Goal: Task Accomplishment & Management: Manage account settings

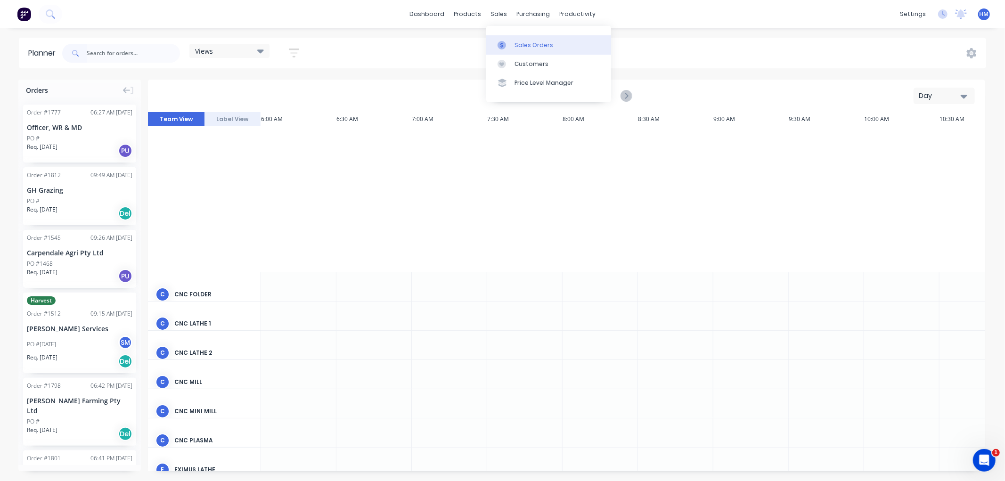
scroll to position [324, 0]
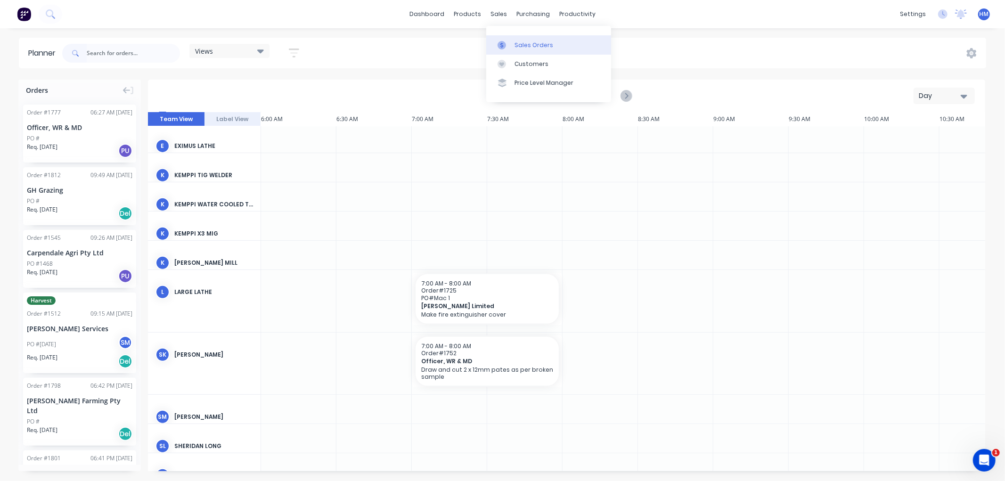
click at [512, 40] on link "Sales Orders" at bounding box center [548, 44] width 125 height 19
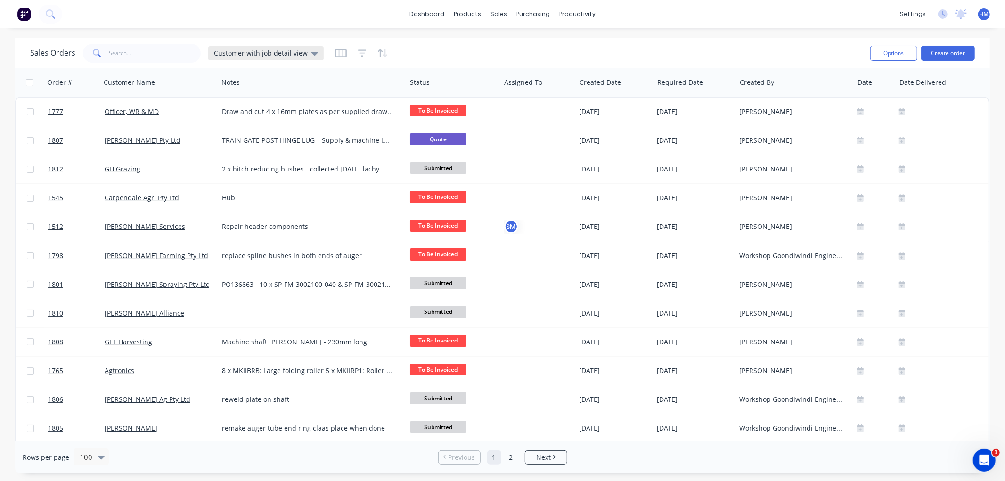
click at [254, 50] on span "Customer with job detail view" at bounding box center [261, 53] width 94 height 10
click at [231, 169] on button "Invoice" at bounding box center [264, 170] width 107 height 11
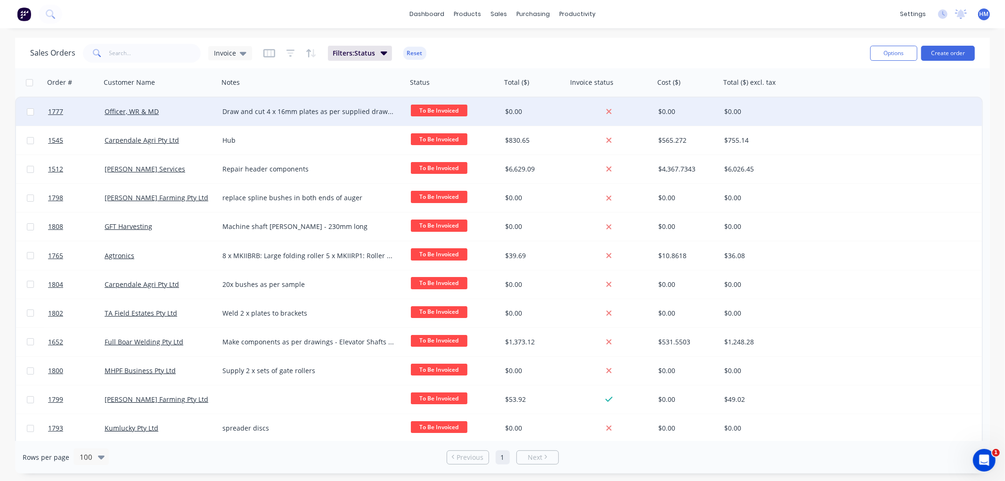
click at [166, 107] on div "Officer, WR & MD" at bounding box center [157, 111] width 105 height 9
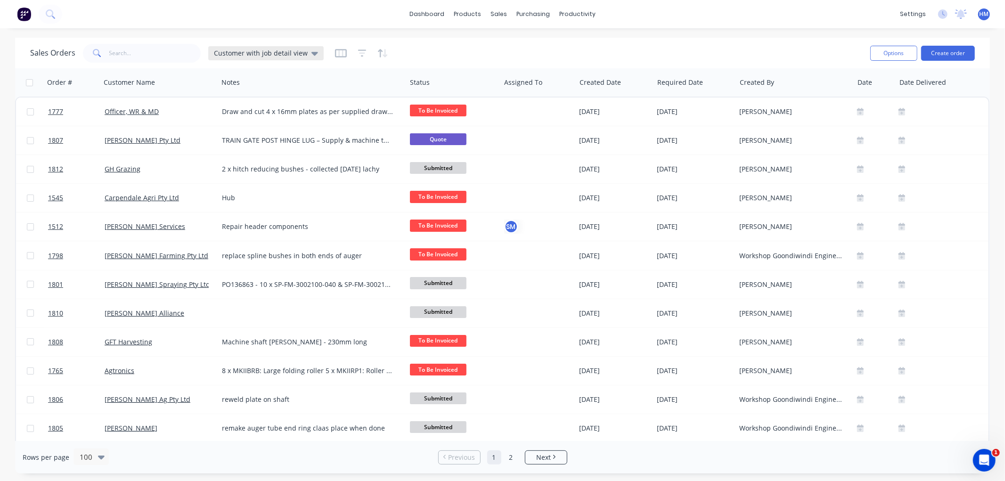
click at [273, 52] on span "Customer with job detail view" at bounding box center [261, 53] width 94 height 10
click at [262, 163] on div "Invoice edit" at bounding box center [274, 170] width 126 height 19
click at [219, 167] on button "Invoice" at bounding box center [264, 170] width 107 height 11
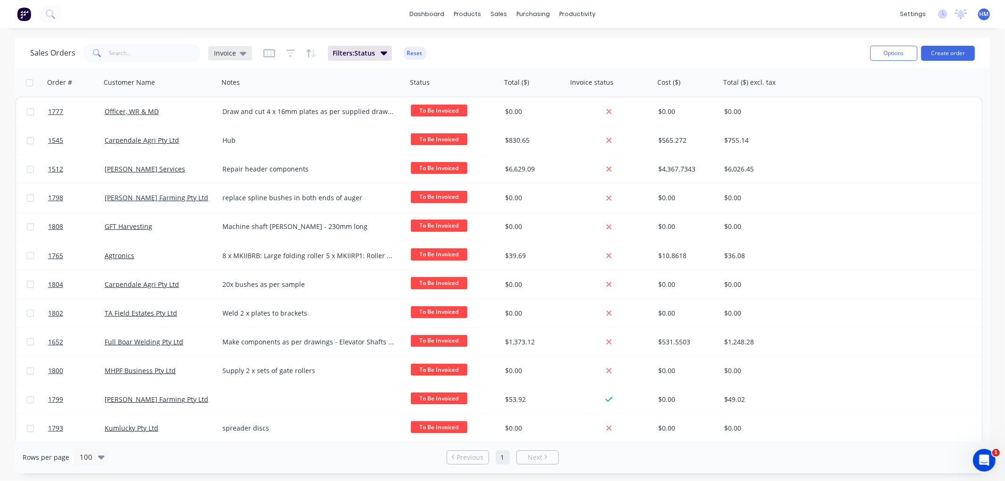
click at [224, 54] on span "Invoice" at bounding box center [225, 53] width 22 height 10
click at [332, 170] on button "edit" at bounding box center [329, 171] width 12 height 10
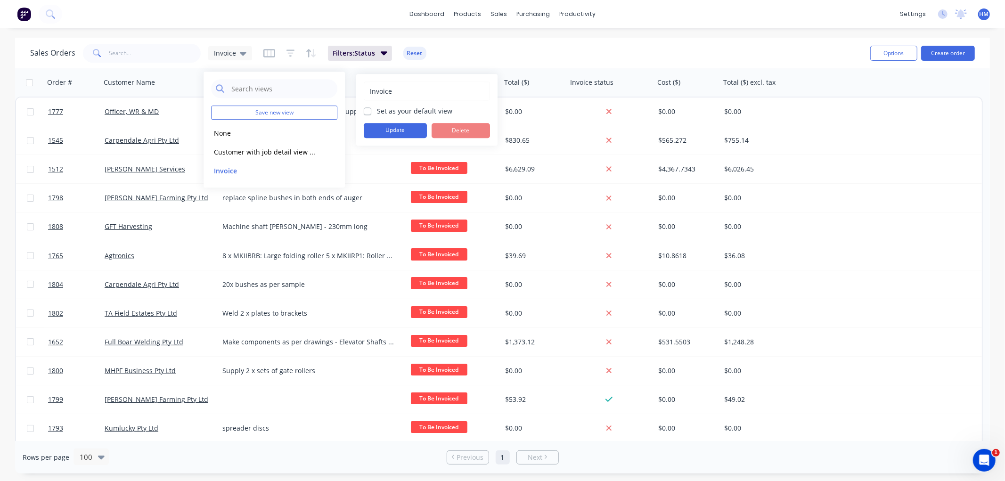
click at [377, 110] on label "Set as your default view" at bounding box center [414, 111] width 75 height 10
click at [365, 110] on input "Set as your default view" at bounding box center [368, 110] width 8 height 9
checkbox input "true"
click at [393, 128] on button "Update" at bounding box center [395, 130] width 63 height 15
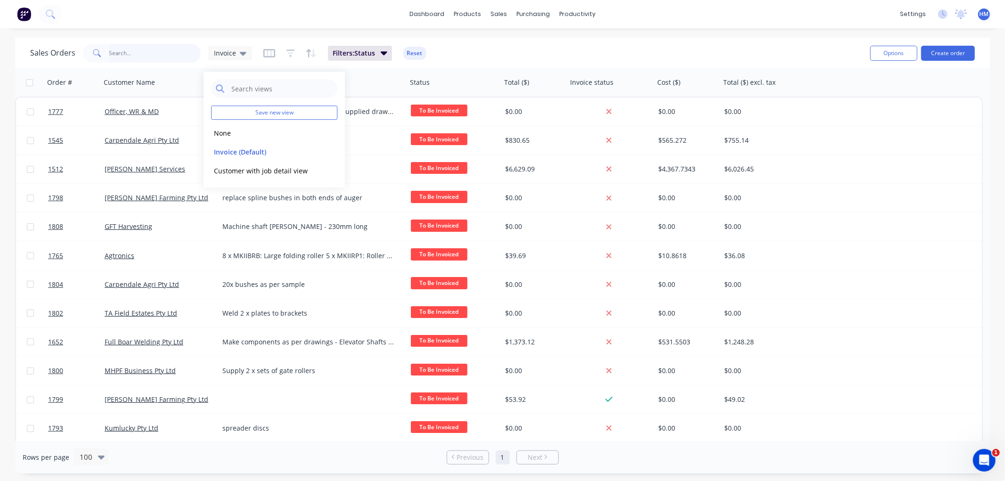
click at [170, 48] on input "text" at bounding box center [155, 53] width 92 height 19
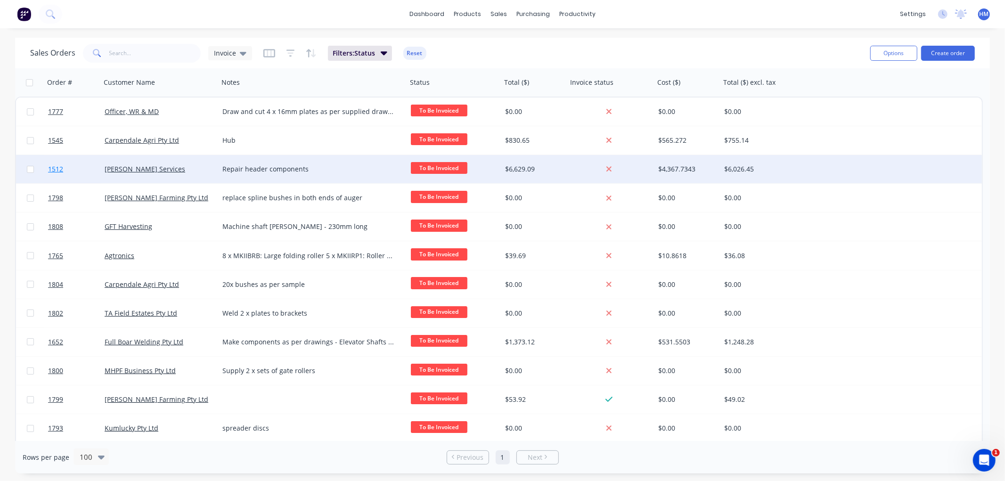
click at [67, 170] on link "1512" at bounding box center [76, 169] width 57 height 28
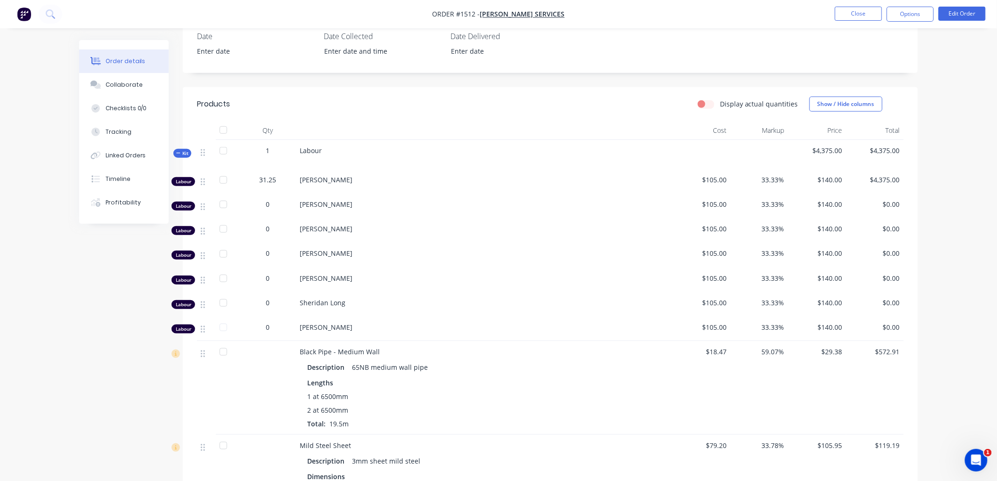
scroll to position [262, 0]
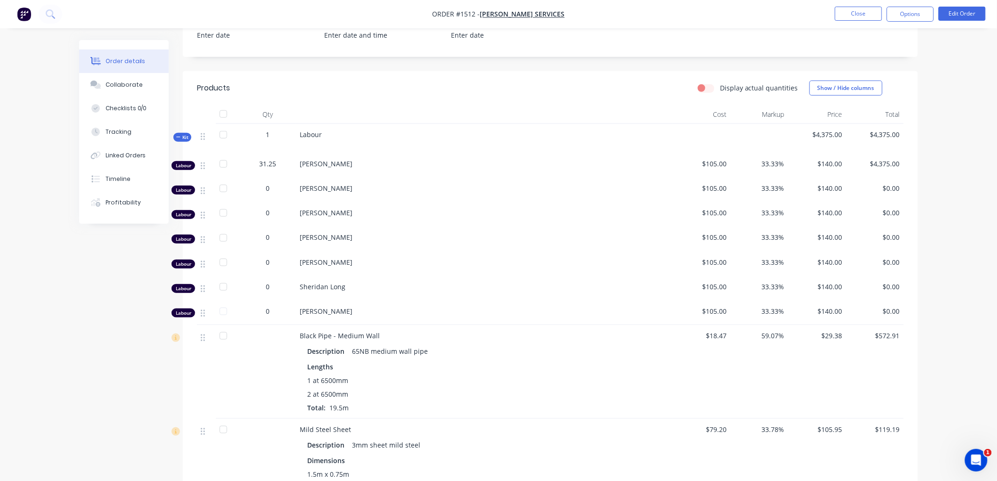
click at [176, 139] on icon at bounding box center [178, 137] width 4 height 5
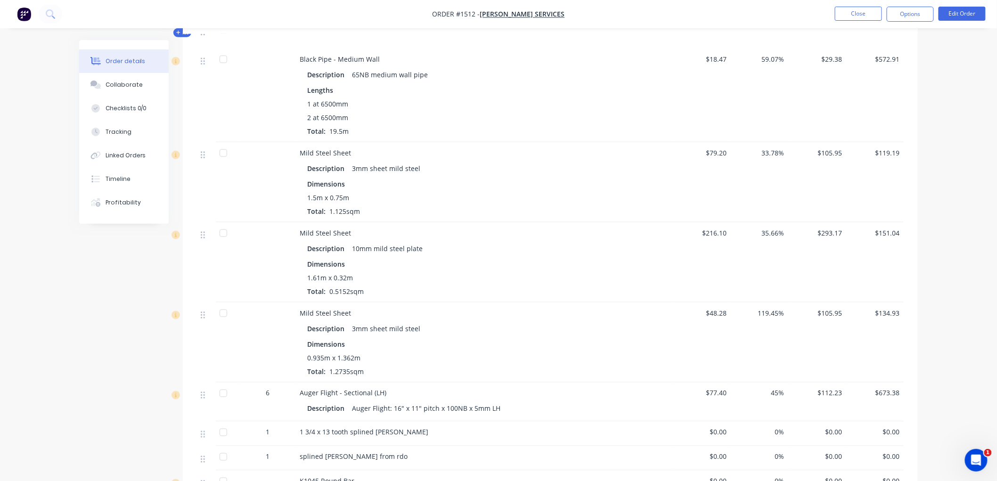
scroll to position [314, 0]
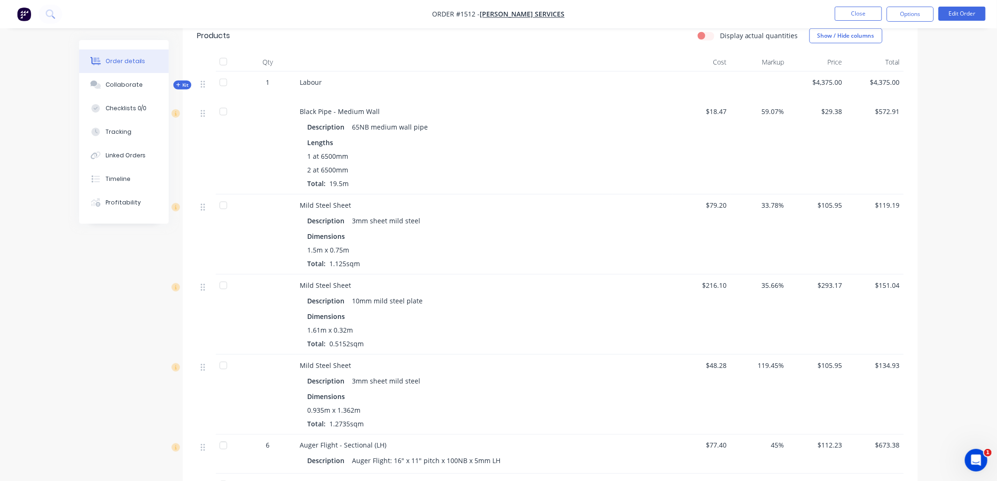
click at [954, 21] on li "Edit Order" at bounding box center [962, 14] width 47 height 15
click at [958, 19] on button "Edit Order" at bounding box center [962, 14] width 47 height 14
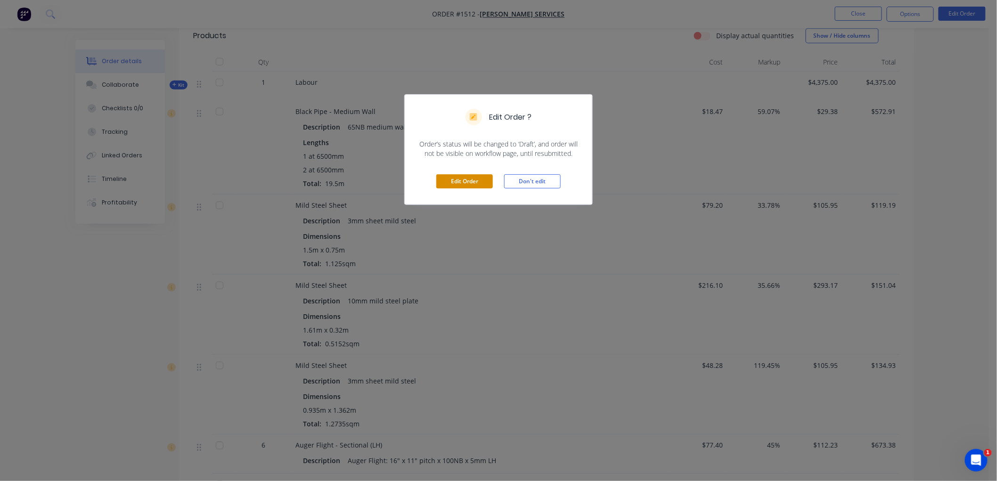
click at [478, 181] on button "Edit Order" at bounding box center [464, 181] width 57 height 14
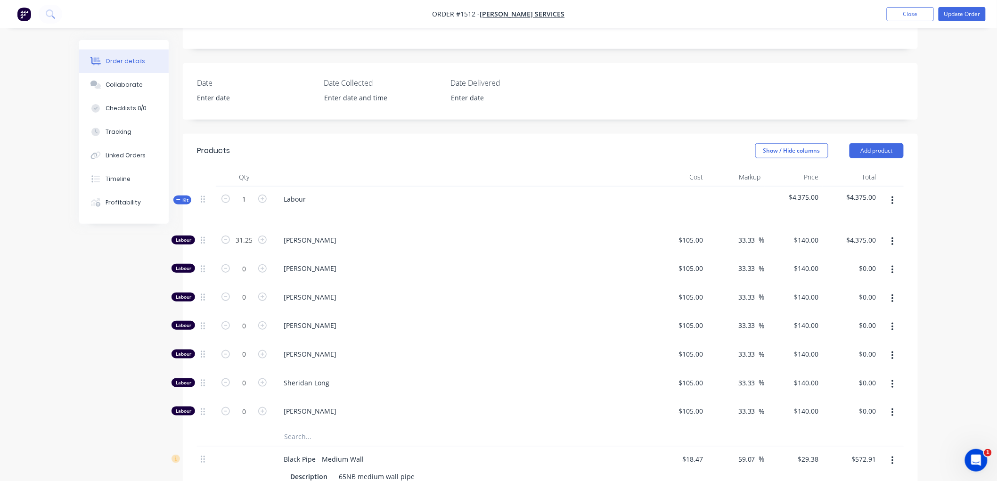
scroll to position [209, 0]
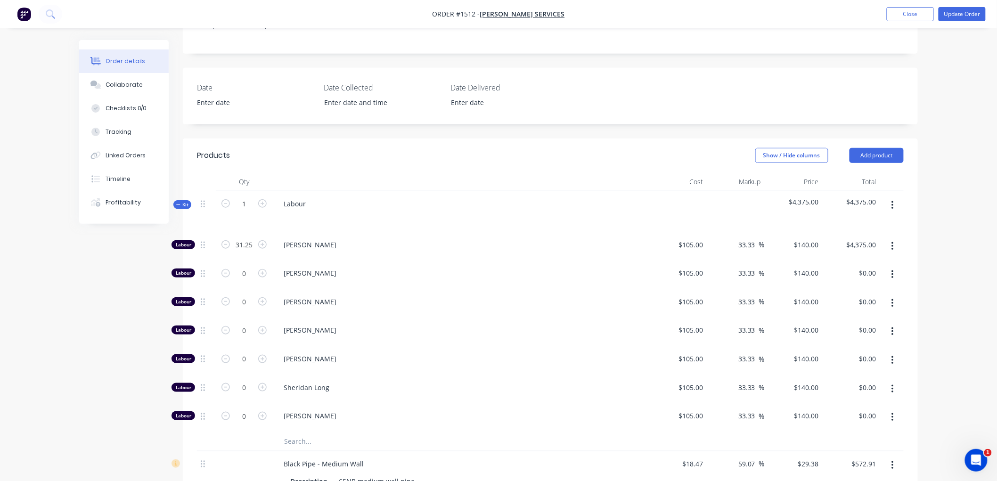
click at [181, 201] on span "Kit" at bounding box center [182, 204] width 12 height 7
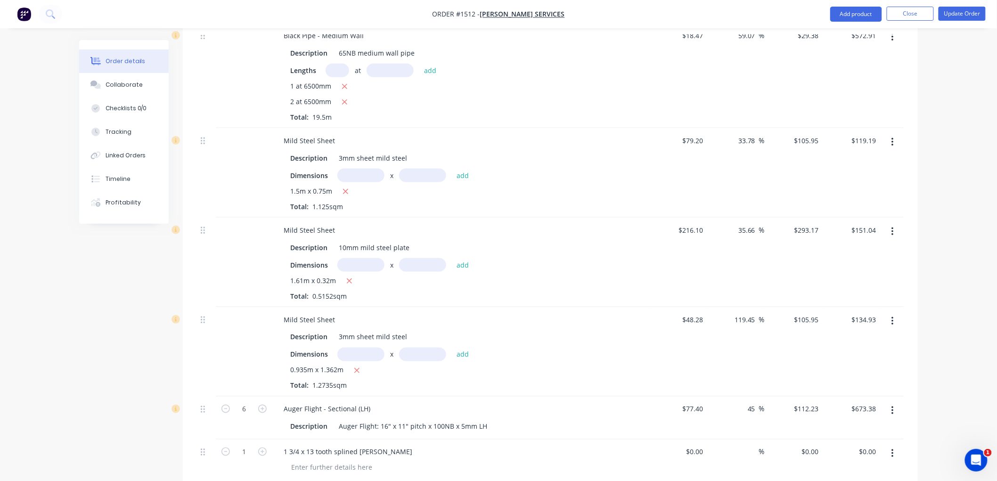
scroll to position [366, 0]
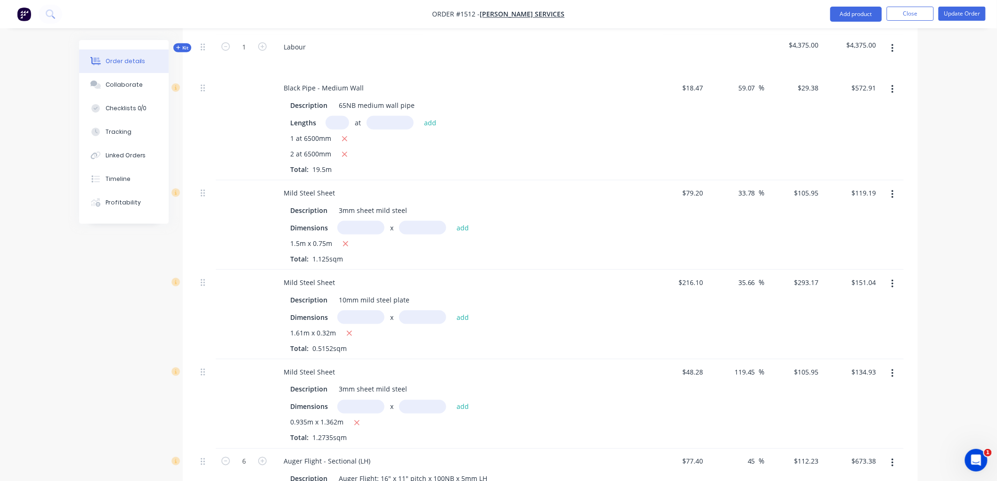
click at [893, 189] on icon "button" at bounding box center [893, 194] width 2 height 10
click at [839, 269] on div "Delete" at bounding box center [859, 276] width 73 height 14
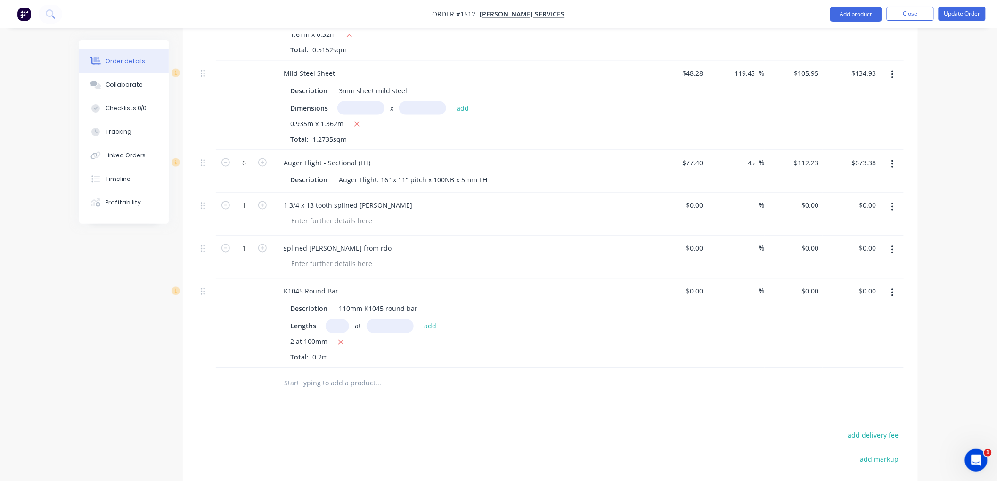
scroll to position [576, 0]
click at [323, 374] on input "text" at bounding box center [378, 383] width 189 height 19
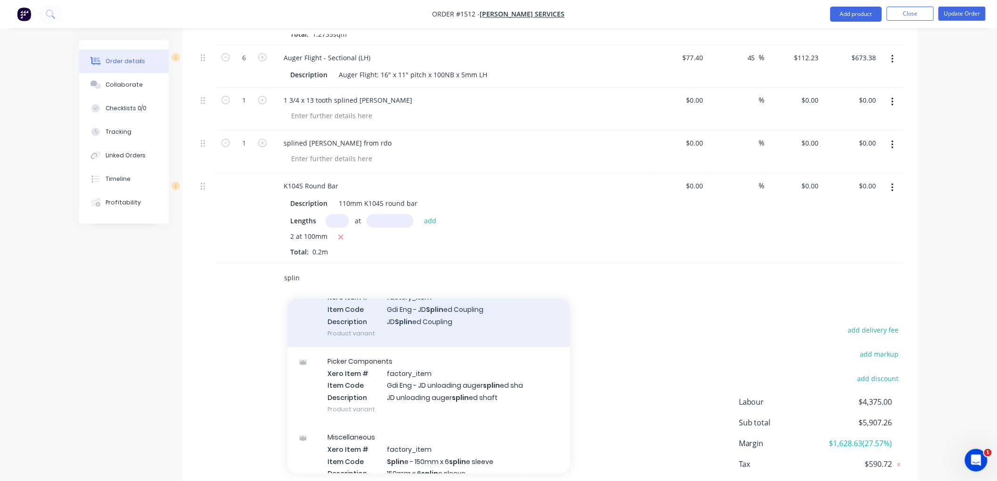
scroll to position [209, 0]
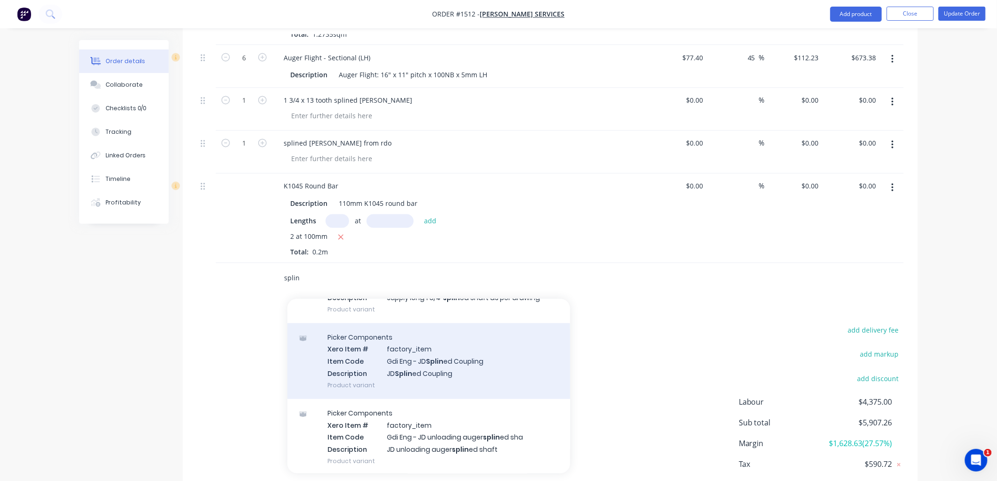
type input "splin"
click at [462, 355] on div "Picker Components Xero Item # factory_item Item Code Gdi Eng - JD Splin ed Coup…" at bounding box center [428, 362] width 283 height 76
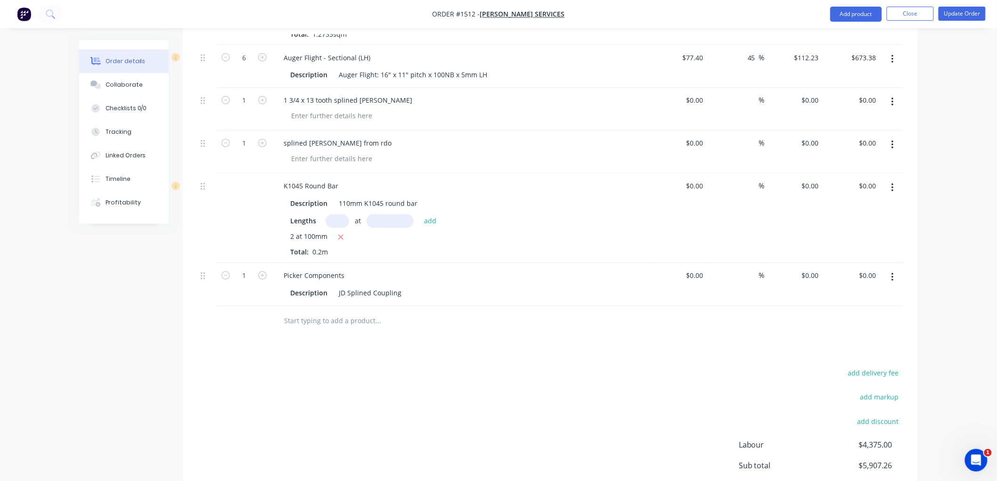
click at [303, 312] on input "text" at bounding box center [378, 321] width 189 height 19
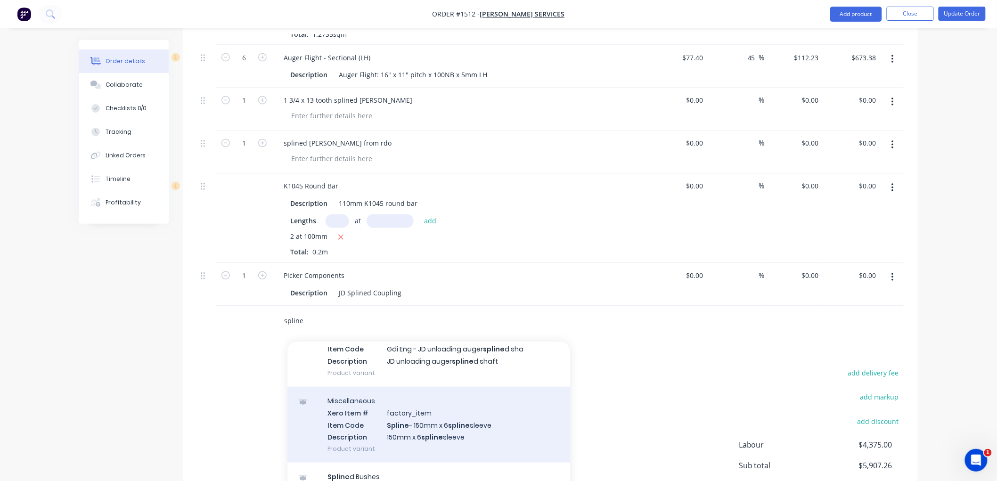
scroll to position [340, 0]
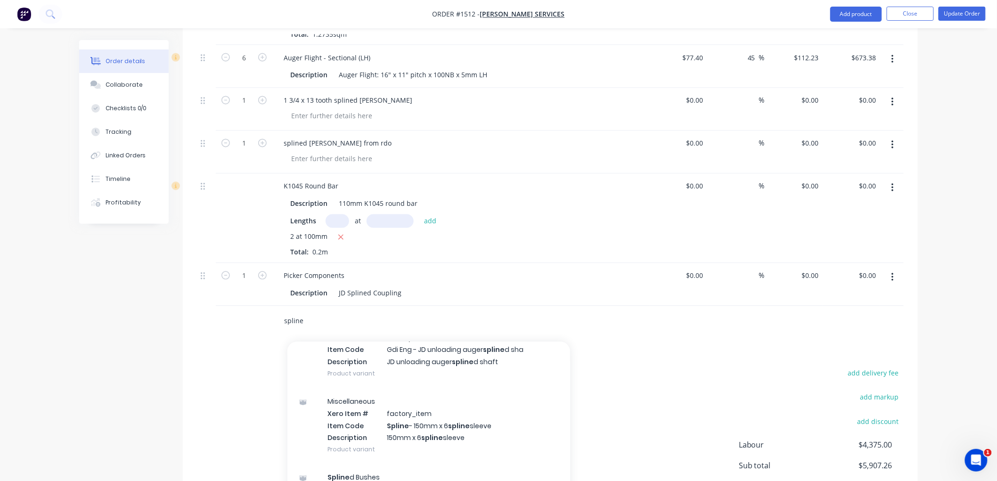
type input "spline"
drag, startPoint x: 720, startPoint y: 302, endPoint x: 740, endPoint y: 293, distance: 22.2
click at [720, 306] on div "spline Add spline to order Spline d Bushes Xero Item # factory_item Description…" at bounding box center [550, 321] width 707 height 31
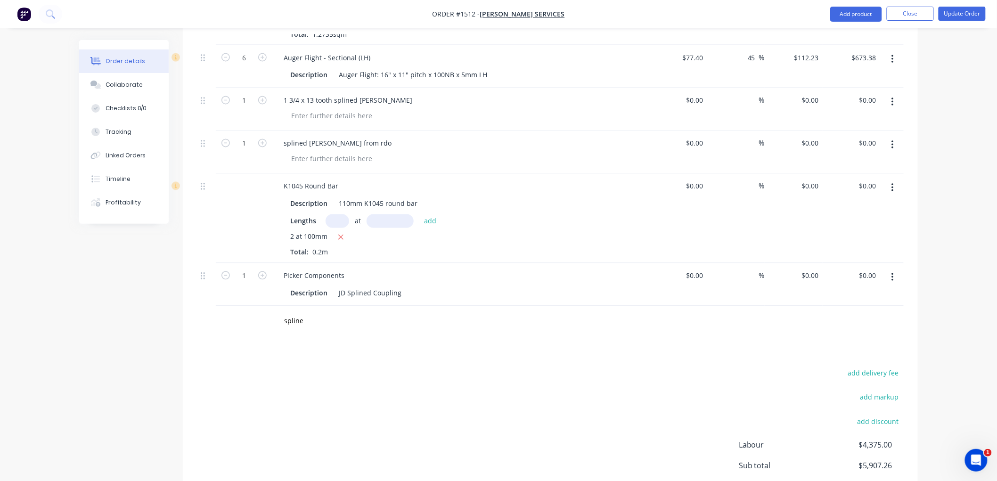
click at [894, 269] on button "button" at bounding box center [893, 277] width 22 height 17
click at [844, 352] on div "Delete" at bounding box center [859, 359] width 73 height 14
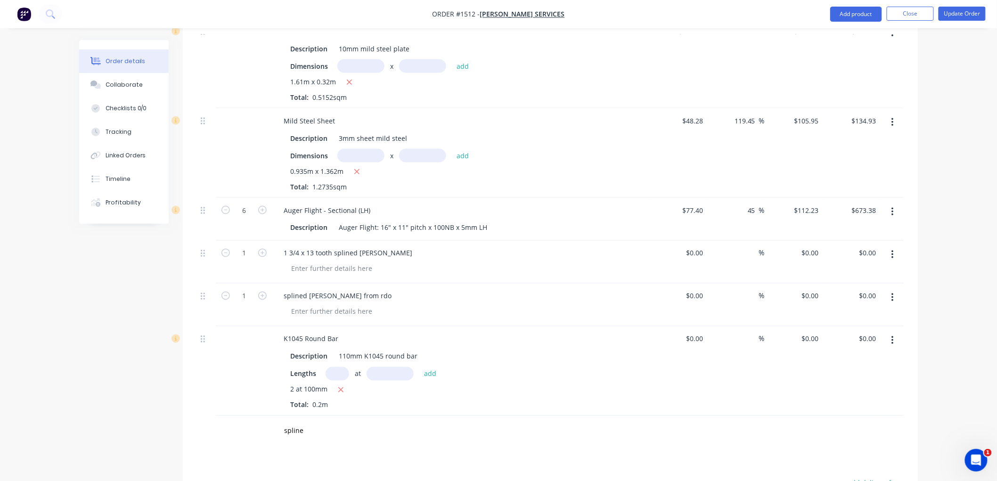
scroll to position [524, 0]
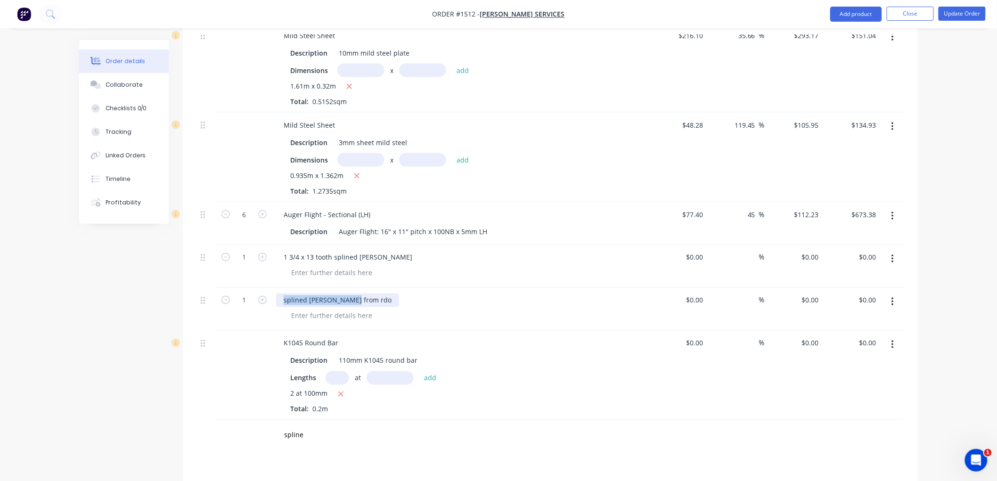
drag, startPoint x: 357, startPoint y: 287, endPoint x: 270, endPoint y: 287, distance: 87.2
click at [270, 288] on div "1 splined [PERSON_NAME] from rdo $0.00 $0.00 % $0.00 $0.00 $0.00 $0.00" at bounding box center [550, 309] width 707 height 43
click at [690, 290] on div "0 $0.00" at bounding box center [678, 309] width 58 height 43
click at [339, 294] on div "Splined Coupling" at bounding box center [310, 301] width 69 height 14
drag, startPoint x: 338, startPoint y: 285, endPoint x: 256, endPoint y: 290, distance: 82.7
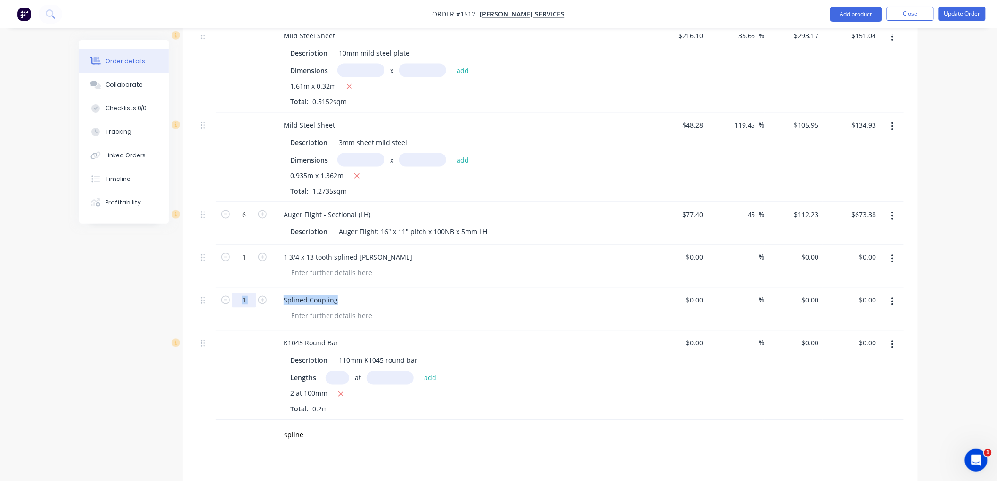
click at [256, 290] on div "1 Splined Coupling $0.00 $0.00 % $0.00 $0.00 $0.00 $0.00" at bounding box center [550, 309] width 707 height 43
drag, startPoint x: 318, startPoint y: 271, endPoint x: 327, endPoint y: 279, distance: 12.3
click at [320, 271] on div "1 3/4 x 13 tooth splined [PERSON_NAME]" at bounding box center [460, 266] width 377 height 43
drag, startPoint x: 337, startPoint y: 287, endPoint x: 275, endPoint y: 289, distance: 61.3
click at [275, 289] on div "Splined Coupling" at bounding box center [460, 309] width 377 height 43
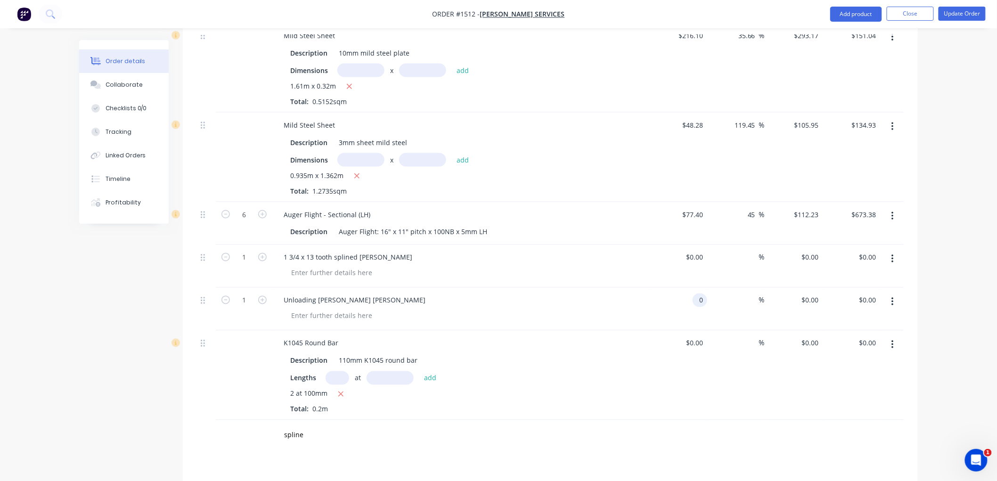
click at [691, 288] on div "0 0" at bounding box center [678, 309] width 58 height 43
type input "$210.86"
drag, startPoint x: 752, startPoint y: 285, endPoint x: 724, endPoint y: 280, distance: 28.7
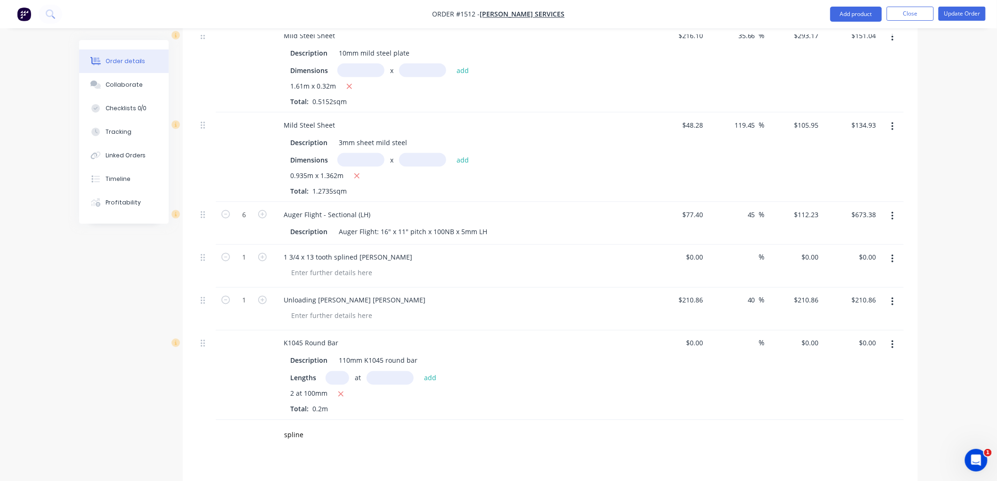
click at [724, 288] on div "40 40 %" at bounding box center [736, 309] width 58 height 43
type input "30"
type input "$274.118"
type input "$274.12"
click at [969, 279] on div "Order details Collaborate Checklists 0/0 Tracking Linked Orders Timeline Profit…" at bounding box center [498, 83] width 997 height 1215
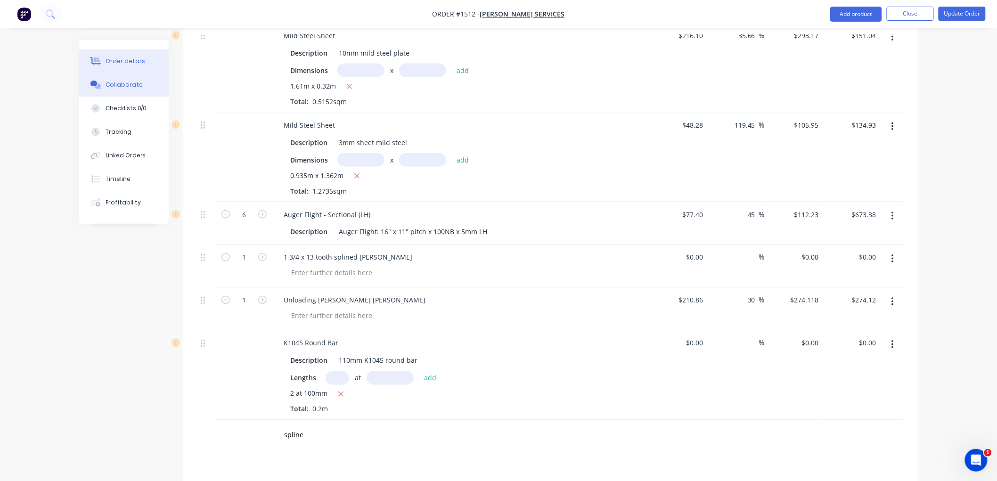
click at [123, 90] on button "Collaborate" at bounding box center [124, 85] width 90 height 24
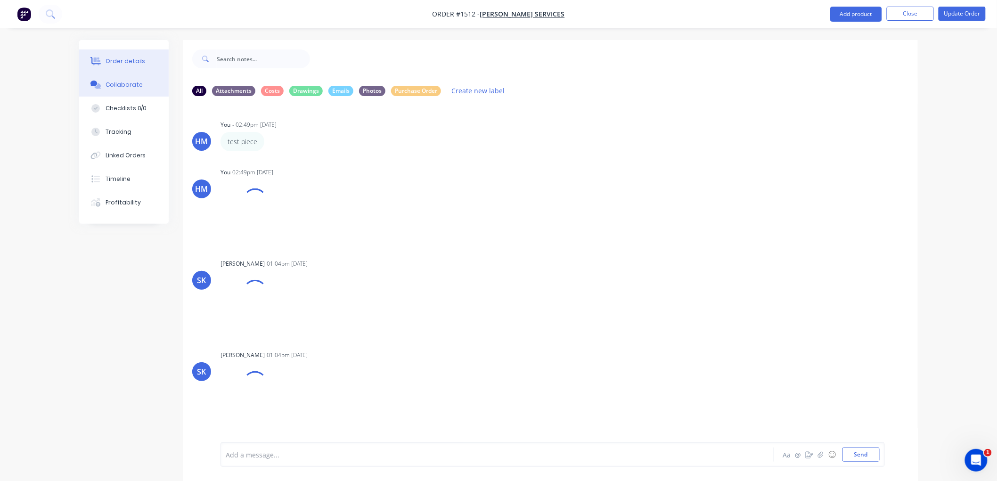
click at [133, 59] on div "Order details" at bounding box center [126, 61] width 40 height 8
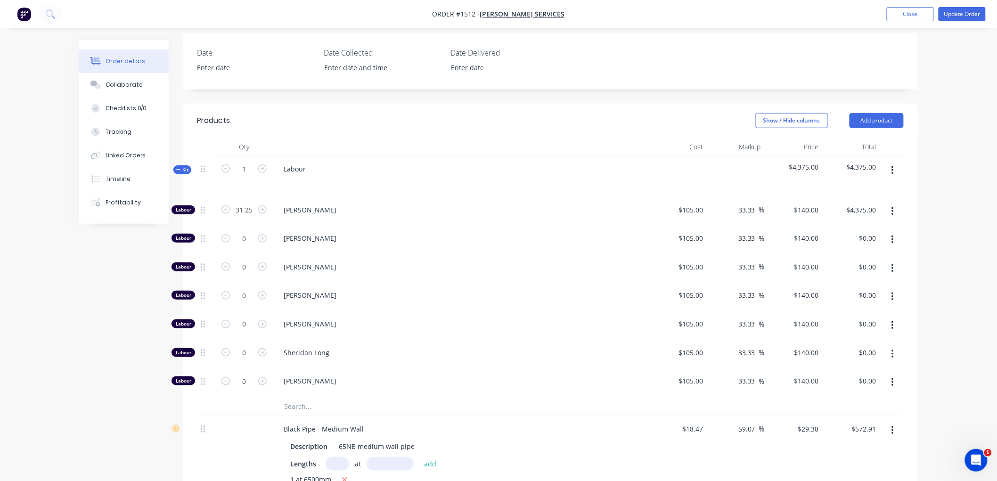
scroll to position [262, 0]
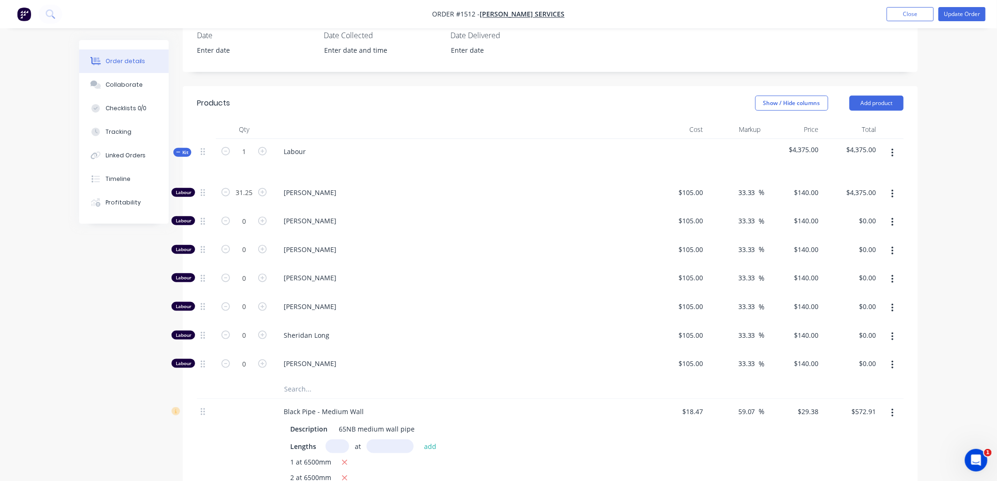
click at [177, 150] on icon at bounding box center [178, 152] width 4 height 5
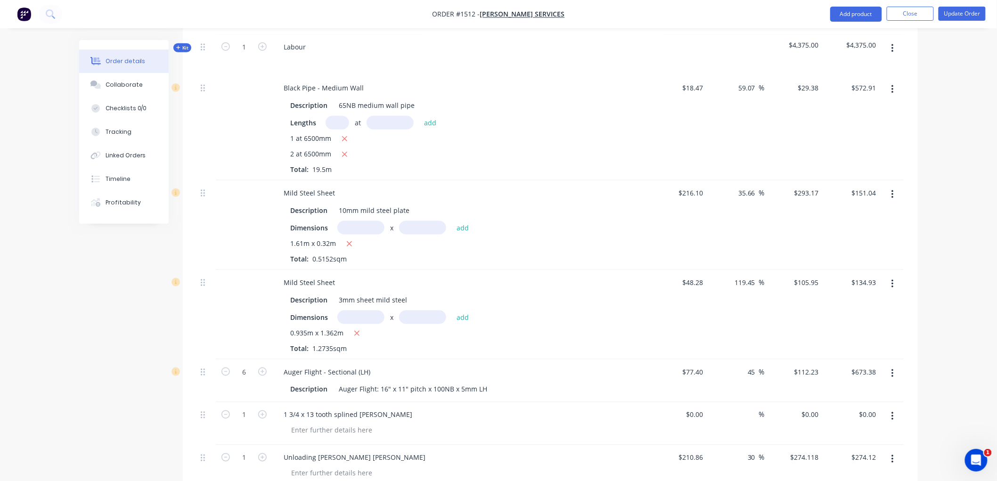
scroll to position [419, 0]
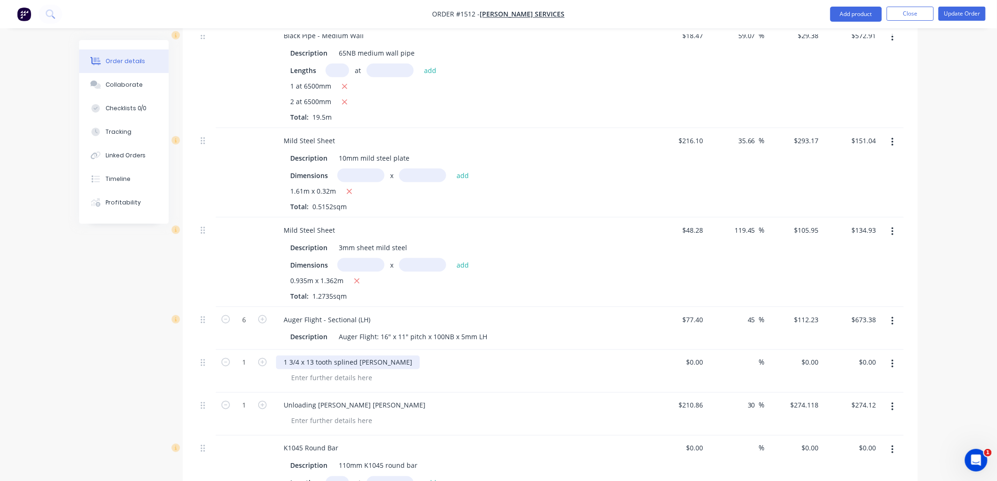
click at [375, 356] on div "1 3/4 x 13 tooth splined [PERSON_NAME]" at bounding box center [348, 363] width 144 height 14
drag, startPoint x: 374, startPoint y: 347, endPoint x: 276, endPoint y: 342, distance: 97.7
click at [276, 356] on div "1 3/4 x 13 tooth splined [PERSON_NAME]" at bounding box center [460, 363] width 369 height 14
click at [375, 356] on div "1 3/4 x 13 tooth splined [PERSON_NAME]" at bounding box center [348, 363] width 144 height 14
drag, startPoint x: 379, startPoint y: 350, endPoint x: 251, endPoint y: 350, distance: 128.7
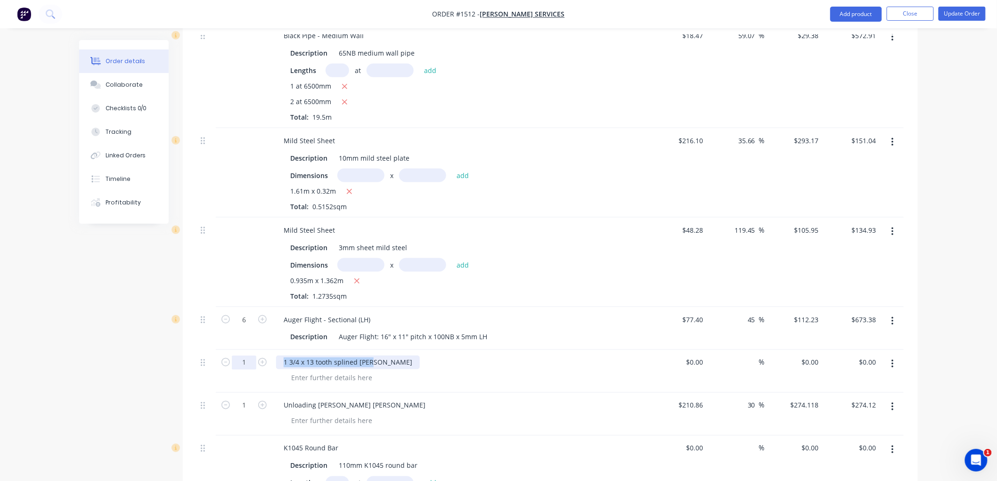
click at [251, 350] on div "1 1 3/4 x 13 tooth splined [PERSON_NAME] $0.00 $0.00 % $0.00 $0.00 $0.00 $0.00" at bounding box center [550, 371] width 707 height 43
click at [694, 356] on div "0 0" at bounding box center [700, 363] width 15 height 14
type input "$176.26"
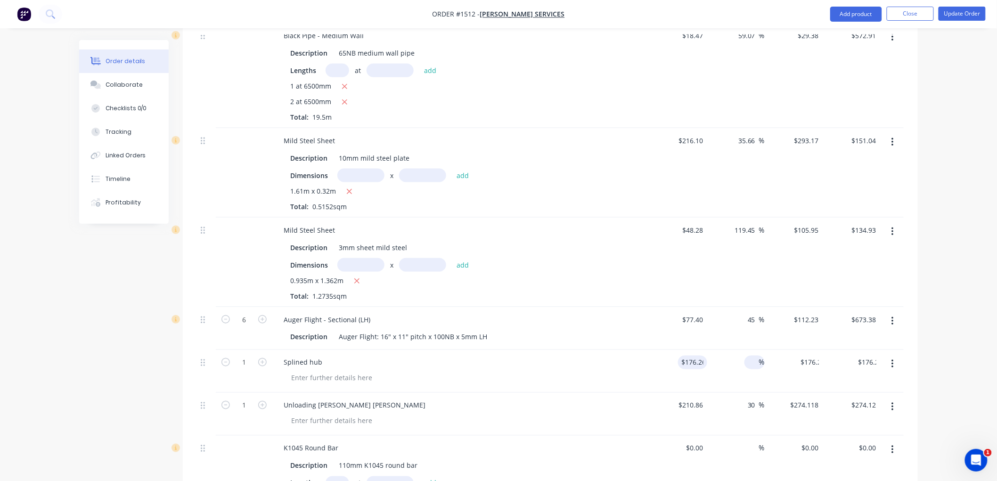
click at [752, 356] on input at bounding box center [753, 363] width 11 height 14
type input "50"
type input "264.39"
type input "$264.39"
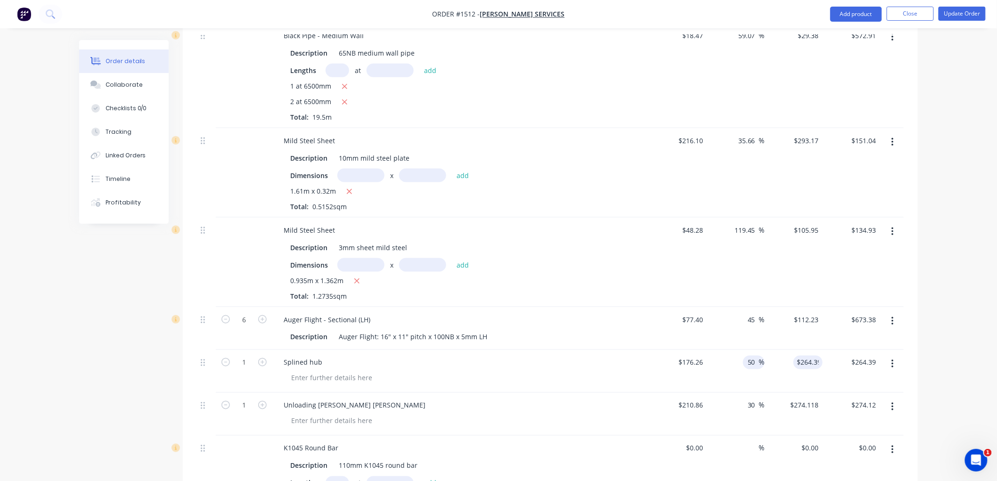
click at [753, 356] on input "50" at bounding box center [753, 363] width 12 height 14
drag, startPoint x: 759, startPoint y: 346, endPoint x: 741, endPoint y: 346, distance: 17.4
click at [741, 350] on div "50 50 %" at bounding box center [736, 371] width 58 height 43
click at [755, 356] on input "50" at bounding box center [753, 363] width 12 height 14
drag, startPoint x: 757, startPoint y: 347, endPoint x: 737, endPoint y: 349, distance: 19.8
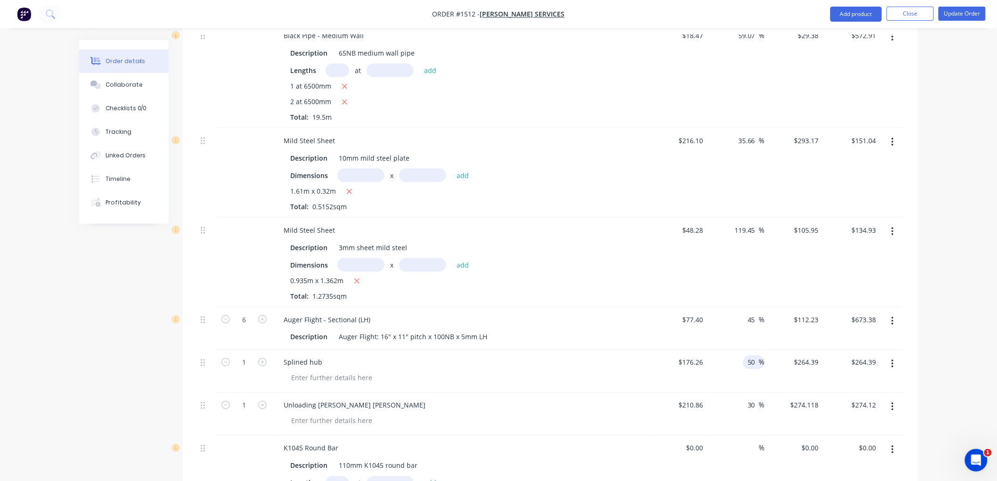
click at [737, 350] on div "50 50 %" at bounding box center [736, 371] width 58 height 43
type input "40"
type input "246.764"
type input "$246.76"
type input "$246.764"
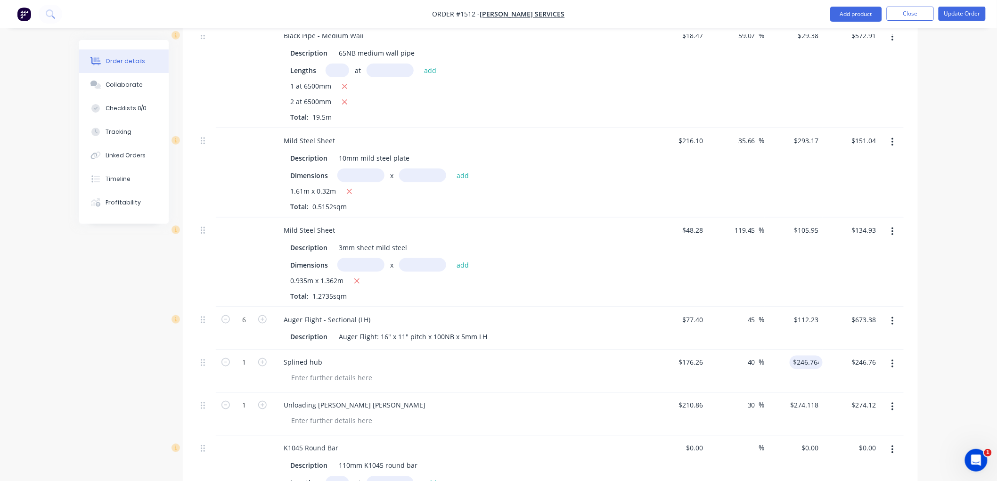
click at [979, 316] on div "Order details Collaborate Checklists 0/0 Tracking Linked Orders Timeline Profit…" at bounding box center [498, 188] width 997 height 1215
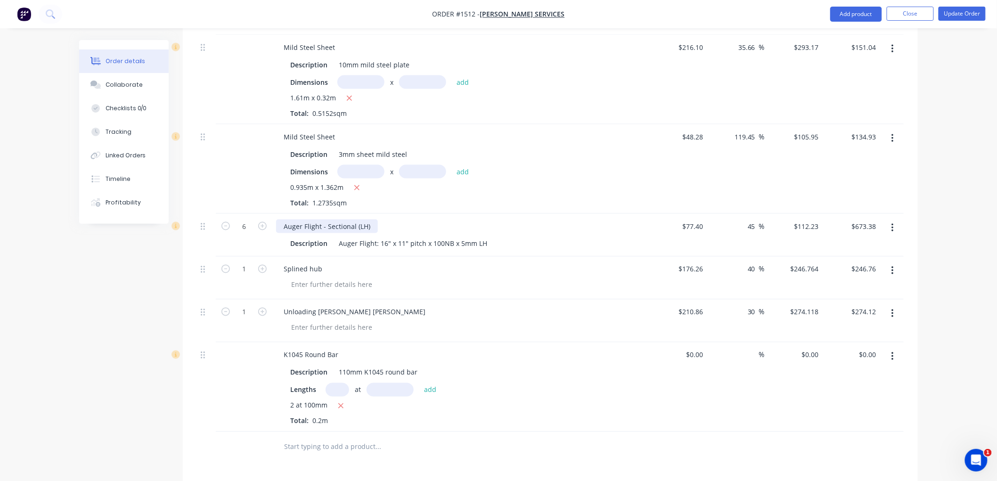
scroll to position [524, 0]
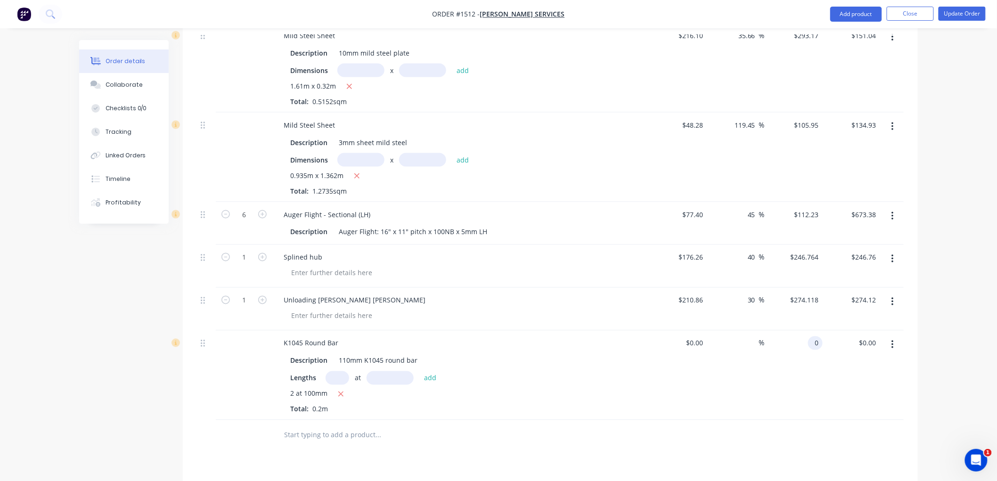
click at [816, 337] on input "0" at bounding box center [817, 344] width 11 height 14
type input "$700.33"
type input "140.07"
type input "$700.35"
type input "$140.07"
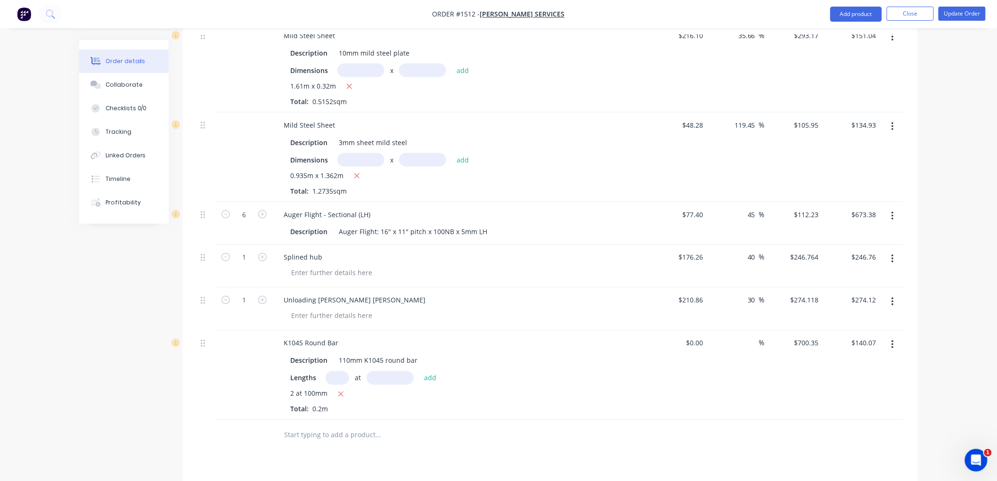
click at [728, 379] on div "%" at bounding box center [736, 376] width 58 height 90
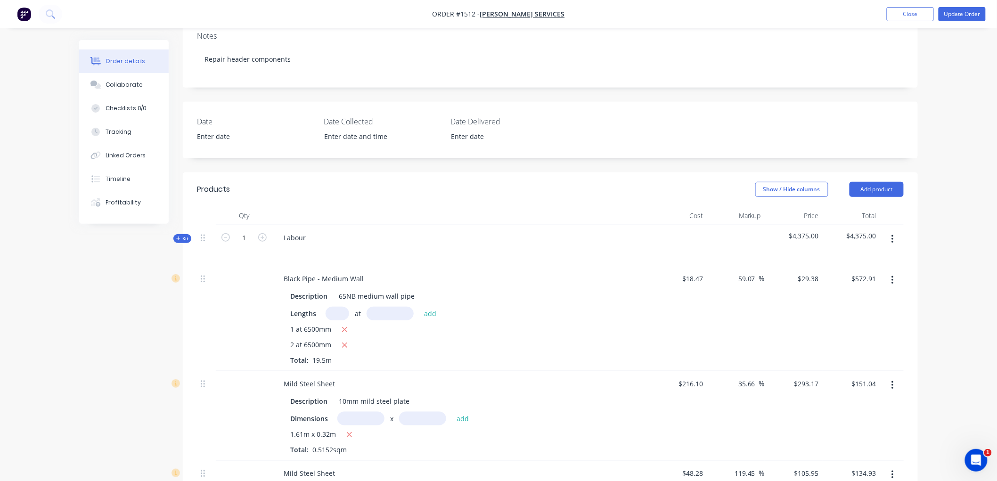
scroll to position [157, 0]
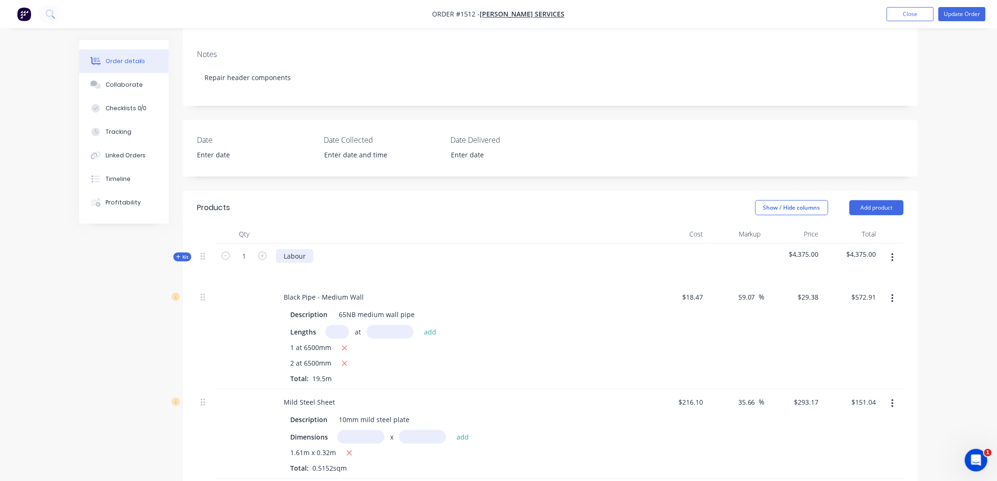
click at [312, 249] on div "Labour" at bounding box center [294, 256] width 37 height 14
click at [107, 87] on div "Collaborate" at bounding box center [124, 85] width 37 height 8
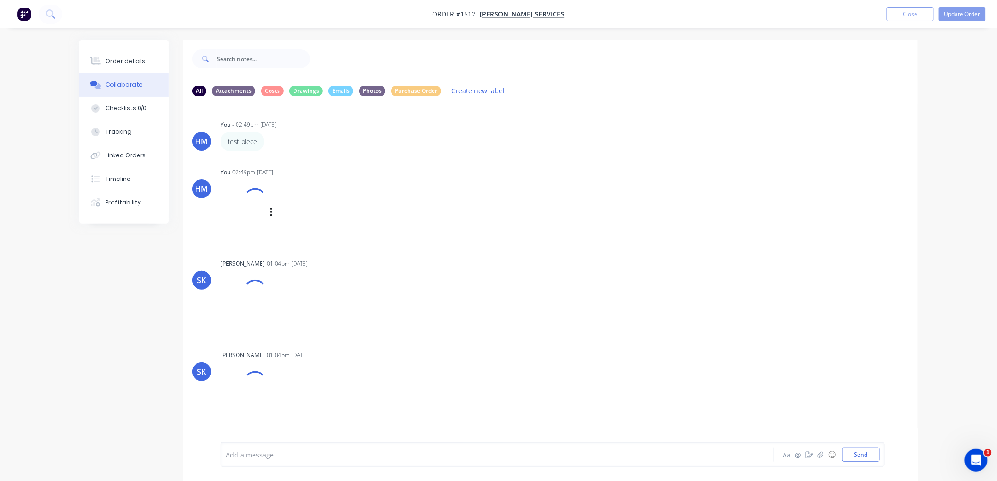
click at [243, 198] on div at bounding box center [254, 200] width 31 height 31
click at [102, 57] on div at bounding box center [96, 61] width 14 height 8
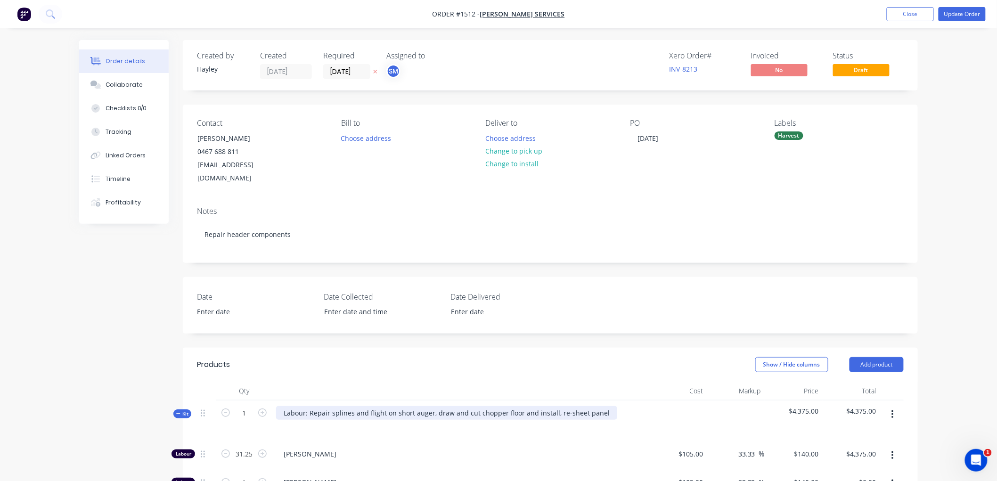
drag, startPoint x: 552, startPoint y: 400, endPoint x: 588, endPoint y: 386, distance: 38.6
click at [555, 406] on div "Labour: Repair splines and flight on short auger, draw and cut chopper floor an…" at bounding box center [446, 413] width 341 height 14
click at [615, 406] on div "Labour: Repair splines and flight on short auger, draw and cut chopper floor an…" at bounding box center [453, 413] width 354 height 14
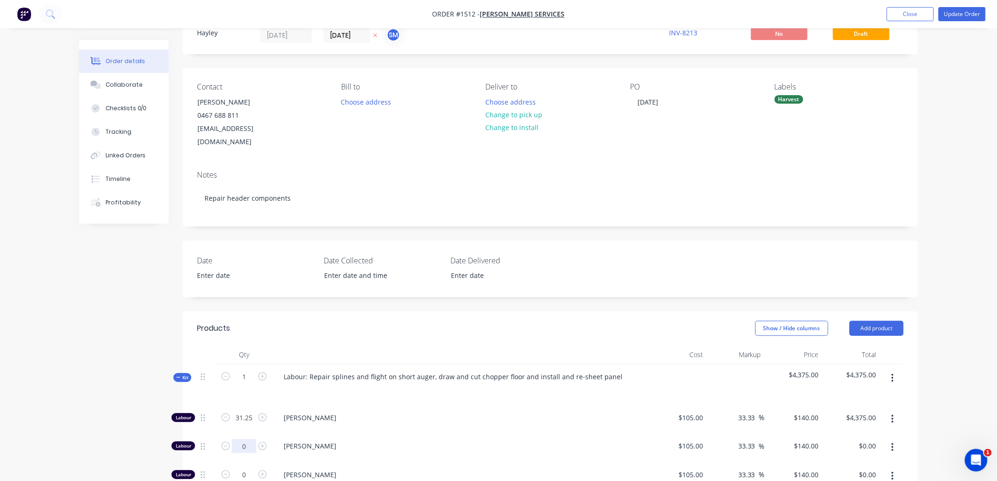
scroll to position [52, 0]
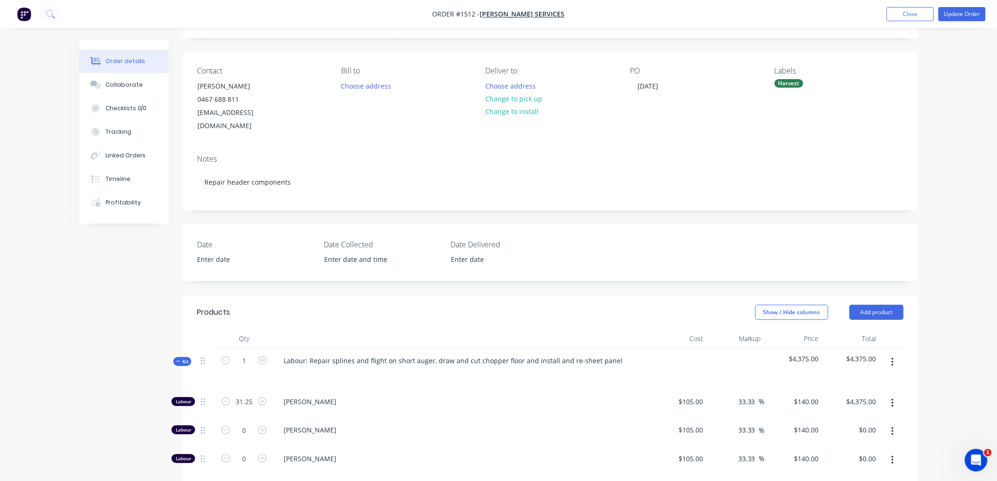
click at [176, 359] on icon at bounding box center [178, 361] width 4 height 5
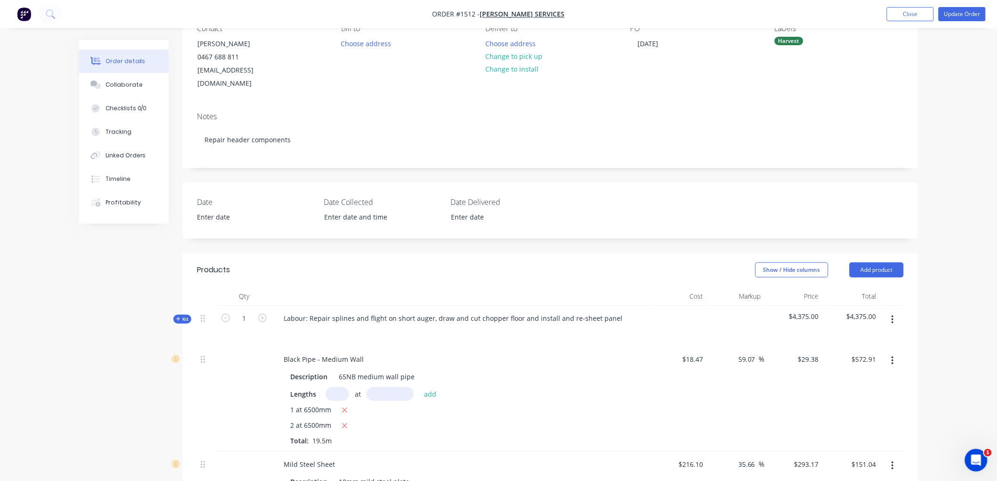
scroll to position [92, 0]
click at [176, 319] on icon at bounding box center [178, 321] width 4 height 5
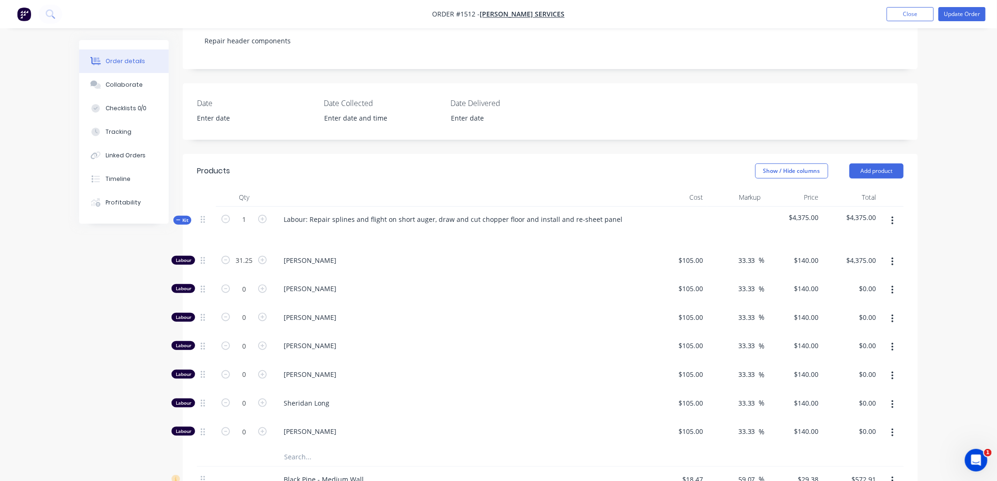
scroll to position [197, 0]
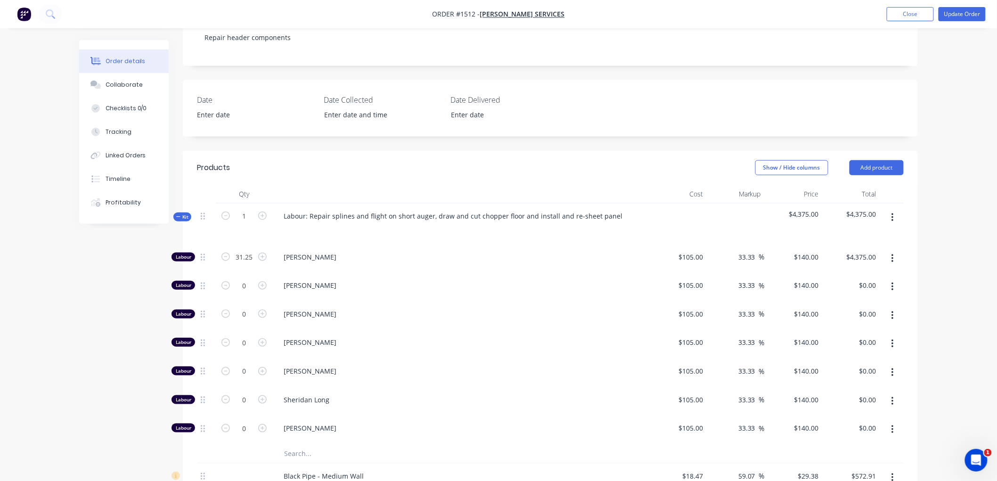
click at [892, 254] on icon "button" at bounding box center [893, 259] width 2 height 10
click at [864, 277] on div "Duplicate" at bounding box center [859, 284] width 73 height 14
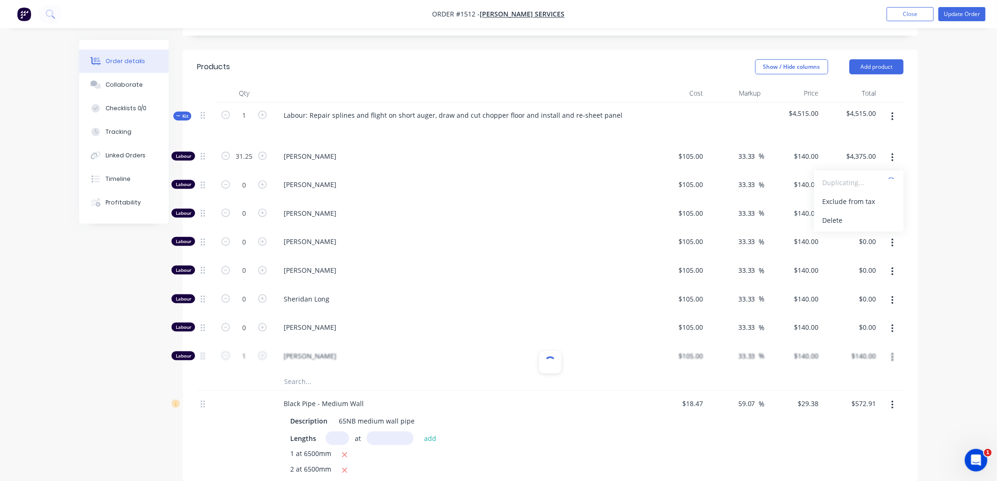
scroll to position [302, 0]
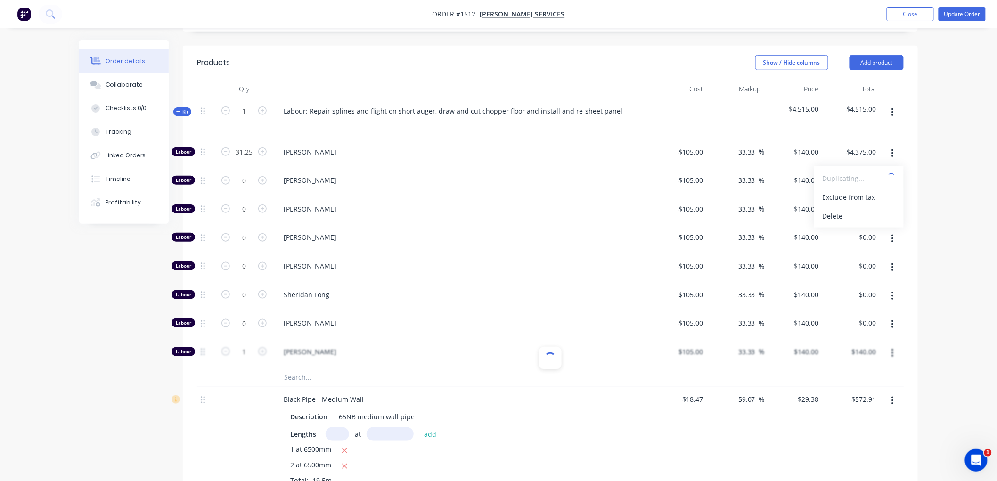
click at [335, 318] on span "[PERSON_NAME]" at bounding box center [465, 323] width 362 height 10
click at [250, 230] on input "0" at bounding box center [244, 237] width 25 height 14
click at [246, 230] on input "0" at bounding box center [244, 237] width 25 height 14
type input "3.25"
type input "105"
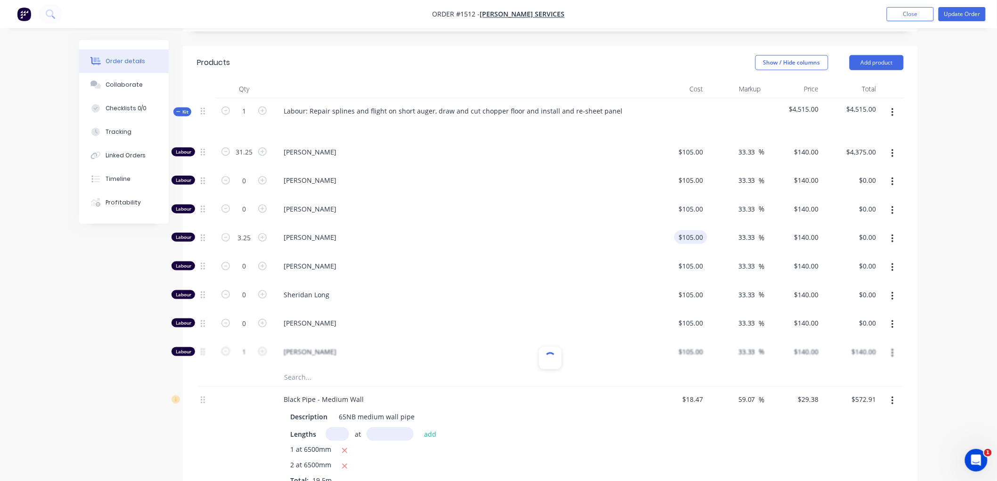
type input "$455.00"
click at [692, 230] on input "105" at bounding box center [699, 237] width 16 height 14
type input "$105.00"
click at [807, 230] on input "140" at bounding box center [815, 237] width 16 height 14
type input "-140"
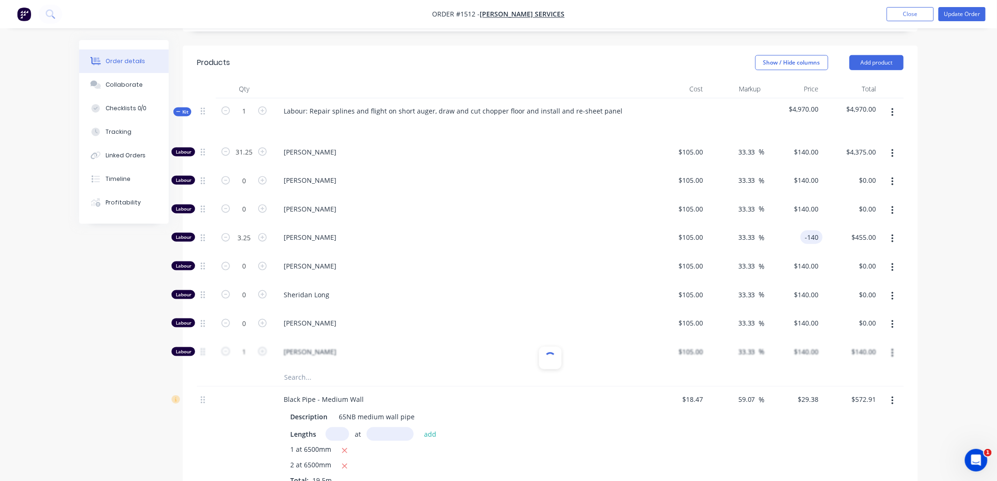
type input "-233.33"
type input "$-140.00"
type input "$-455.00"
click at [953, 200] on div "Order details Collaborate Checklists 0/0 Tracking Linked Orders Timeline Profit…" at bounding box center [498, 429] width 997 height 1462
drag, startPoint x: 176, startPoint y: 97, endPoint x: 171, endPoint y: 97, distance: 4.7
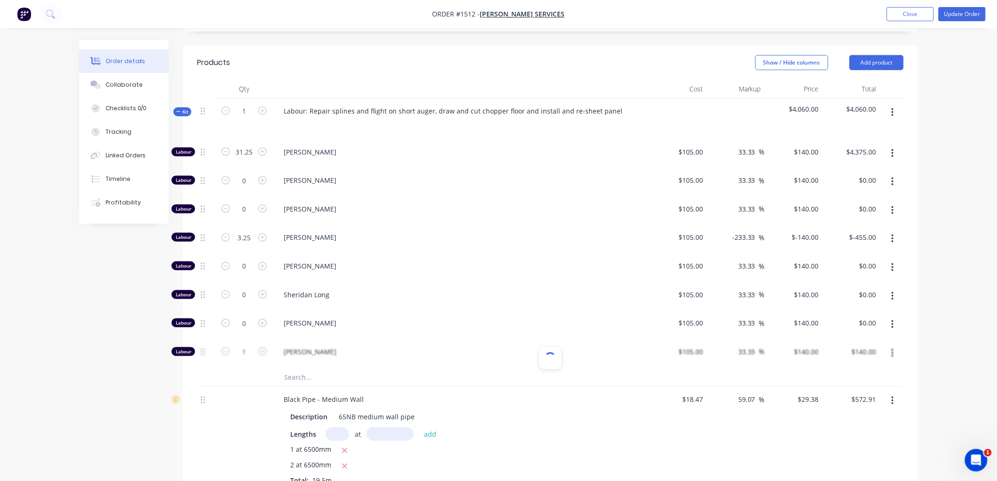
click at [172, 97] on div "Order details Collaborate Checklists 0/0 Tracking Linked Orders Timeline Profit…" at bounding box center [499, 449] width 858 height 1422
click at [181, 108] on span "Kit" at bounding box center [182, 111] width 12 height 7
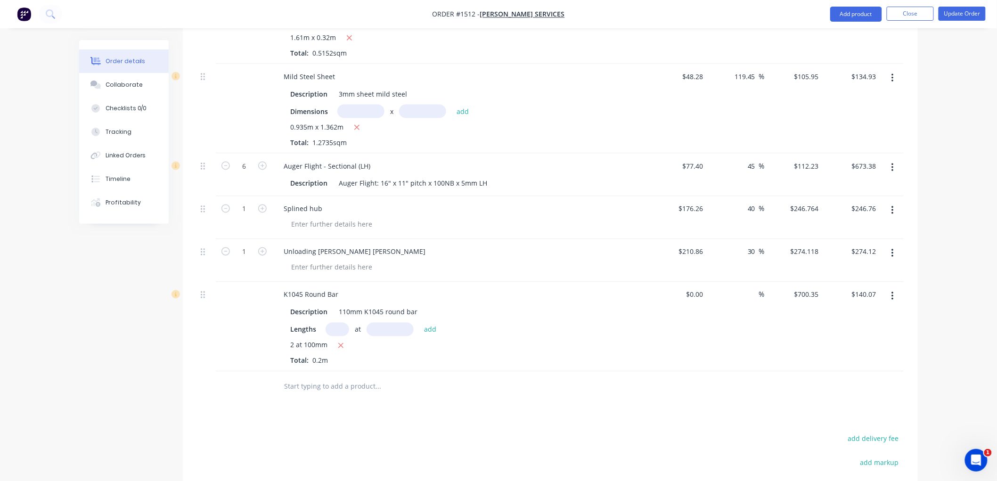
scroll to position [721, 0]
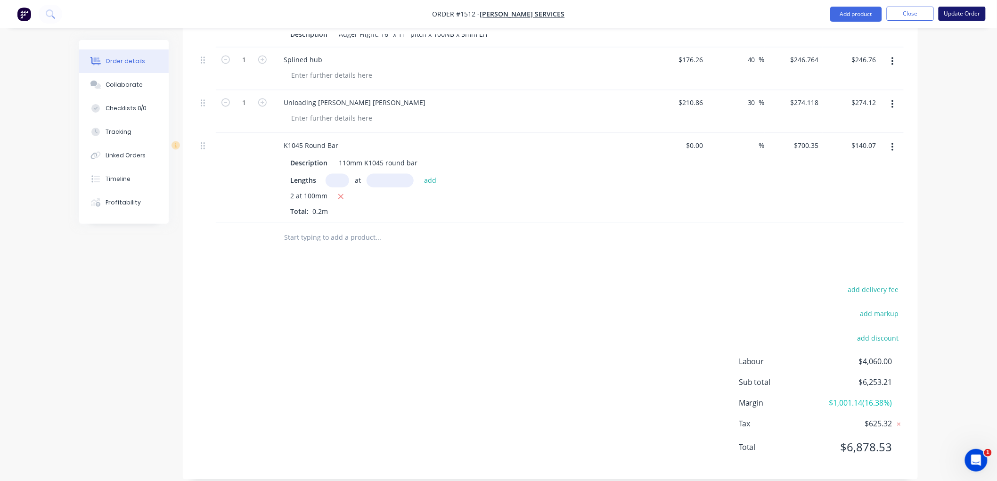
click at [964, 11] on button "Update Order" at bounding box center [962, 14] width 47 height 14
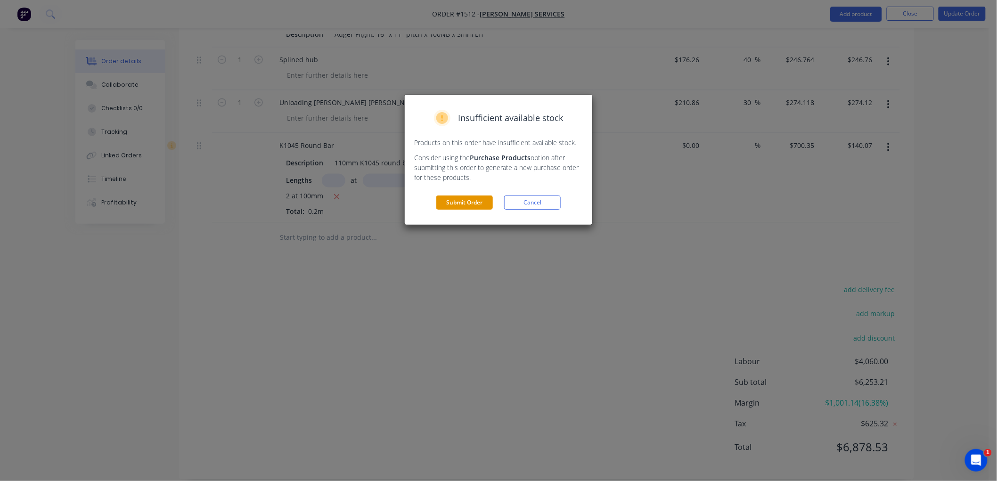
click at [459, 200] on button "Submit Order" at bounding box center [464, 203] width 57 height 14
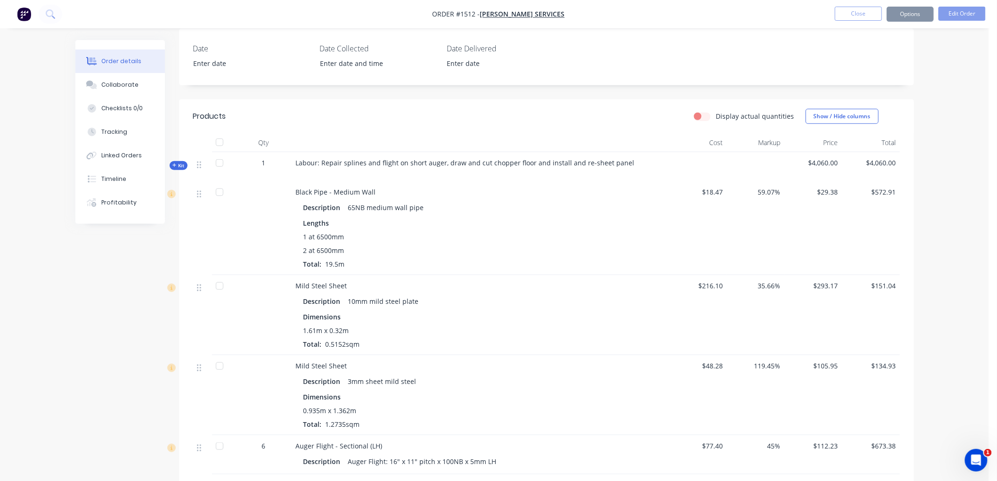
scroll to position [212, 0]
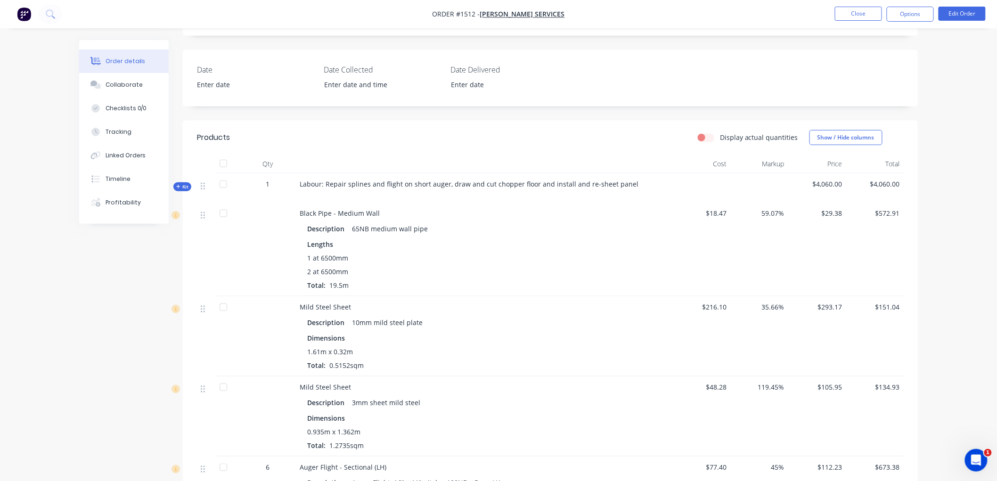
drag, startPoint x: 898, startPoint y: 15, endPoint x: 900, endPoint y: 25, distance: 10.2
click at [898, 14] on button "Options" at bounding box center [910, 14] width 47 height 15
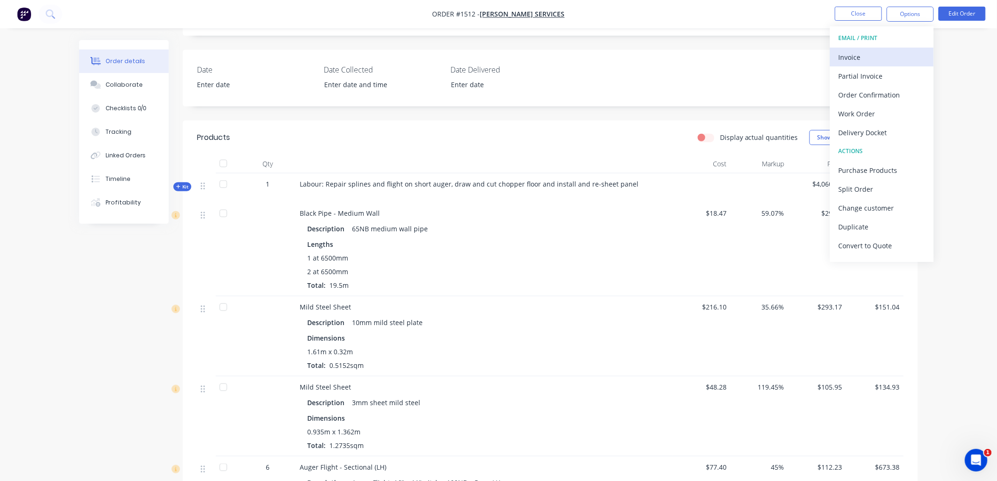
click at [869, 55] on div "Invoice" at bounding box center [882, 57] width 87 height 14
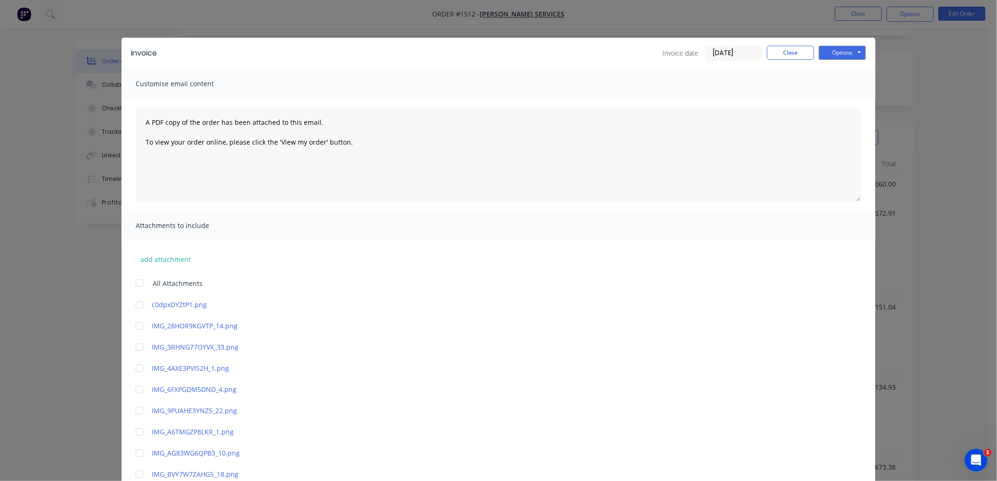
click at [733, 53] on input "[DATE]" at bounding box center [734, 53] width 56 height 14
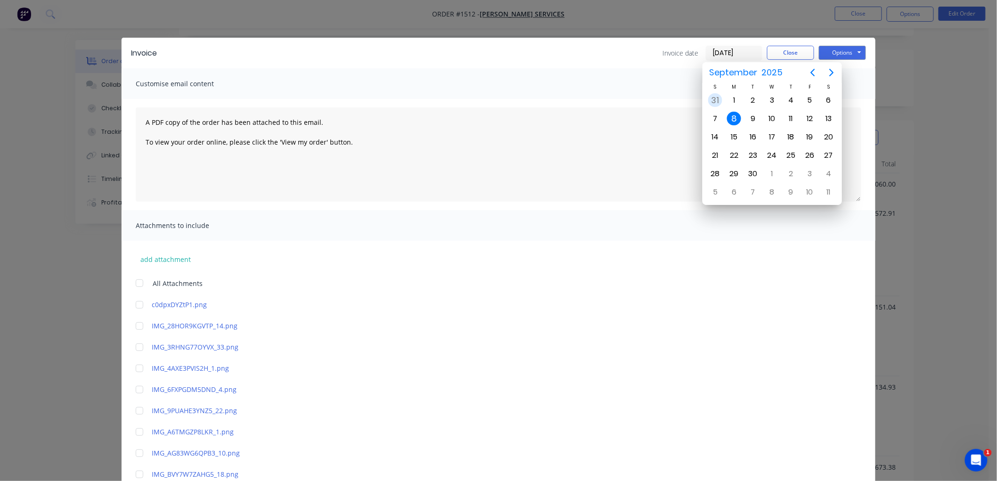
click at [719, 97] on div "31" at bounding box center [715, 100] width 14 height 14
type input "[DATE]"
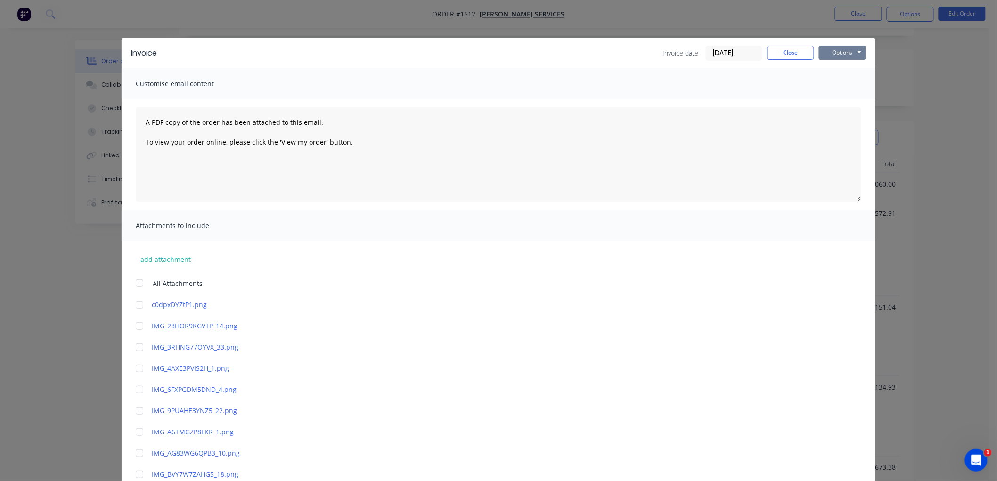
click at [844, 53] on button "Options" at bounding box center [842, 53] width 47 height 14
click at [842, 70] on button "Preview" at bounding box center [849, 70] width 60 height 16
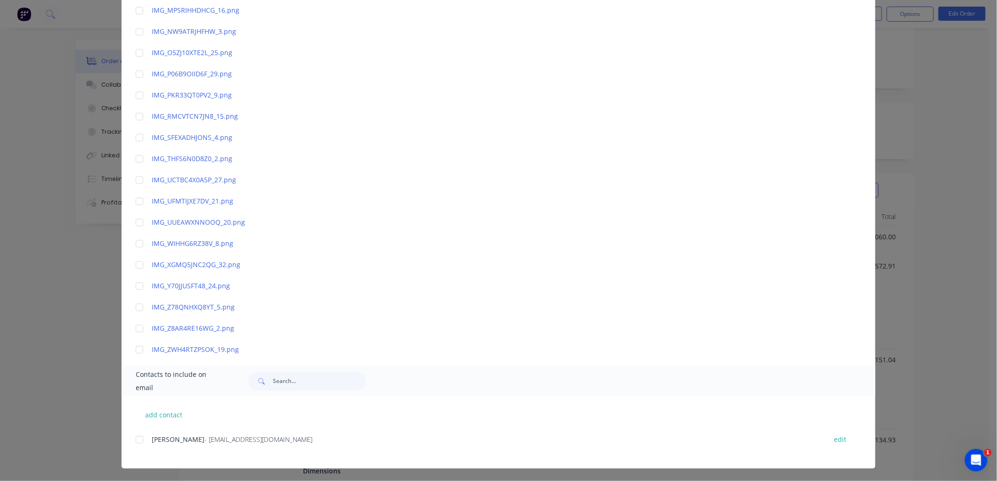
scroll to position [782, 0]
click at [132, 435] on div at bounding box center [139, 439] width 19 height 19
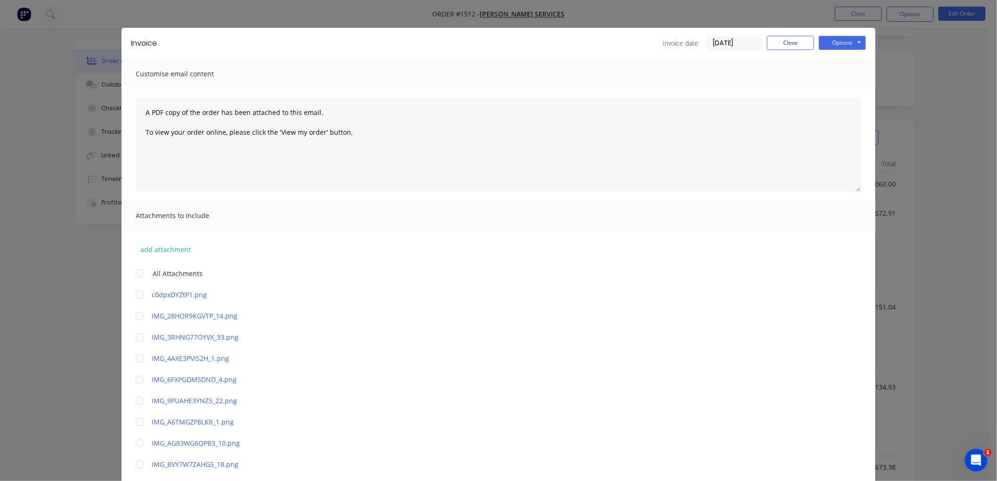
scroll to position [0, 0]
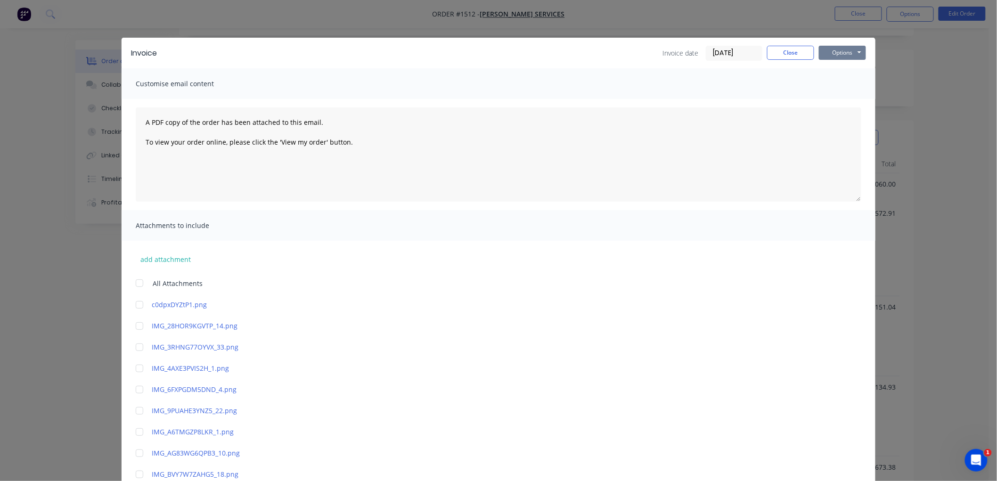
click at [837, 48] on button "Options" at bounding box center [842, 53] width 47 height 14
click at [846, 98] on button "Email" at bounding box center [849, 101] width 60 height 16
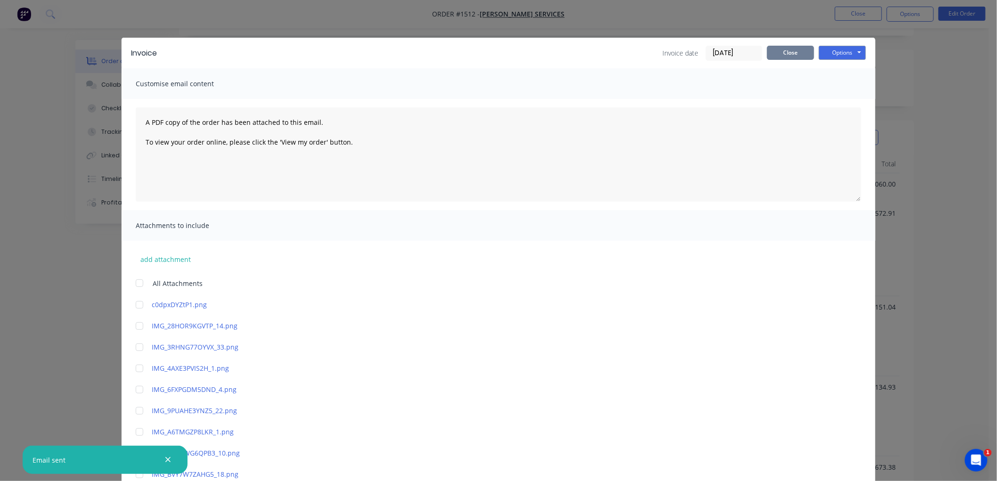
drag, startPoint x: 784, startPoint y: 52, endPoint x: 816, endPoint y: 38, distance: 34.8
click at [788, 50] on button "Close" at bounding box center [790, 53] width 47 height 14
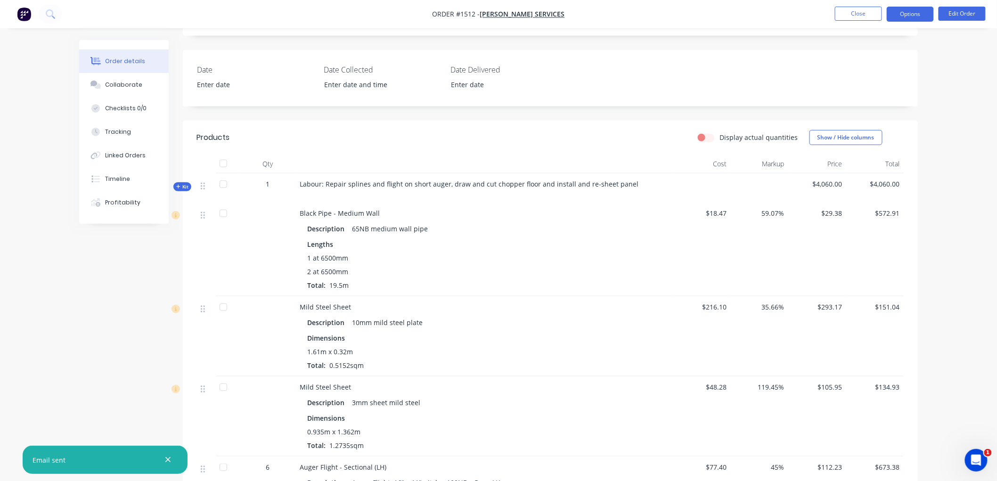
click at [904, 13] on button "Options" at bounding box center [910, 14] width 47 height 15
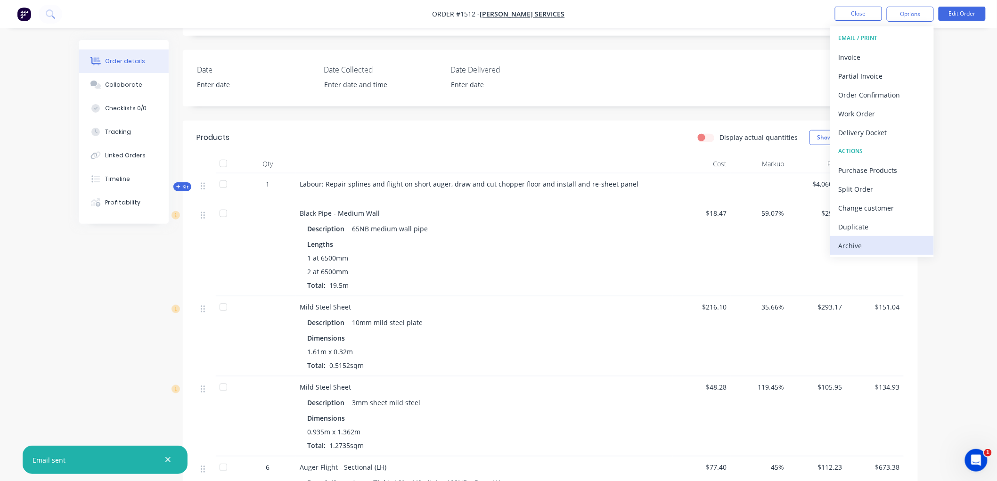
click at [855, 243] on div "Archive" at bounding box center [882, 246] width 87 height 14
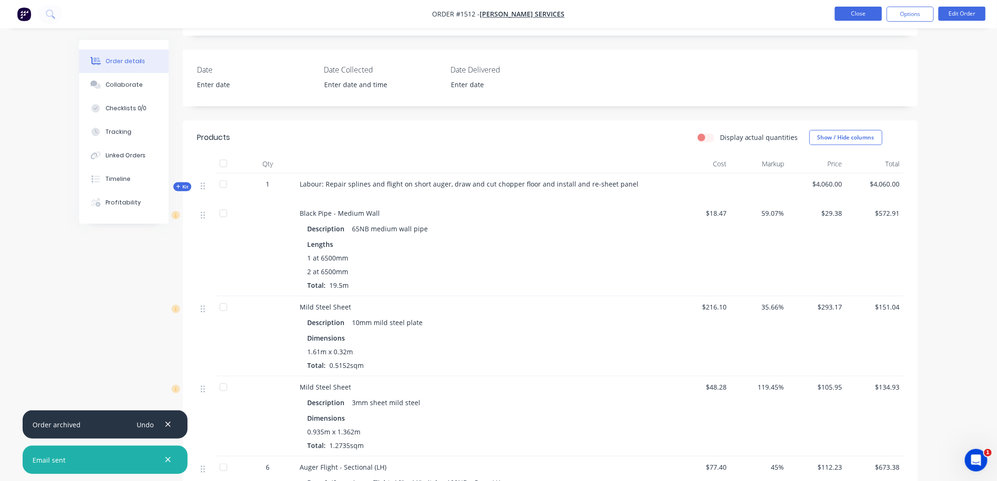
click at [849, 13] on button "Close" at bounding box center [858, 14] width 47 height 14
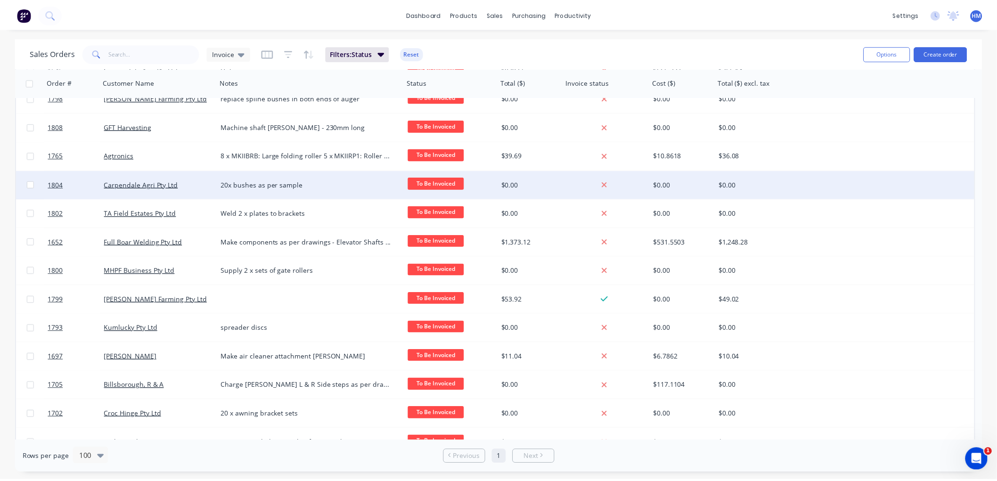
scroll to position [87, 0]
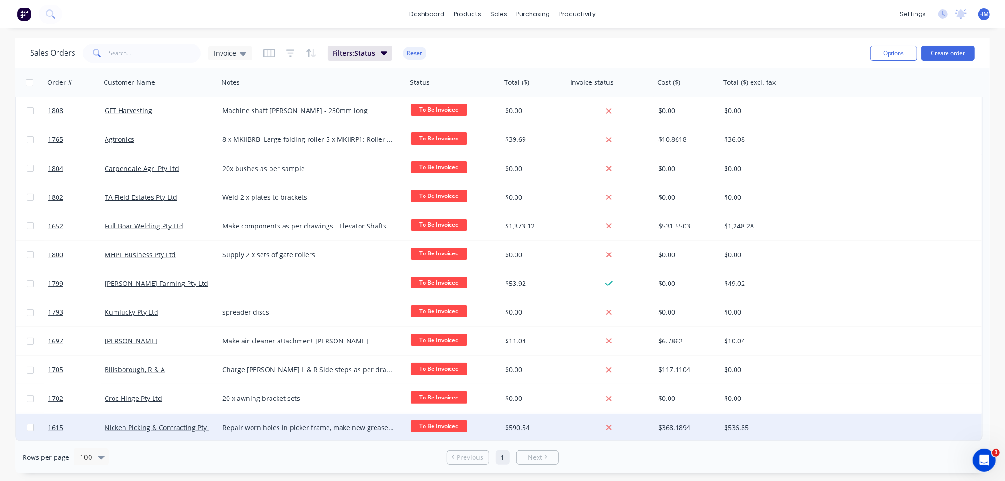
click at [213, 416] on div "Nicken Picking & Contracting Pty Ltd" at bounding box center [160, 428] width 118 height 28
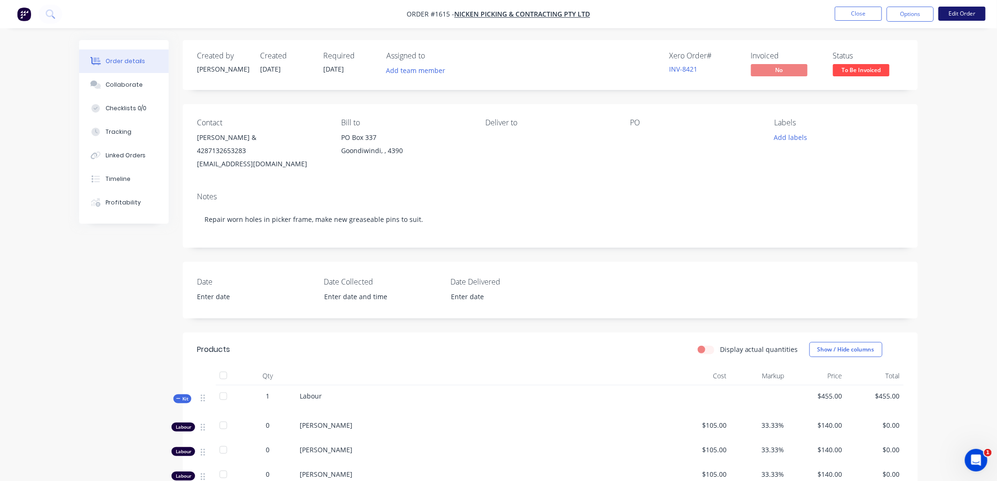
click at [978, 16] on button "Edit Order" at bounding box center [962, 14] width 47 height 14
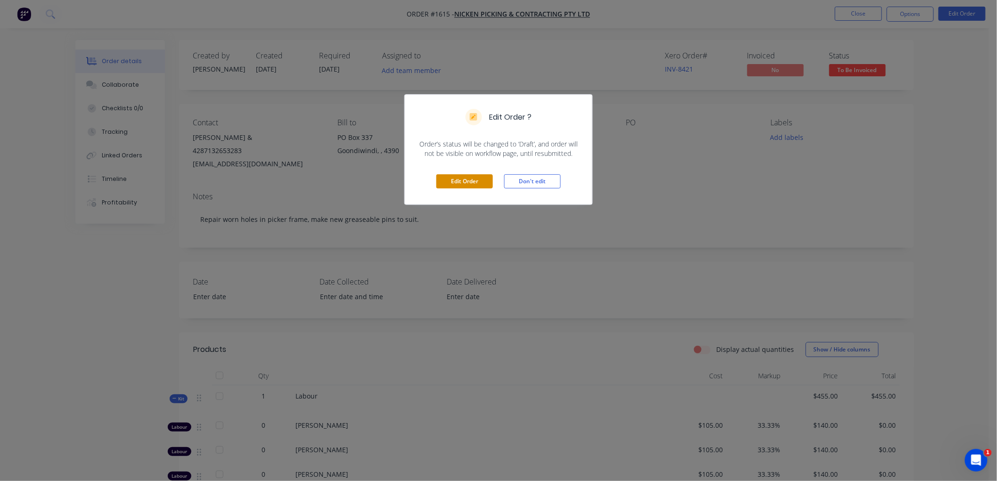
click at [456, 182] on button "Edit Order" at bounding box center [464, 181] width 57 height 14
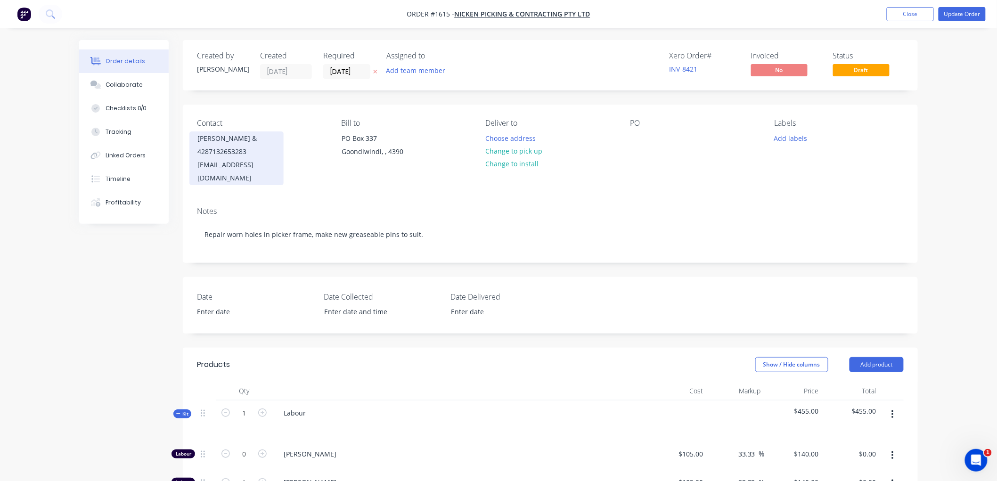
click at [224, 154] on div "4287132653283" at bounding box center [236, 151] width 78 height 13
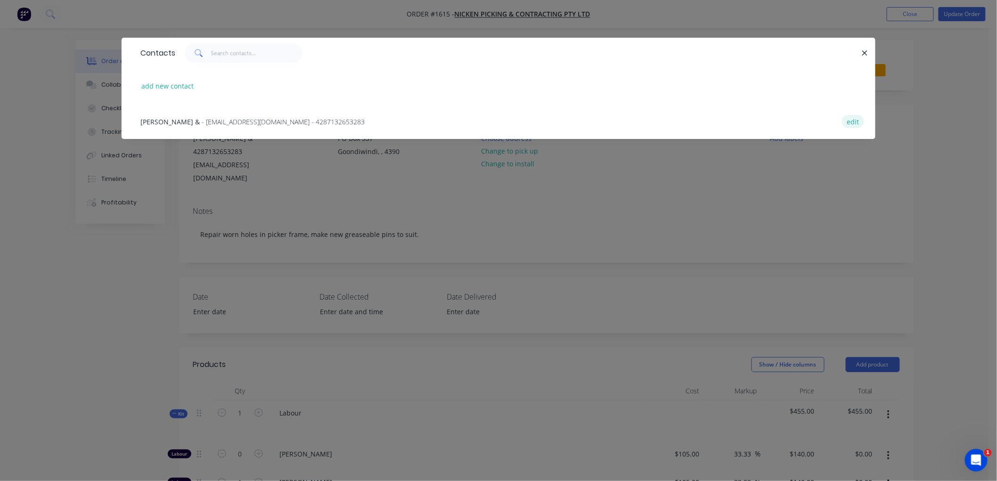
click at [855, 123] on button "edit" at bounding box center [853, 121] width 22 height 13
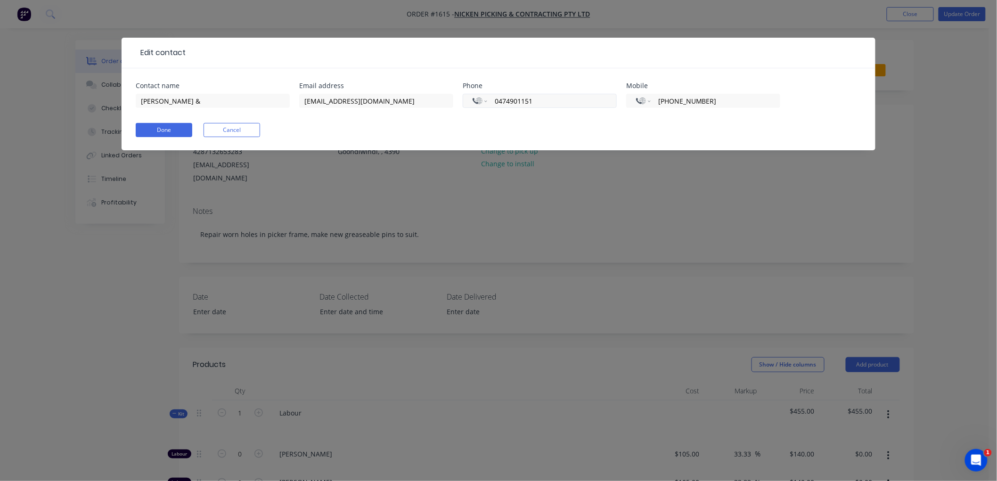
drag, startPoint x: 750, startPoint y: 102, endPoint x: 615, endPoint y: 102, distance: 134.8
click at [615, 102] on div "Contact name [PERSON_NAME] & Email address [EMAIL_ADDRESS][DOMAIN_NAME] Phone I…" at bounding box center [499, 100] width 726 height 37
drag, startPoint x: 207, startPoint y: 101, endPoint x: 197, endPoint y: 107, distance: 11.6
click at [201, 105] on input "[PERSON_NAME] &" at bounding box center [213, 101] width 154 height 14
click at [158, 101] on input "[PERSON_NAME]" at bounding box center [213, 101] width 154 height 14
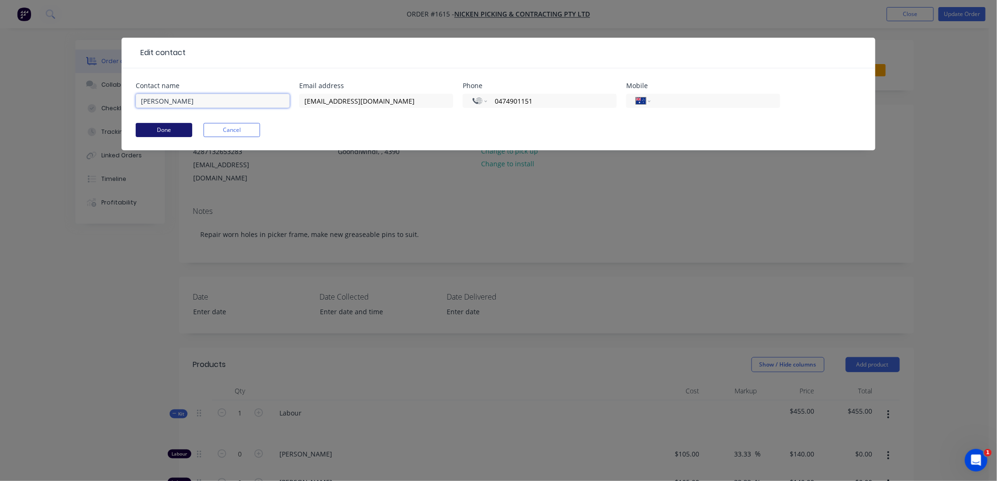
type input "[PERSON_NAME]"
click at [172, 130] on button "Done" at bounding box center [164, 130] width 57 height 14
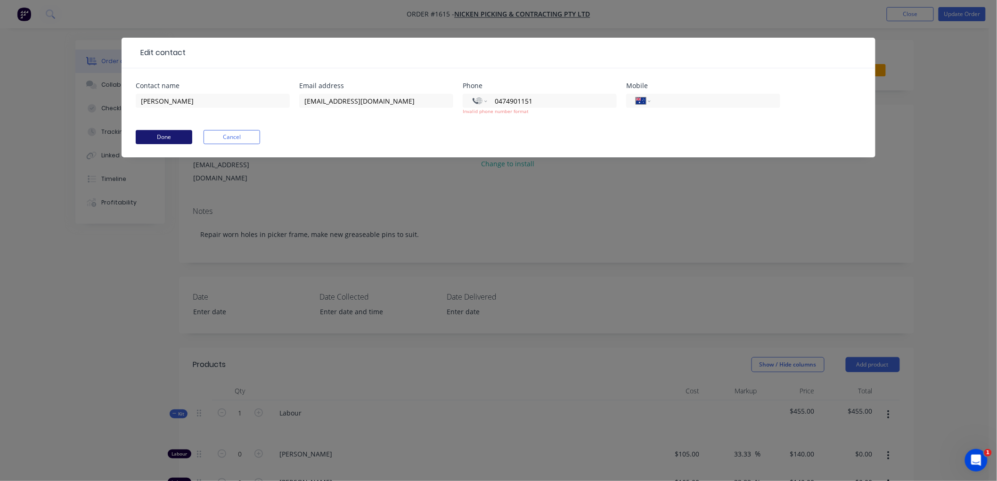
click at [159, 133] on button "Done" at bounding box center [164, 137] width 57 height 14
drag, startPoint x: 540, startPoint y: 102, endPoint x: 371, endPoint y: 105, distance: 168.3
click at [371, 105] on div "Contact name [PERSON_NAME] Email address [EMAIL_ADDRESS][DOMAIN_NAME] Phone Int…" at bounding box center [499, 104] width 726 height 44
click at [158, 137] on button "Done" at bounding box center [164, 137] width 57 height 14
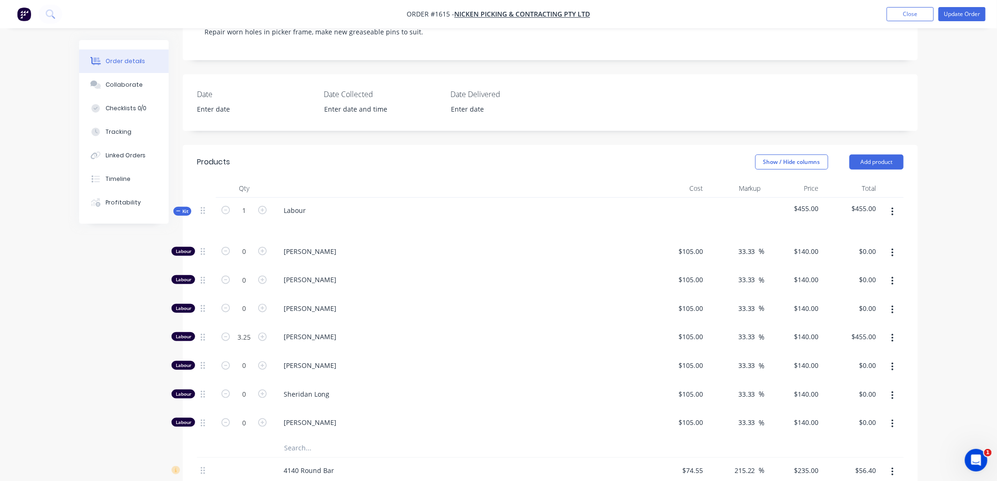
scroll to position [209, 0]
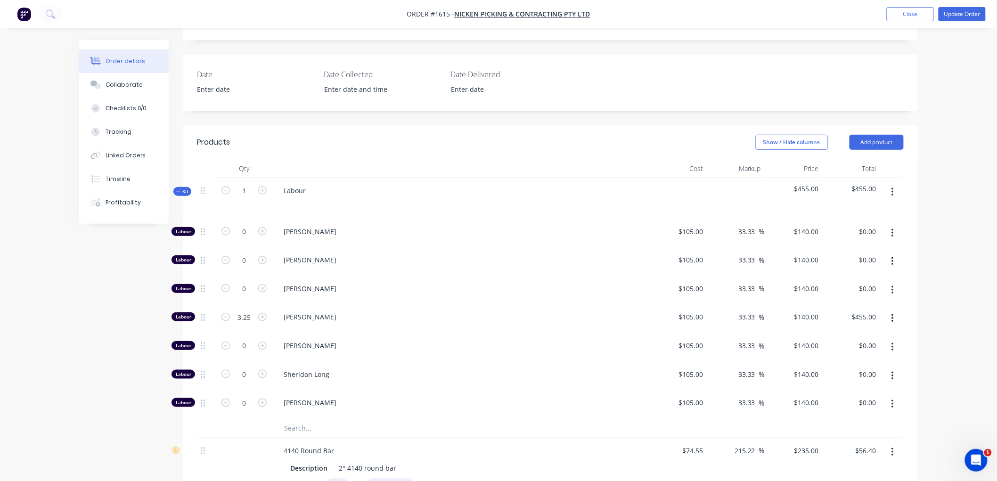
click at [177, 189] on icon at bounding box center [178, 191] width 4 height 5
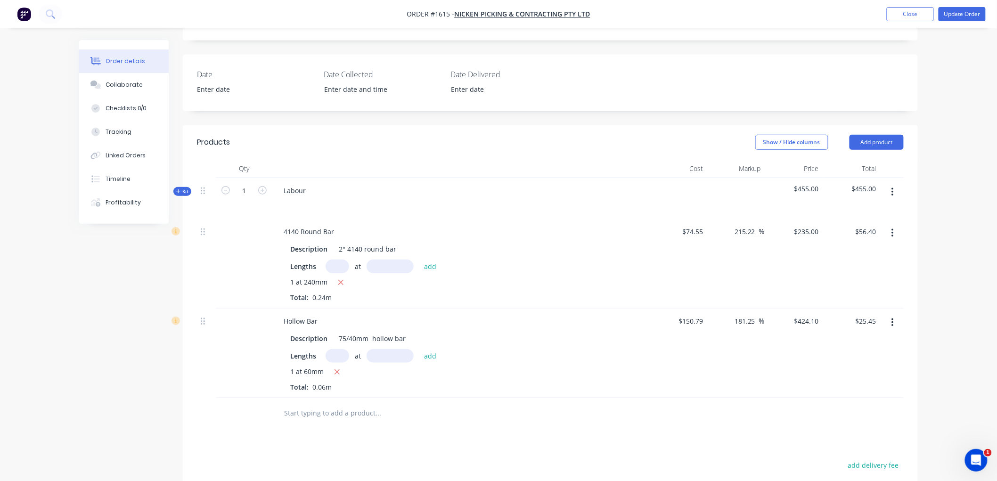
click at [177, 189] on icon at bounding box center [178, 191] width 4 height 5
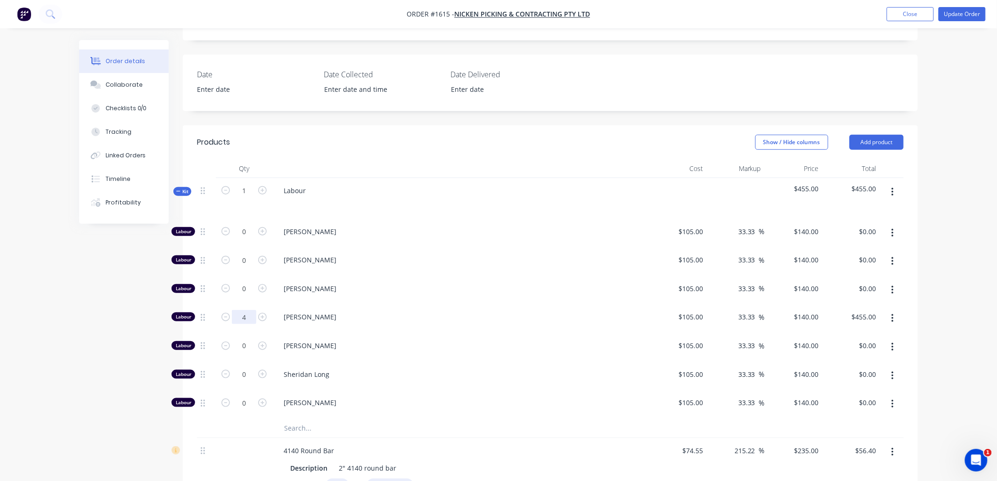
type input "4"
type input "$560.00"
click at [343, 147] on header "Products Show / Hide columns Add product" at bounding box center [550, 142] width 735 height 34
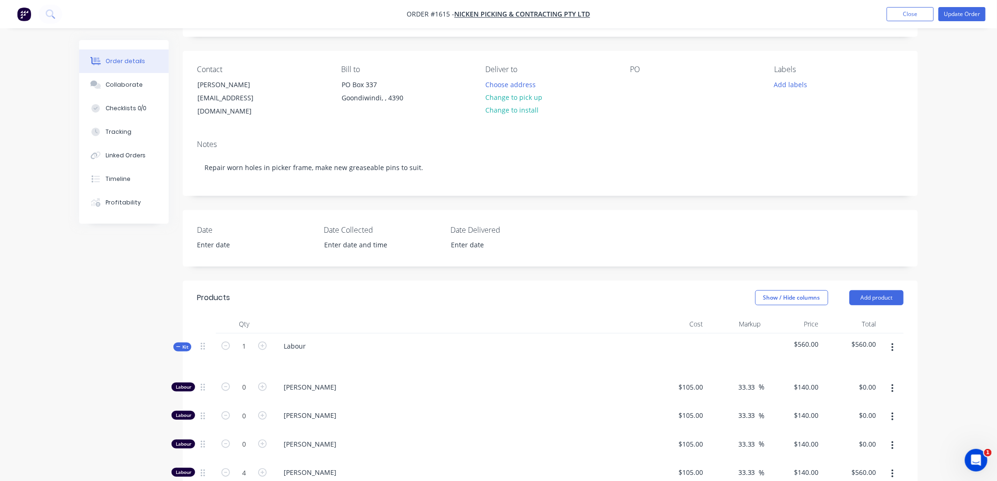
scroll to position [52, 0]
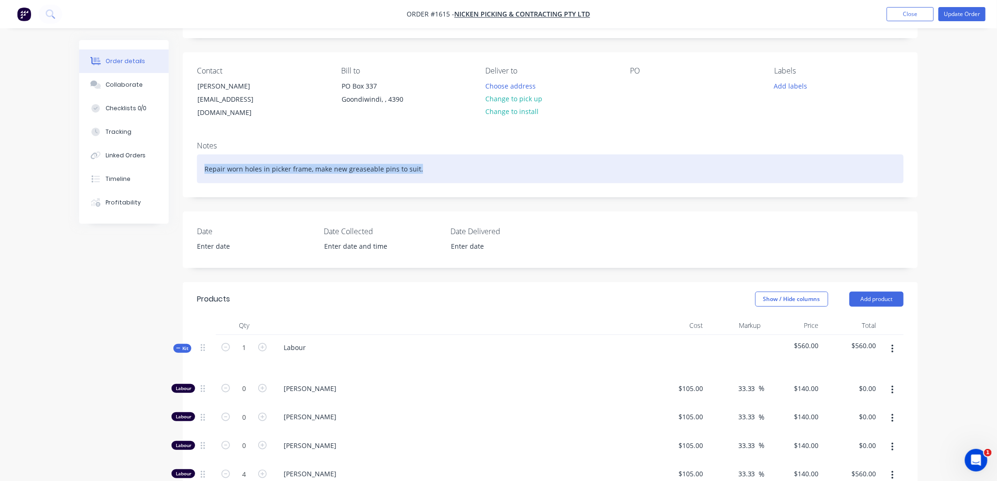
drag, startPoint x: 422, startPoint y: 155, endPoint x: 171, endPoint y: 155, distance: 250.7
copy div "Repair worn holes in picker frame, make new greaseable pins to suit."
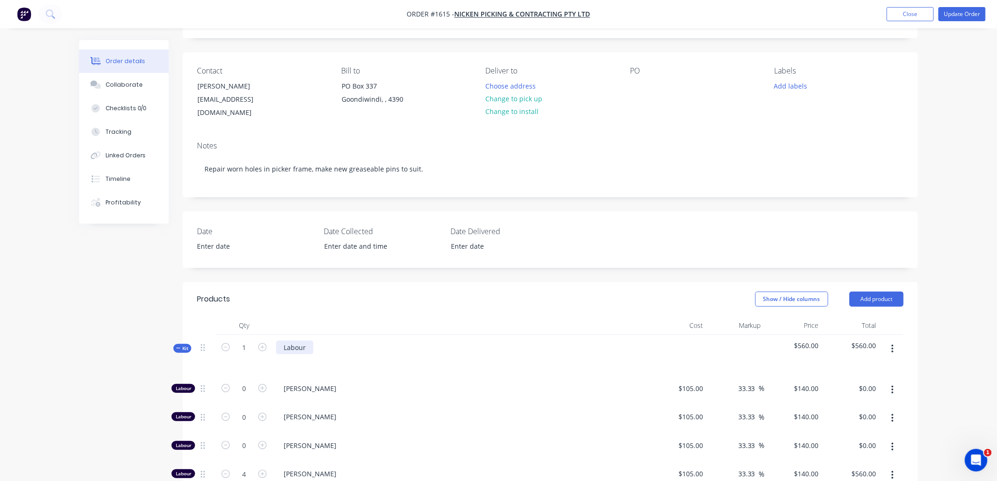
click at [310, 341] on div "Labour" at bounding box center [294, 348] width 37 height 14
click at [411, 341] on div "Labour: Repair worn holes in picker frame, make new greaseable pins to suit." at bounding box center [406, 348] width 260 height 14
click at [178, 346] on icon at bounding box center [178, 348] width 4 height 5
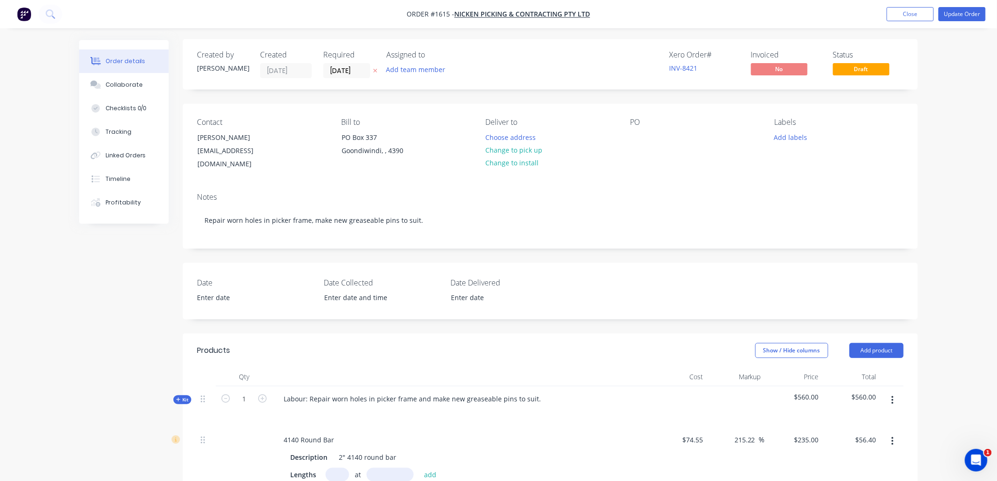
scroll to position [0, 0]
click at [962, 12] on button "Update Order" at bounding box center [962, 14] width 47 height 14
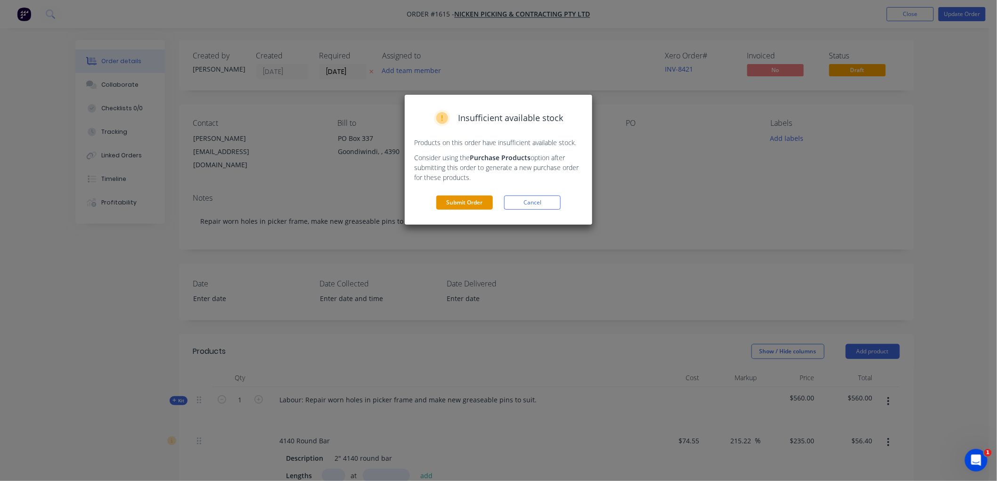
click at [459, 204] on button "Submit Order" at bounding box center [464, 203] width 57 height 14
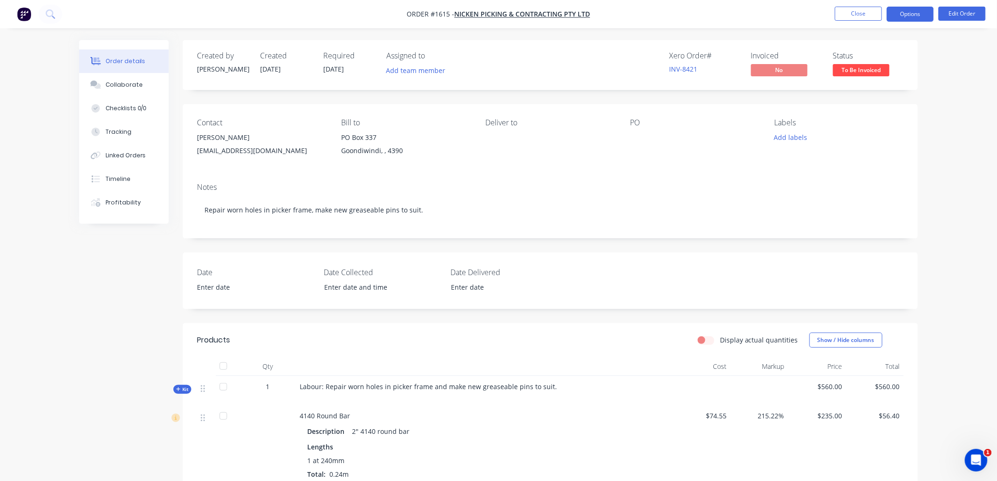
click at [910, 11] on button "Options" at bounding box center [910, 14] width 47 height 15
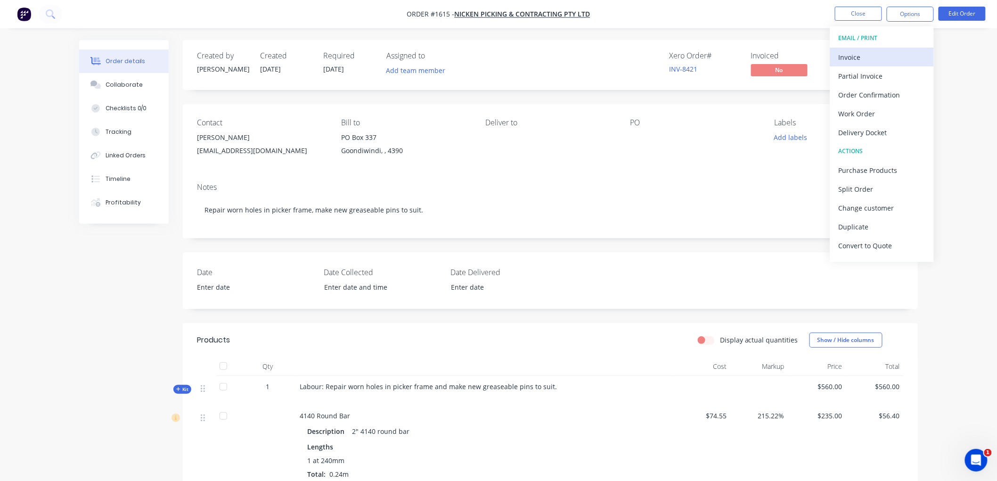
click at [873, 57] on div "Invoice" at bounding box center [882, 57] width 87 height 14
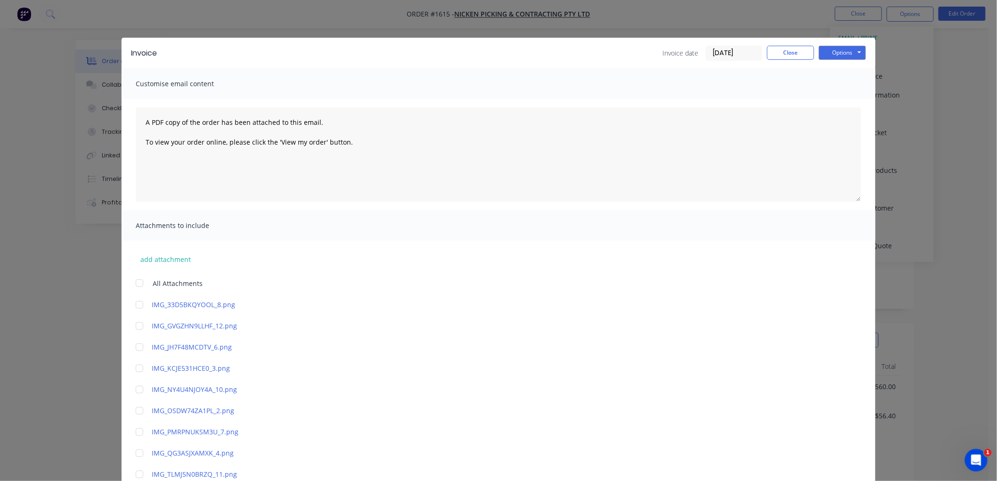
click at [731, 57] on input "[DATE]" at bounding box center [734, 53] width 56 height 14
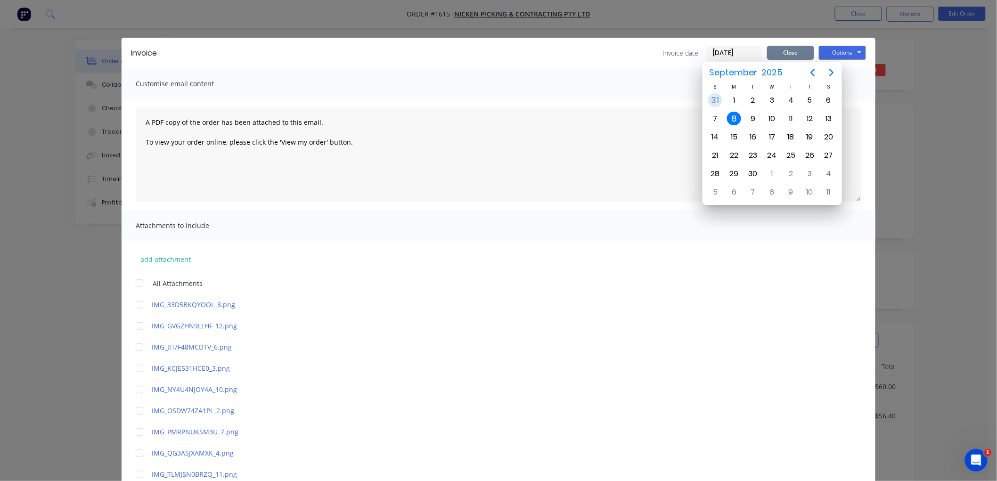
drag, startPoint x: 720, startPoint y: 100, endPoint x: 807, endPoint y: 58, distance: 96.8
click at [722, 99] on div "31" at bounding box center [715, 100] width 19 height 18
type input "[DATE]"
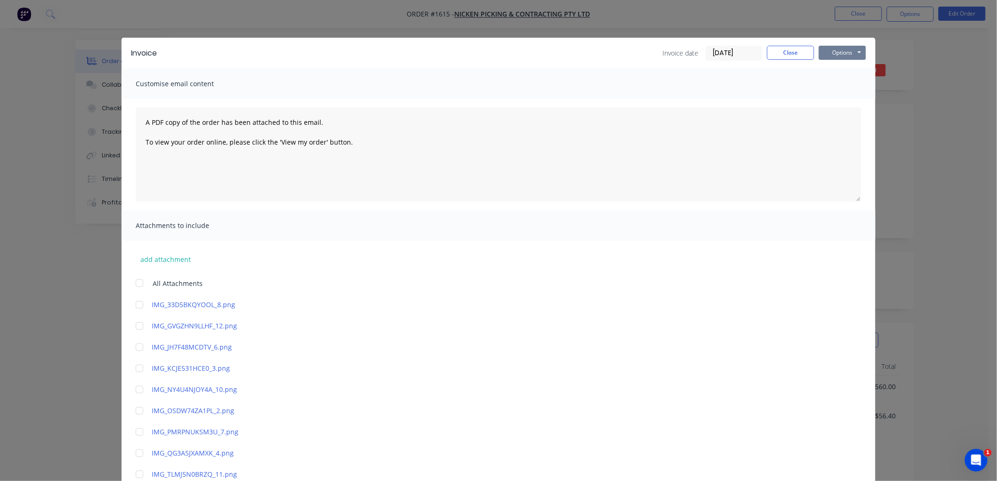
click at [858, 50] on button "Options" at bounding box center [842, 53] width 47 height 14
click at [850, 71] on button "Preview" at bounding box center [849, 70] width 60 height 16
click at [847, 55] on button "Options" at bounding box center [842, 53] width 47 height 14
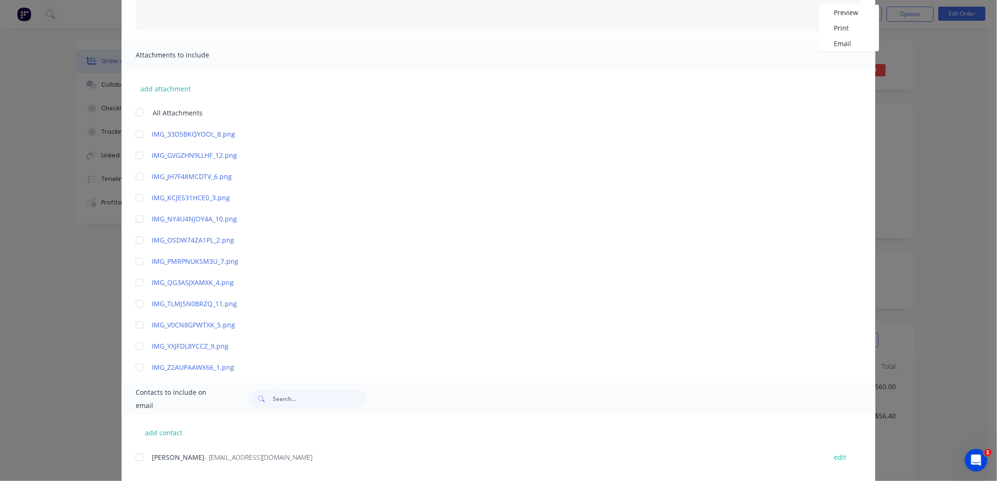
scroll to position [189, 0]
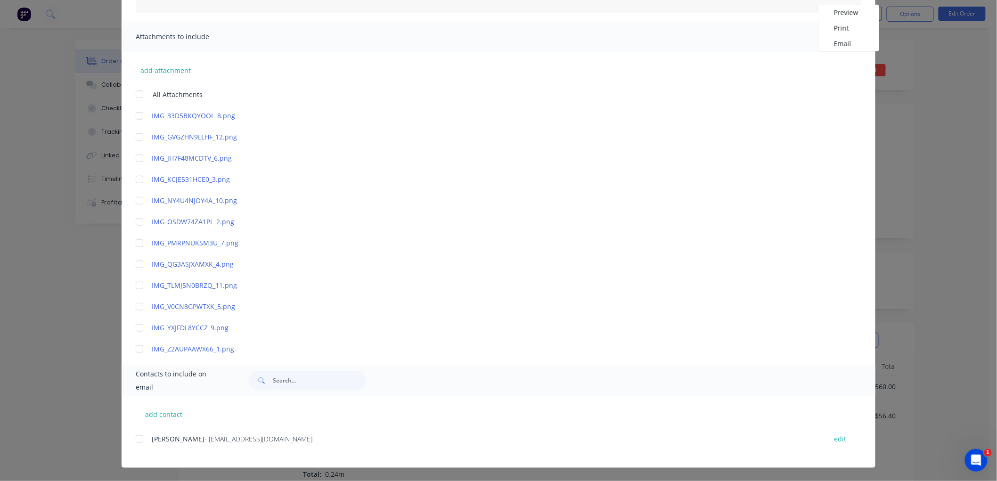
click at [138, 437] on div at bounding box center [139, 439] width 19 height 19
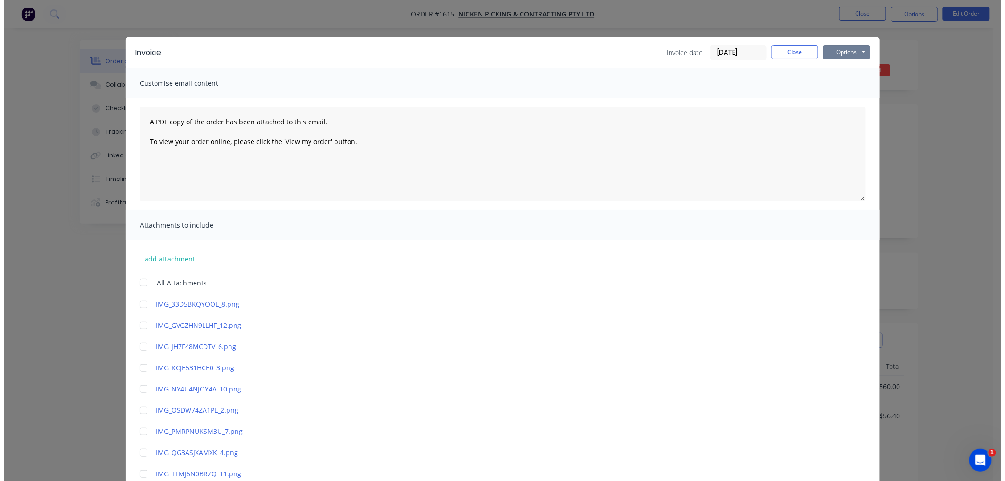
scroll to position [0, 0]
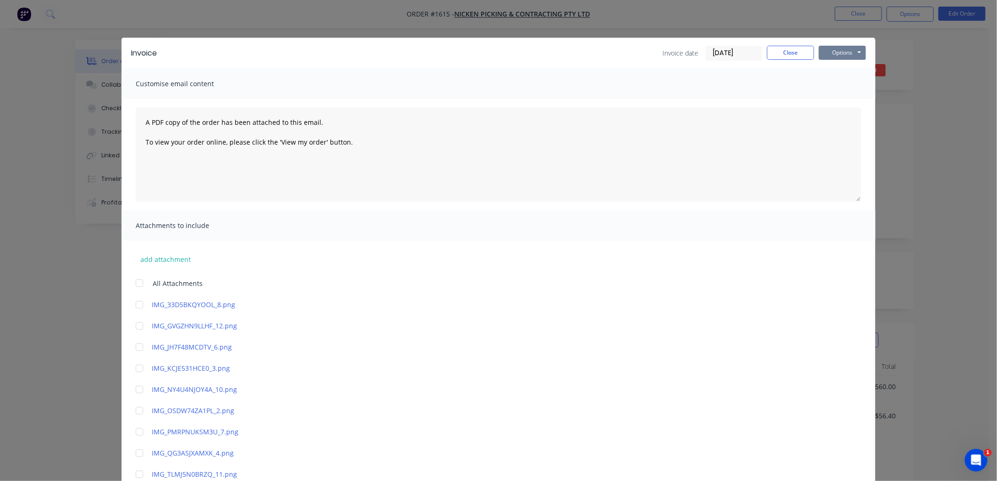
click at [843, 49] on button "Options" at bounding box center [842, 53] width 47 height 14
click at [843, 103] on button "Email" at bounding box center [849, 101] width 60 height 16
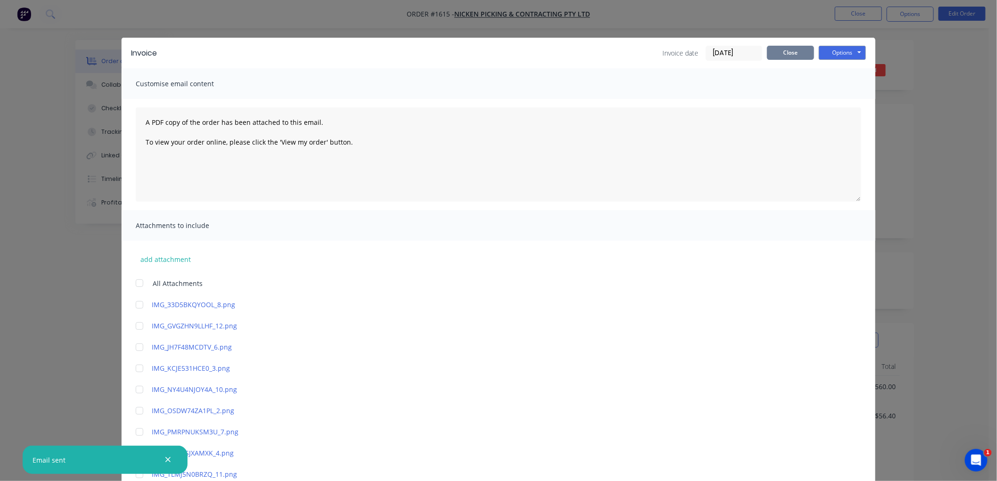
click at [787, 50] on button "Close" at bounding box center [790, 53] width 47 height 14
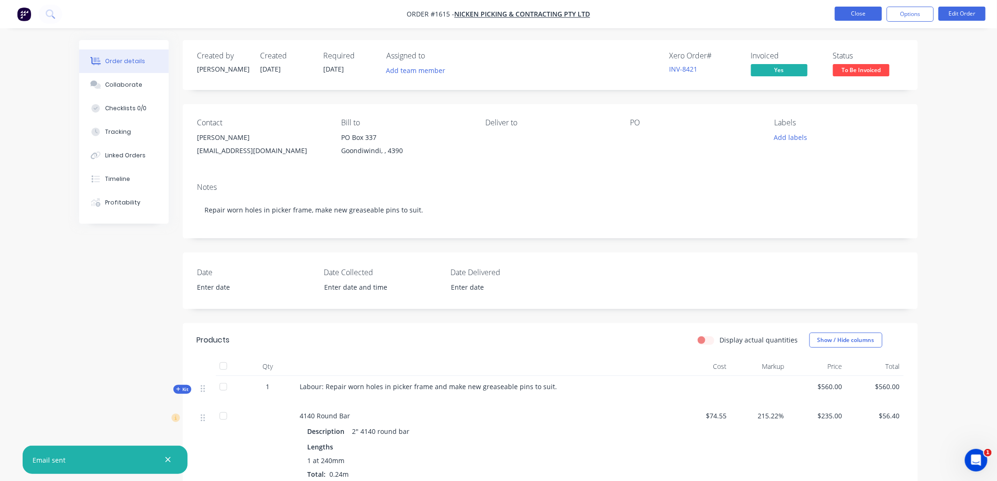
click at [855, 17] on button "Close" at bounding box center [858, 14] width 47 height 14
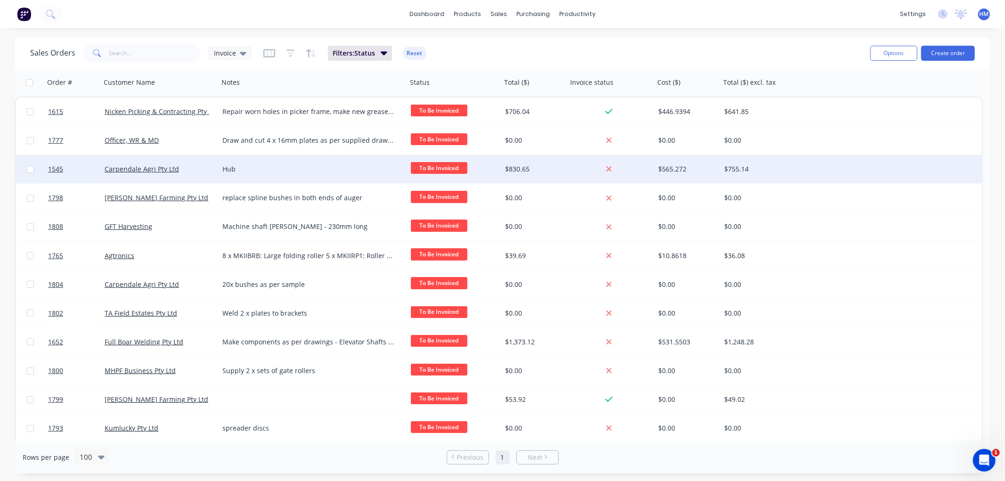
click at [198, 171] on div "Carpendale Agri Pty Ltd" at bounding box center [157, 168] width 105 height 9
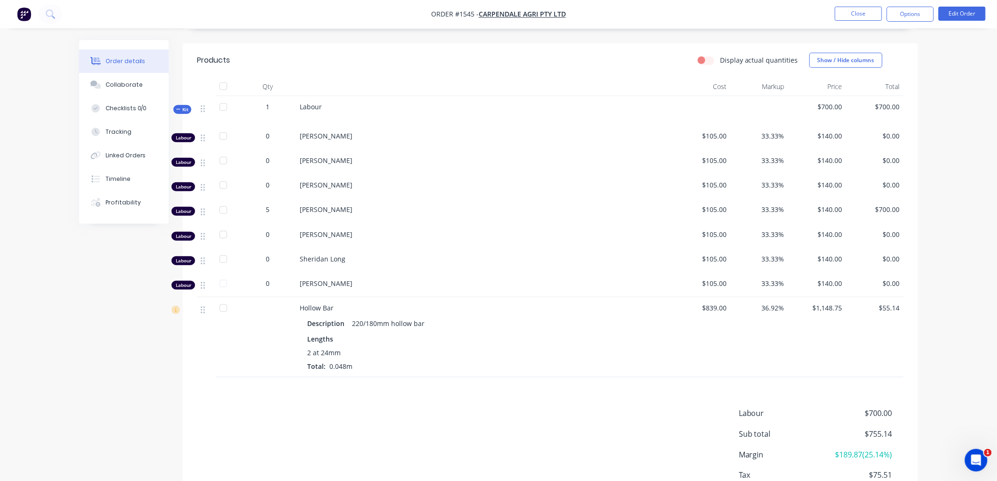
scroll to position [262, 0]
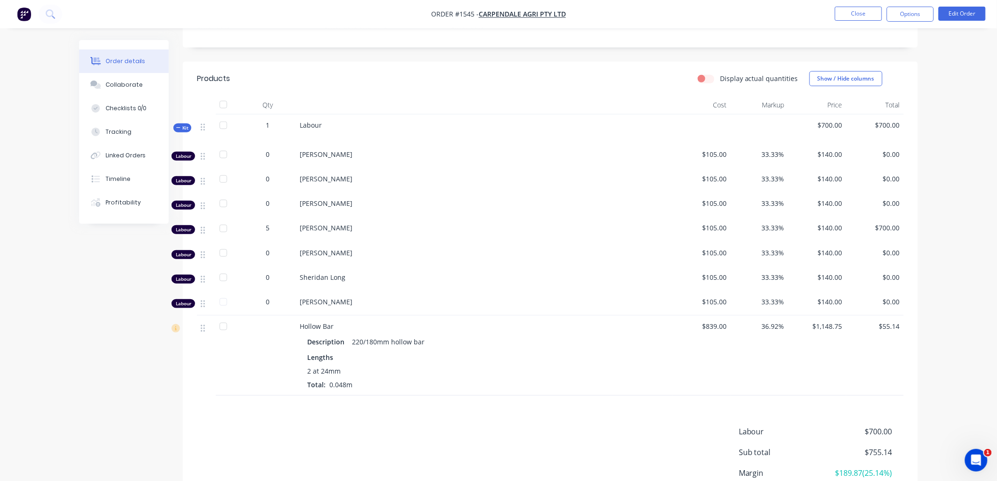
click at [178, 131] on span "Kit" at bounding box center [182, 127] width 12 height 7
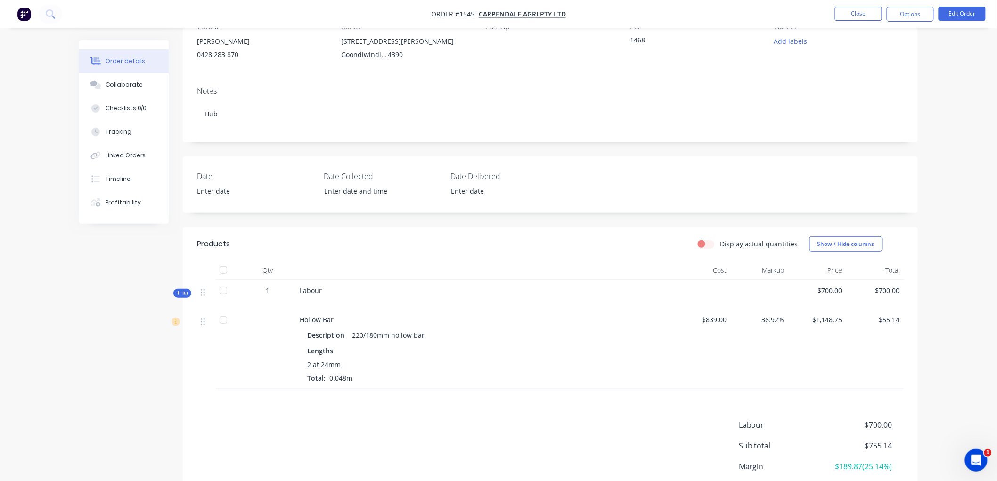
scroll to position [16, 0]
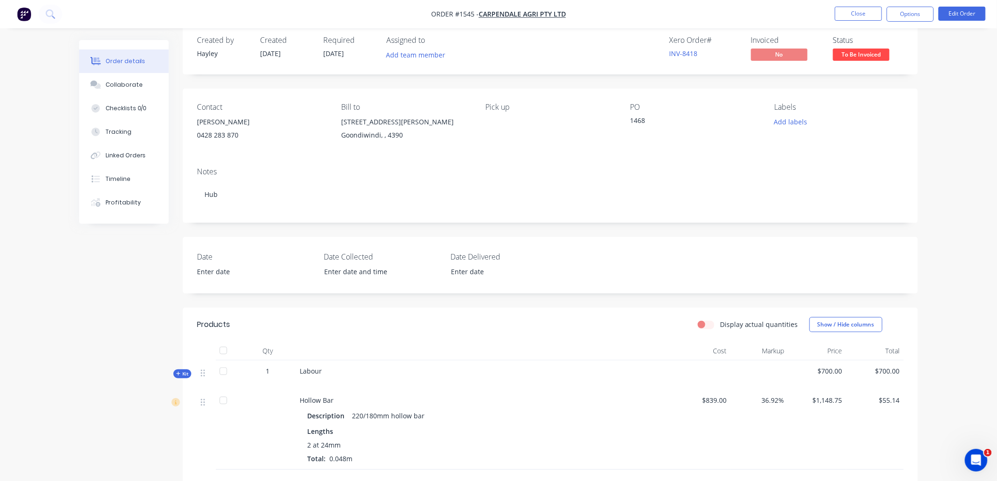
click at [326, 369] on div "Labour" at bounding box center [484, 375] width 377 height 29
drag, startPoint x: 939, startPoint y: 15, endPoint x: 958, endPoint y: 10, distance: 18.9
click at [958, 10] on button "Edit Order" at bounding box center [962, 14] width 47 height 14
click at [959, 9] on div "Edit Order ? Order’s status will be changed to ‘Draft’, and order will not be v…" at bounding box center [498, 240] width 997 height 481
click at [964, 9] on button "Edit Order" at bounding box center [962, 14] width 47 height 14
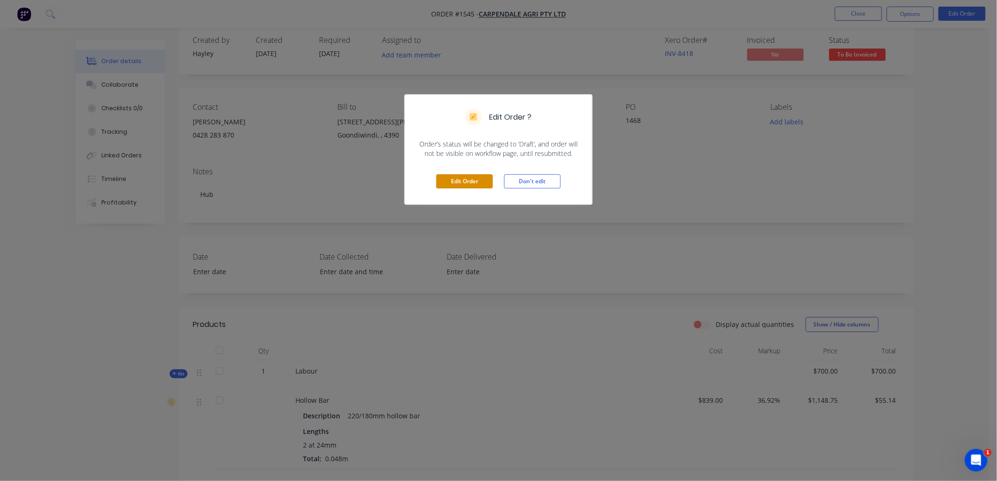
click at [458, 182] on button "Edit Order" at bounding box center [464, 181] width 57 height 14
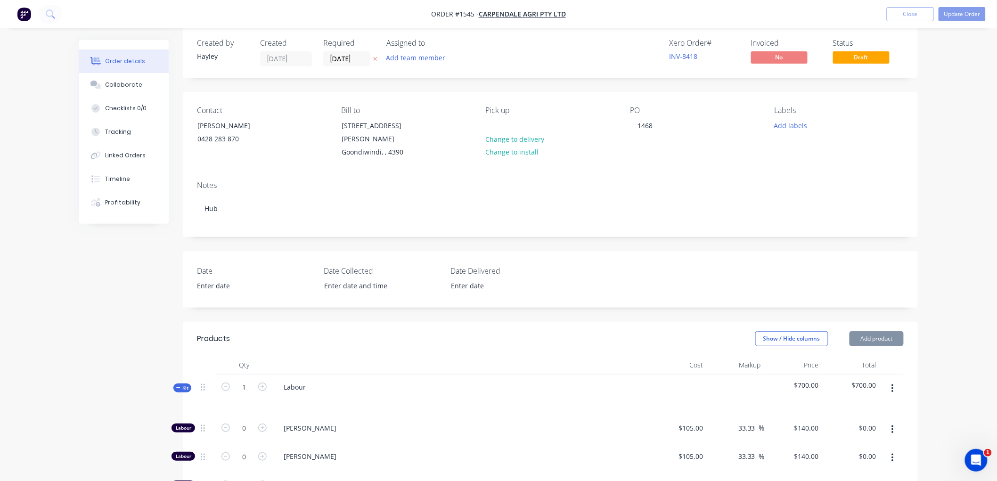
scroll to position [52, 0]
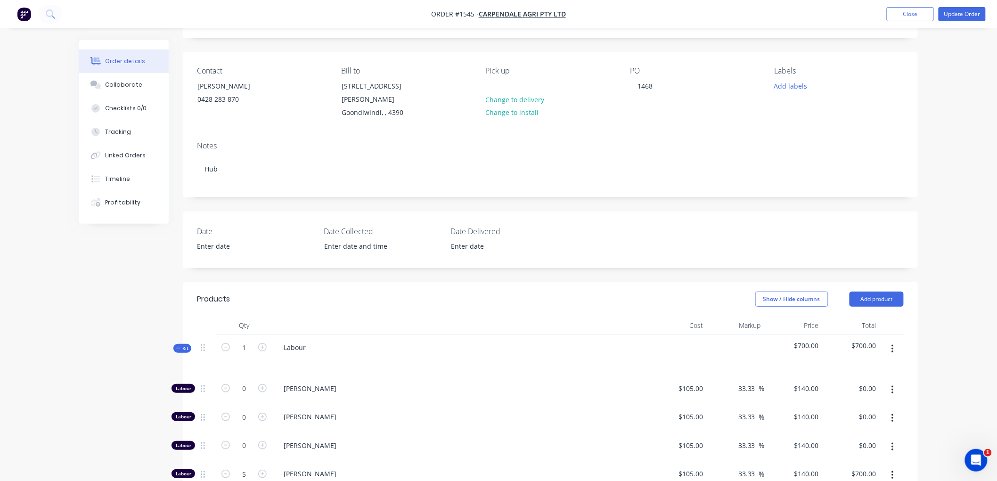
click at [316, 336] on div "Labour" at bounding box center [460, 355] width 377 height 41
click at [309, 341] on div "Labour" at bounding box center [294, 348] width 37 height 14
click at [959, 8] on button "Update Order" at bounding box center [962, 14] width 47 height 14
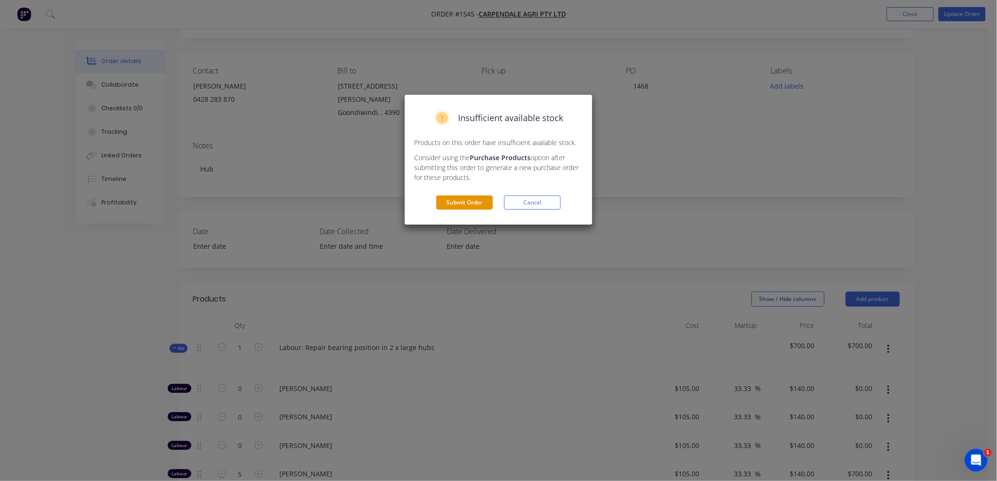
click at [444, 206] on button "Submit Order" at bounding box center [464, 203] width 57 height 14
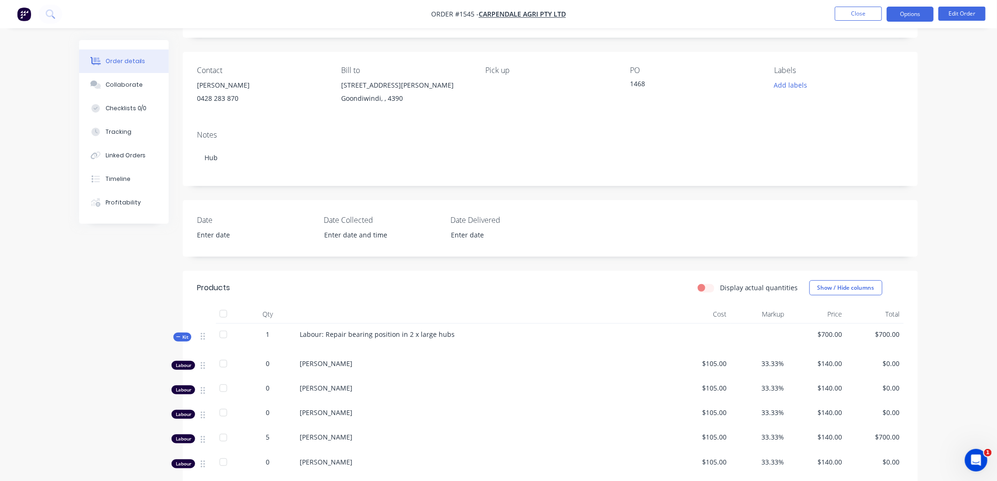
click at [915, 18] on button "Options" at bounding box center [910, 14] width 47 height 15
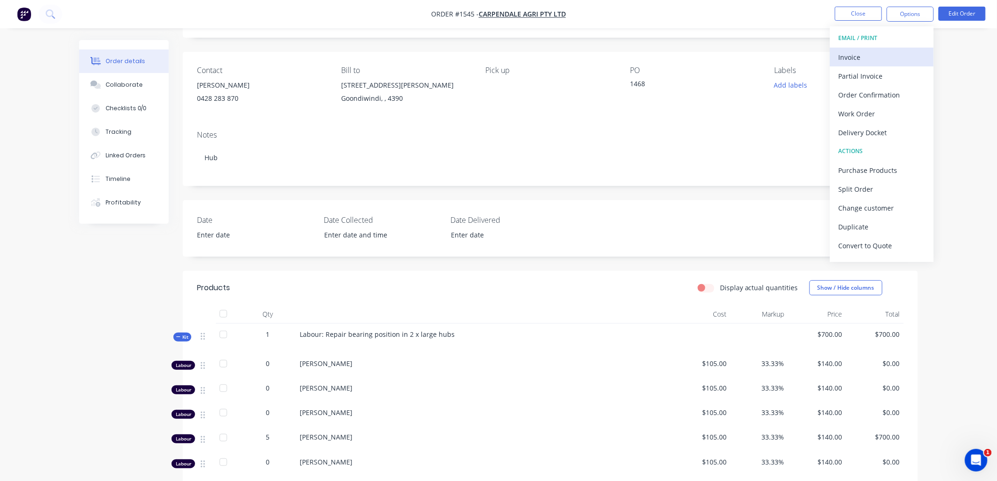
click at [868, 50] on div "Invoice" at bounding box center [882, 57] width 87 height 14
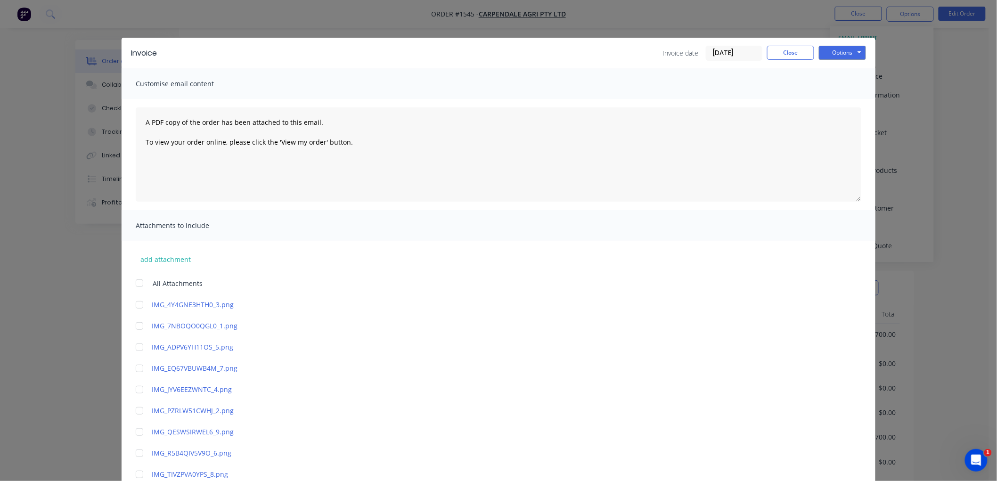
click at [710, 50] on input "[DATE]" at bounding box center [734, 53] width 56 height 14
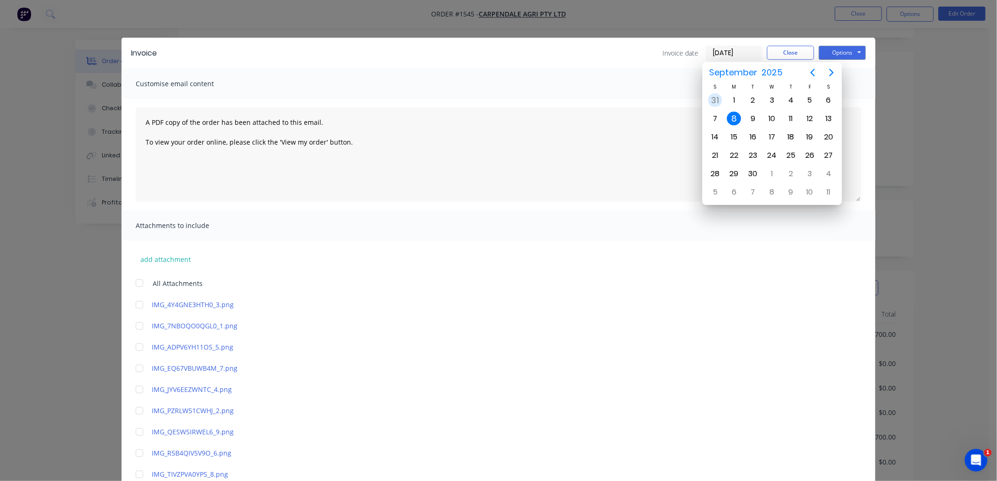
click at [715, 102] on div "31" at bounding box center [715, 100] width 14 height 14
type input "[DATE]"
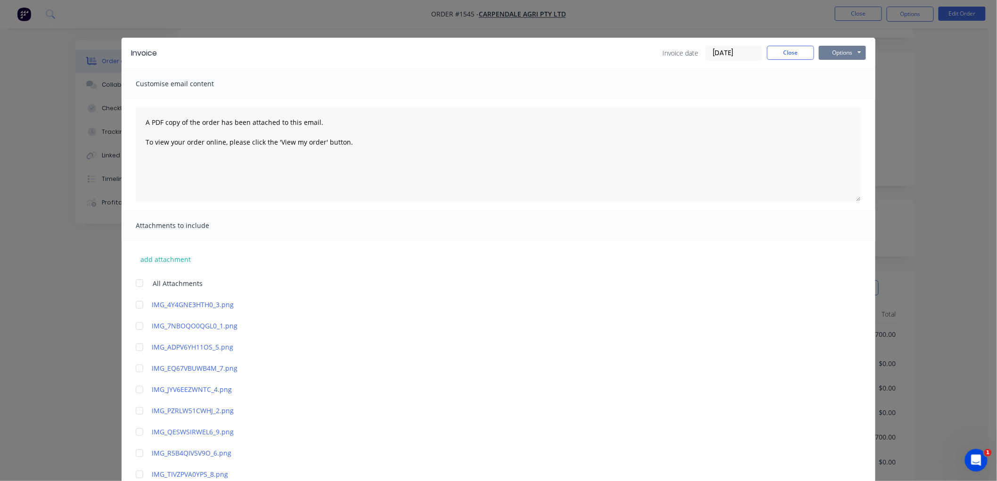
click at [837, 50] on button "Options" at bounding box center [842, 53] width 47 height 14
click at [851, 68] on button "Preview" at bounding box center [849, 70] width 60 height 16
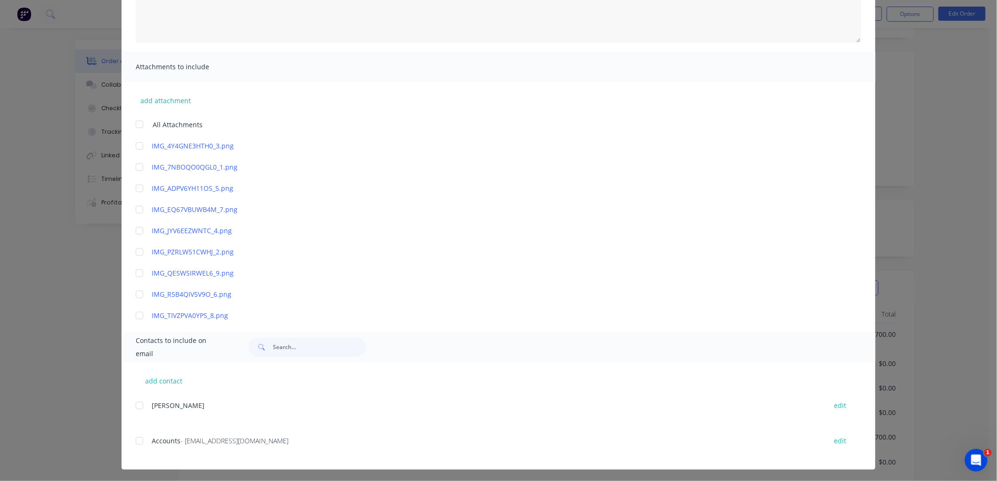
scroll to position [161, 0]
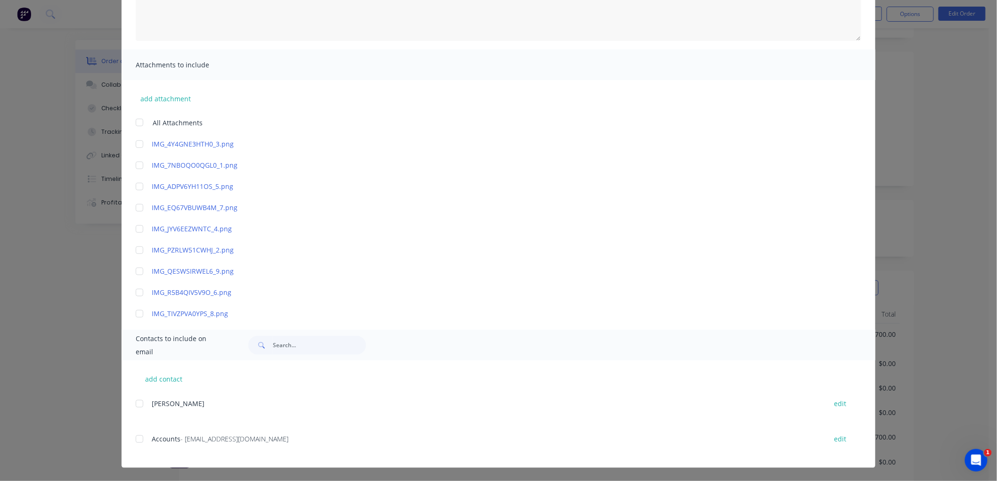
click at [132, 442] on div at bounding box center [139, 439] width 19 height 19
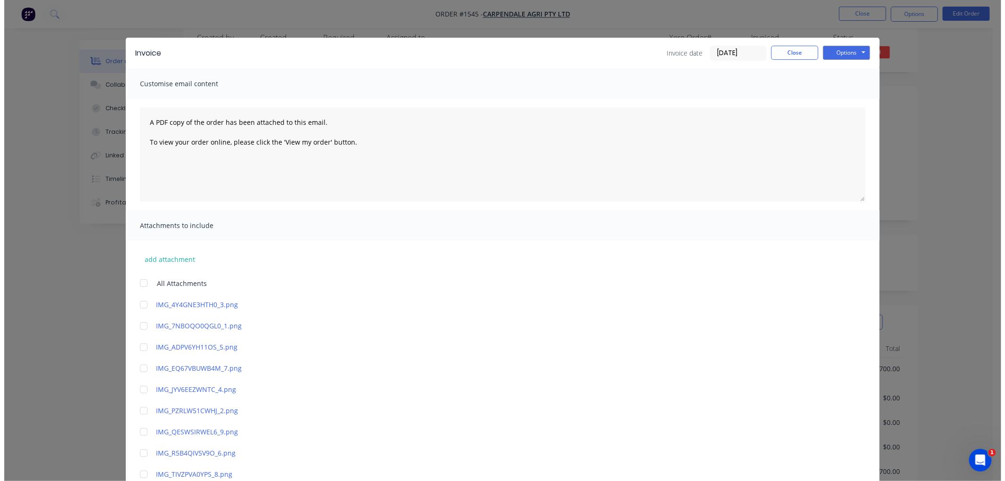
scroll to position [0, 0]
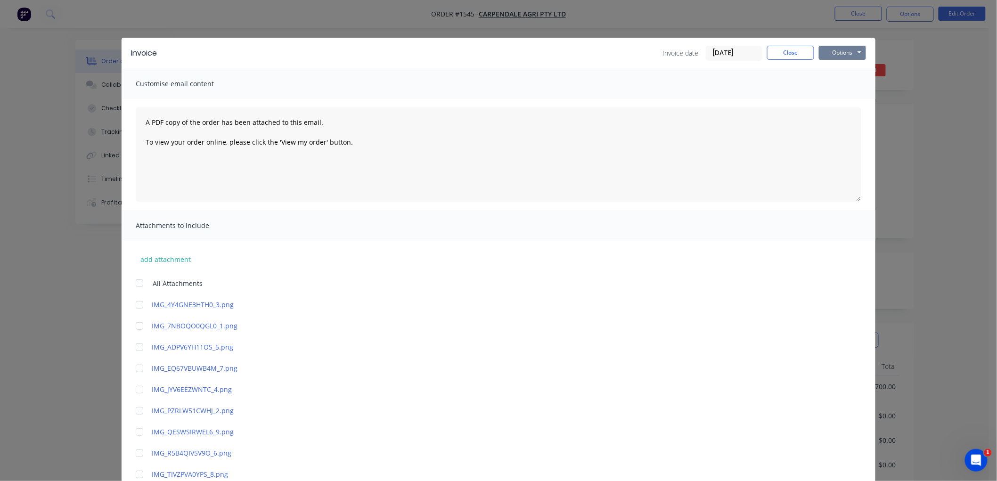
click at [843, 49] on button "Options" at bounding box center [842, 53] width 47 height 14
click at [838, 103] on button "Email" at bounding box center [849, 101] width 60 height 16
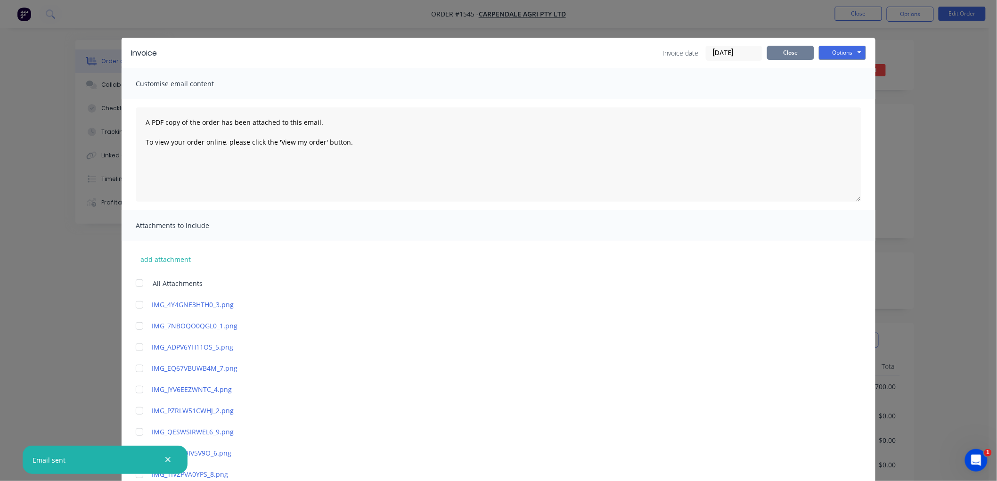
click at [792, 54] on button "Close" at bounding box center [790, 53] width 47 height 14
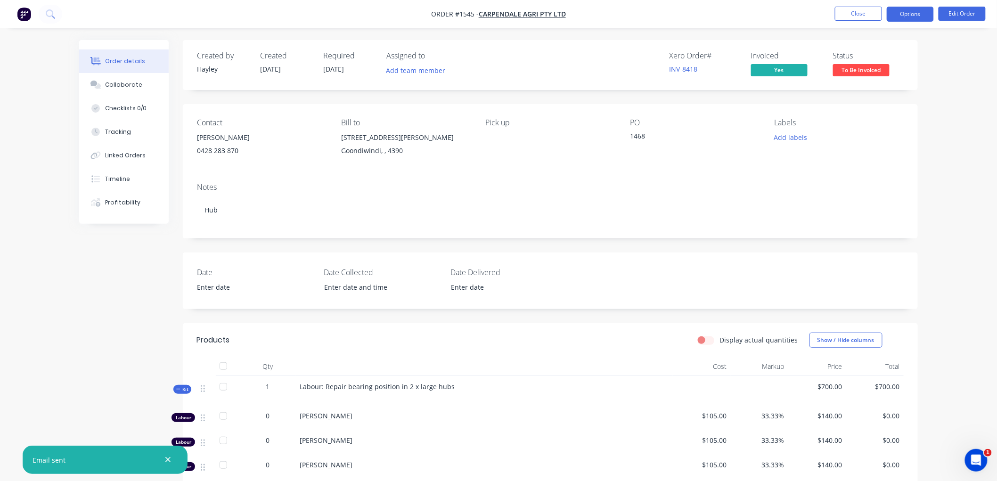
click at [906, 13] on button "Options" at bounding box center [910, 14] width 47 height 15
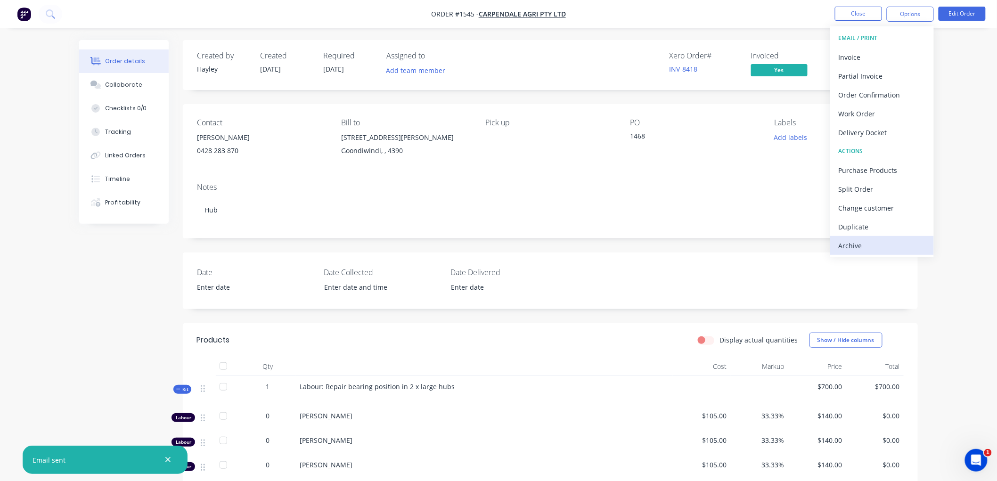
click at [876, 239] on div "Archive" at bounding box center [882, 246] width 87 height 14
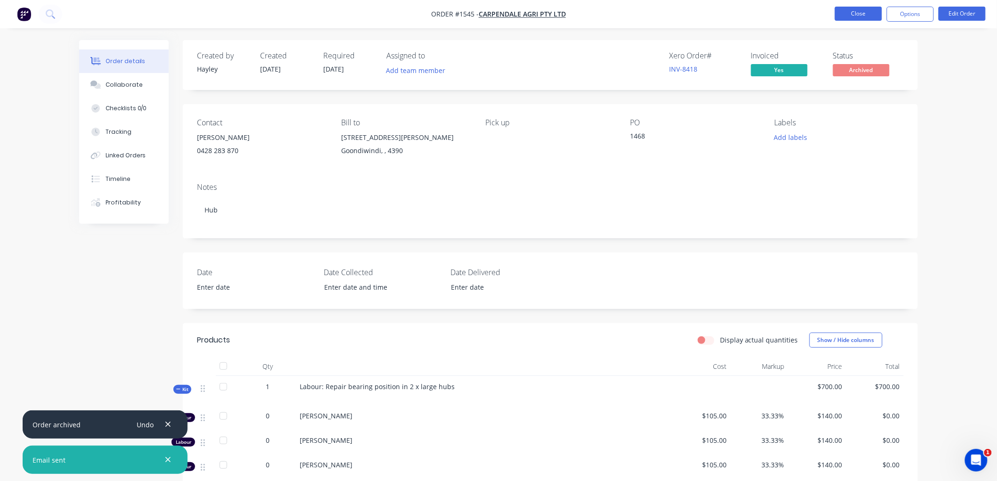
click at [857, 13] on button "Close" at bounding box center [858, 14] width 47 height 14
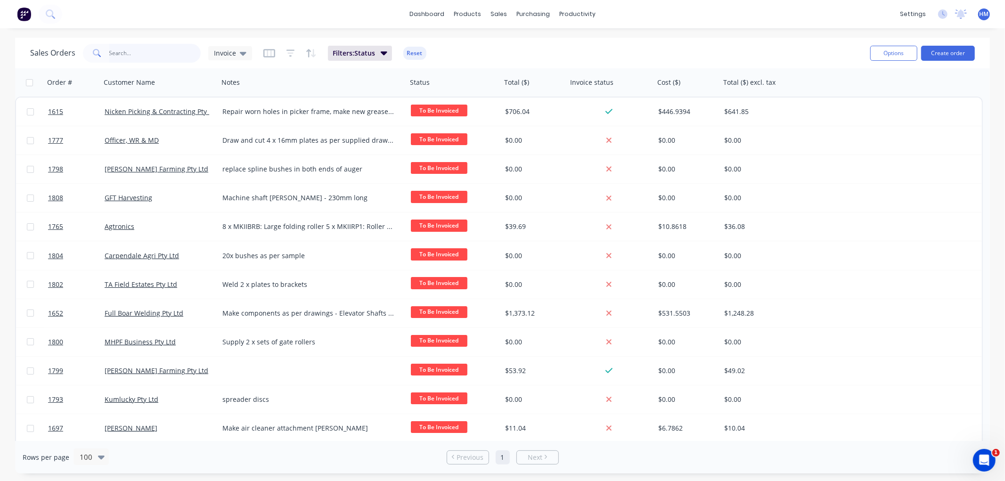
click at [129, 56] on input "text" at bounding box center [155, 53] width 92 height 19
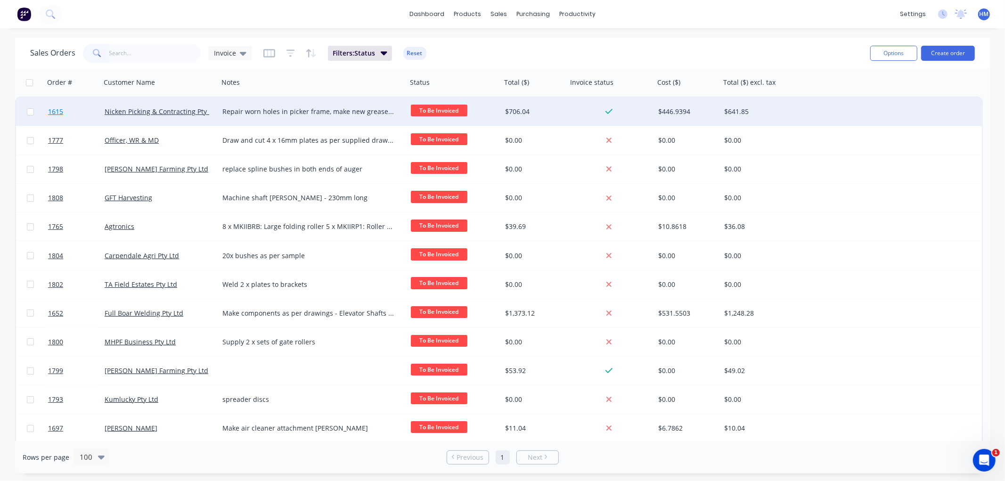
click at [76, 109] on link "1615" at bounding box center [76, 112] width 57 height 28
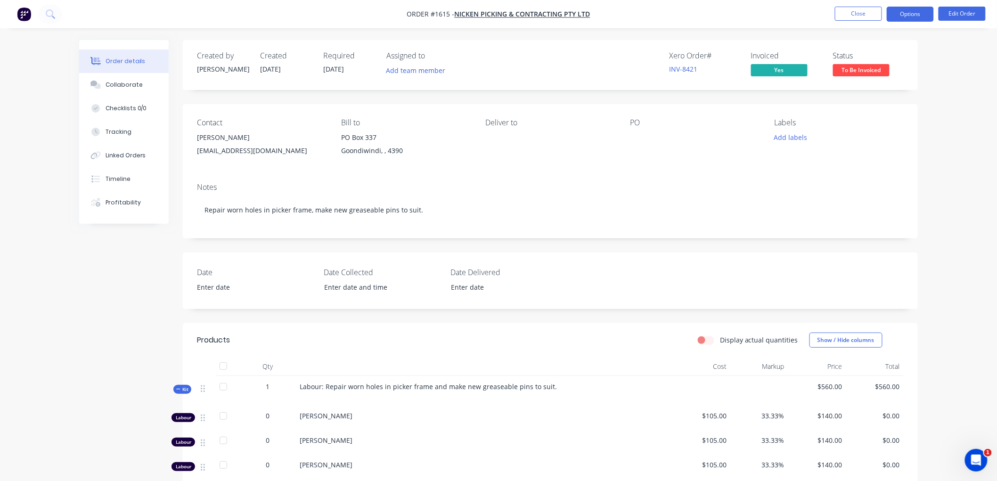
click at [905, 15] on button "Options" at bounding box center [910, 14] width 47 height 15
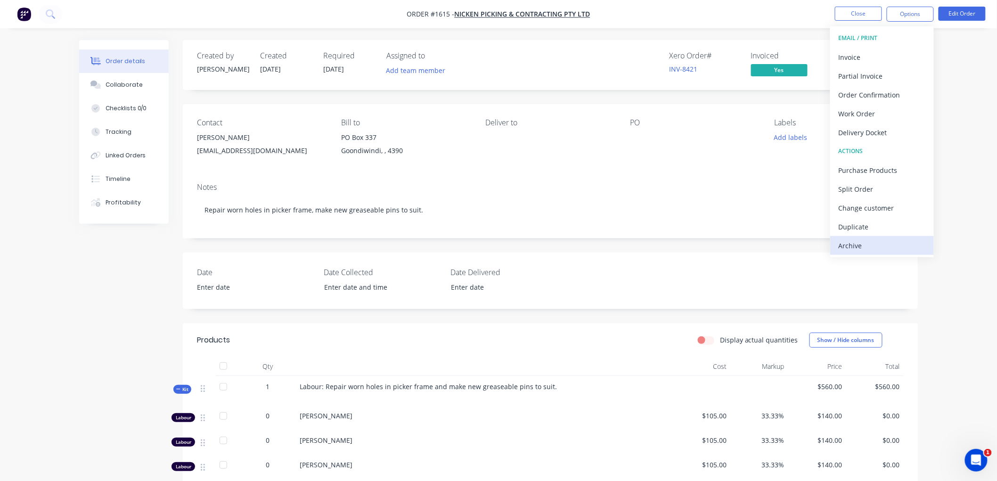
click at [872, 246] on div "Archive" at bounding box center [882, 246] width 87 height 14
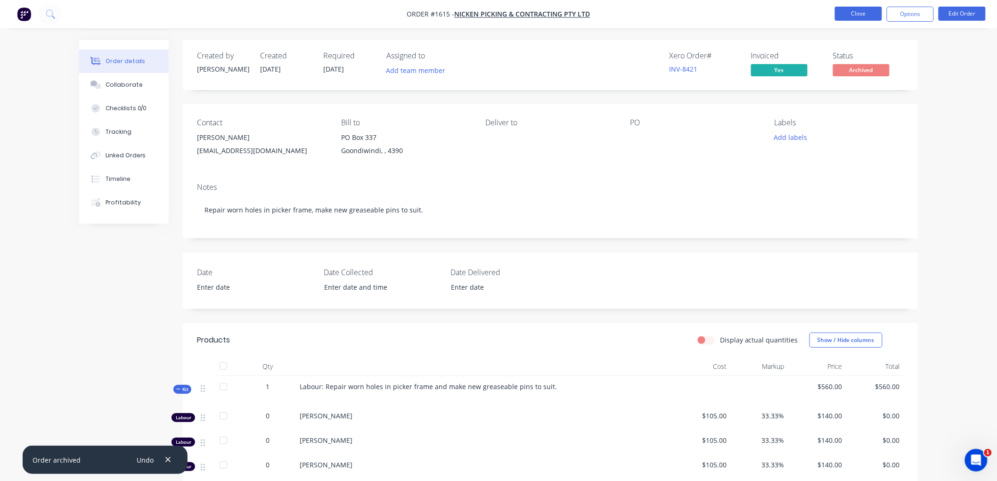
click at [861, 10] on button "Close" at bounding box center [858, 14] width 47 height 14
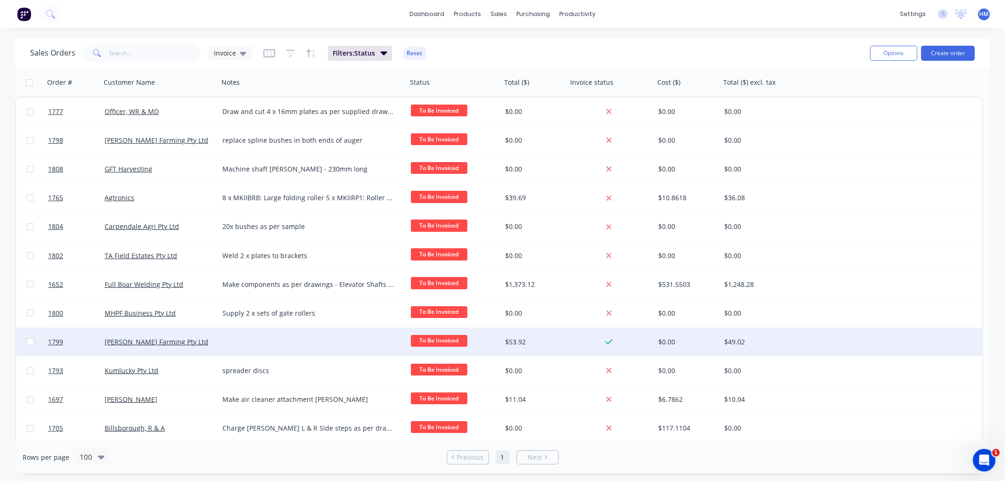
click at [230, 340] on div at bounding box center [313, 342] width 189 height 28
click at [78, 347] on link "1799" at bounding box center [76, 342] width 57 height 28
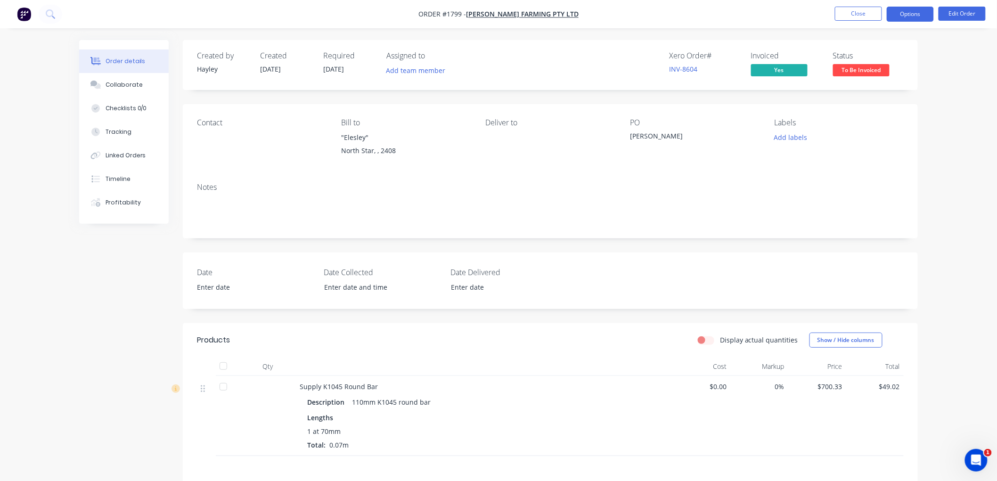
click at [924, 9] on button "Options" at bounding box center [910, 14] width 47 height 15
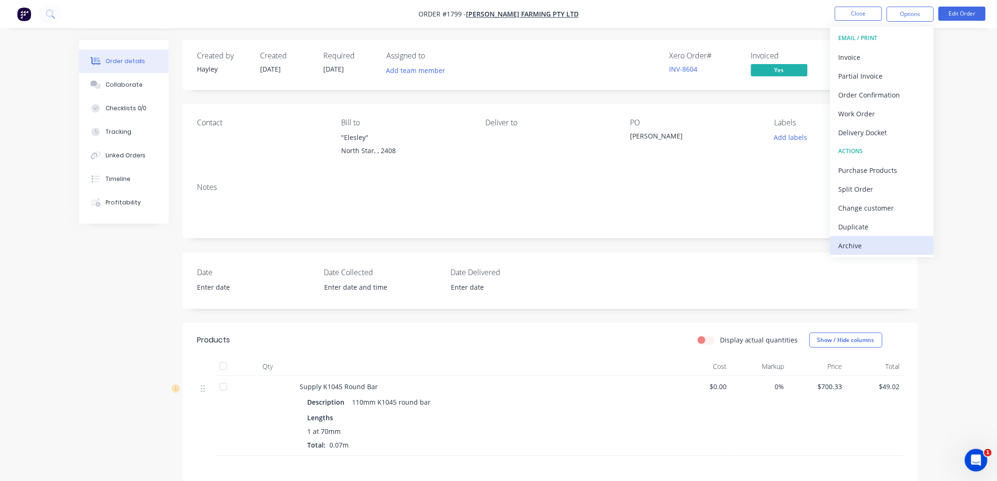
click at [868, 246] on div "Archive" at bounding box center [882, 246] width 87 height 14
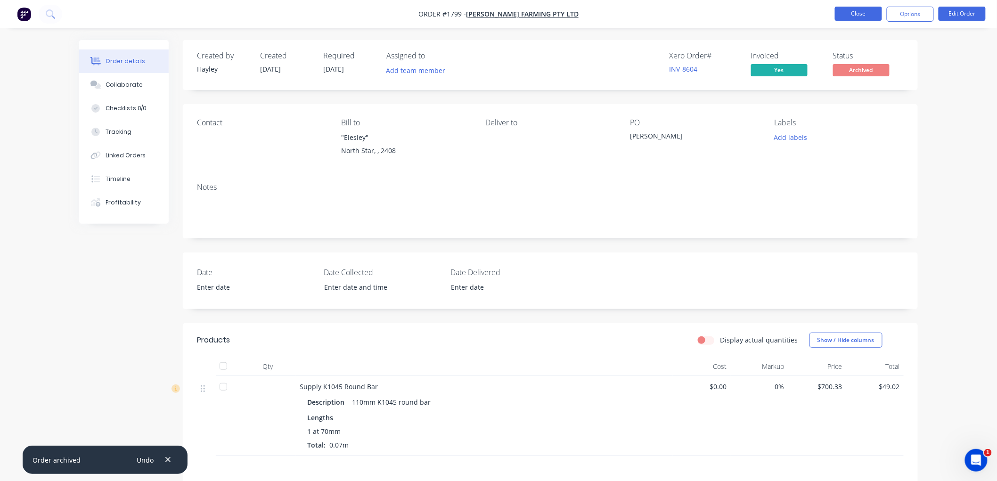
click at [861, 13] on button "Close" at bounding box center [858, 14] width 47 height 14
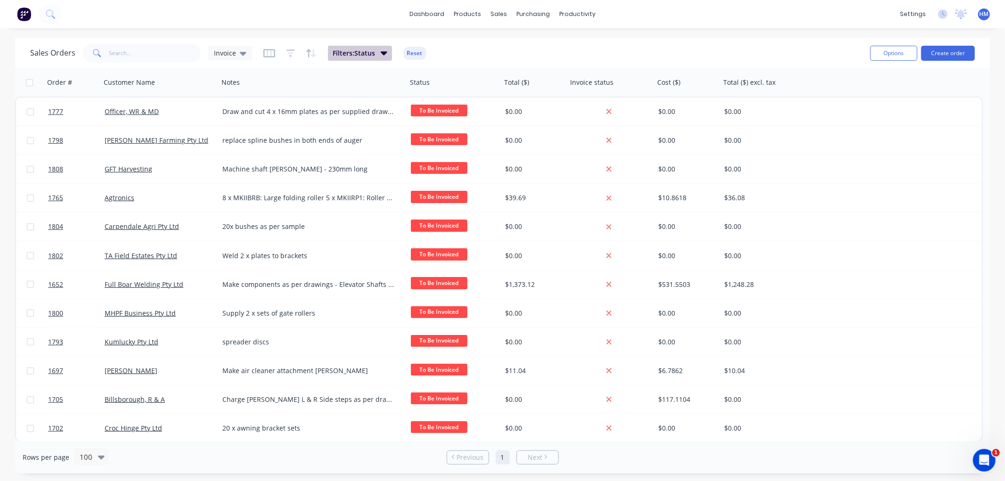
click at [359, 52] on span "Filters: Status" at bounding box center [354, 53] width 42 height 9
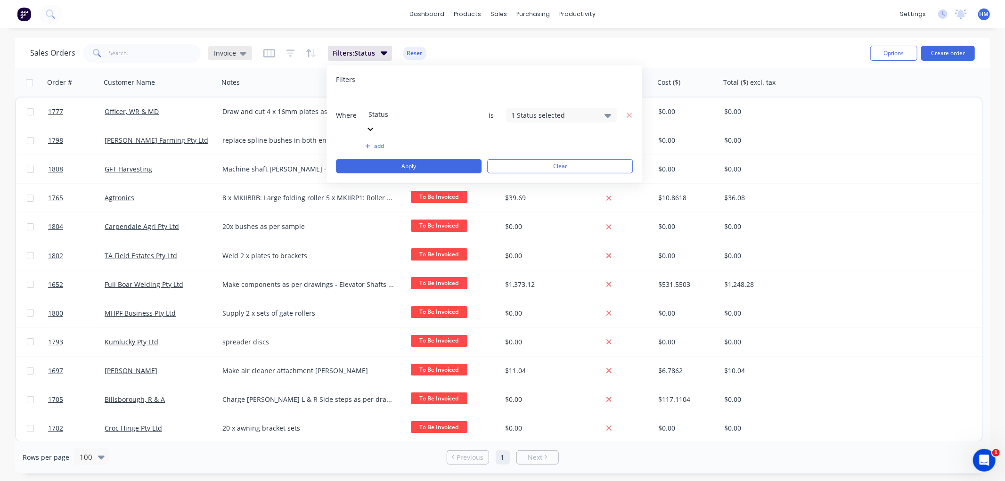
click at [225, 57] on div "Invoice" at bounding box center [230, 53] width 44 height 14
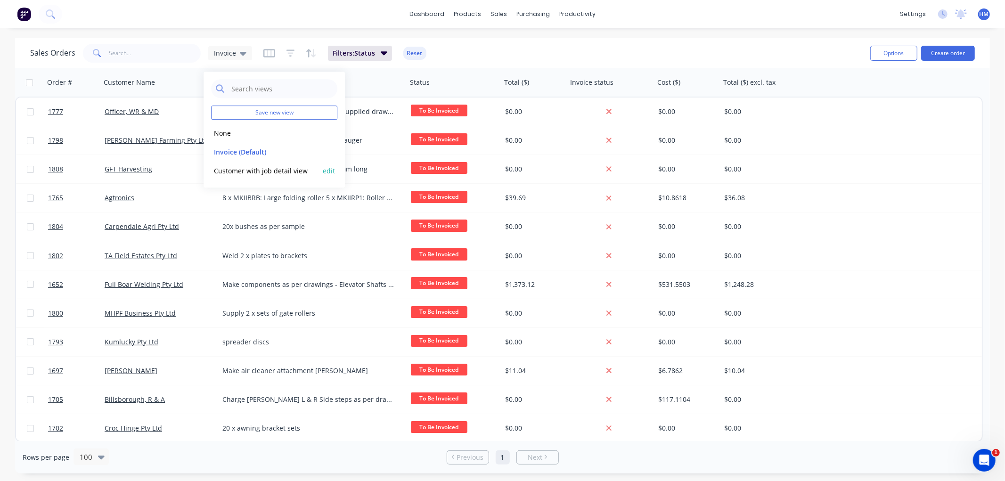
click at [238, 172] on button "Customer with job detail view" at bounding box center [264, 170] width 107 height 11
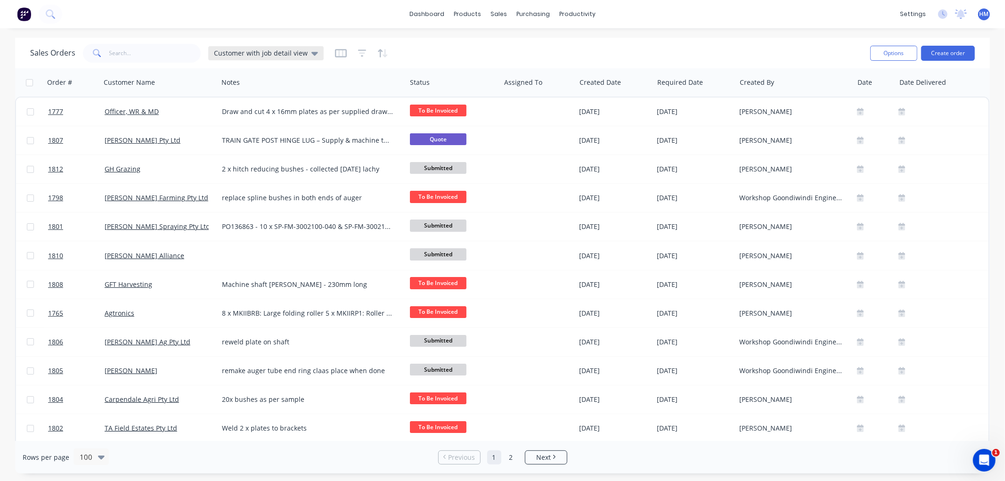
click at [312, 54] on icon at bounding box center [315, 54] width 7 height 4
click at [330, 168] on button "edit" at bounding box center [329, 171] width 12 height 10
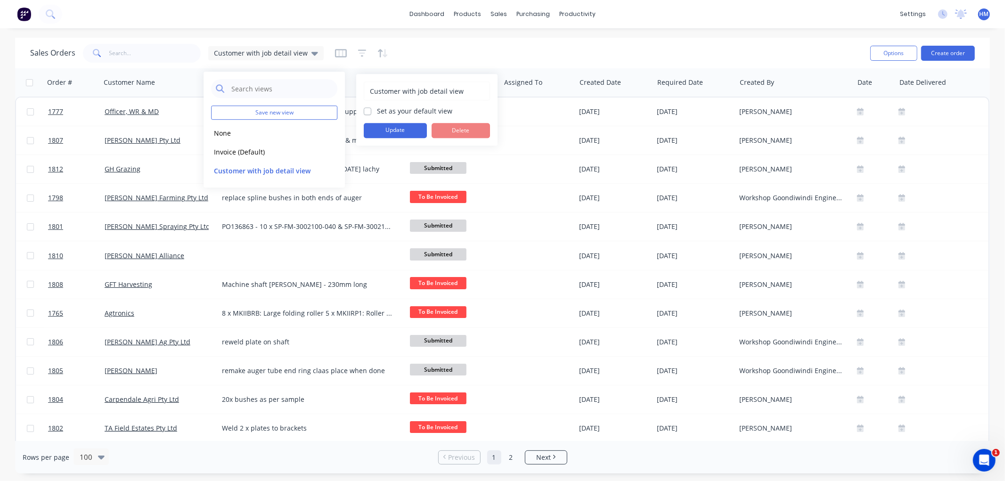
drag, startPoint x: 366, startPoint y: 112, endPoint x: 423, endPoint y: 115, distance: 57.1
click at [377, 111] on label "Set as your default view" at bounding box center [414, 111] width 75 height 10
click at [370, 111] on input "Set as your default view" at bounding box center [368, 110] width 8 height 9
checkbox input "true"
click at [398, 129] on button "Update" at bounding box center [395, 130] width 63 height 15
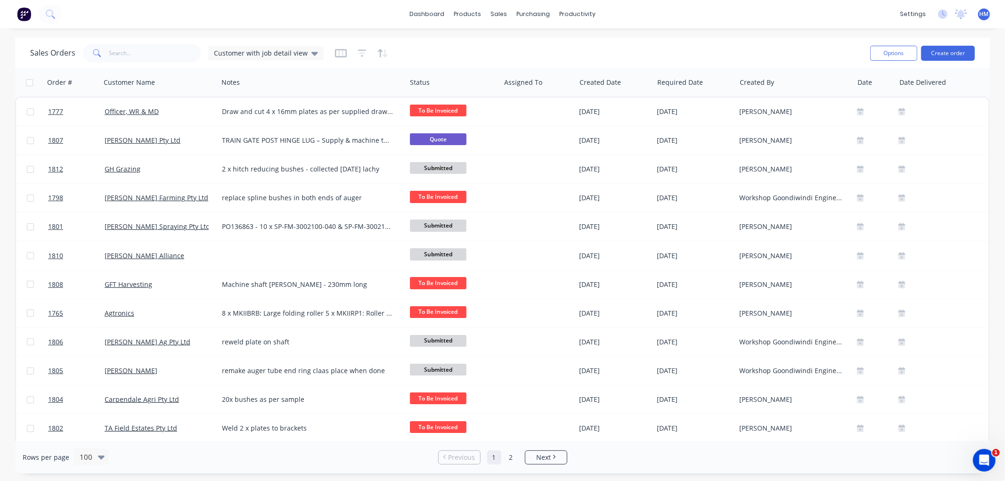
click at [519, 51] on div "Sales Orders Customer with job detail view" at bounding box center [446, 52] width 833 height 23
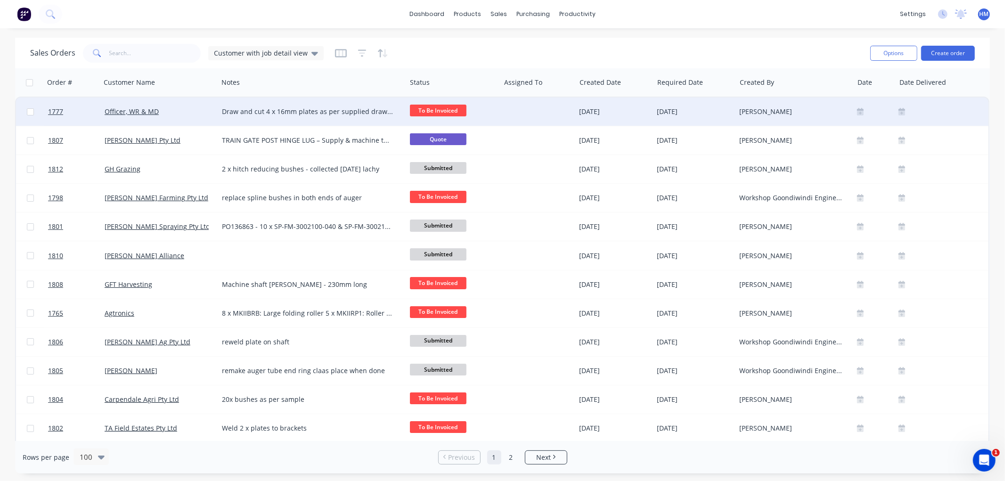
click at [439, 109] on span "To Be Invoiced" at bounding box center [438, 111] width 57 height 12
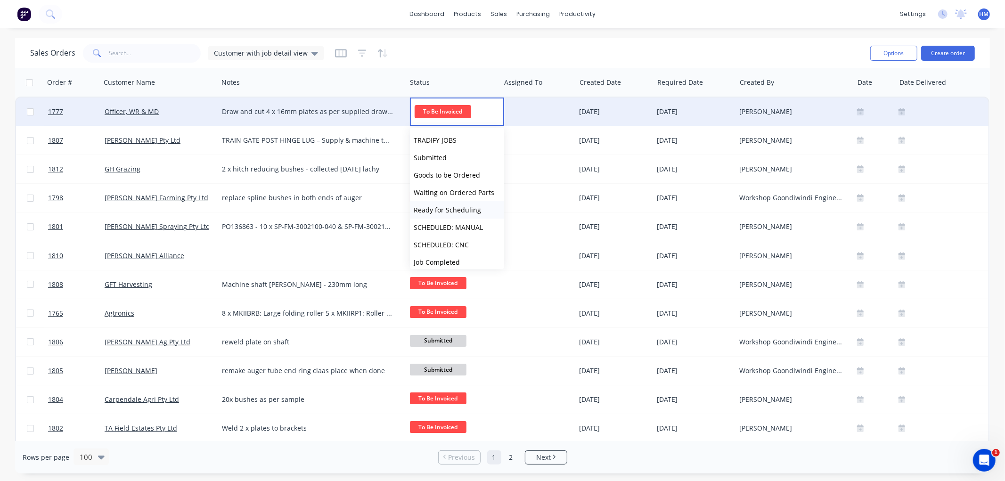
click at [460, 206] on span "Ready for Scheduling" at bounding box center [447, 209] width 67 height 9
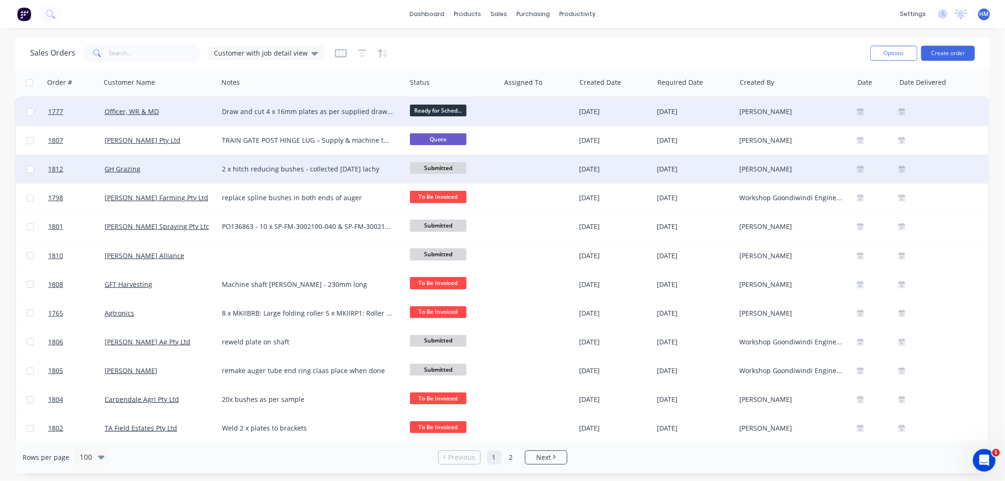
click at [445, 162] on span "Submitted" at bounding box center [438, 168] width 57 height 12
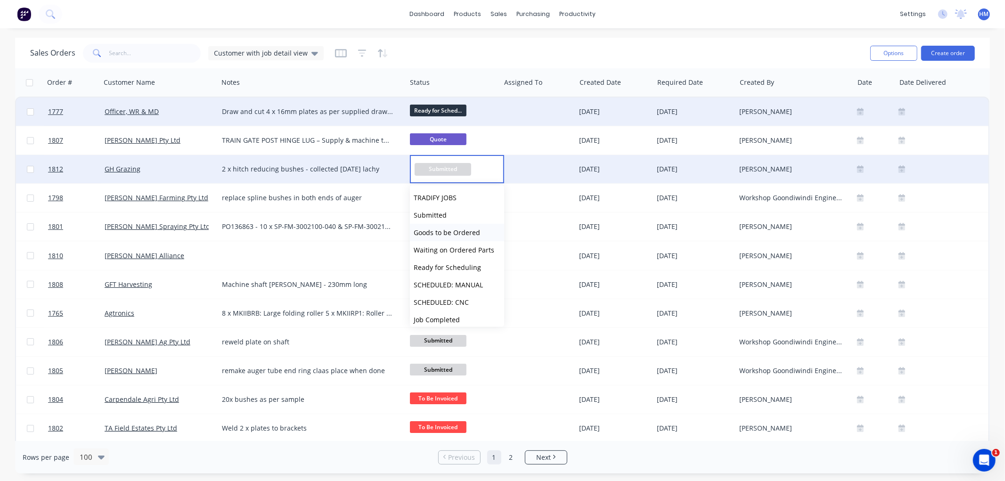
scroll to position [52, 0]
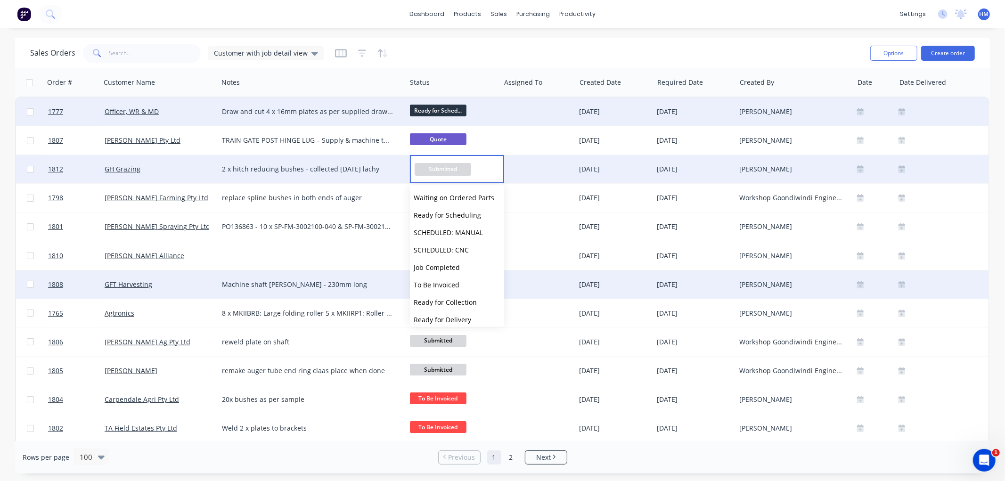
click at [437, 286] on span "To Be Invoiced" at bounding box center [437, 284] width 46 height 9
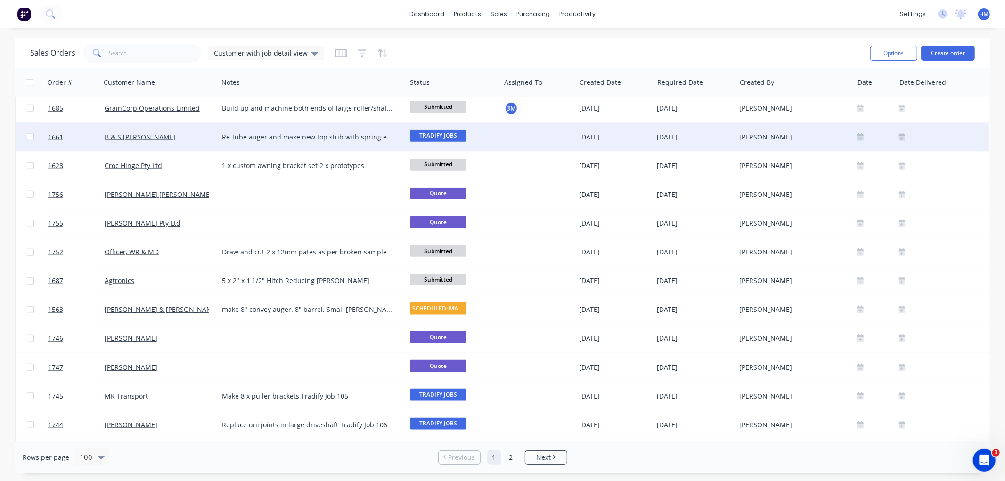
scroll to position [943, 0]
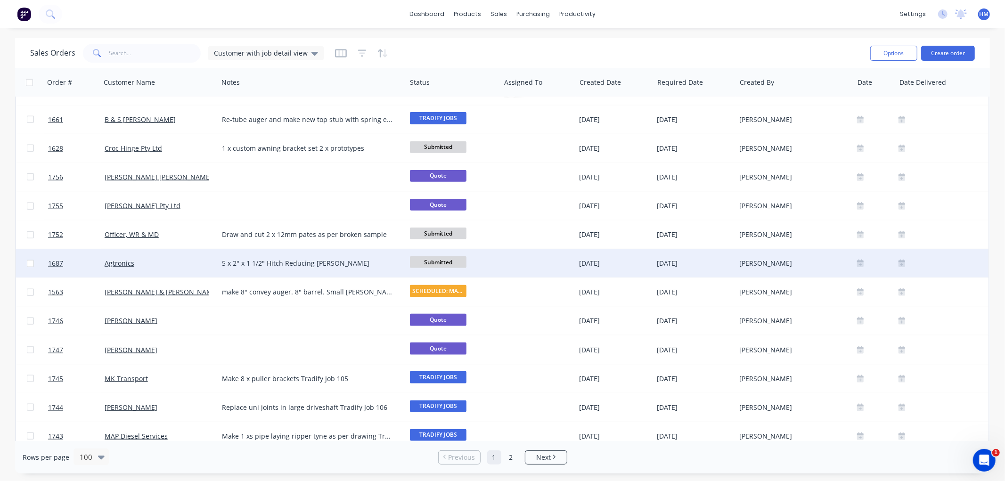
click at [425, 261] on span "Submitted" at bounding box center [438, 262] width 57 height 12
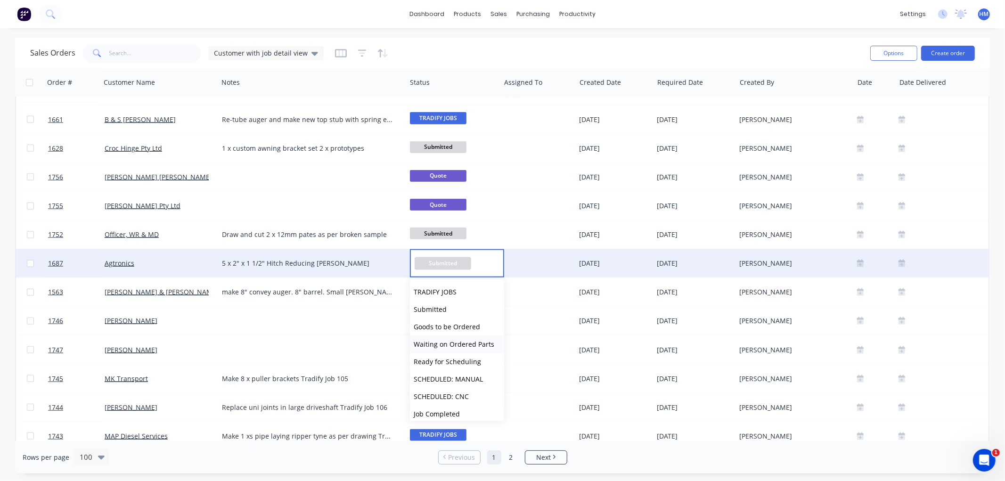
scroll to position [52, 0]
click at [439, 378] on span "To Be Invoiced" at bounding box center [437, 379] width 46 height 9
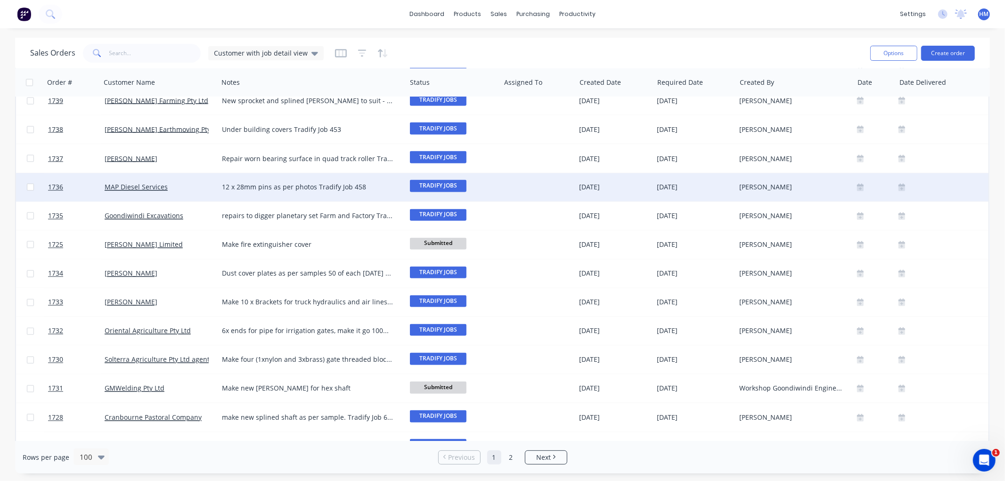
scroll to position [1414, 0]
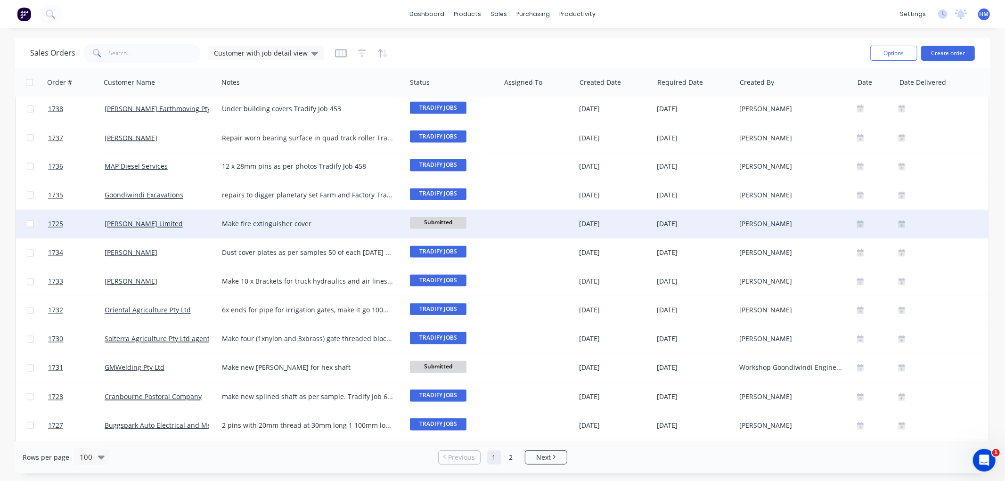
click at [443, 221] on span "Submitted" at bounding box center [438, 223] width 57 height 12
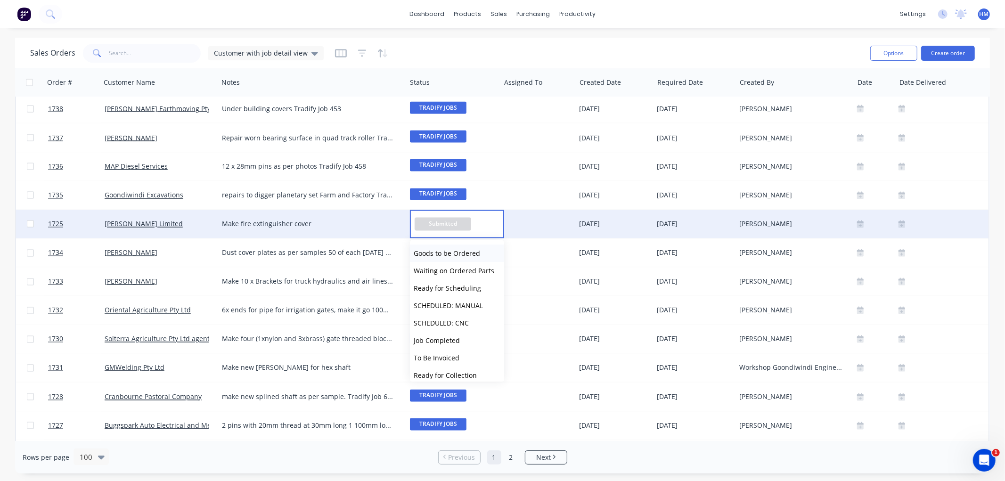
scroll to position [52, 0]
click at [444, 340] on span "To Be Invoiced" at bounding box center [437, 340] width 46 height 9
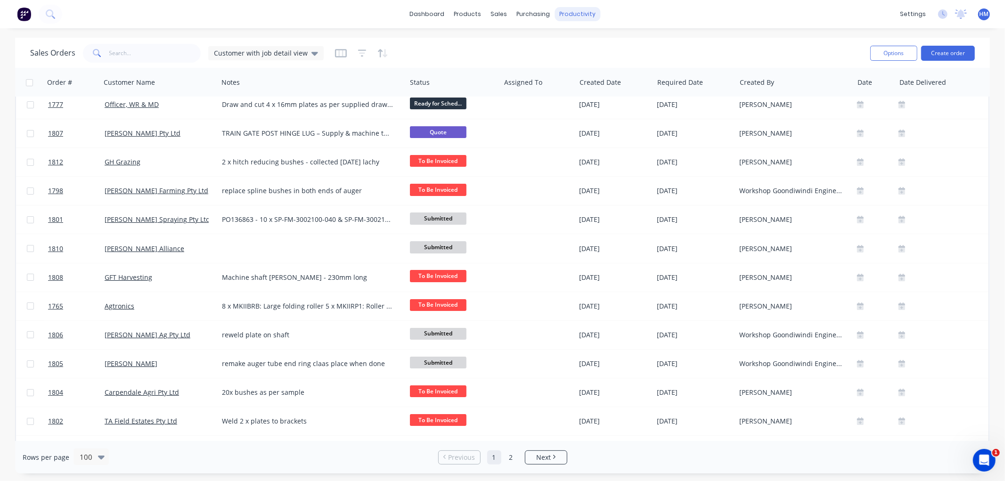
scroll to position [0, 0]
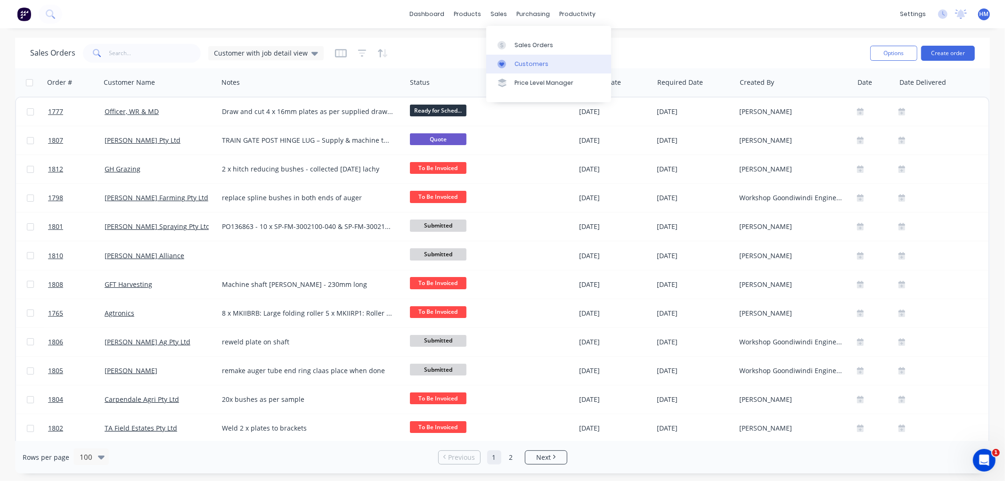
click at [533, 62] on div "Customers" at bounding box center [532, 64] width 34 height 8
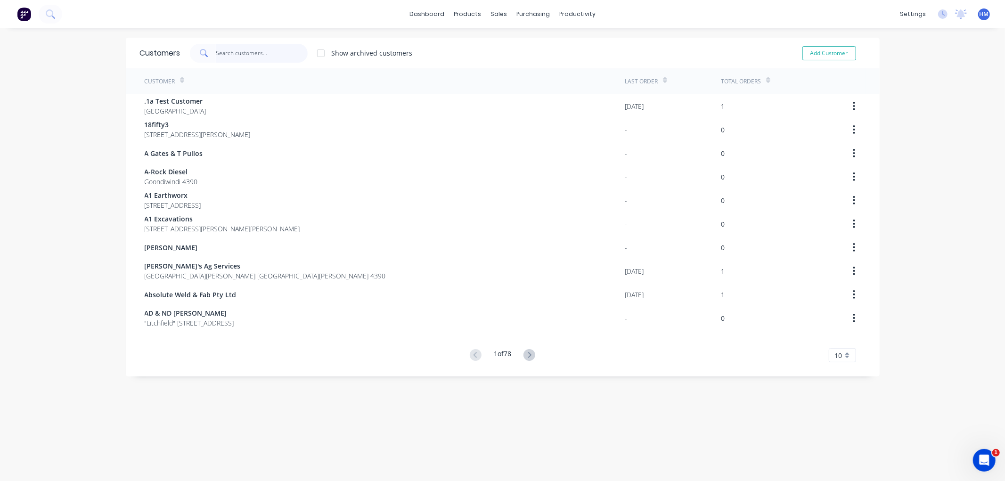
click at [262, 48] on input "text" at bounding box center [262, 53] width 92 height 19
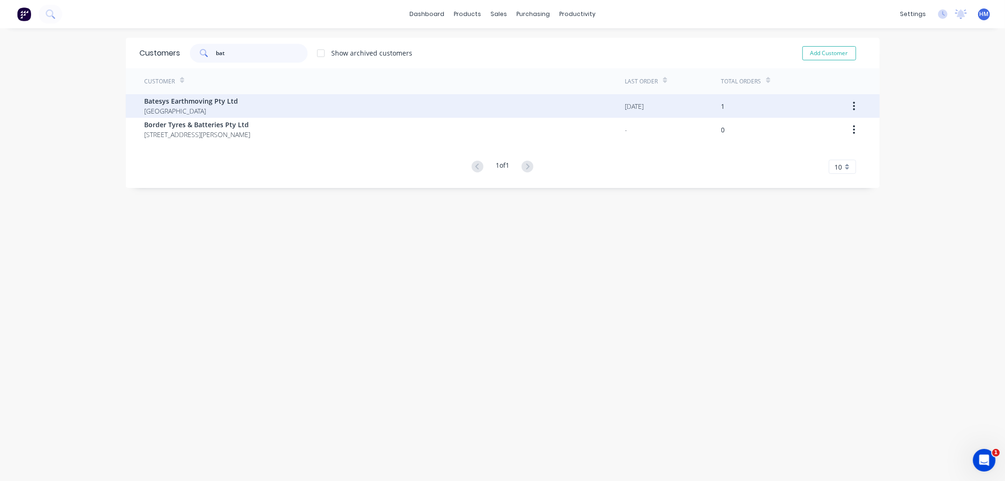
type input "bat"
click at [176, 107] on span "[GEOGRAPHIC_DATA]" at bounding box center [192, 111] width 94 height 10
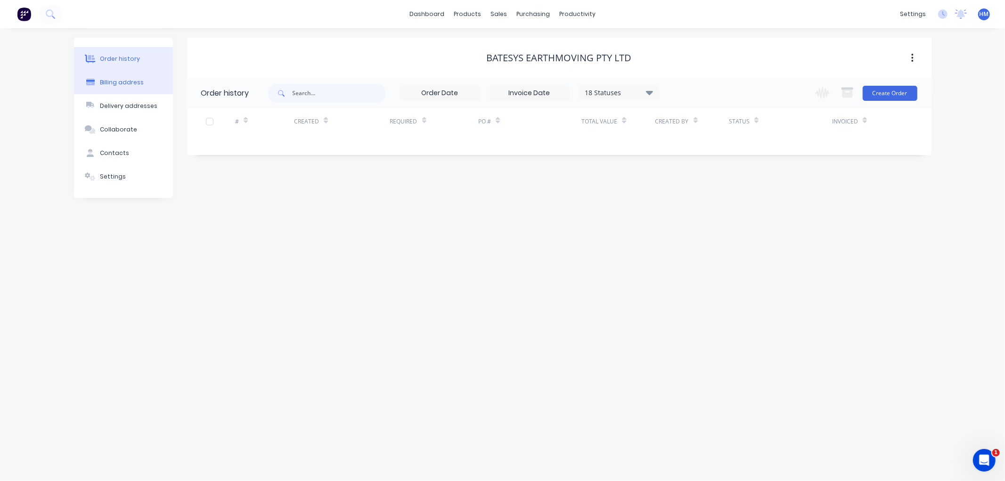
click at [130, 82] on div "Billing address" at bounding box center [122, 82] width 44 height 8
select select "AU"
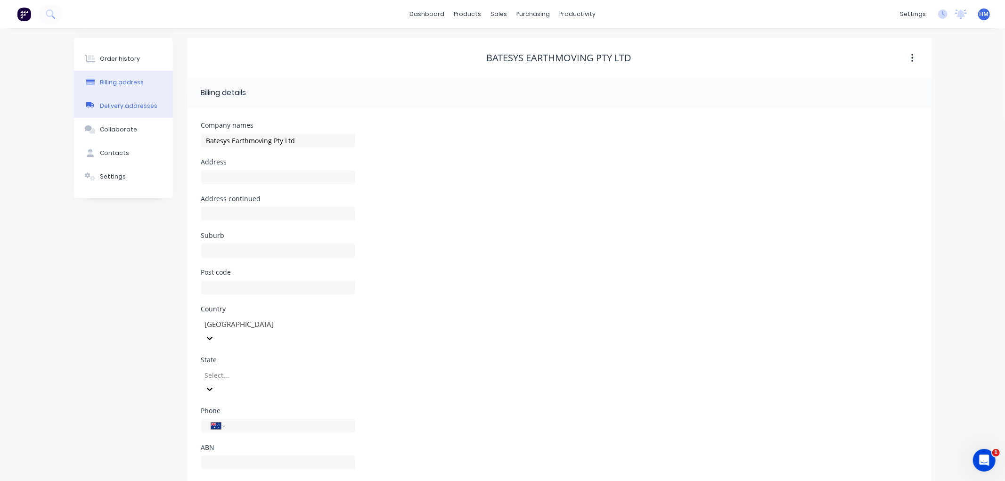
click at [128, 102] on div "Delivery addresses" at bounding box center [128, 106] width 57 height 8
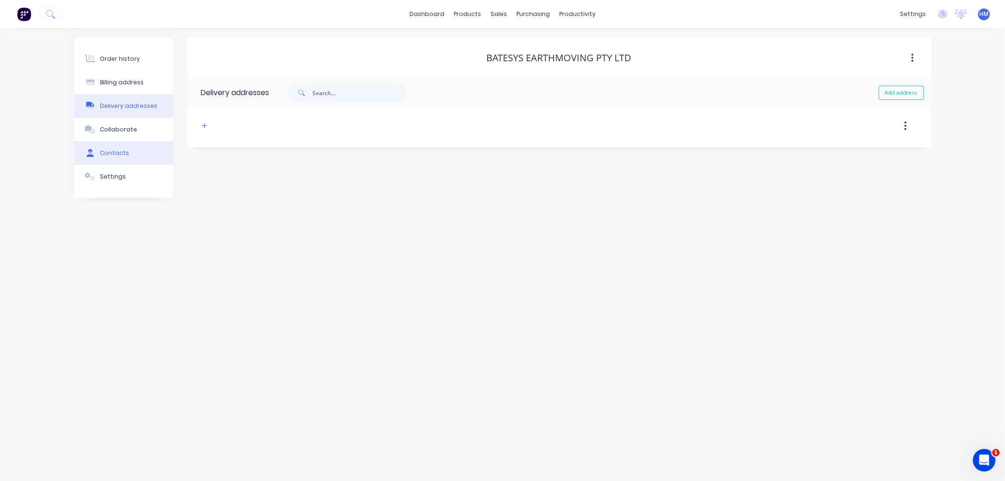
click at [115, 154] on div "Contacts" at bounding box center [114, 153] width 29 height 8
select select "AU"
click at [196, 125] on icon "button" at bounding box center [198, 126] width 6 height 7
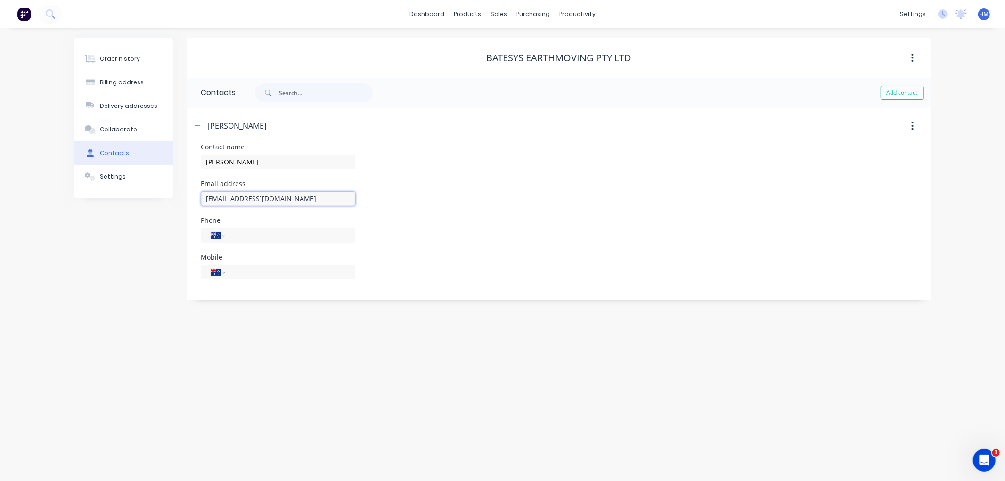
drag, startPoint x: 294, startPoint y: 199, endPoint x: 135, endPoint y: 196, distance: 159.3
click at [135, 196] on div "Order history Billing address Delivery addresses Collaborate Contacts Settings …" at bounding box center [503, 169] width 858 height 263
click at [518, 61] on div "Customers" at bounding box center [532, 64] width 34 height 8
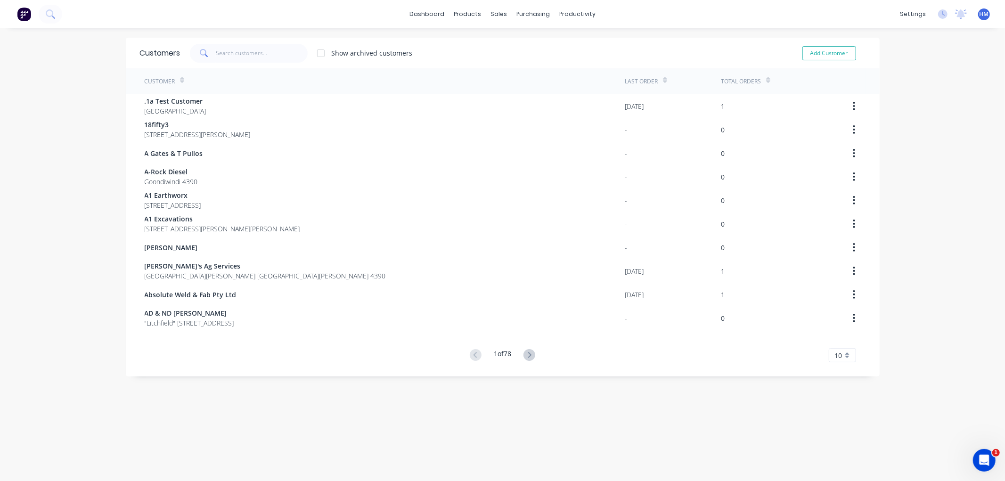
click at [47, 196] on div "dashboard products sales purchasing productivity dashboard products Product Cat…" at bounding box center [502, 240] width 1005 height 481
click at [251, 59] on input "text" at bounding box center [262, 53] width 92 height 19
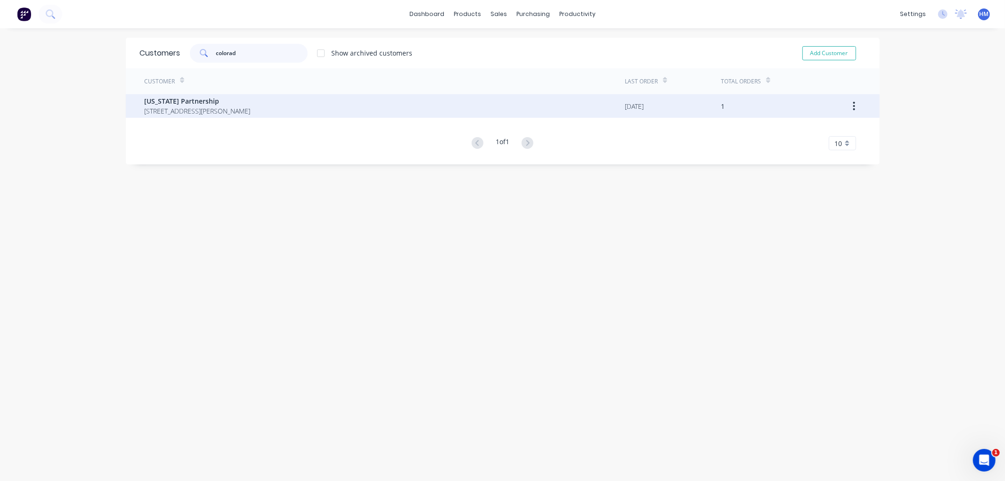
type input "colorad"
click at [247, 100] on span "[US_STATE] Partnership" at bounding box center [198, 101] width 106 height 10
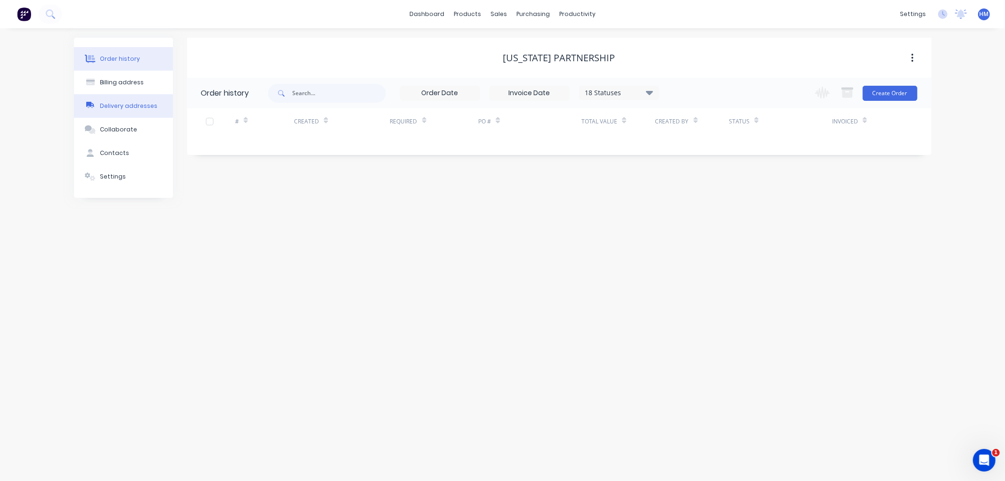
click at [144, 109] on div "Delivery addresses" at bounding box center [128, 106] width 57 height 8
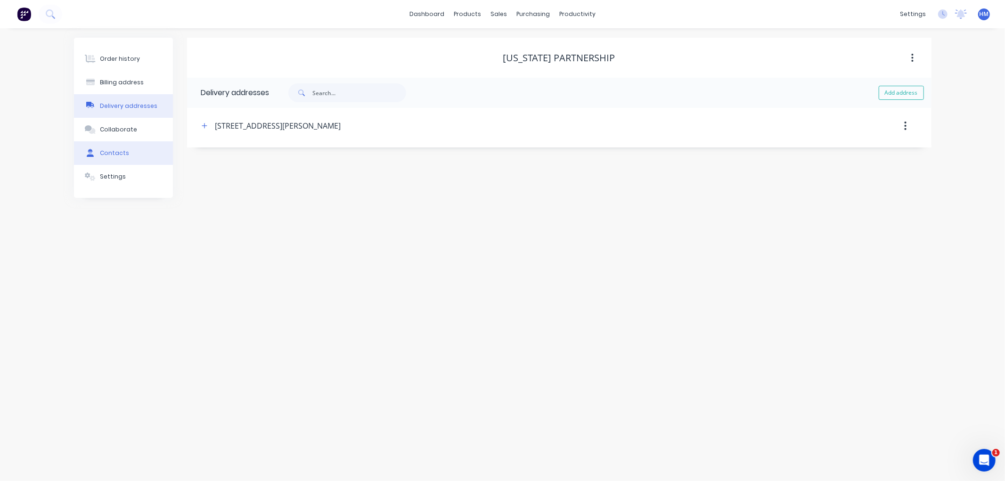
click at [140, 156] on button "Contacts" at bounding box center [123, 153] width 99 height 24
select select "AU"
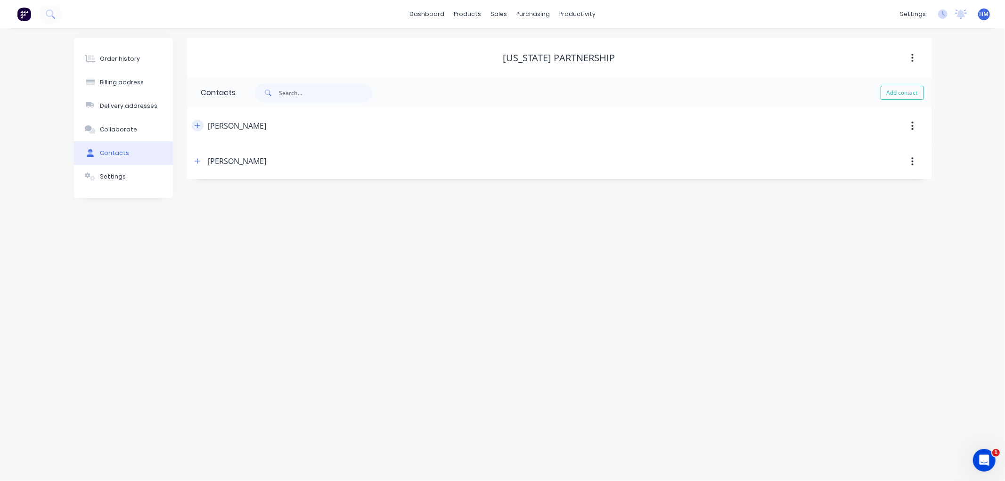
click at [197, 123] on icon "button" at bounding box center [198, 126] width 6 height 7
drag, startPoint x: 303, startPoint y: 195, endPoint x: 164, endPoint y: 199, distance: 138.6
click at [164, 199] on div "Order history Billing address Delivery addresses Collaborate Contacts Settings …" at bounding box center [503, 187] width 858 height 298
click at [199, 129] on icon "button" at bounding box center [198, 126] width 6 height 7
click at [200, 161] on icon "button" at bounding box center [197, 161] width 5 height 5
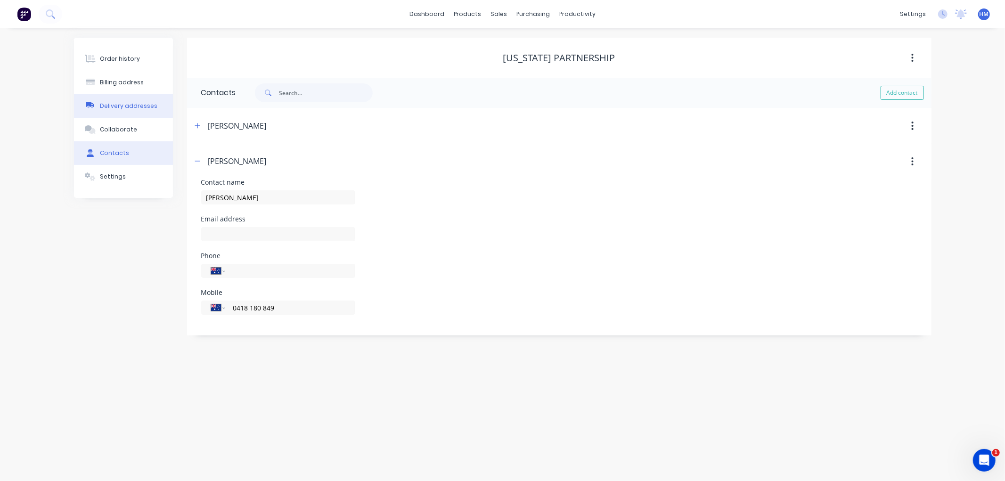
click at [124, 107] on div "Delivery addresses" at bounding box center [128, 106] width 57 height 8
select select "AU"
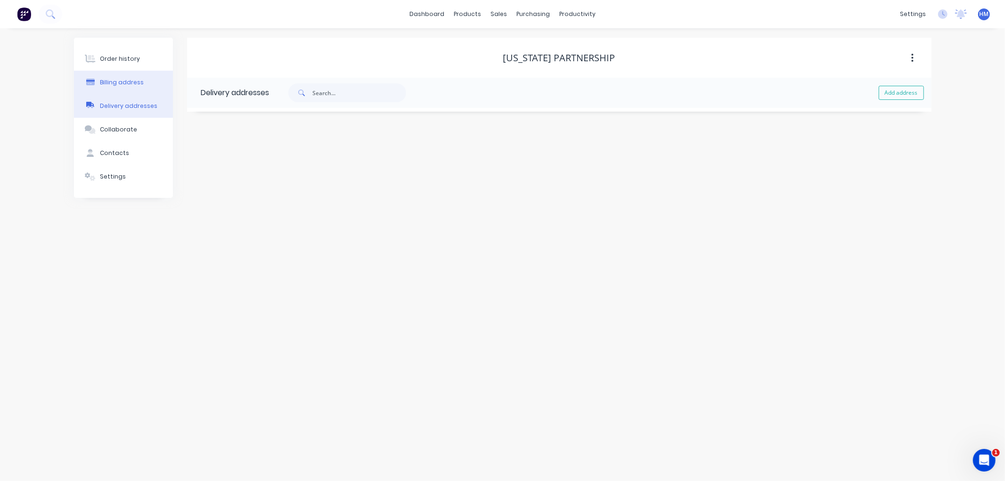
click at [137, 77] on button "Billing address" at bounding box center [123, 83] width 99 height 24
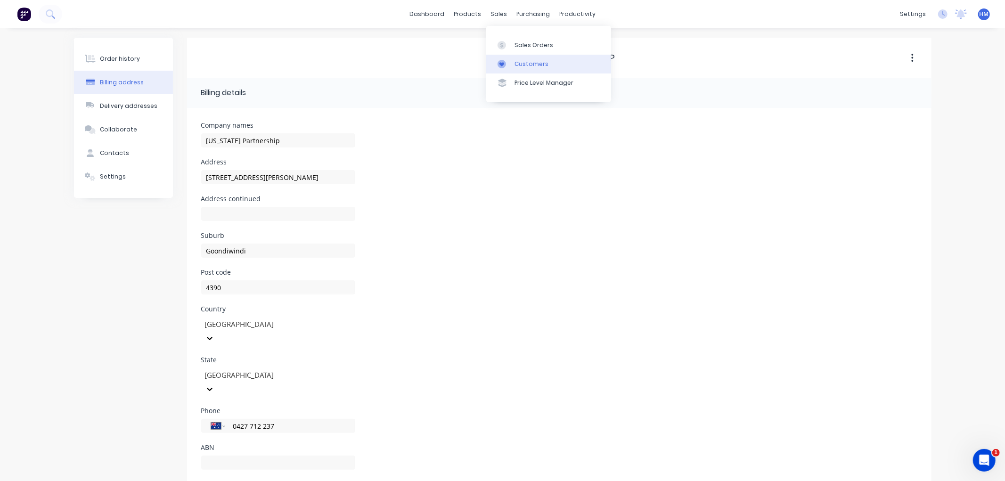
click at [522, 60] on div "Customers" at bounding box center [532, 64] width 34 height 8
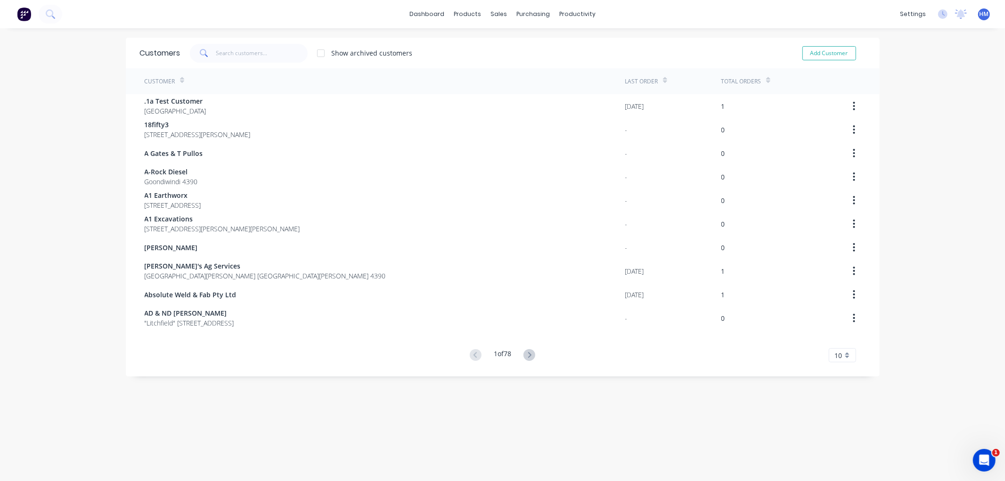
click at [44, 215] on div "dashboard products sales purchasing productivity dashboard products Product Cat…" at bounding box center [502, 240] width 1005 height 481
click at [229, 53] on input "text" at bounding box center [262, 53] width 92 height 19
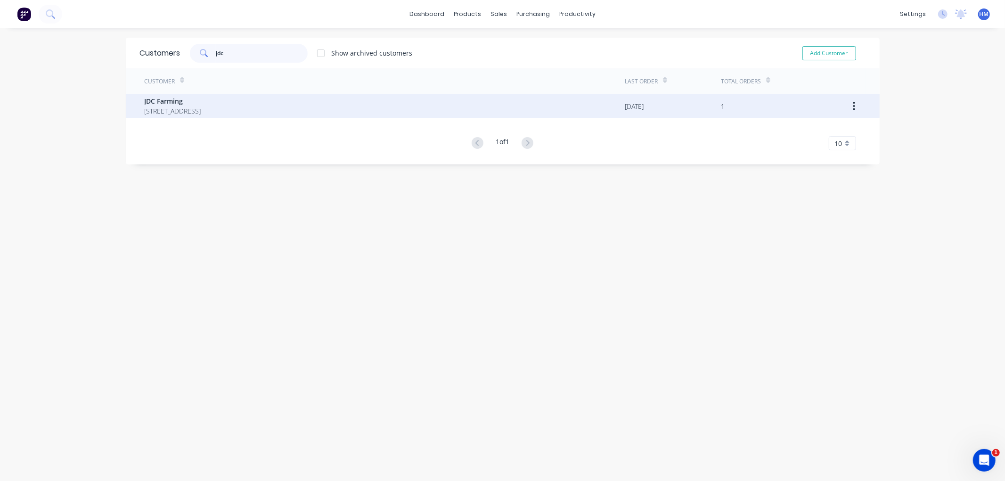
type input "jdc"
click at [191, 111] on span "[STREET_ADDRESS]" at bounding box center [173, 111] width 57 height 10
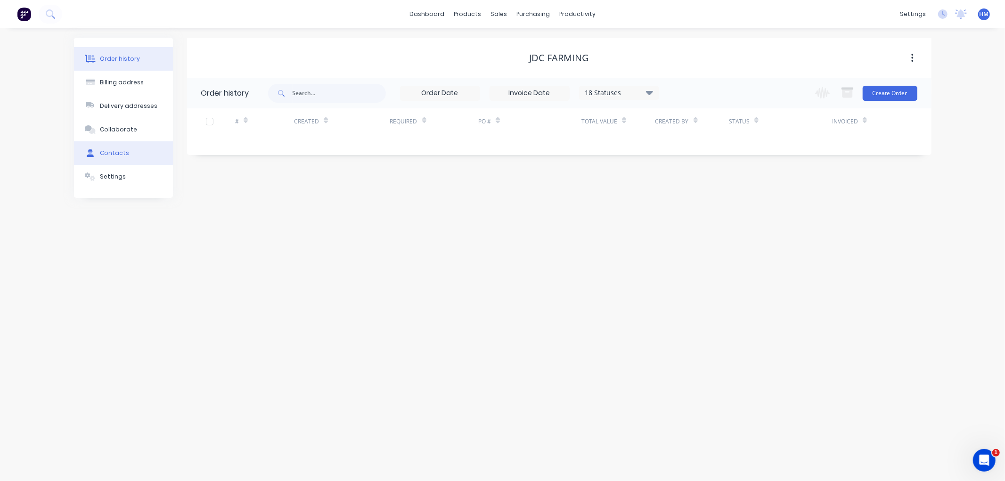
click at [110, 148] on button "Contacts" at bounding box center [123, 153] width 99 height 24
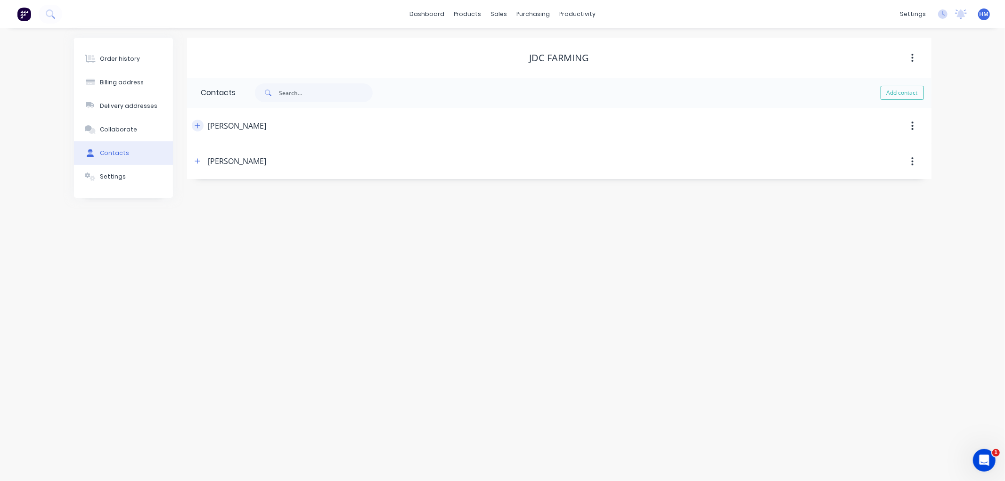
click at [195, 125] on icon "button" at bounding box center [198, 126] width 6 height 7
drag, startPoint x: 296, startPoint y: 199, endPoint x: 173, endPoint y: 201, distance: 122.5
click at [173, 201] on div "Order history Billing address Delivery addresses Collaborate Contacts Settings …" at bounding box center [503, 187] width 858 height 298
click at [201, 129] on button "button" at bounding box center [198, 126] width 12 height 12
click at [194, 155] on div "[PERSON_NAME]" at bounding box center [469, 161] width 555 height 17
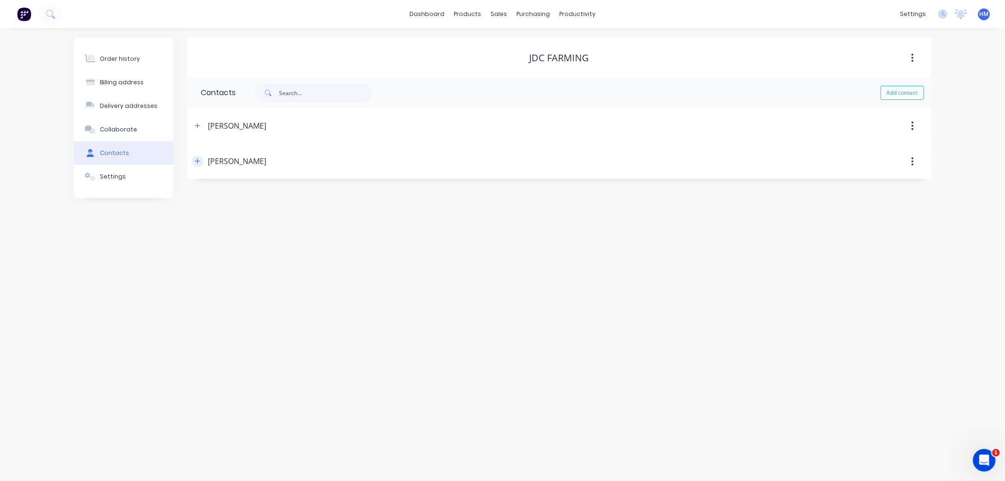
click at [193, 163] on button "button" at bounding box center [198, 162] width 12 height 12
click at [131, 79] on div "Billing address" at bounding box center [122, 82] width 44 height 8
select select "AU"
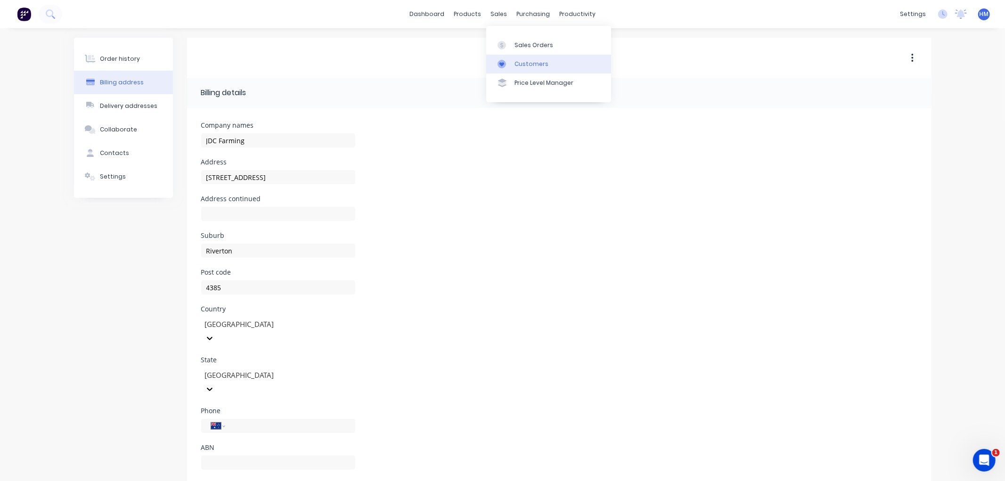
click at [544, 63] on div "Customers" at bounding box center [532, 64] width 34 height 8
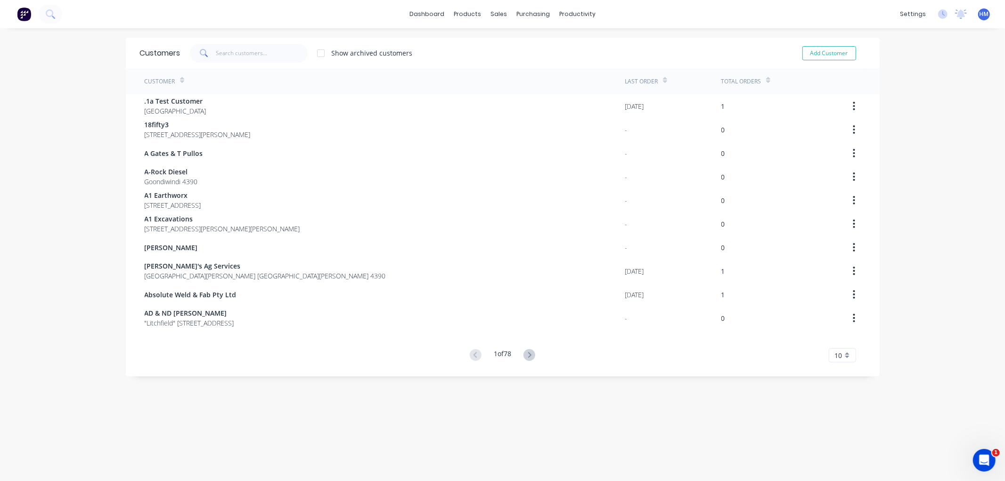
drag, startPoint x: 71, startPoint y: 206, endPoint x: 161, endPoint y: 131, distance: 118.1
click at [73, 205] on div "dashboard products sales purchasing productivity dashboard products Product Cat…" at bounding box center [502, 240] width 1005 height 481
click at [232, 54] on input "text" at bounding box center [262, 53] width 92 height 19
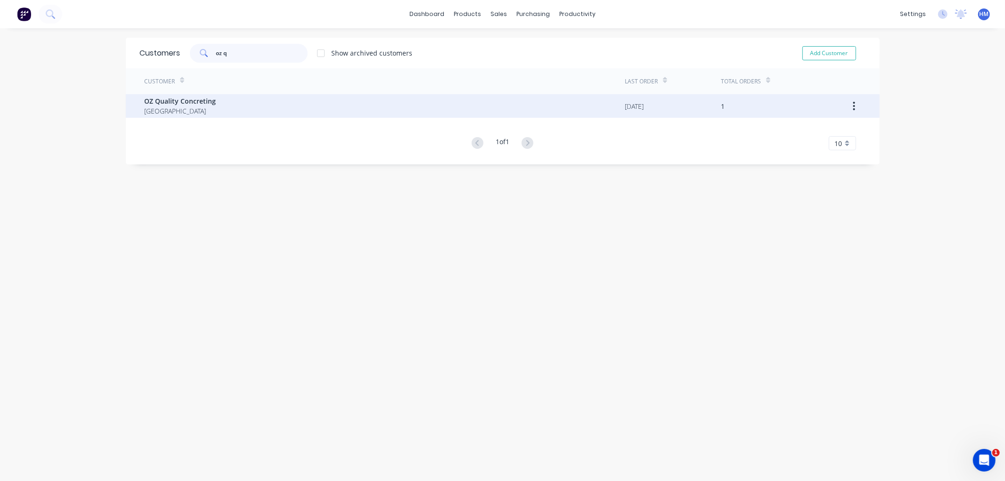
type input "oz q"
click at [175, 104] on span "OZ Quality Concreting" at bounding box center [181, 101] width 72 height 10
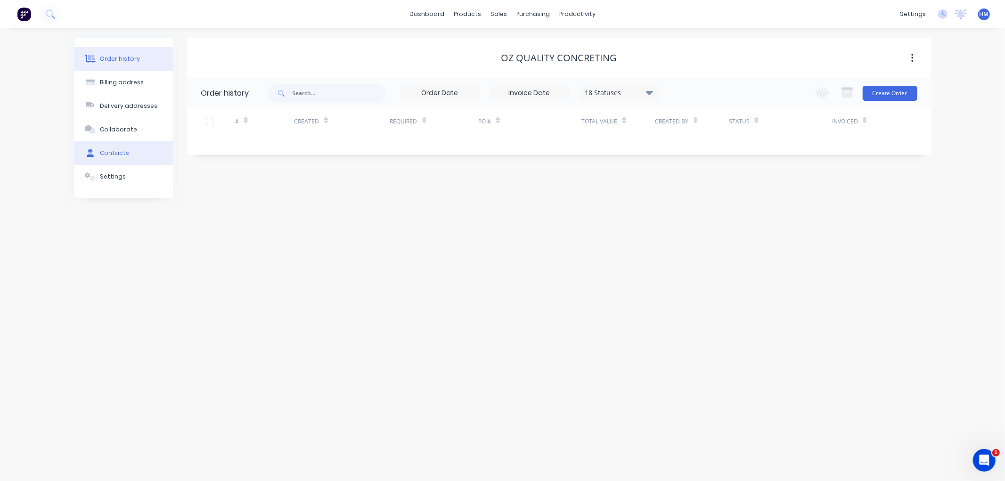
click at [133, 147] on button "Contacts" at bounding box center [123, 153] width 99 height 24
select select "AU"
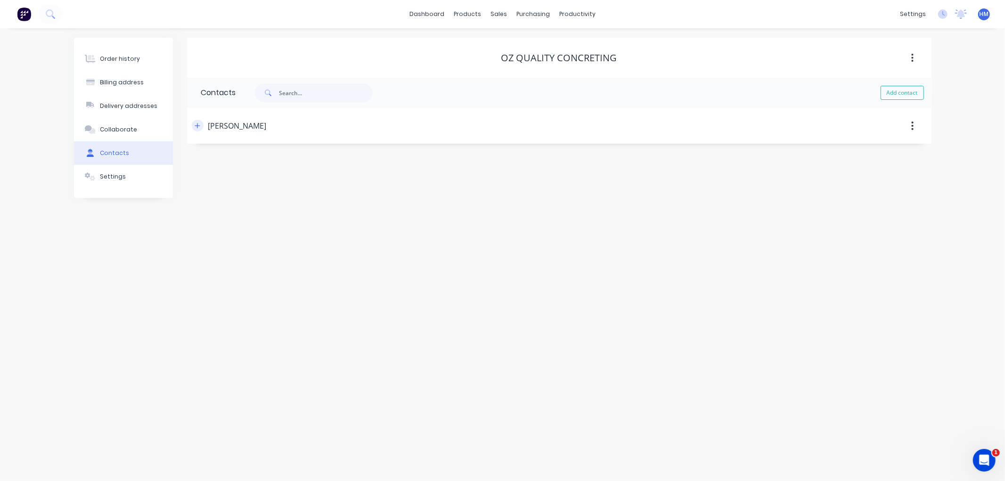
click at [199, 126] on icon "button" at bounding box center [198, 126] width 6 height 7
drag, startPoint x: 315, startPoint y: 196, endPoint x: 150, endPoint y: 203, distance: 165.1
click at [150, 203] on div "Order history Billing address Delivery addresses Collaborate Contacts Settings …" at bounding box center [503, 169] width 858 height 263
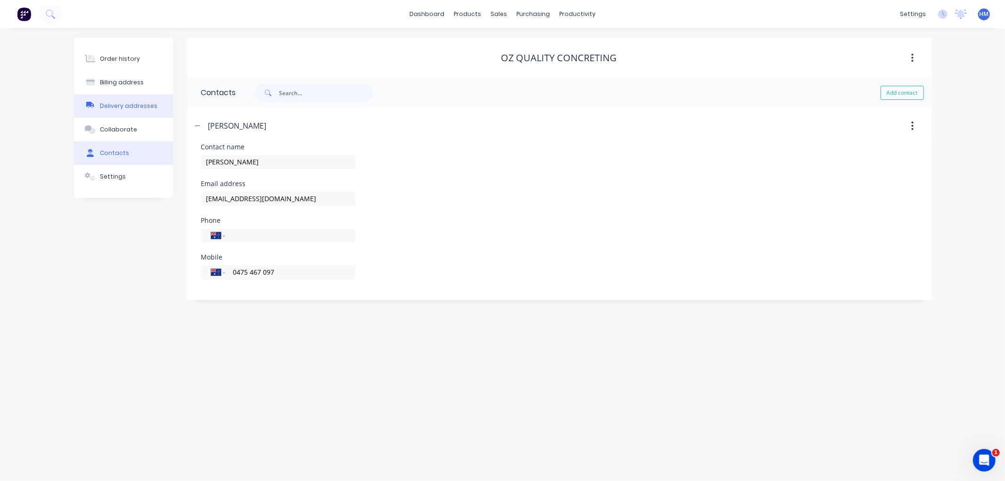
click at [144, 100] on button "Delivery addresses" at bounding box center [123, 106] width 99 height 24
select select "AU"
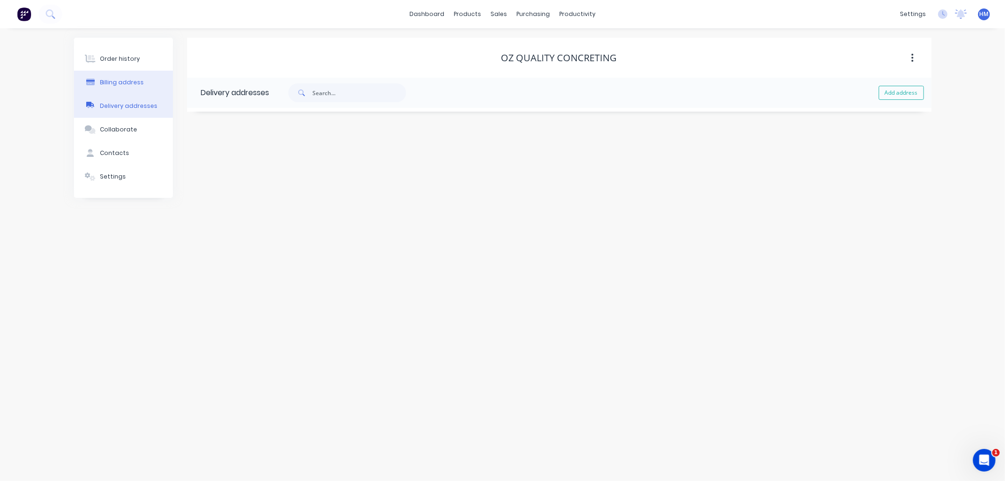
click at [148, 85] on button "Billing address" at bounding box center [123, 83] width 99 height 24
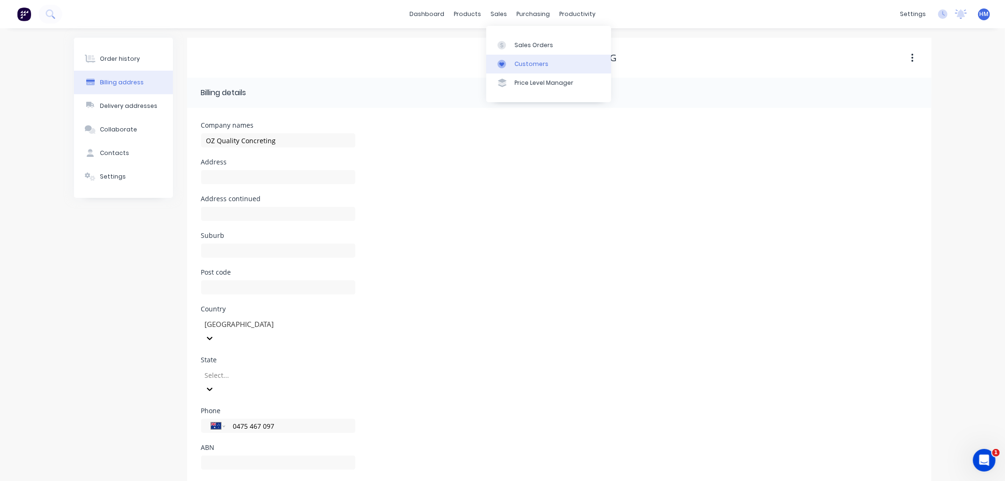
click at [519, 63] on div "Customers" at bounding box center [532, 64] width 34 height 8
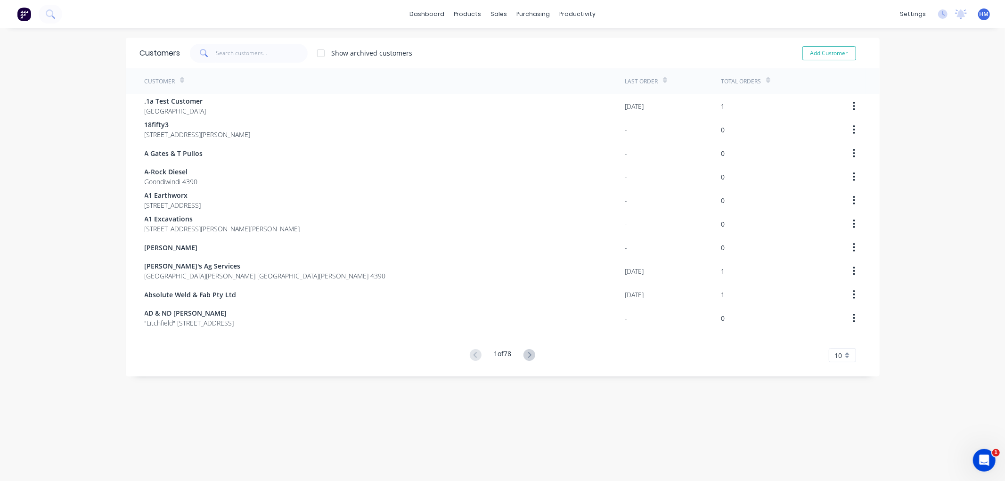
drag, startPoint x: 33, startPoint y: 240, endPoint x: 162, endPoint y: 180, distance: 142.1
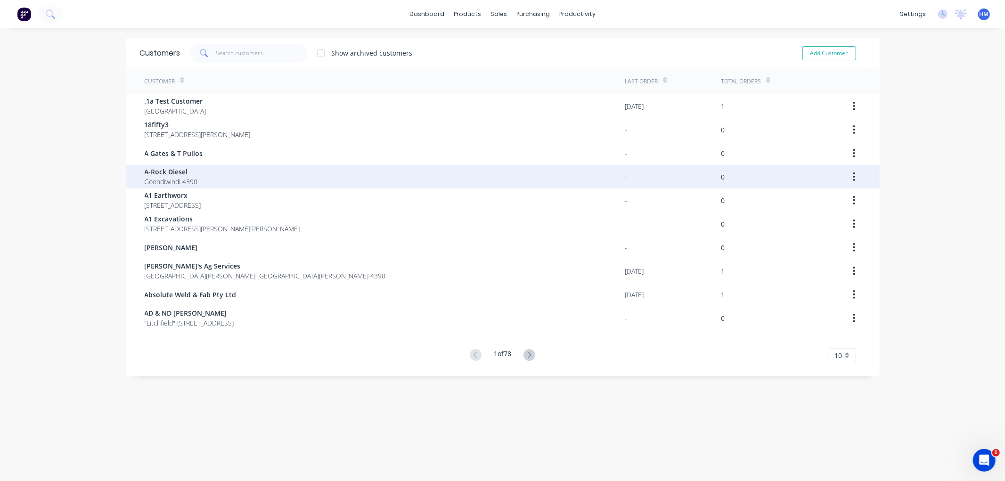
click at [36, 240] on div "dashboard products sales purchasing productivity dashboard products Product Cat…" at bounding box center [502, 240] width 1005 height 481
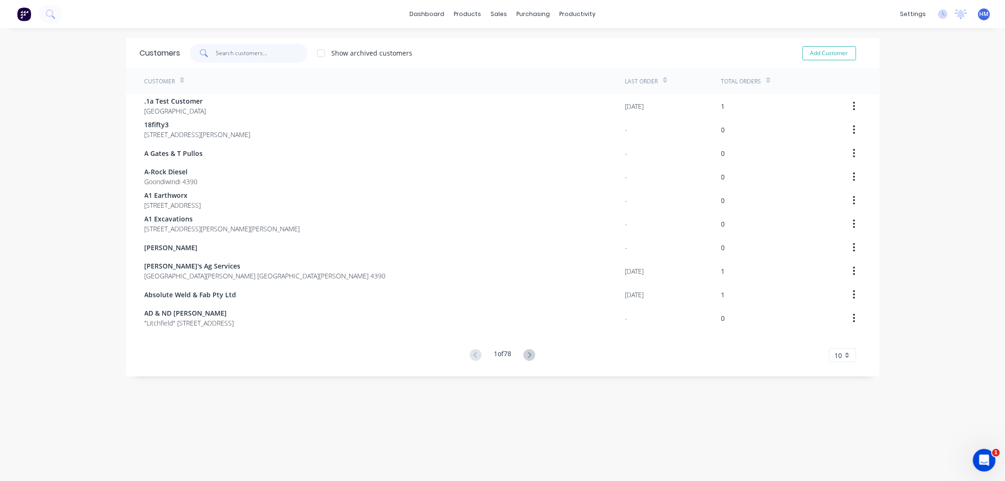
click at [260, 57] on input "text" at bounding box center [262, 53] width 92 height 19
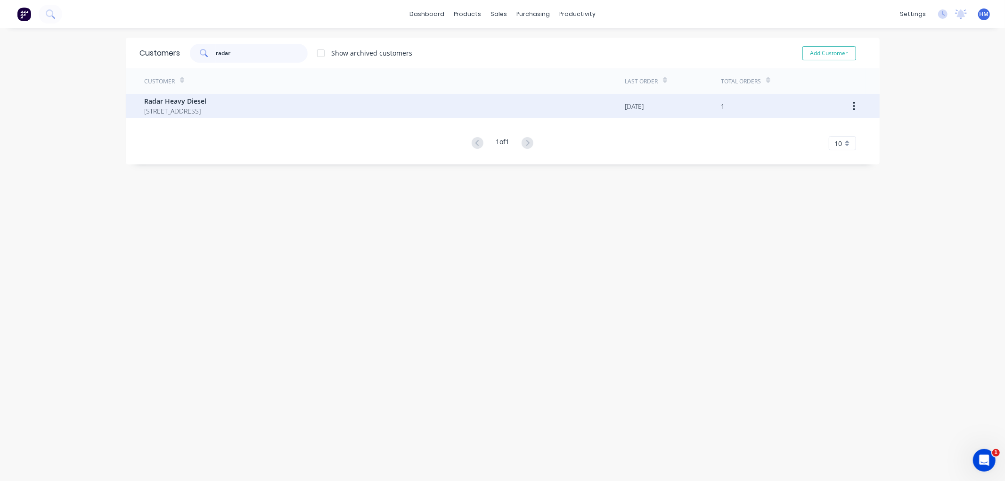
type input "radar"
click at [176, 107] on span "[STREET_ADDRESS]" at bounding box center [176, 111] width 62 height 10
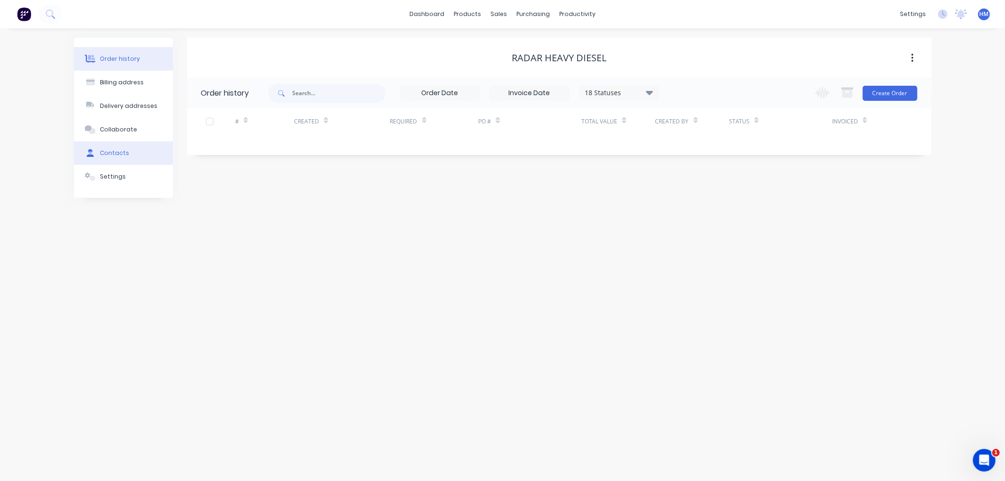
click at [122, 145] on button "Contacts" at bounding box center [123, 153] width 99 height 24
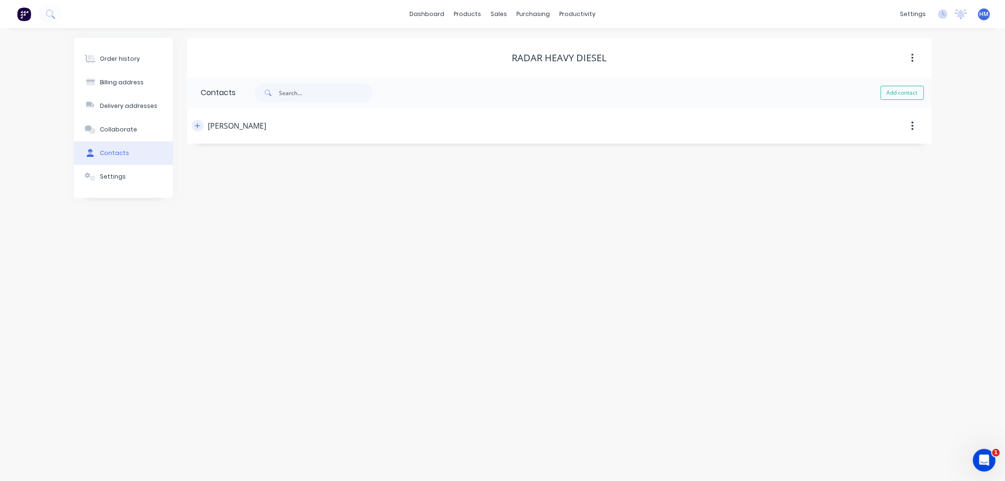
click at [197, 125] on icon "button" at bounding box center [198, 126] width 6 height 7
drag, startPoint x: 287, startPoint y: 199, endPoint x: 165, endPoint y: 210, distance: 122.6
click at [165, 210] on div "Order history Billing address Delivery addresses Collaborate Contacts Settings …" at bounding box center [503, 169] width 858 height 263
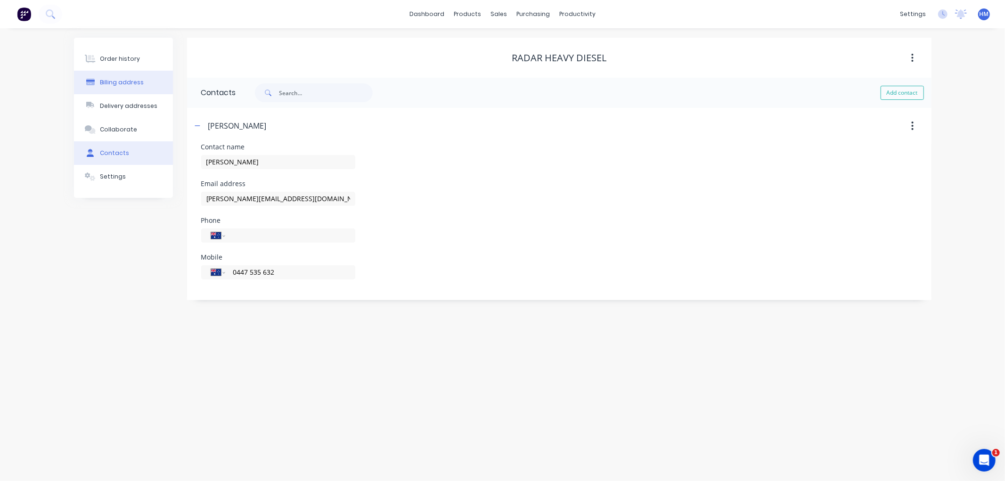
click at [121, 71] on button "Billing address" at bounding box center [123, 83] width 99 height 24
select select "AU"
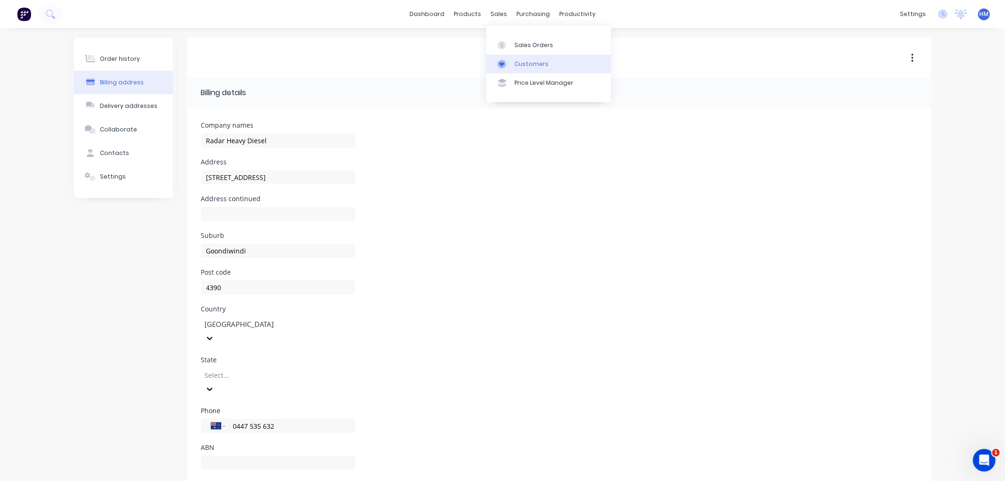
click at [515, 60] on div "Customers" at bounding box center [532, 64] width 34 height 8
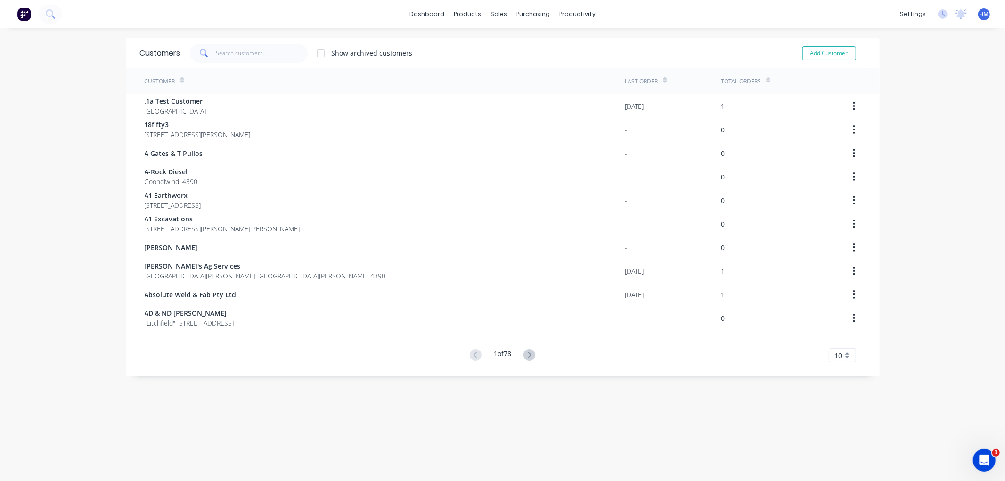
drag, startPoint x: 41, startPoint y: 253, endPoint x: 69, endPoint y: 228, distance: 37.4
click at [42, 252] on div "dashboard products sales purchasing productivity dashboard products Product Cat…" at bounding box center [502, 240] width 1005 height 481
click at [216, 50] on input "text" at bounding box center [262, 53] width 92 height 19
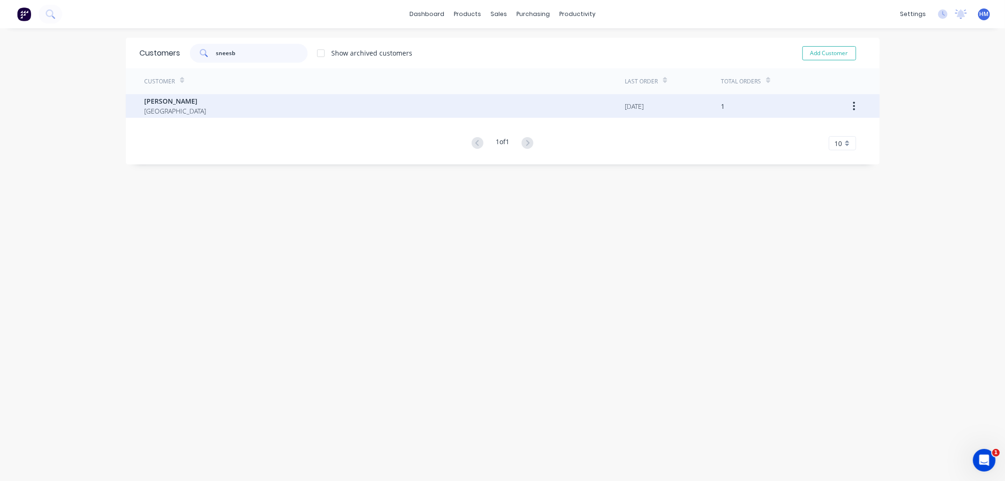
type input "sneesb"
click at [181, 115] on span "[GEOGRAPHIC_DATA]" at bounding box center [176, 111] width 62 height 10
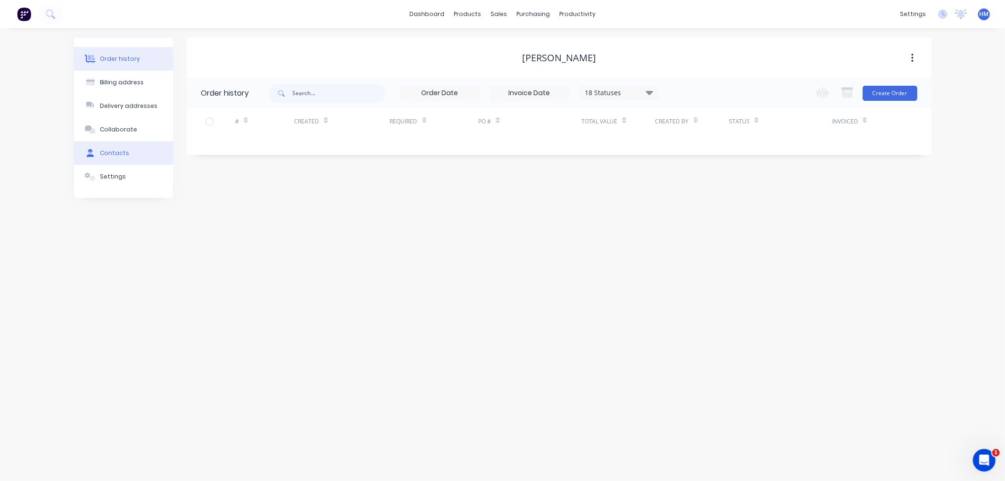
click at [150, 153] on button "Contacts" at bounding box center [123, 153] width 99 height 24
select select "AU"
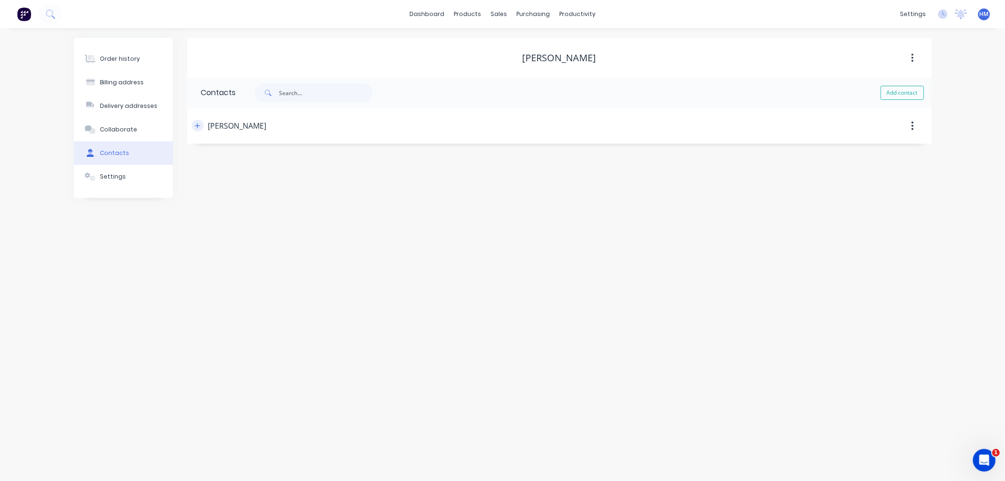
click at [195, 124] on icon "button" at bounding box center [198, 126] width 6 height 7
drag, startPoint x: 290, startPoint y: 196, endPoint x: 183, endPoint y: 199, distance: 107.5
click at [183, 199] on div "Order history Billing address Delivery addresses Collaborate Contacts Settings …" at bounding box center [503, 169] width 858 height 263
click at [132, 73] on button "Billing address" at bounding box center [123, 83] width 99 height 24
select select "AU"
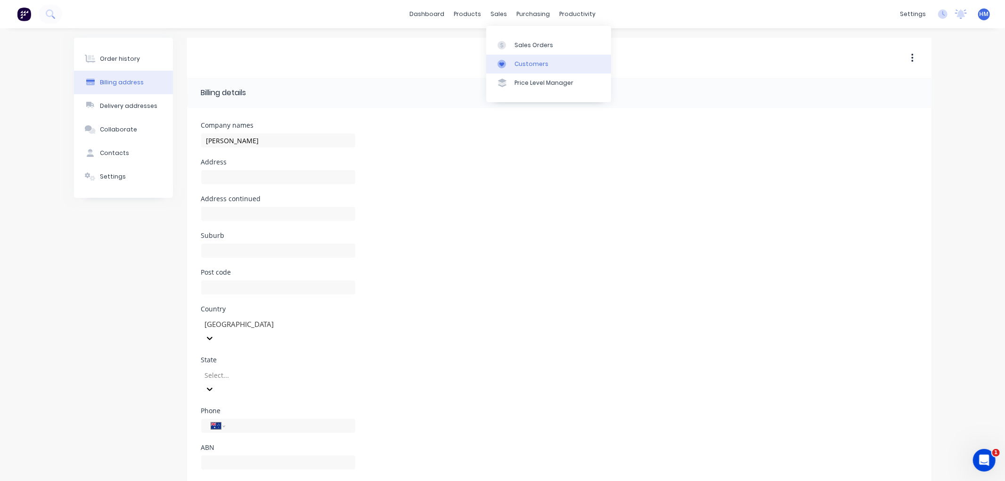
click at [533, 62] on div "Customers" at bounding box center [532, 64] width 34 height 8
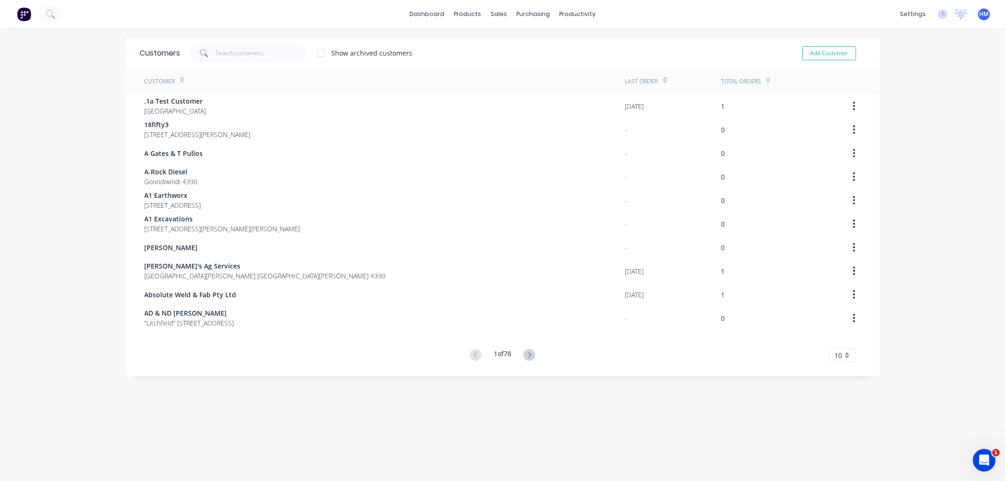
click at [39, 258] on div "dashboard products sales purchasing productivity dashboard products Product Cat…" at bounding box center [502, 240] width 1005 height 481
click at [263, 54] on input "text" at bounding box center [262, 53] width 92 height 19
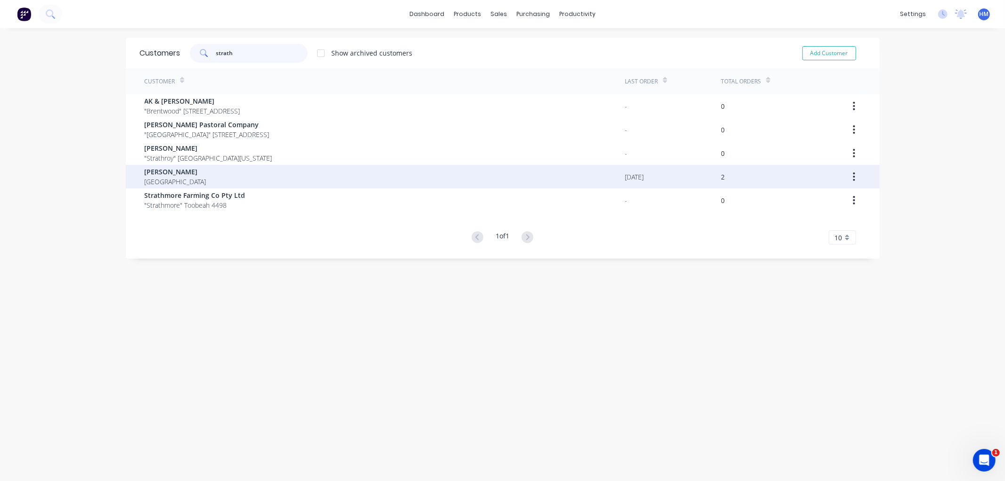
type input "strath"
click at [181, 179] on span "[GEOGRAPHIC_DATA]" at bounding box center [176, 182] width 62 height 10
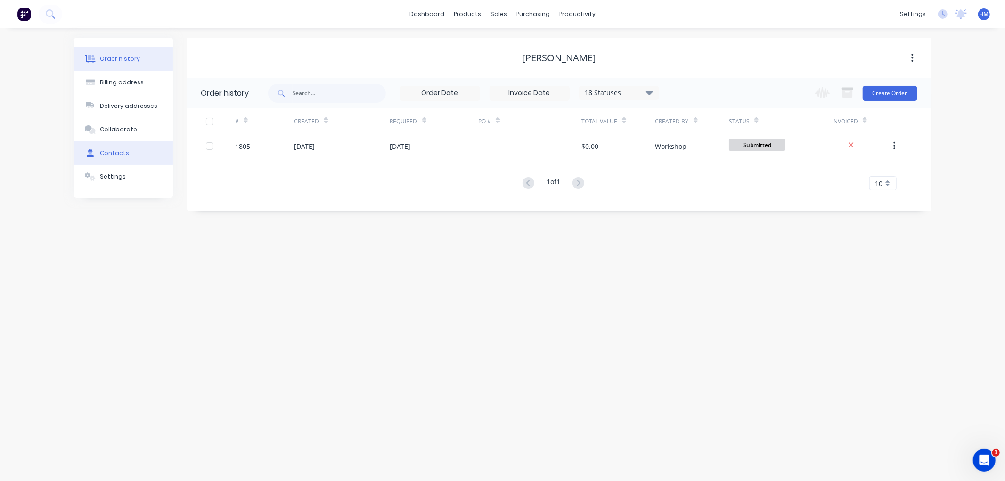
click at [137, 153] on button "Contacts" at bounding box center [123, 153] width 99 height 24
select select "AU"
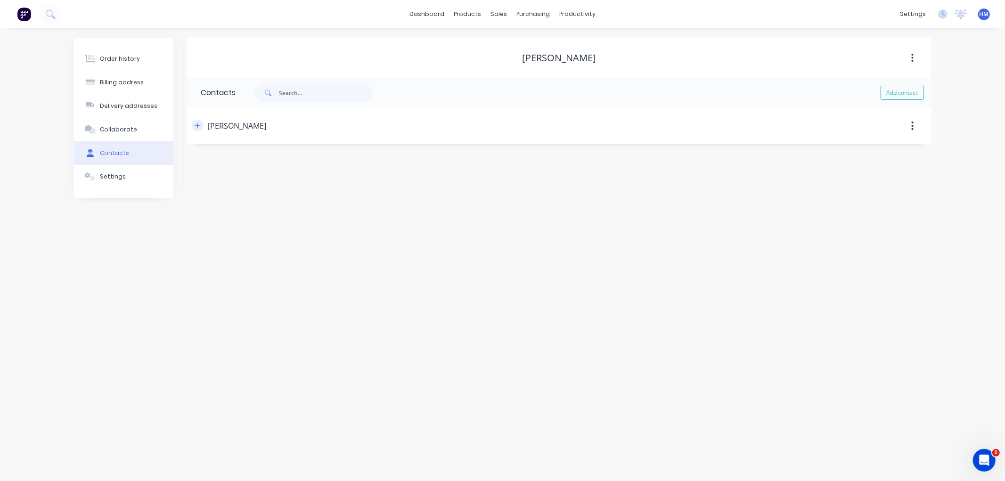
click at [201, 124] on button "button" at bounding box center [198, 126] width 12 height 12
drag, startPoint x: 297, startPoint y: 197, endPoint x: 176, endPoint y: 197, distance: 121.6
click at [176, 197] on div "Order history Billing address Delivery addresses Collaborate Contacts Settings …" at bounding box center [503, 169] width 858 height 263
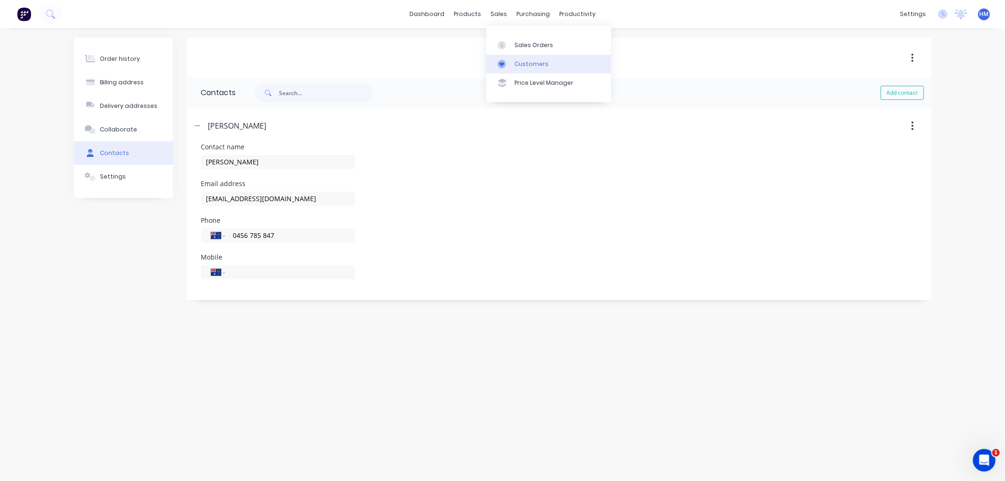
click at [520, 61] on div "Customers" at bounding box center [532, 64] width 34 height 8
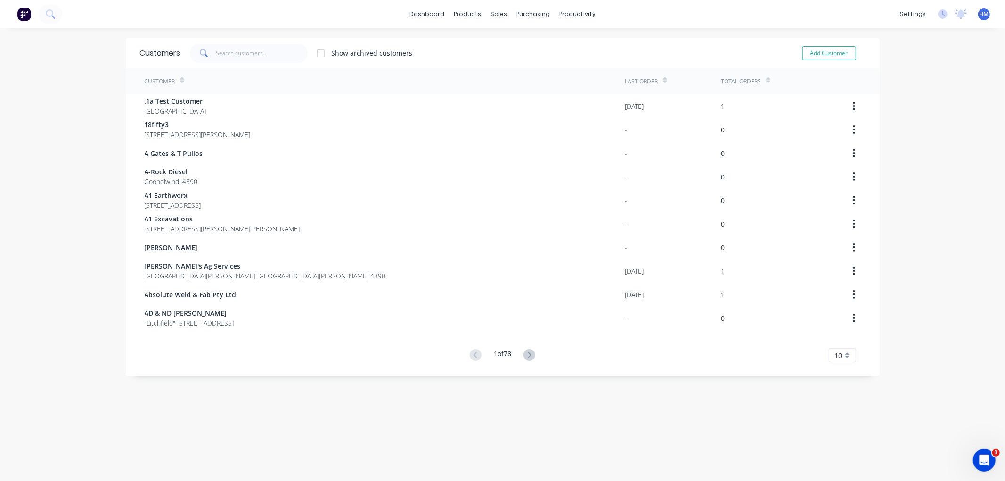
click at [66, 271] on div "dashboard products sales purchasing productivity dashboard products Product Cat…" at bounding box center [502, 240] width 1005 height 481
click at [238, 54] on input "text" at bounding box center [262, 53] width 92 height 19
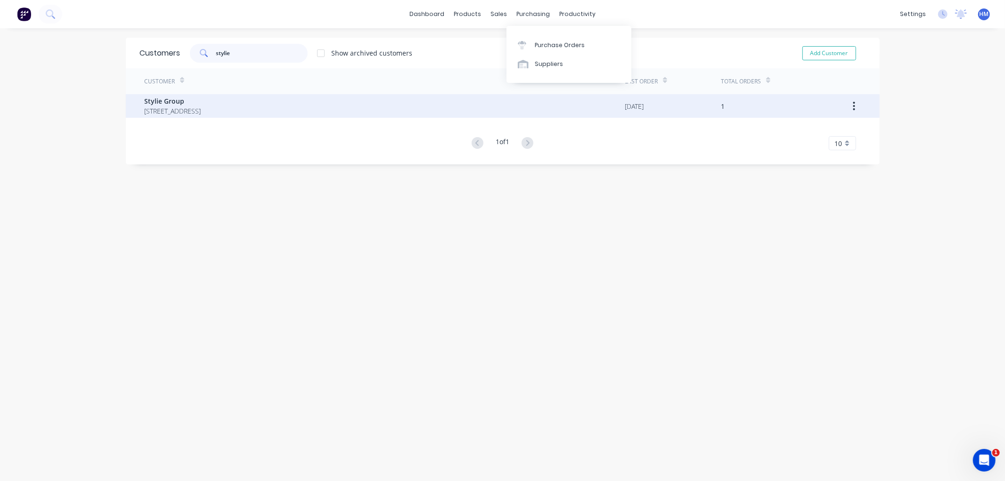
type input "stylie"
click at [201, 104] on span "Stylie Group" at bounding box center [173, 101] width 57 height 10
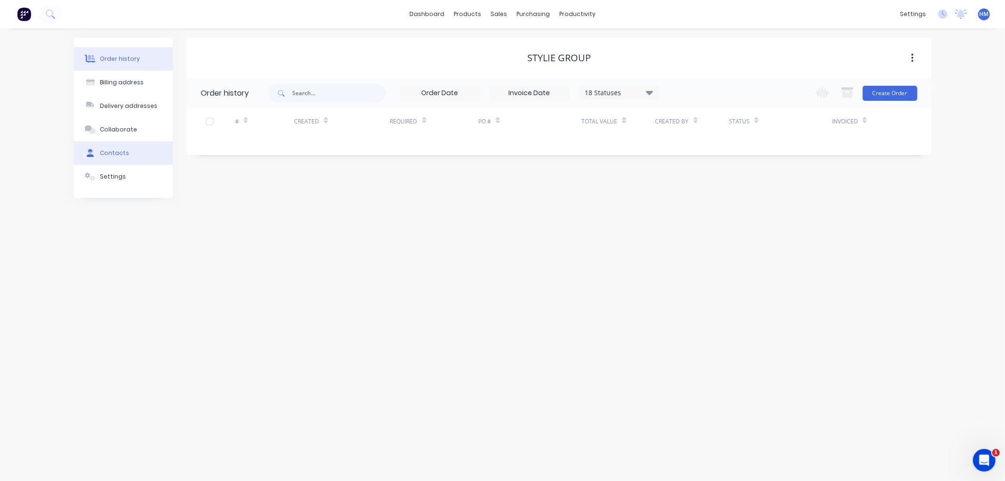
click at [120, 151] on div "Contacts" at bounding box center [114, 153] width 29 height 8
select select "AU"
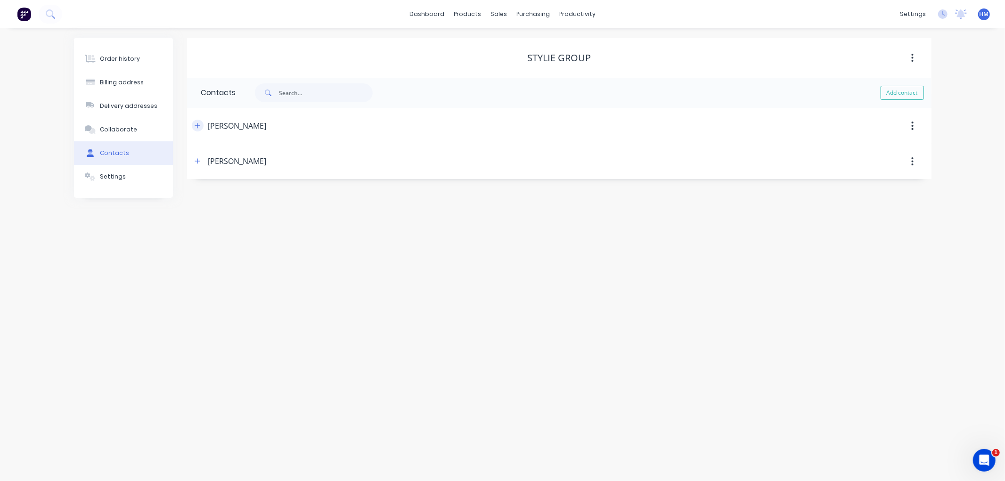
click at [199, 125] on icon "button" at bounding box center [198, 126] width 6 height 7
drag, startPoint x: 298, startPoint y: 199, endPoint x: 165, endPoint y: 199, distance: 132.9
click at [165, 199] on div "Order history Billing address Delivery addresses Collaborate Contacts Settings …" at bounding box center [503, 187] width 858 height 298
click at [202, 123] on span at bounding box center [198, 126] width 12 height 12
click at [199, 124] on icon "button" at bounding box center [198, 126] width 6 height 7
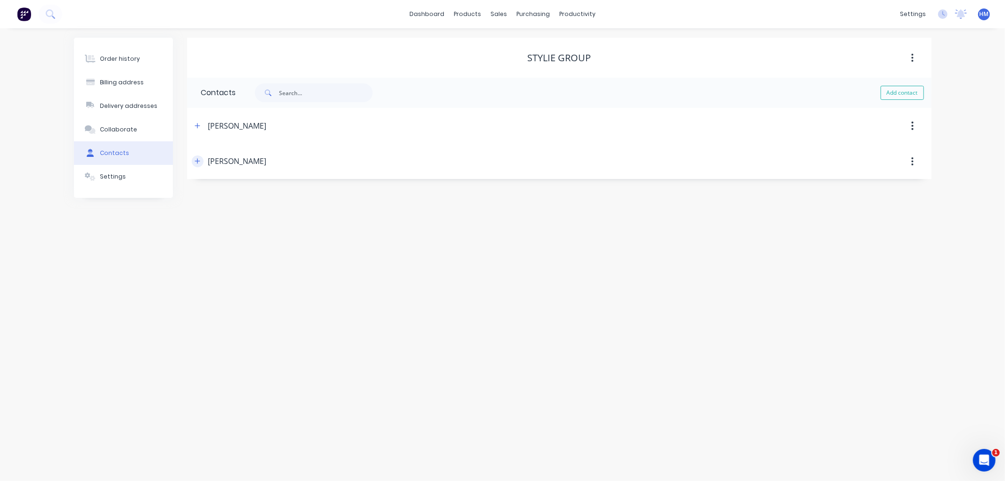
click at [194, 158] on button "button" at bounding box center [198, 162] width 12 height 12
click at [198, 131] on button "button" at bounding box center [198, 126] width 12 height 12
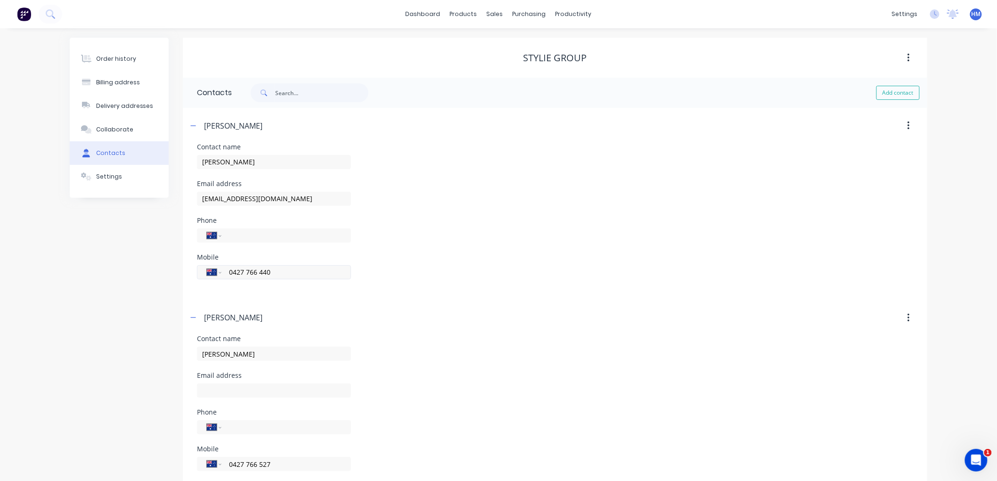
click at [276, 270] on input "0427 766 440" at bounding box center [284, 272] width 113 height 11
click at [522, 62] on div "Customers" at bounding box center [528, 64] width 34 height 8
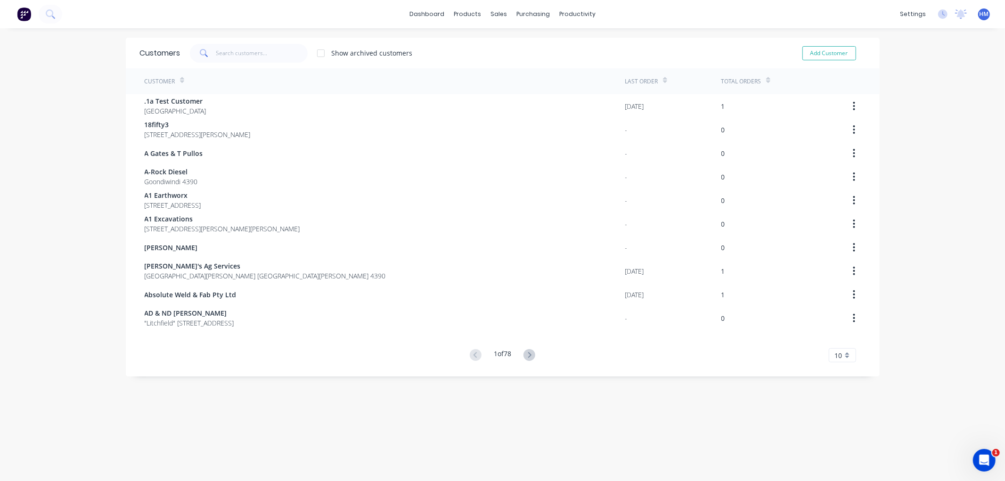
drag, startPoint x: 37, startPoint y: 271, endPoint x: 45, endPoint y: 266, distance: 9.5
click at [45, 266] on div "dashboard products sales purchasing productivity dashboard products Product Cat…" at bounding box center [502, 240] width 1005 height 481
click at [229, 53] on input "text" at bounding box center [262, 53] width 92 height 19
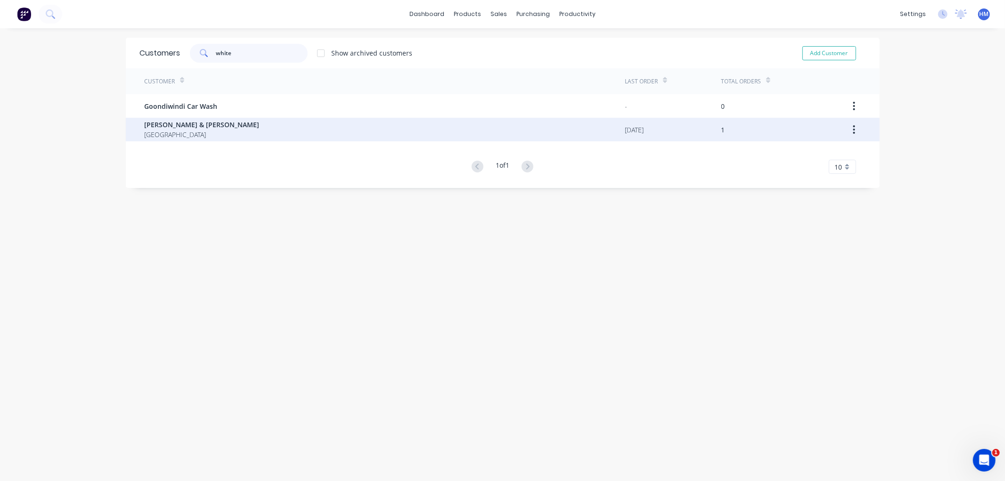
type input "white"
click at [186, 132] on span "[GEOGRAPHIC_DATA]" at bounding box center [202, 135] width 115 height 10
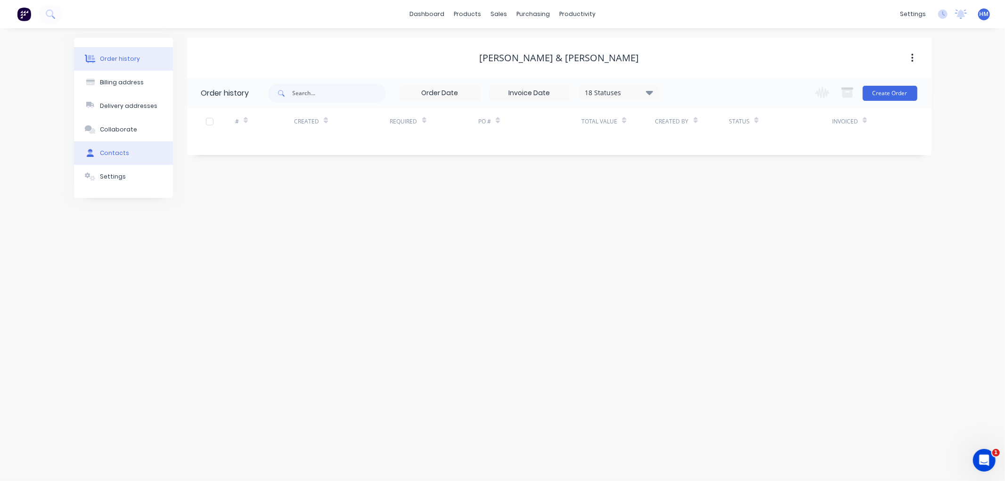
click at [153, 156] on button "Contacts" at bounding box center [123, 153] width 99 height 24
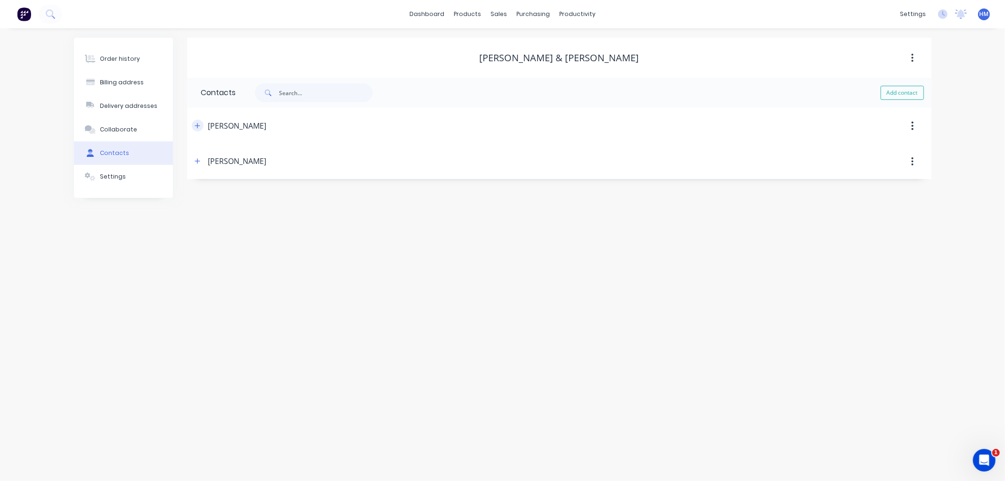
click at [199, 126] on icon "button" at bounding box center [198, 126] width 6 height 7
click at [290, 196] on input "[EMAIL_ADDRESS][DOMAIN_NAME]" at bounding box center [278, 199] width 154 height 14
click at [199, 129] on button "button" at bounding box center [198, 126] width 12 height 12
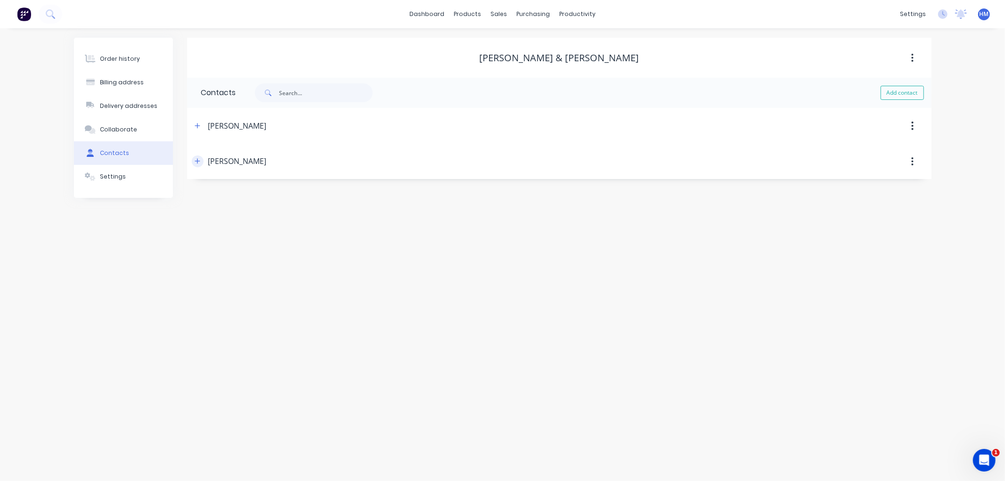
click at [197, 156] on button "button" at bounding box center [198, 162] width 12 height 12
click at [293, 309] on input "0429 849 972" at bounding box center [288, 308] width 113 height 11
click at [139, 303] on div "Order history Billing address Delivery addresses Collaborate Contacts Settings" at bounding box center [123, 187] width 99 height 298
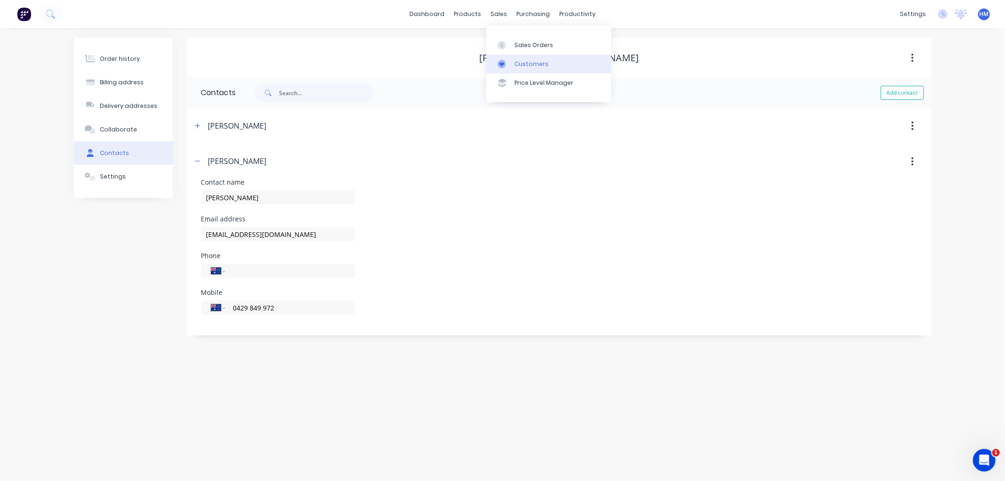
click at [519, 60] on div "Customers" at bounding box center [532, 64] width 34 height 8
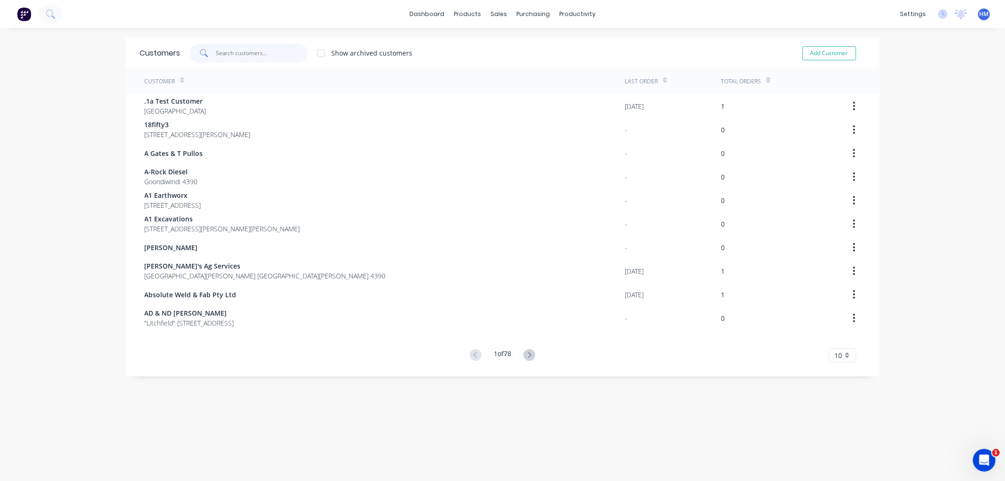
click at [242, 52] on input "text" at bounding box center [262, 53] width 92 height 19
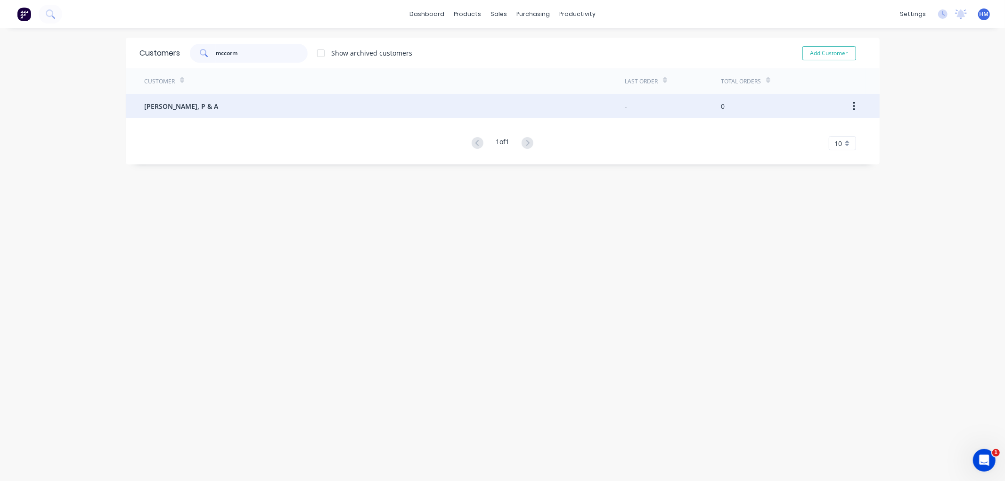
type input "mccorm"
click at [206, 99] on div "[PERSON_NAME], P & A" at bounding box center [385, 106] width 481 height 24
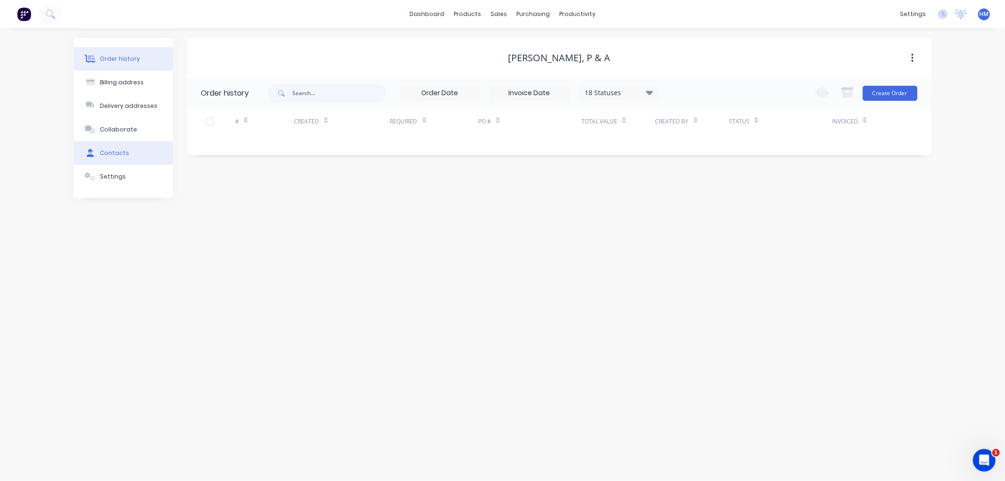
click at [129, 142] on button "Contacts" at bounding box center [123, 153] width 99 height 24
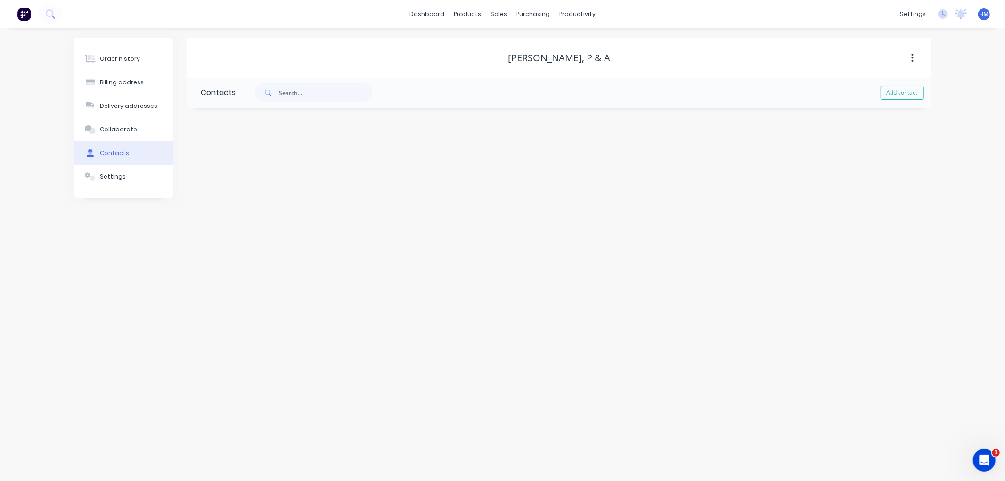
click at [124, 152] on div "Contacts" at bounding box center [114, 153] width 29 height 8
click at [442, 12] on link "dashboard" at bounding box center [427, 14] width 44 height 14
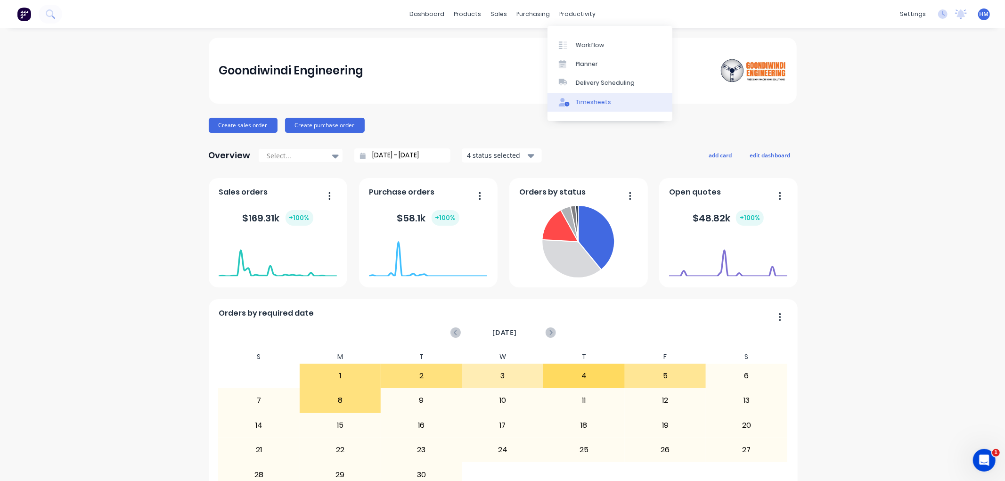
click at [594, 100] on div "Timesheets" at bounding box center [593, 102] width 35 height 8
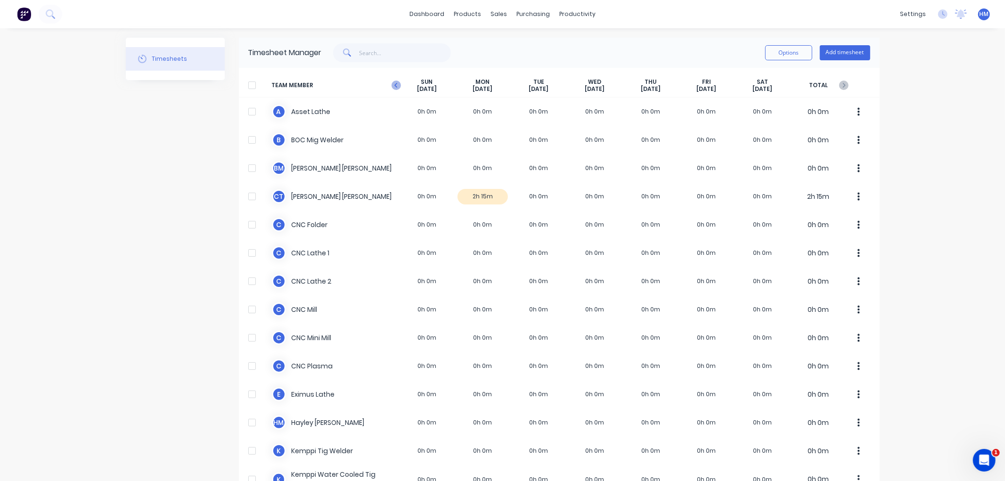
click at [396, 83] on icon "button" at bounding box center [396, 85] width 9 height 9
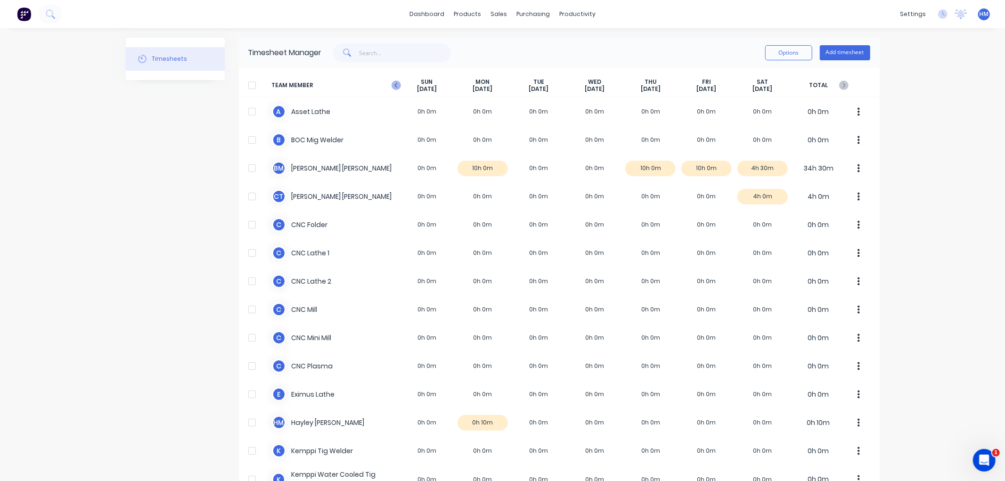
click at [394, 86] on icon "button" at bounding box center [395, 85] width 3 height 5
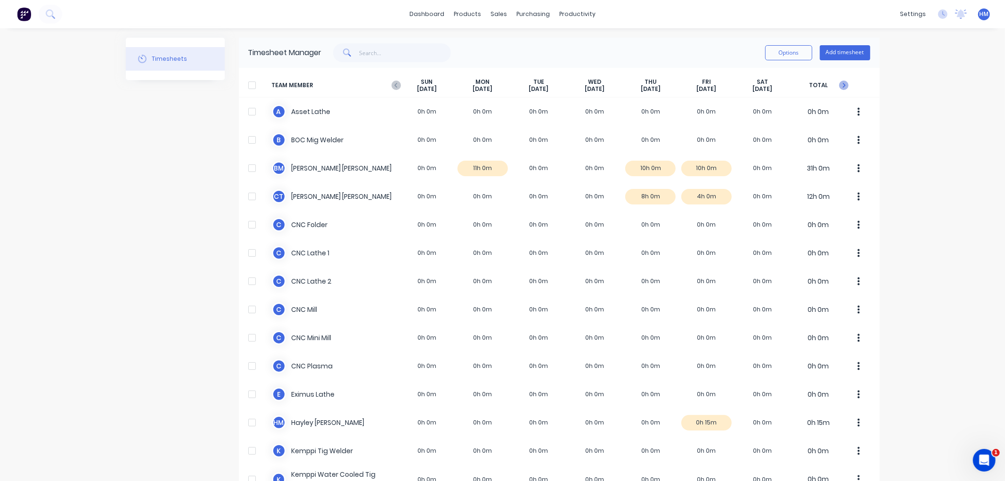
click at [839, 85] on icon "button" at bounding box center [843, 85] width 9 height 9
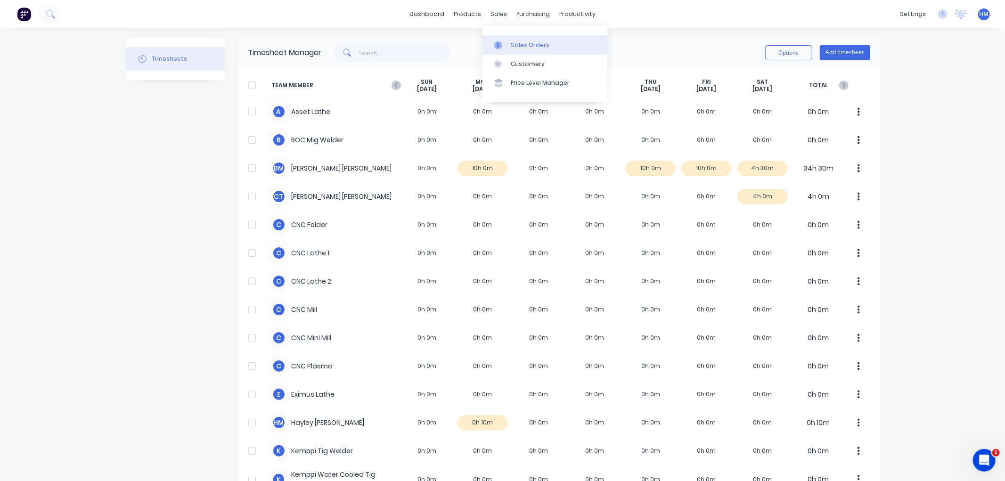
click at [536, 45] on div "Sales Orders" at bounding box center [530, 45] width 39 height 8
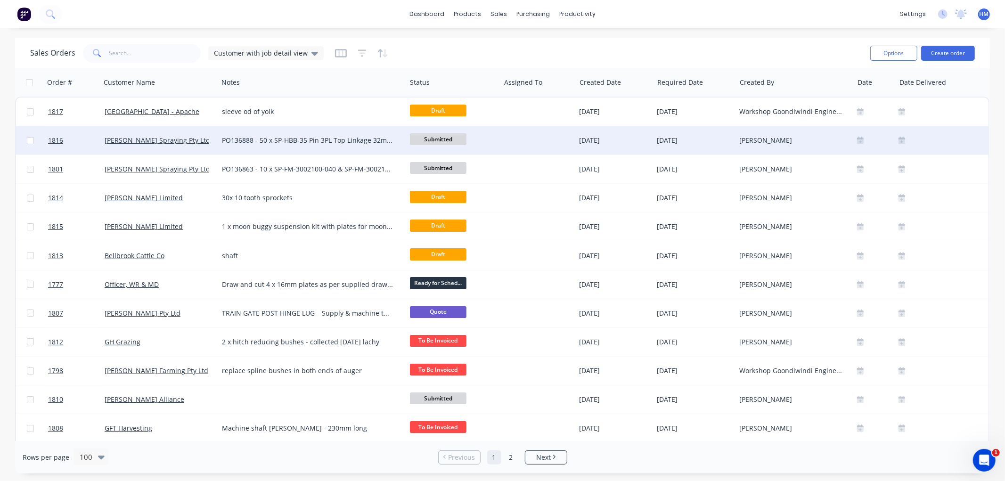
click at [364, 136] on div "PO136888 - 50 x SP-HBB-35 Pin 3PL Top Linkage 32mm x 155mm 50 x SP-HBB-33 Pin 3…" at bounding box center [308, 140] width 172 height 9
click at [147, 140] on link "[PERSON_NAME] Spraying Pty Ltd" at bounding box center [158, 140] width 106 height 9
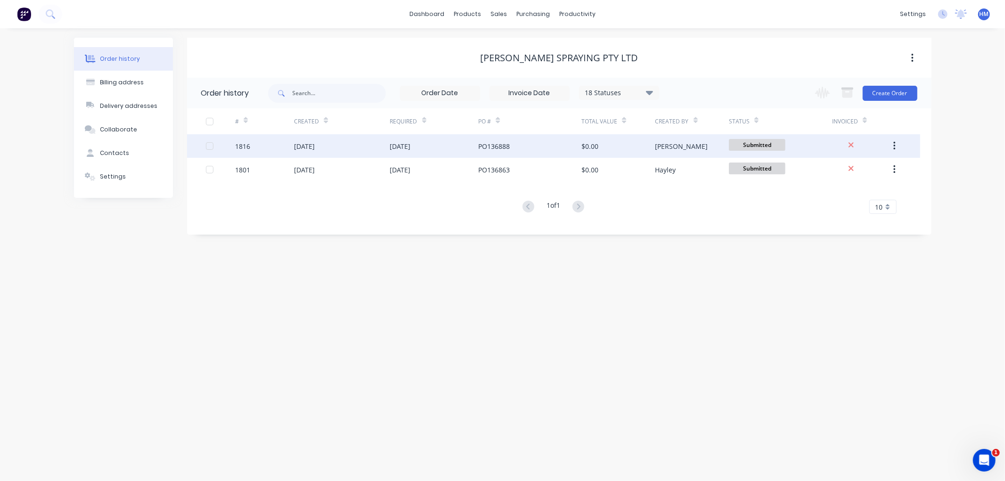
click at [301, 150] on div "[DATE]" at bounding box center [304, 146] width 21 height 10
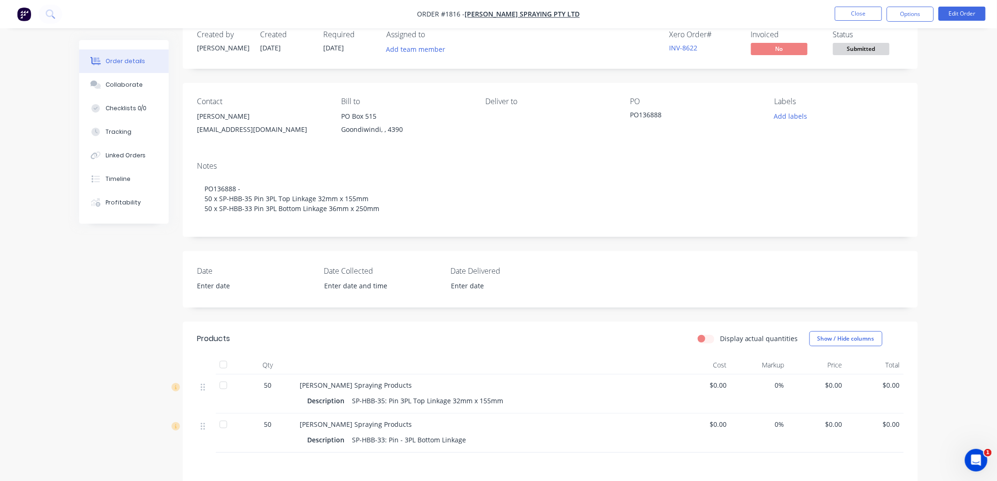
scroll to position [4, 0]
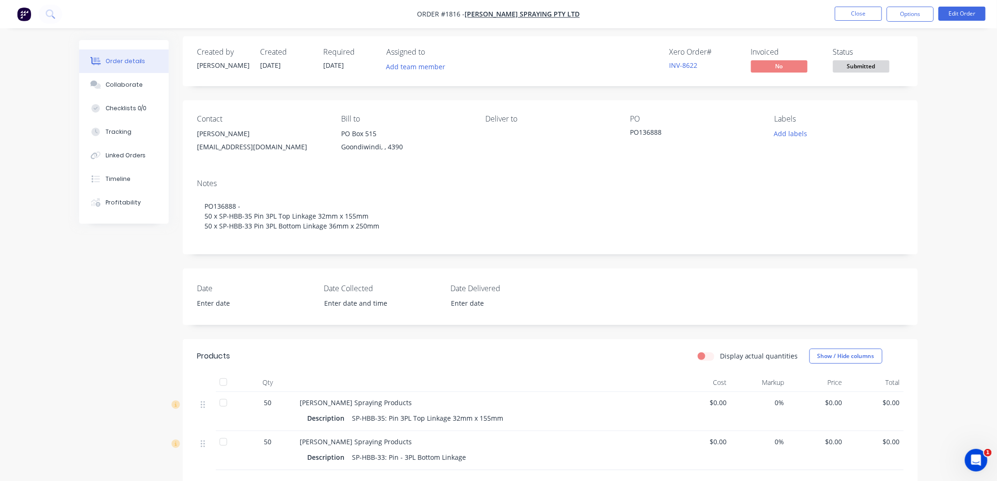
click at [220, 139] on div "[PERSON_NAME]" at bounding box center [261, 133] width 129 height 13
click at [950, 17] on button "Edit Order" at bounding box center [962, 14] width 47 height 14
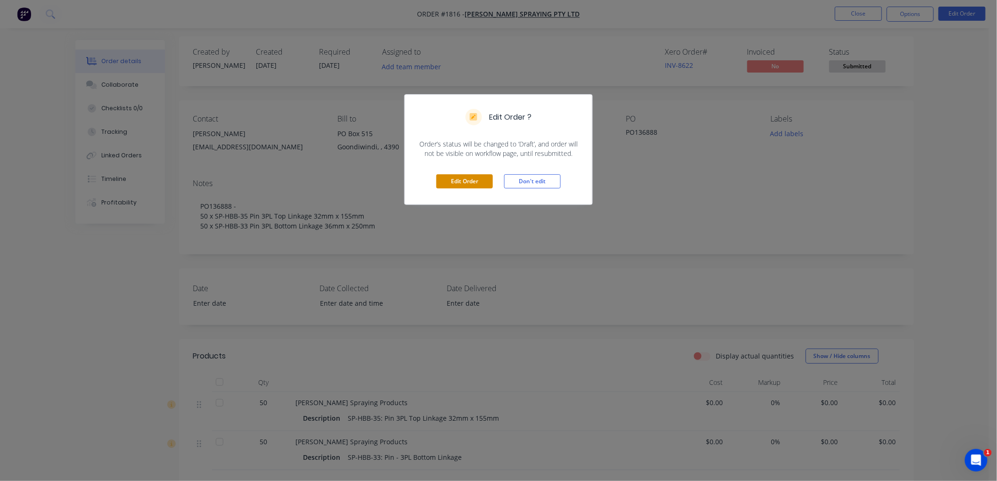
click at [488, 180] on button "Edit Order" at bounding box center [464, 181] width 57 height 14
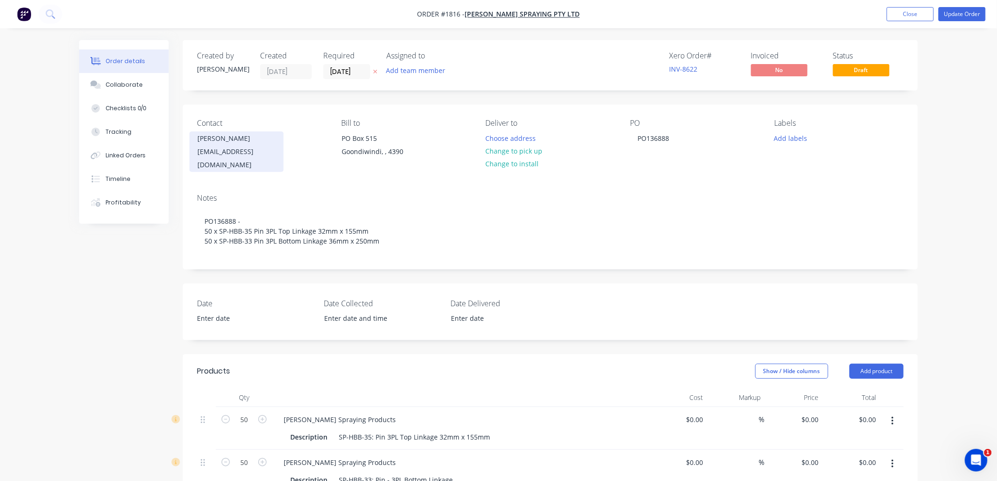
click at [235, 153] on div "[EMAIL_ADDRESS][DOMAIN_NAME]" at bounding box center [236, 158] width 78 height 26
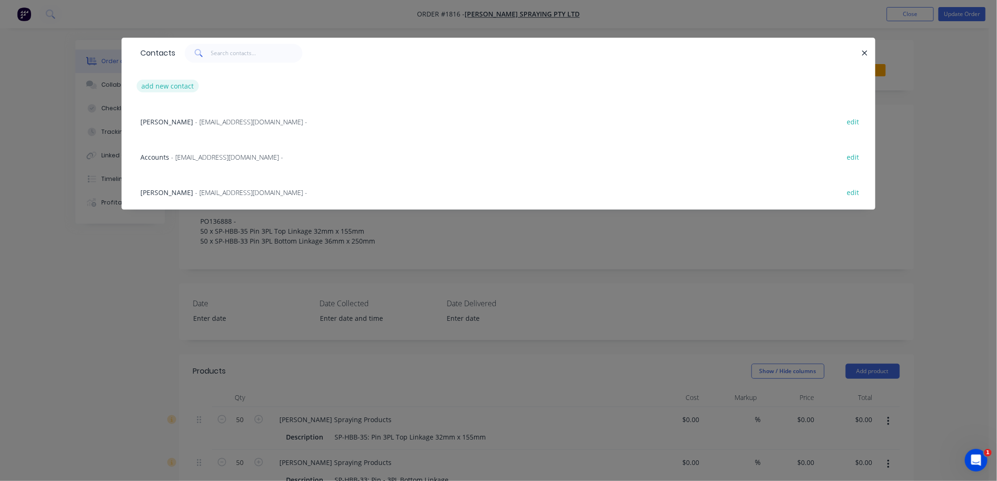
click at [181, 82] on button "add new contact" at bounding box center [168, 86] width 62 height 13
select select "AU"
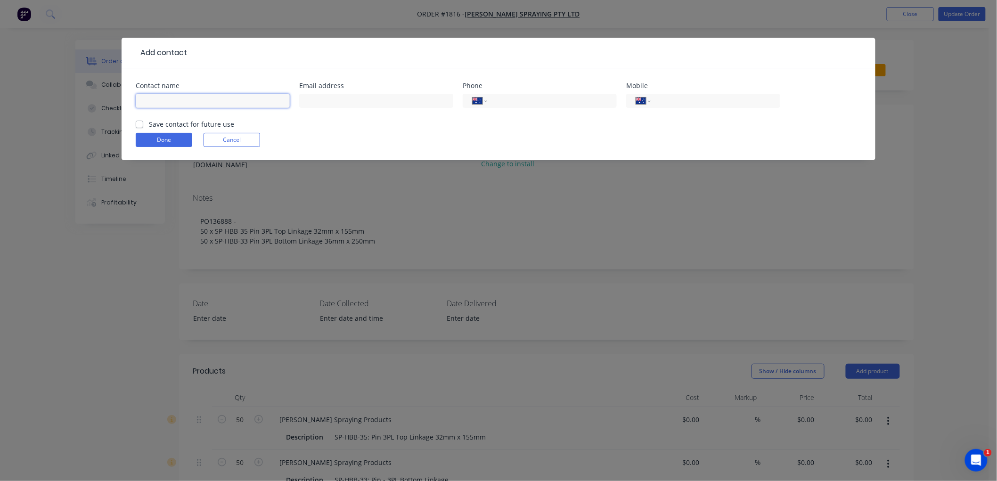
click at [246, 98] on input "text" at bounding box center [213, 101] width 154 height 14
type input "[PERSON_NAME]"
click at [254, 142] on button "Cancel" at bounding box center [232, 140] width 57 height 14
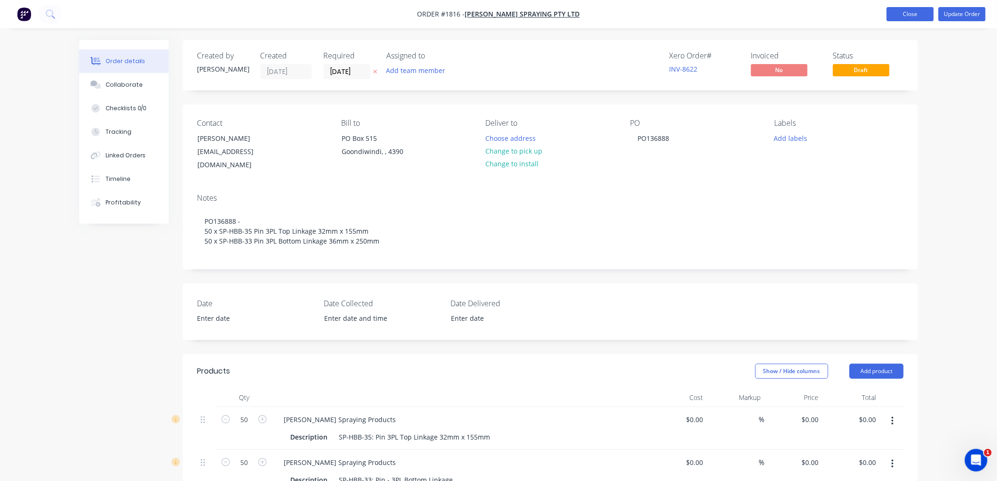
click at [922, 19] on button "Close" at bounding box center [910, 14] width 47 height 14
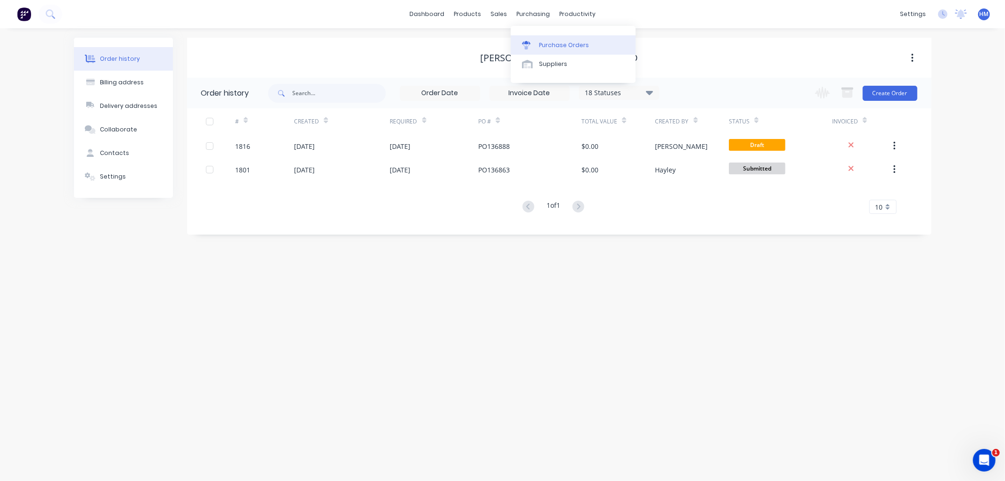
click at [552, 39] on link "Purchase Orders" at bounding box center [573, 44] width 125 height 19
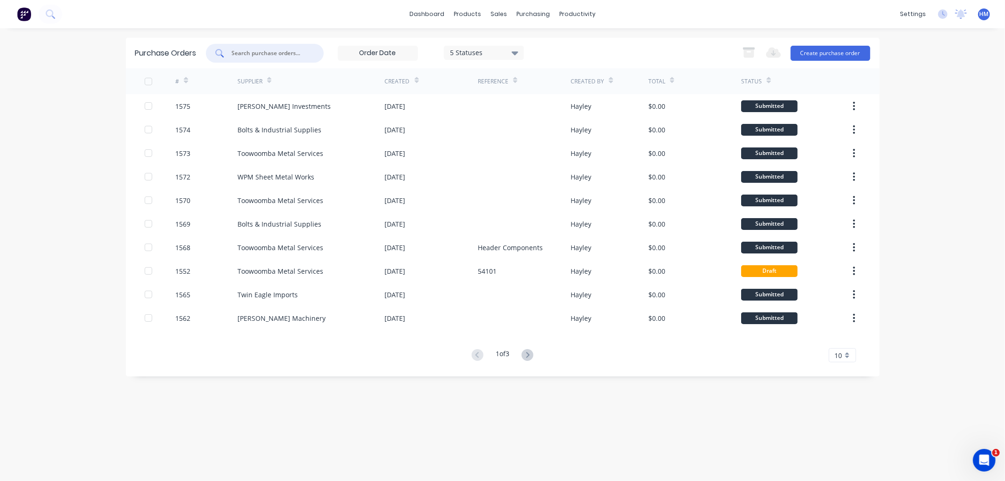
click at [298, 54] on input "text" at bounding box center [270, 53] width 78 height 9
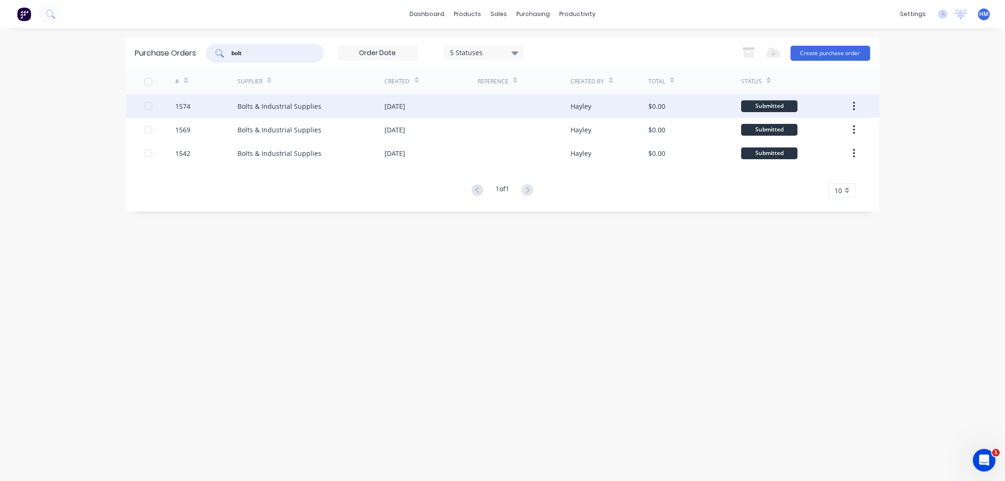
type input "bolt"
click at [320, 104] on div "Bolts & Industrial Supplies" at bounding box center [312, 106] width 148 height 24
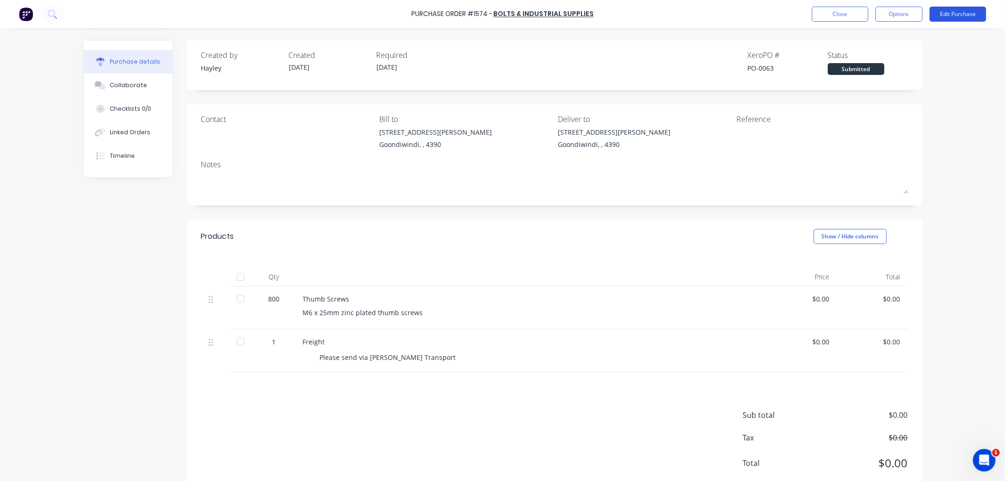
click at [977, 16] on button "Edit Purchase" at bounding box center [958, 14] width 57 height 15
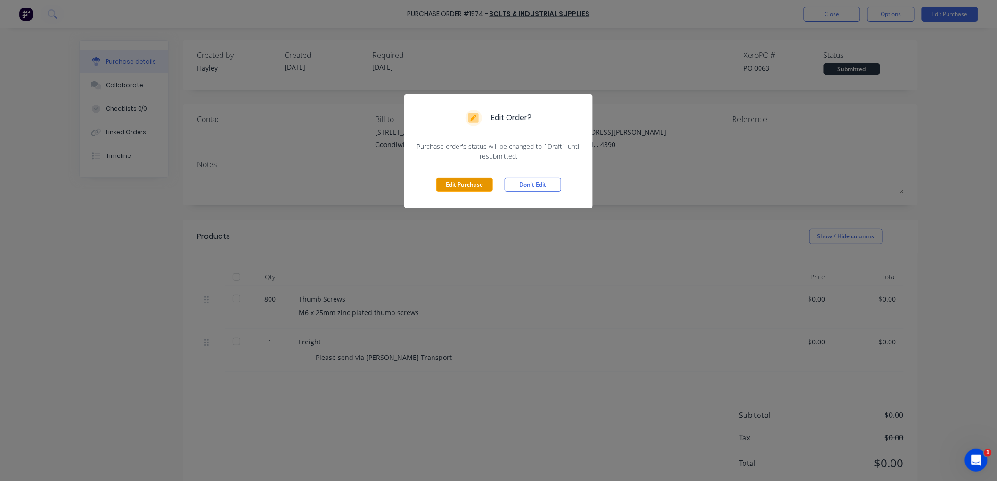
click at [469, 185] on button "Edit Purchase" at bounding box center [464, 185] width 57 height 14
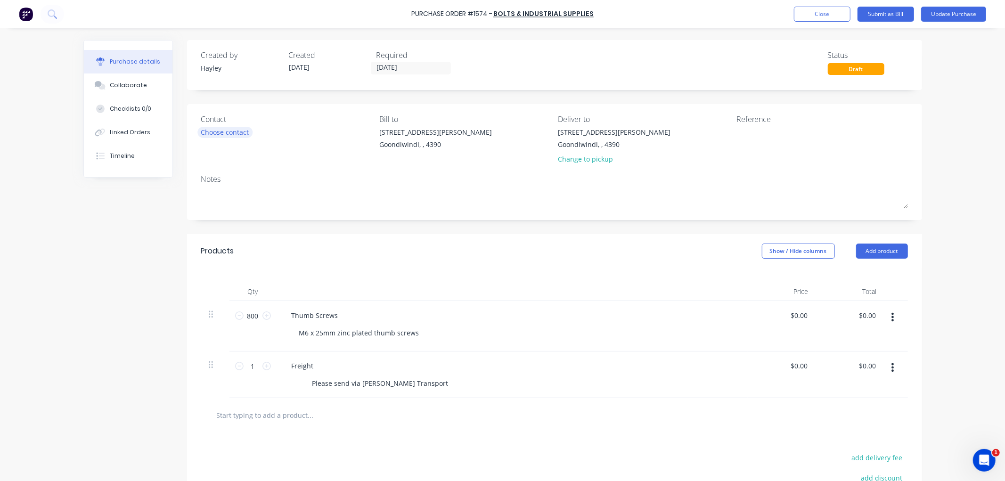
click at [223, 129] on div "Choose contact" at bounding box center [225, 132] width 48 height 10
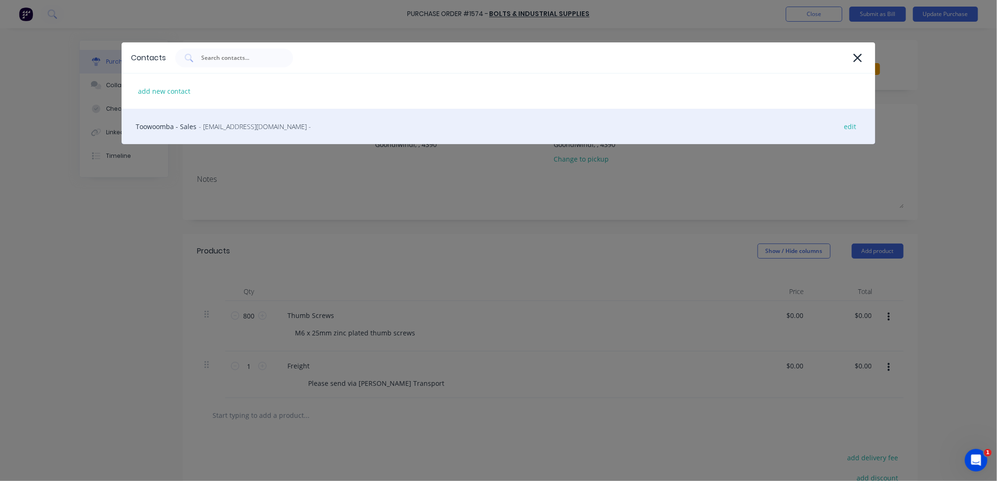
click at [189, 123] on div "Toowoomba - Sales - [EMAIL_ADDRESS][DOMAIN_NAME] - edit" at bounding box center [499, 126] width 754 height 35
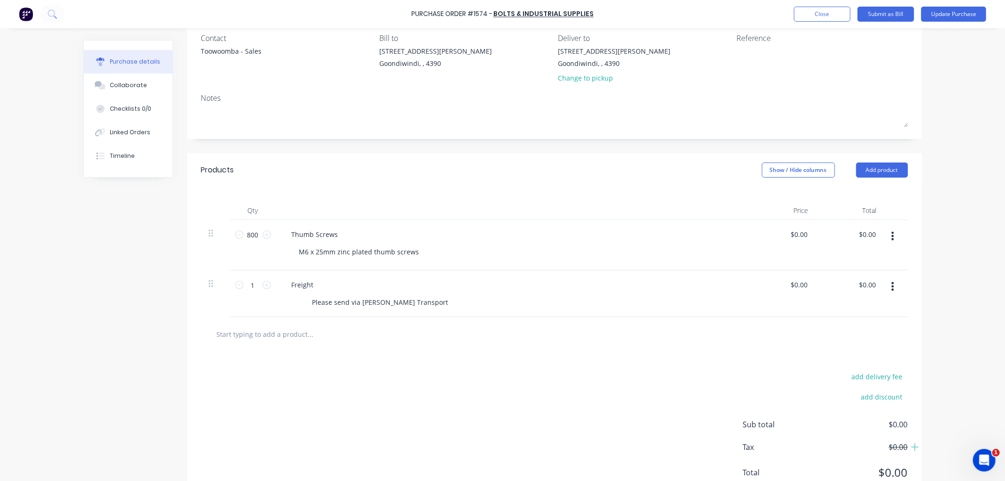
scroll to position [105, 0]
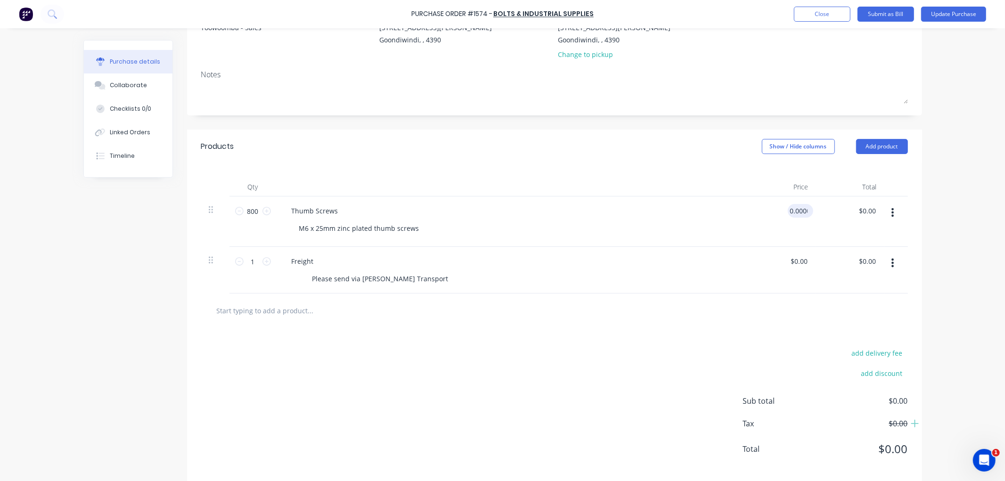
click at [796, 213] on input "0.0000" at bounding box center [799, 211] width 22 height 14
click at [799, 212] on input "0.0000" at bounding box center [796, 211] width 25 height 14
type input "6"
type input "$60.89"
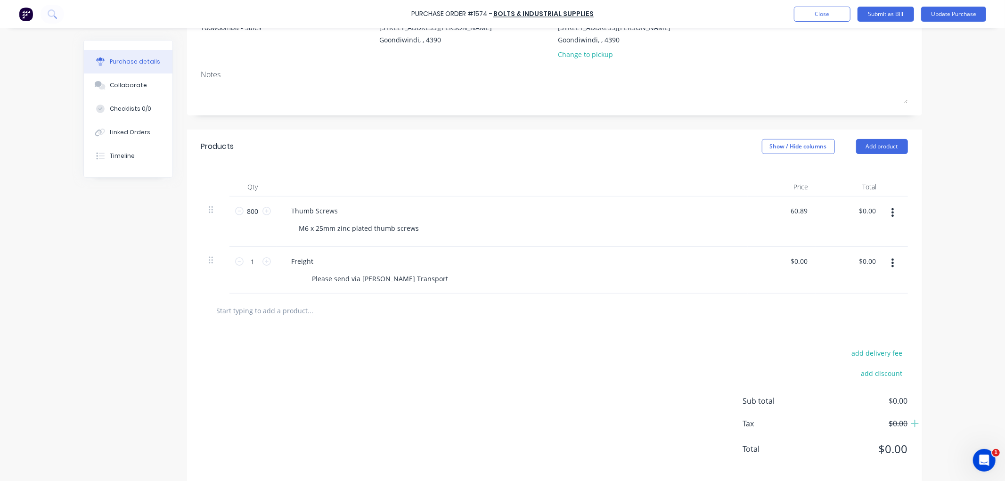
type input "48712.00"
type input "60.8900"
type input "$48,712.00"
click at [790, 212] on input "60.8900" at bounding box center [796, 211] width 25 height 14
click at [790, 212] on input "60.8900" at bounding box center [794, 211] width 29 height 14
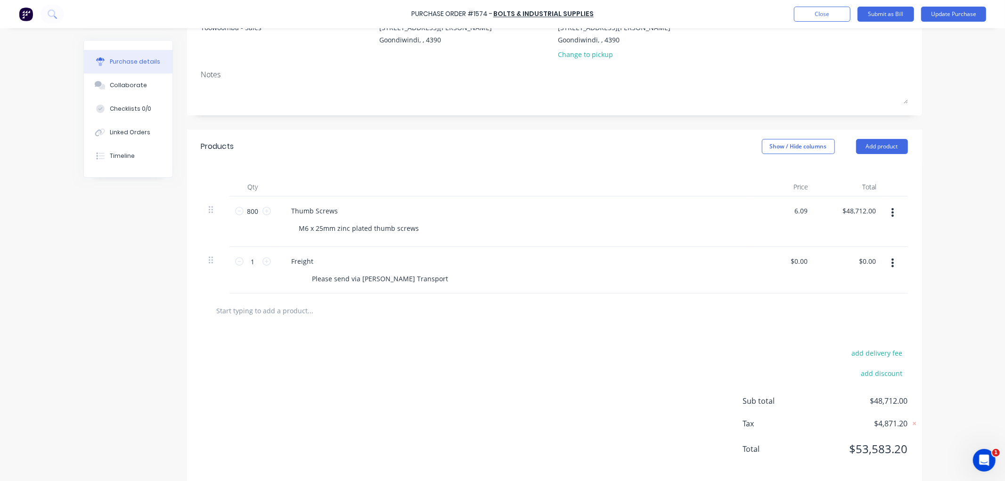
type input "$6.09"
type input "4872.00"
type input "6.0900"
type input "$4,872.00"
click at [793, 210] on input "6.0900" at bounding box center [796, 211] width 25 height 14
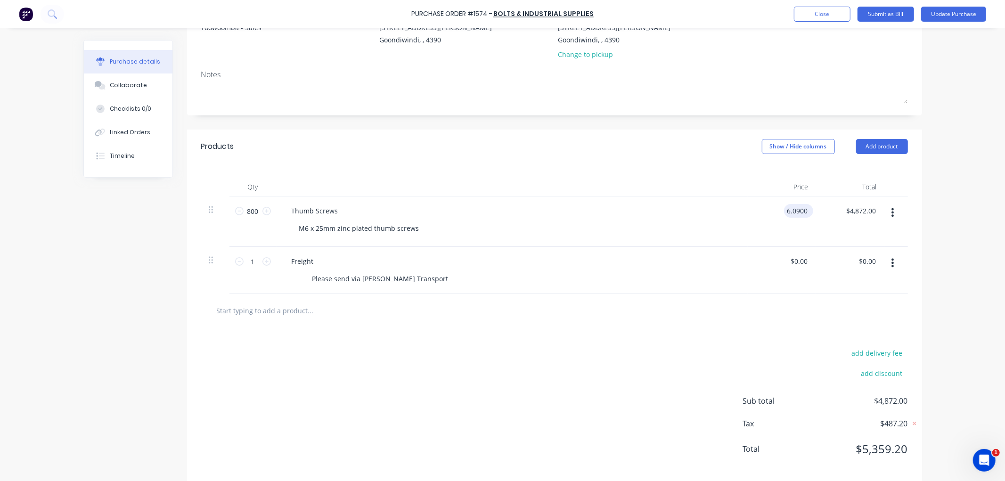
click at [793, 210] on input "6.0900" at bounding box center [796, 211] width 25 height 14
type input "$0.61"
type input "488.00"
type input "0.6100"
type input "$488.00"
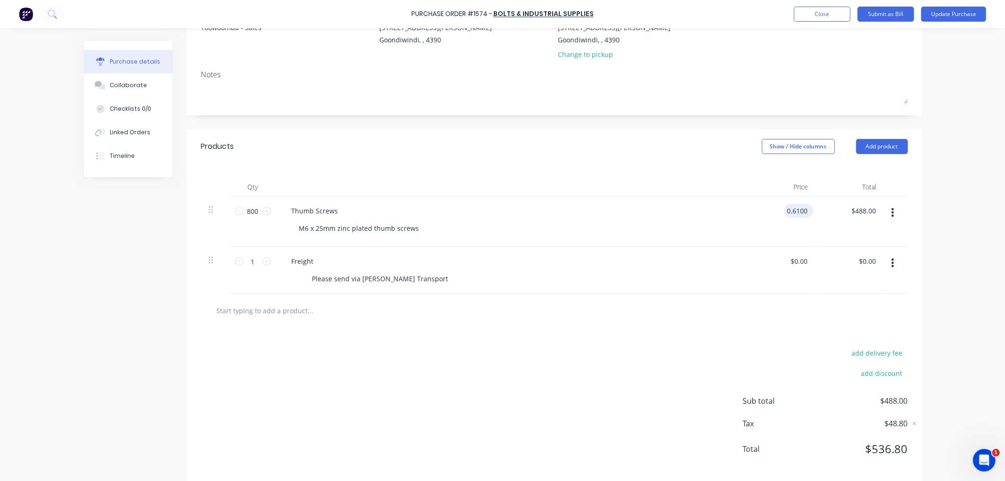
click at [788, 209] on input "0.6100" at bounding box center [796, 211] width 25 height 14
click at [799, 212] on input "0.6100" at bounding box center [796, 211] width 25 height 14
type input "$0.6089"
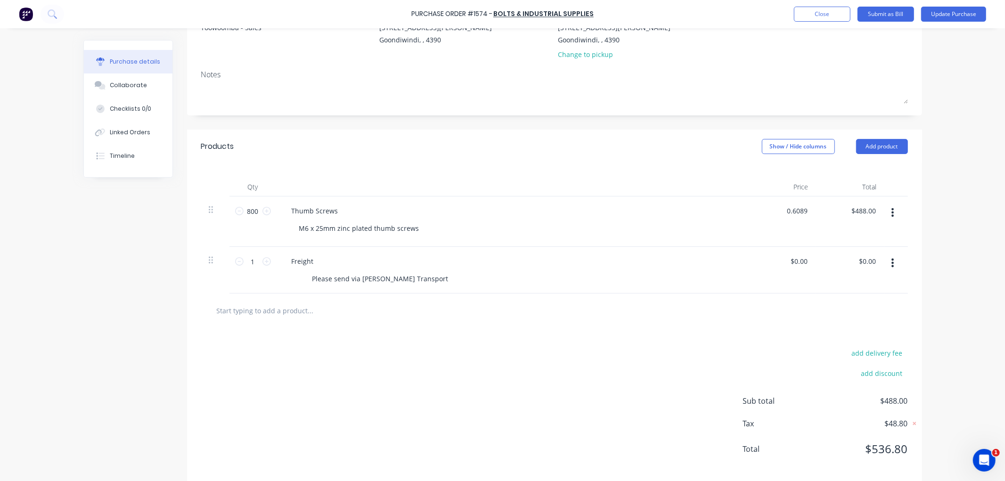
type input "487.12"
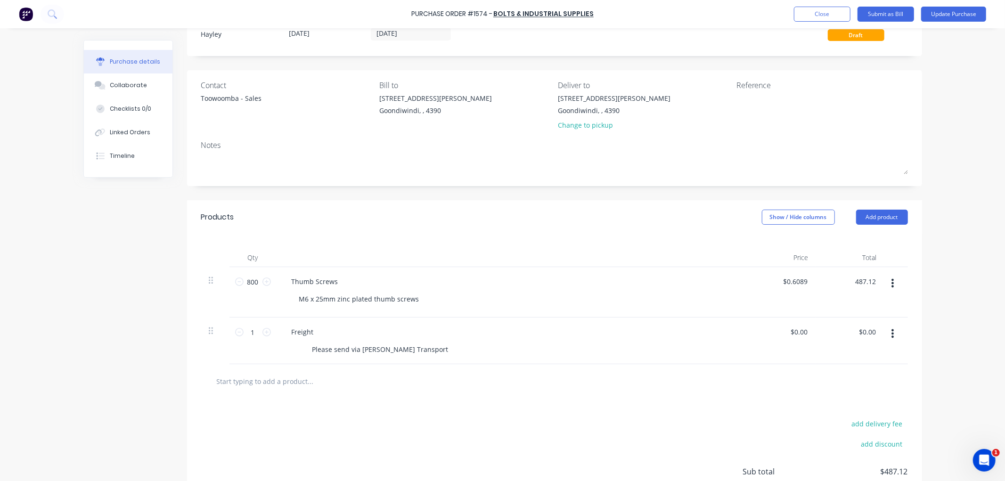
scroll to position [52, 0]
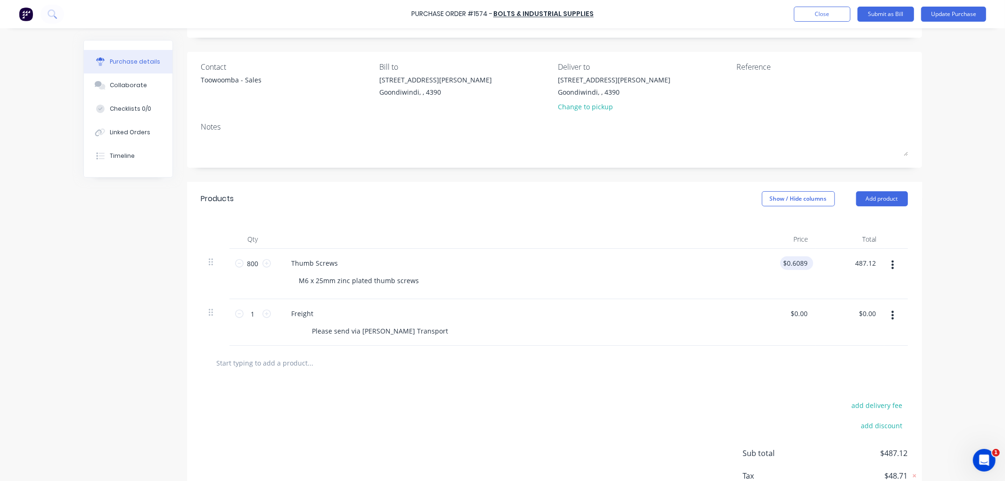
type input "0.6089"
type input "$487.12"
click at [795, 266] on input "0.6089" at bounding box center [796, 263] width 25 height 14
type input "$0.6088"
type input "487.08"
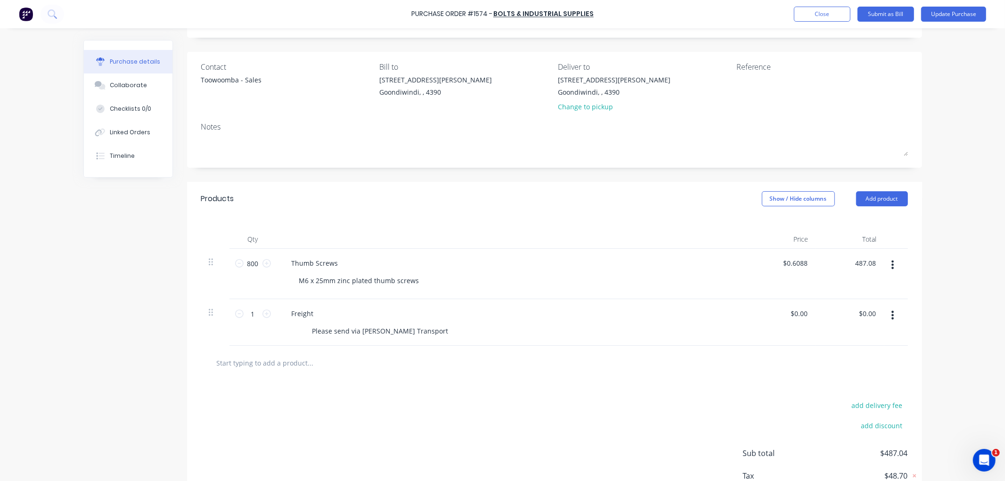
type input "$0.6089"
type input "$487.08"
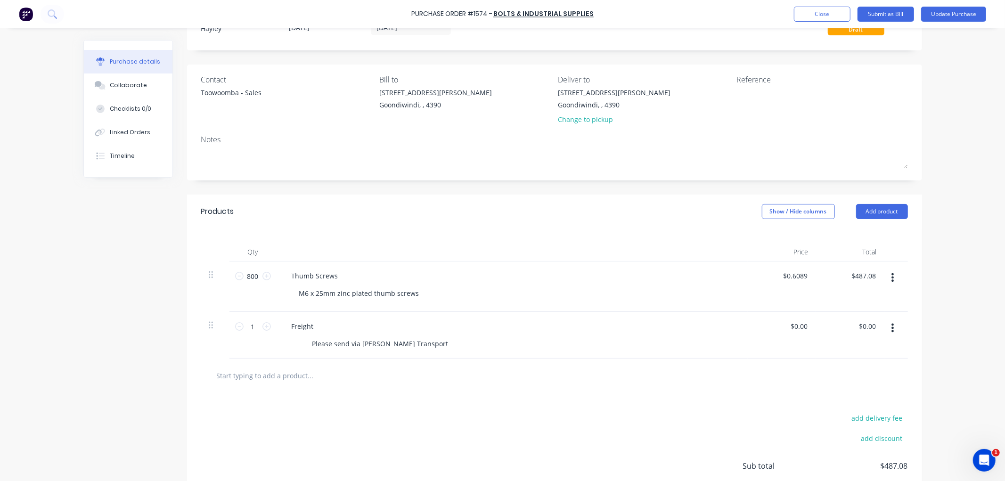
scroll to position [12, 0]
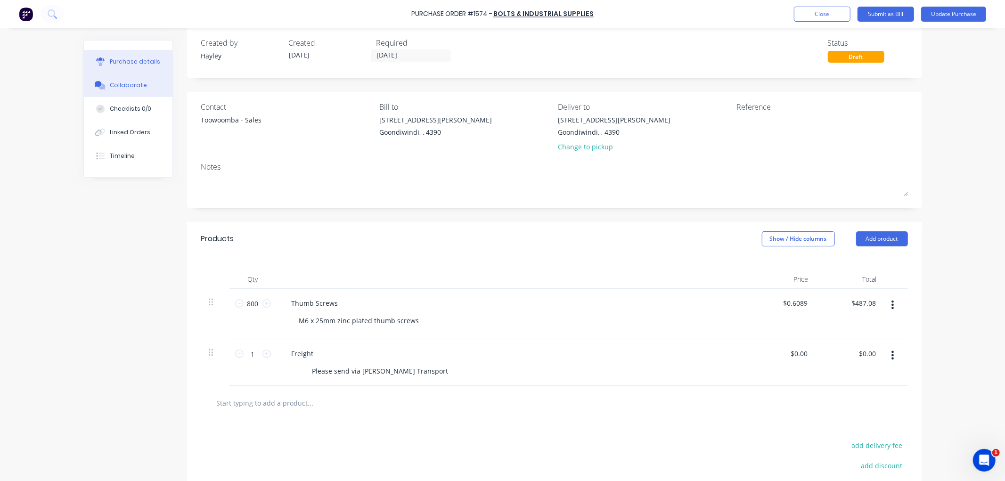
click at [119, 80] on button "Collaborate" at bounding box center [128, 86] width 89 height 24
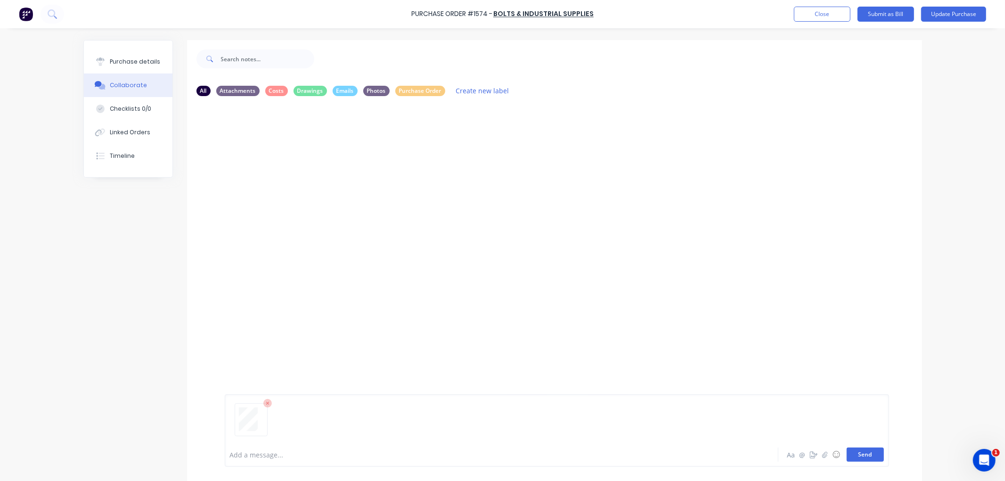
click at [869, 457] on button "Send" at bounding box center [865, 455] width 37 height 14
click at [944, 13] on button "Update Purchase" at bounding box center [953, 14] width 65 height 15
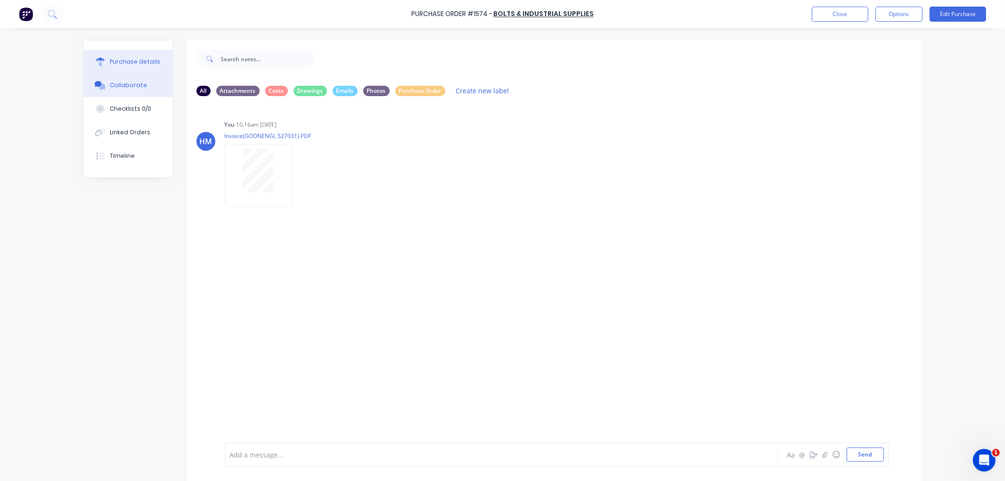
click at [116, 67] on button "Purchase details" at bounding box center [128, 62] width 89 height 24
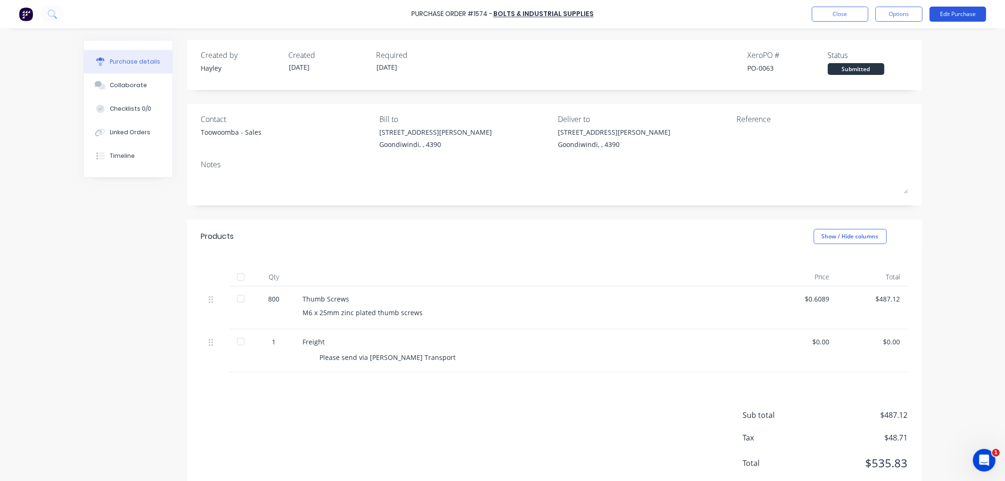
click at [971, 11] on button "Edit Purchase" at bounding box center [958, 14] width 57 height 15
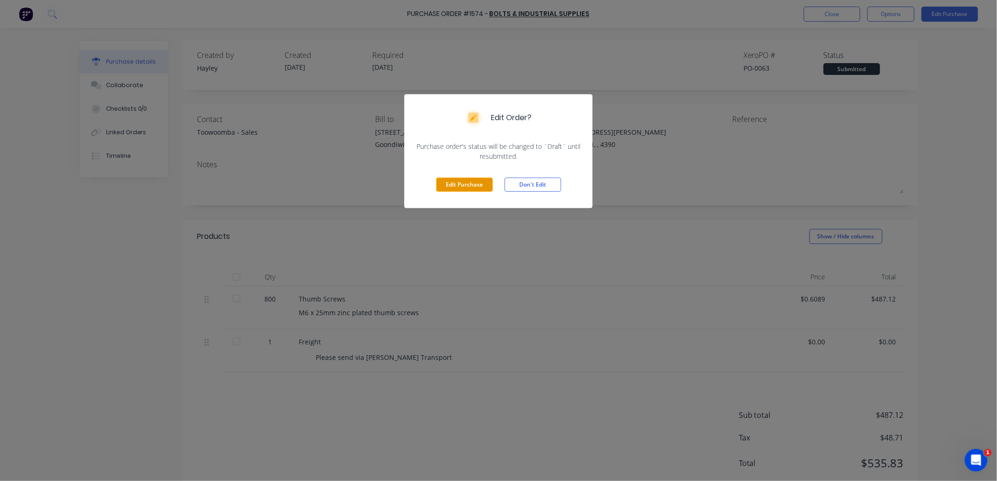
click at [476, 186] on button "Edit Purchase" at bounding box center [464, 185] width 57 height 14
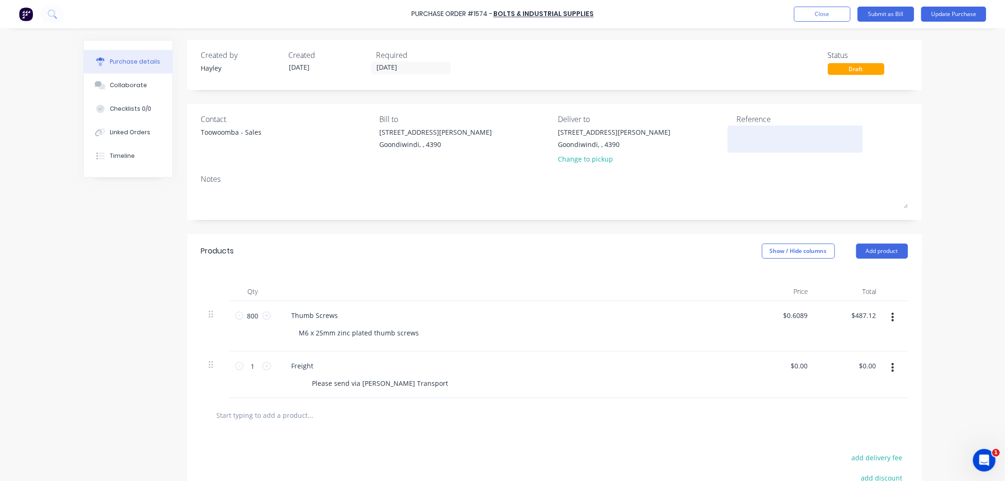
click at [754, 134] on textarea at bounding box center [796, 137] width 118 height 21
type textarea "527031"
click at [936, 113] on div "Purchase Order #1574 - Bolts & Industrial Supplies Add product Close Submit as …" at bounding box center [502, 240] width 1005 height 481
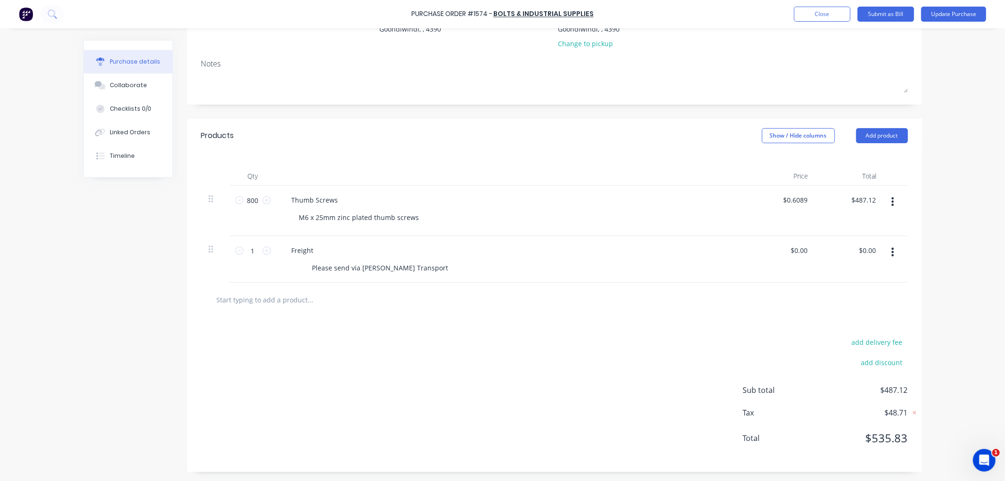
scroll to position [117, 0]
click at [869, 196] on input "487.12" at bounding box center [865, 200] width 25 height 14
type input "$487.08"
click at [946, 211] on div "Purchase Order #1574 - Bolts & Industrial Supplies Add product Close Submit as …" at bounding box center [502, 240] width 1005 height 481
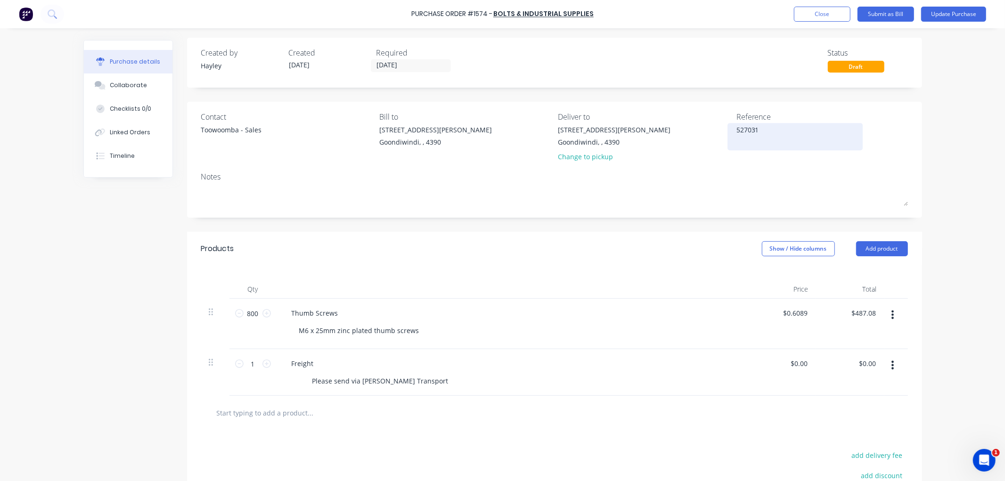
scroll to position [0, 0]
click at [958, 12] on button "Update Purchase" at bounding box center [953, 14] width 65 height 15
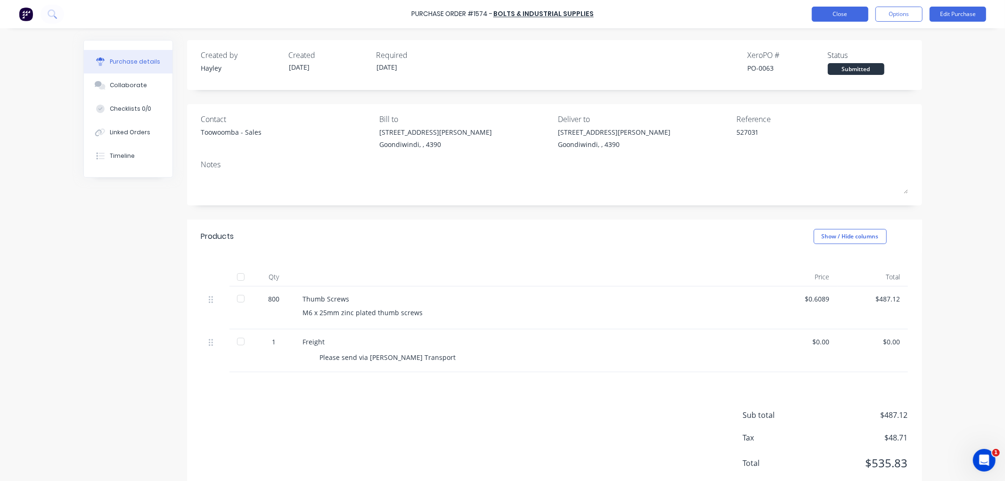
click at [847, 17] on button "Close" at bounding box center [840, 14] width 57 height 15
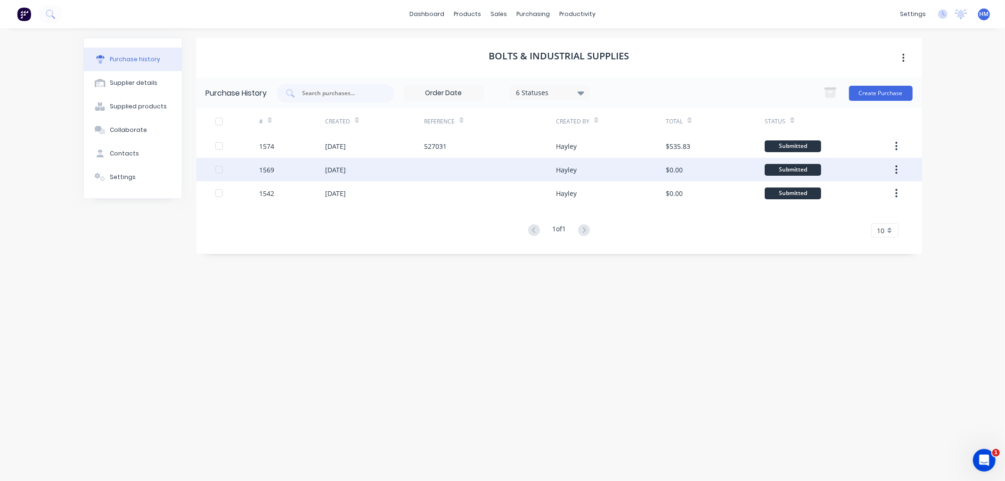
click at [374, 169] on div "[DATE]" at bounding box center [374, 170] width 99 height 24
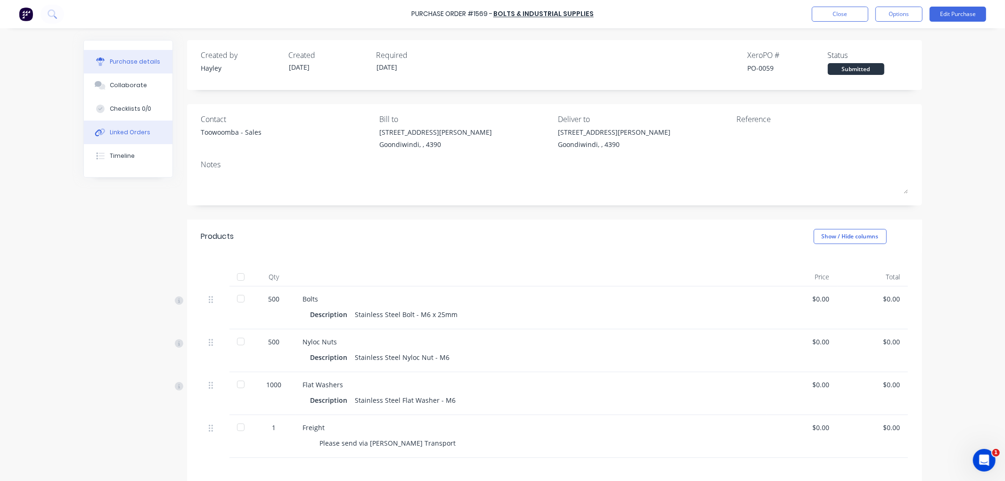
click at [138, 138] on button "Linked Orders" at bounding box center [128, 133] width 89 height 24
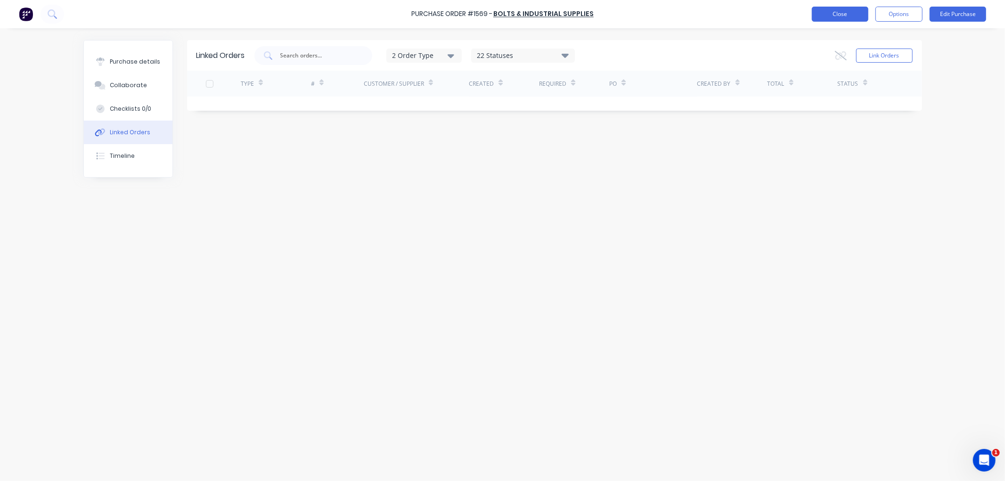
click at [822, 8] on button "Close" at bounding box center [840, 14] width 57 height 15
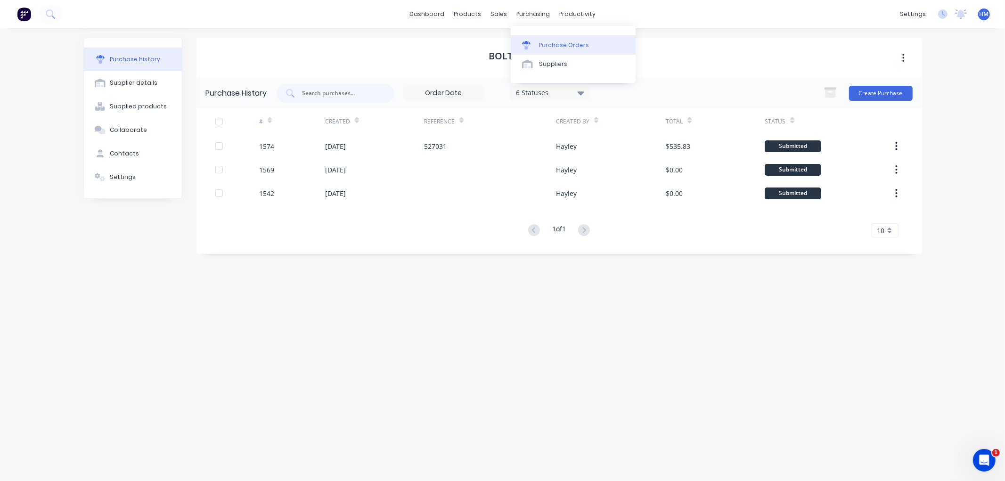
click at [556, 39] on link "Purchase Orders" at bounding box center [573, 44] width 125 height 19
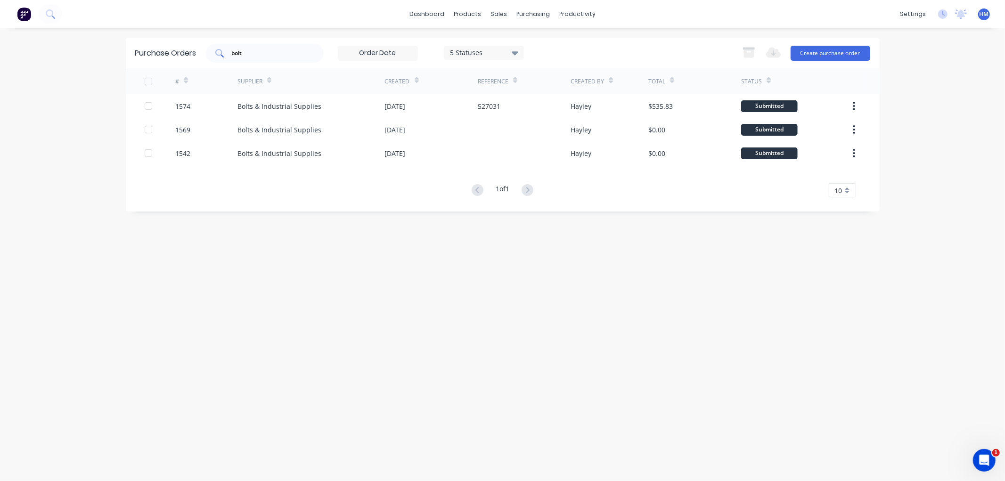
click at [263, 62] on div "bolt" at bounding box center [265, 53] width 118 height 19
click at [264, 53] on input "bolt" at bounding box center [270, 53] width 78 height 9
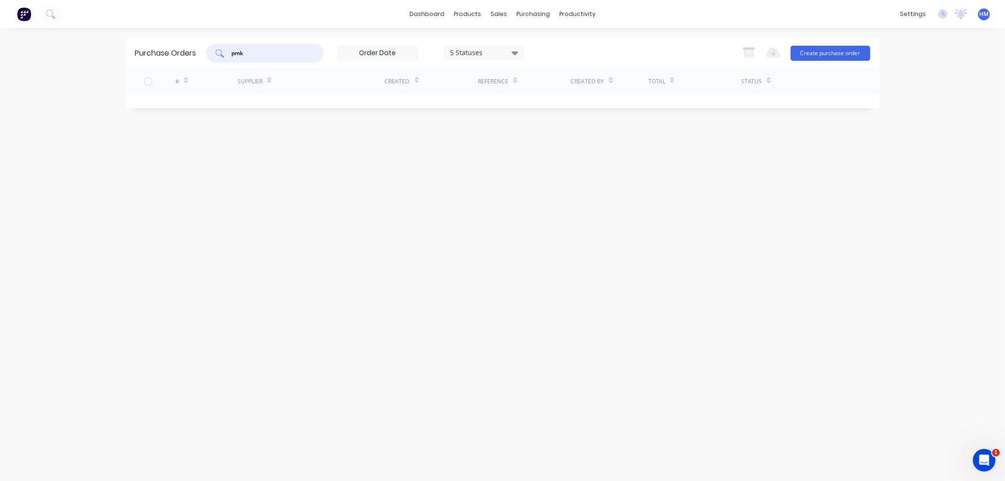
type input "pmk"
click at [514, 58] on link "Customers" at bounding box center [548, 64] width 125 height 19
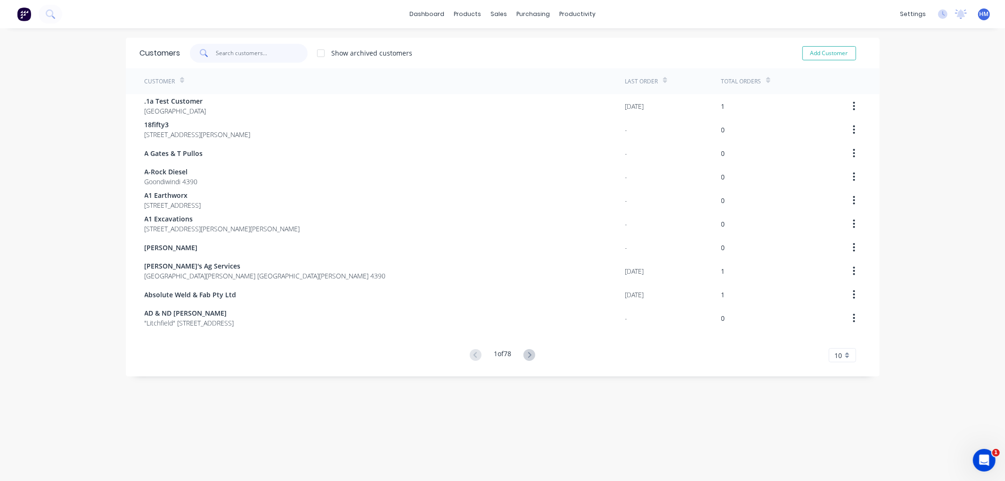
click at [242, 55] on input "text" at bounding box center [262, 53] width 92 height 19
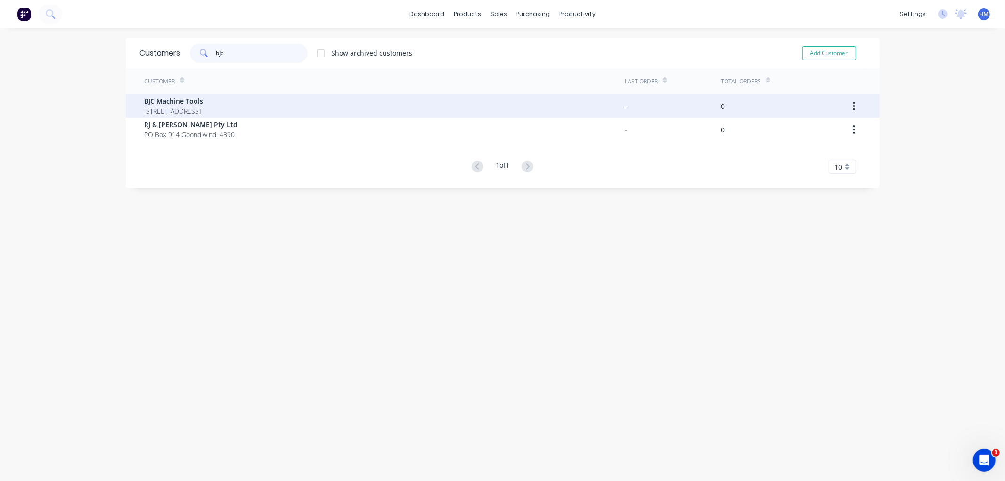
type input "bjc"
click at [191, 105] on span "BJC Machine Tools" at bounding box center [174, 101] width 59 height 10
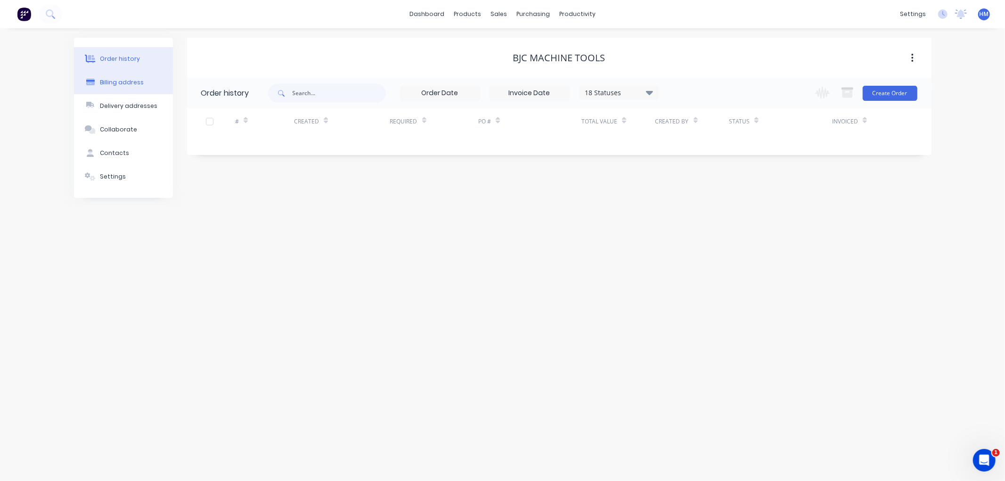
click at [133, 83] on div "Billing address" at bounding box center [122, 82] width 44 height 8
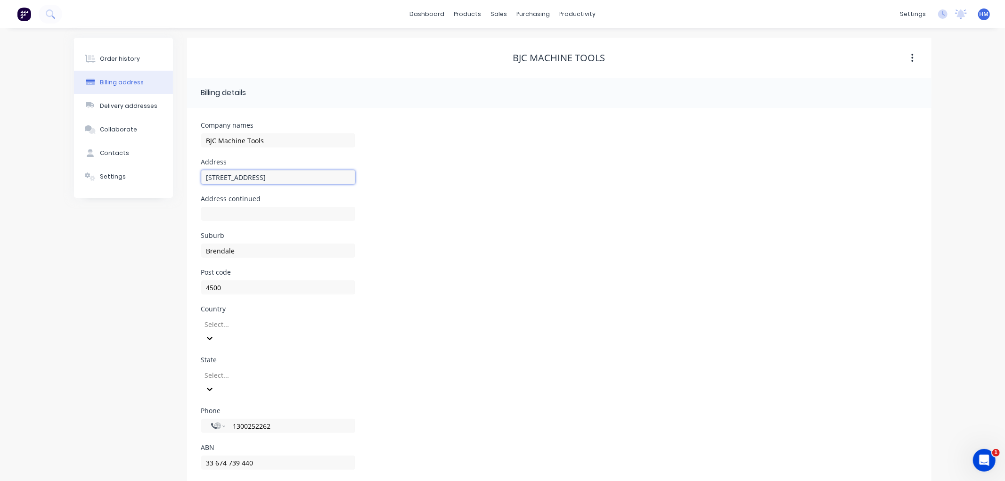
drag, startPoint x: 220, startPoint y: 176, endPoint x: 189, endPoint y: 183, distance: 31.9
click at [189, 183] on div "Company names BJC Machine Tools Address [STREET_ADDRESS] Address continued Subu…" at bounding box center [559, 299] width 745 height 383
type input "[STREET_ADDRESS]"
click at [253, 421] on input "1300252262" at bounding box center [288, 426] width 113 height 11
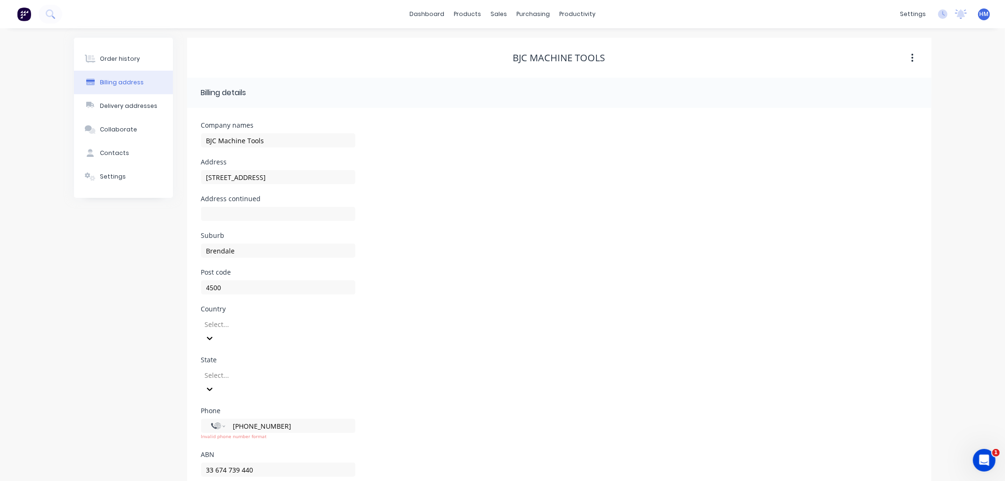
type input "[PHONE_NUMBER]"
click at [462, 268] on div "Suburb Brendale" at bounding box center [559, 250] width 716 height 37
click at [125, 110] on button "Delivery addresses" at bounding box center [123, 106] width 99 height 24
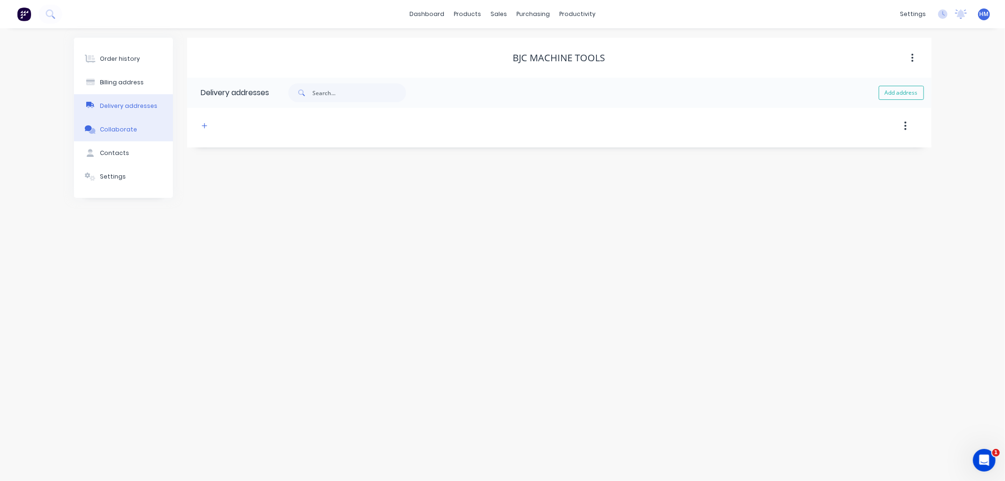
click at [120, 139] on button "Collaborate" at bounding box center [123, 130] width 99 height 24
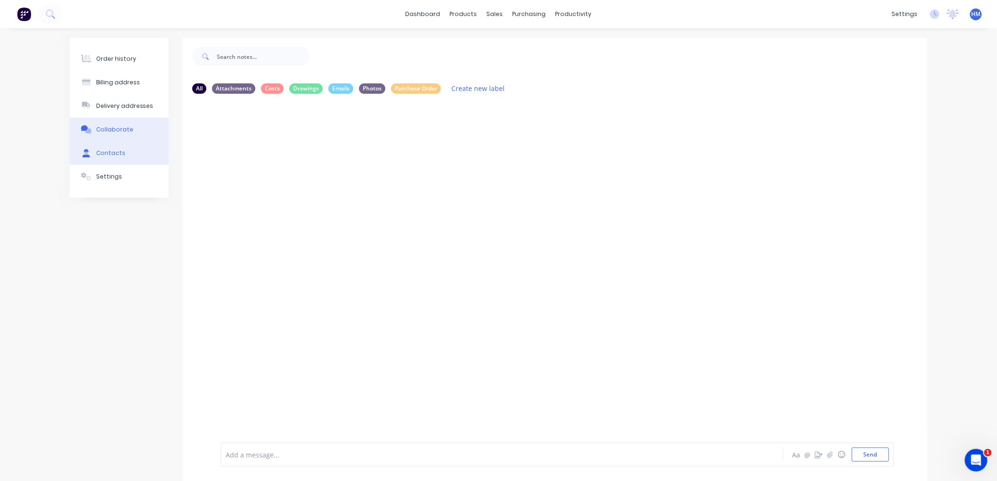
click at [120, 150] on div "Contacts" at bounding box center [110, 153] width 29 height 8
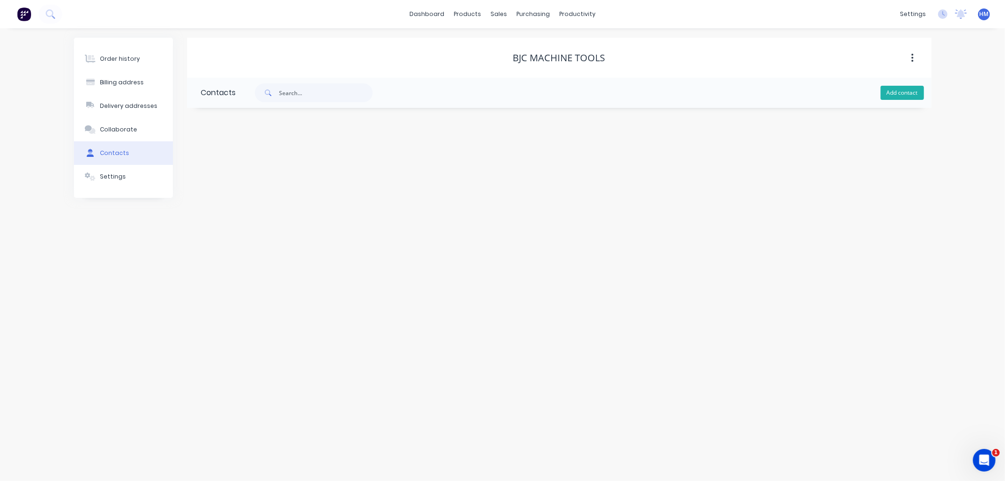
click at [909, 92] on button "Add contact" at bounding box center [902, 93] width 43 height 14
select select "AU"
click at [224, 158] on input "text" at bounding box center [278, 162] width 154 height 14
type input "[PERSON_NAME]"
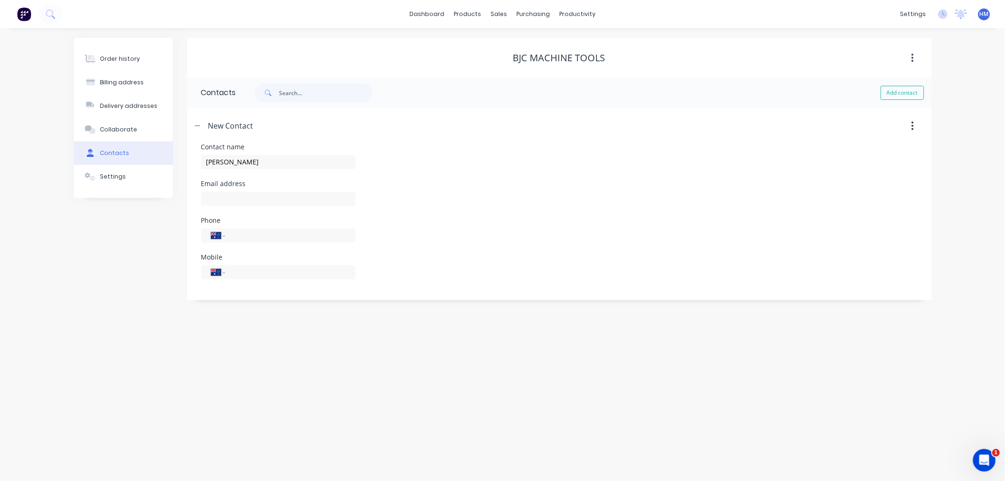
select select "AU"
drag, startPoint x: 241, startPoint y: 185, endPoint x: 240, endPoint y: 192, distance: 6.6
click at [241, 188] on div "Email address" at bounding box center [278, 199] width 154 height 37
click at [240, 192] on input "text" at bounding box center [278, 199] width 154 height 14
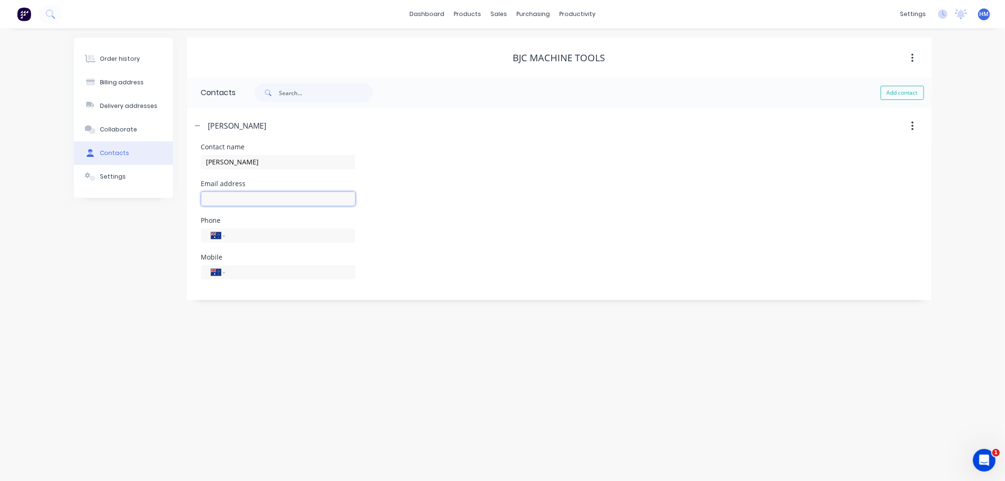
paste input "[EMAIL_ADDRESS][DOMAIN_NAME]"
type input "[EMAIL_ADDRESS][DOMAIN_NAME]"
click at [262, 235] on input "tel" at bounding box center [288, 235] width 113 height 11
type input "1300 252 262"
click at [319, 265] on div "International [GEOGRAPHIC_DATA] [GEOGRAPHIC_DATA] [GEOGRAPHIC_DATA] [GEOGRAPHIC…" at bounding box center [278, 272] width 154 height 14
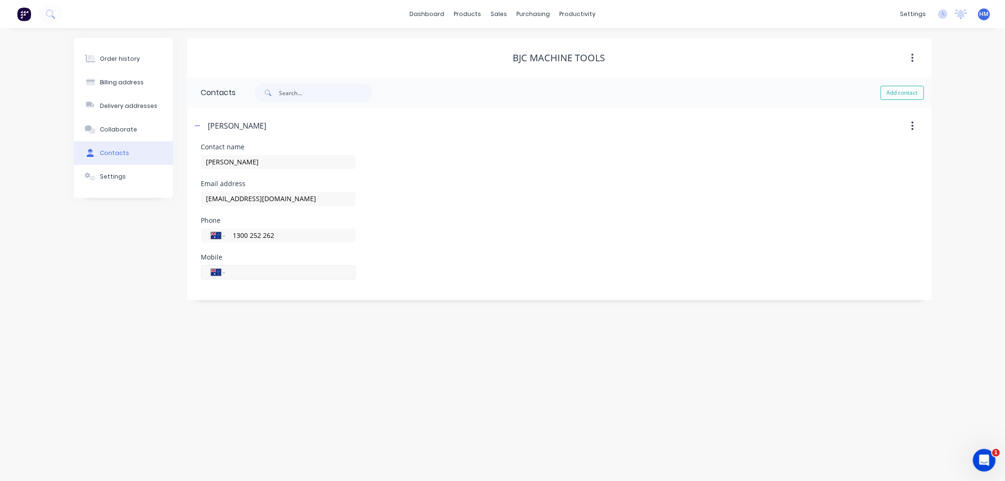
click at [253, 269] on input "tel" at bounding box center [288, 272] width 113 height 11
type input "0419 009 507"
click at [139, 58] on button "Order history" at bounding box center [123, 59] width 99 height 24
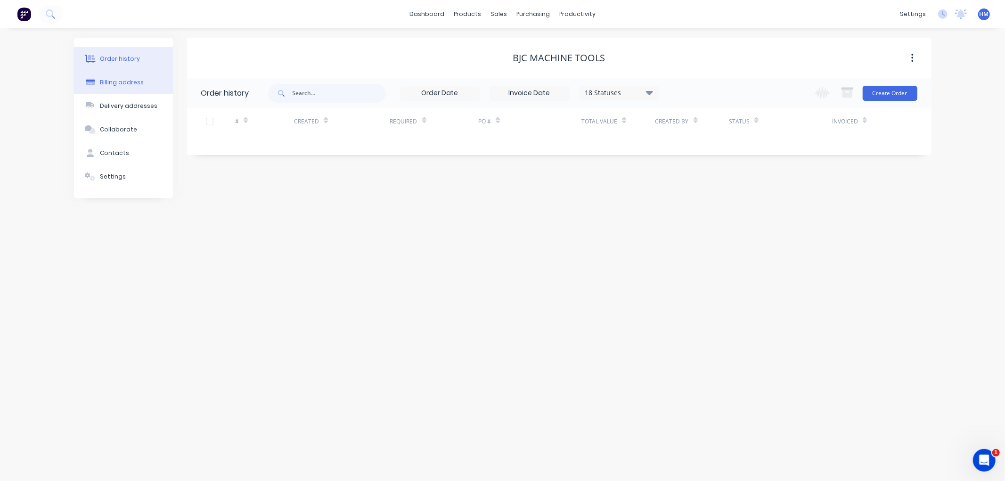
click at [131, 82] on div "Billing address" at bounding box center [122, 82] width 44 height 8
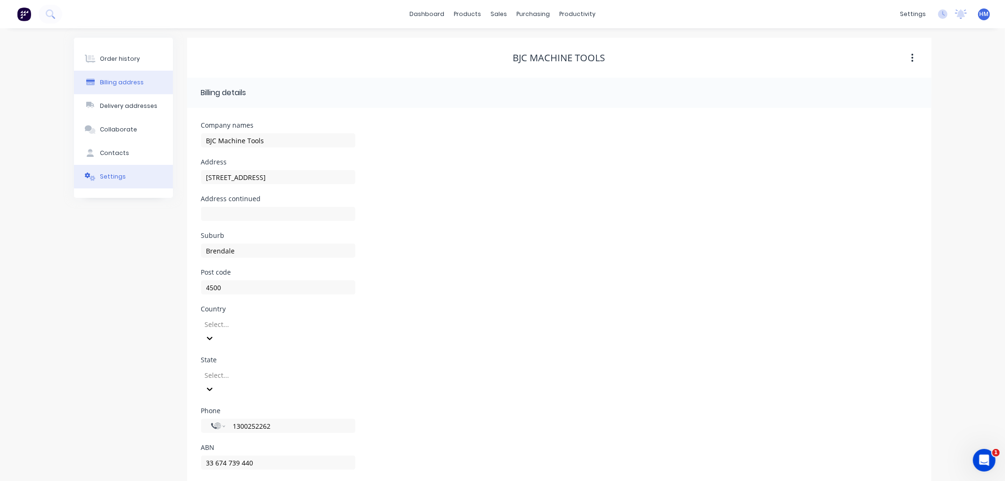
click at [139, 182] on button "Settings" at bounding box center [123, 177] width 99 height 24
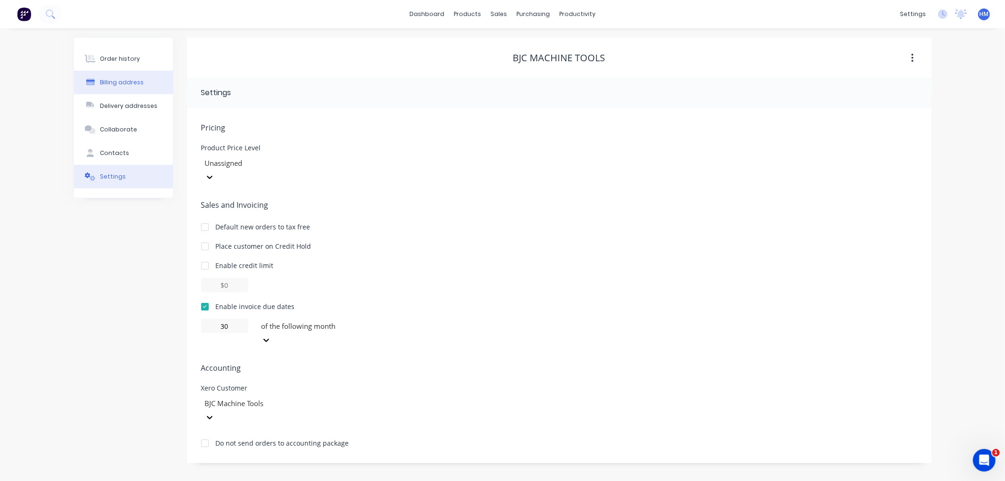
click at [148, 77] on button "Billing address" at bounding box center [123, 83] width 99 height 24
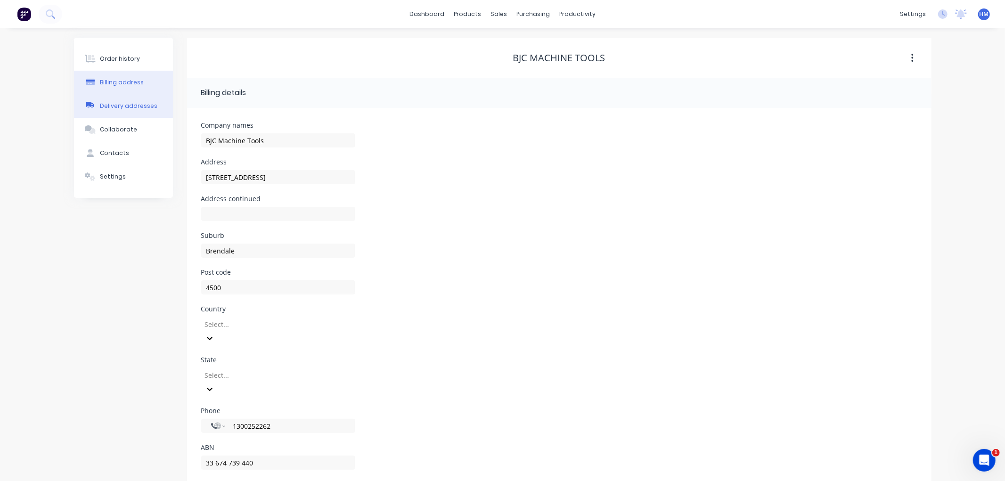
click at [132, 103] on div "Delivery addresses" at bounding box center [128, 106] width 57 height 8
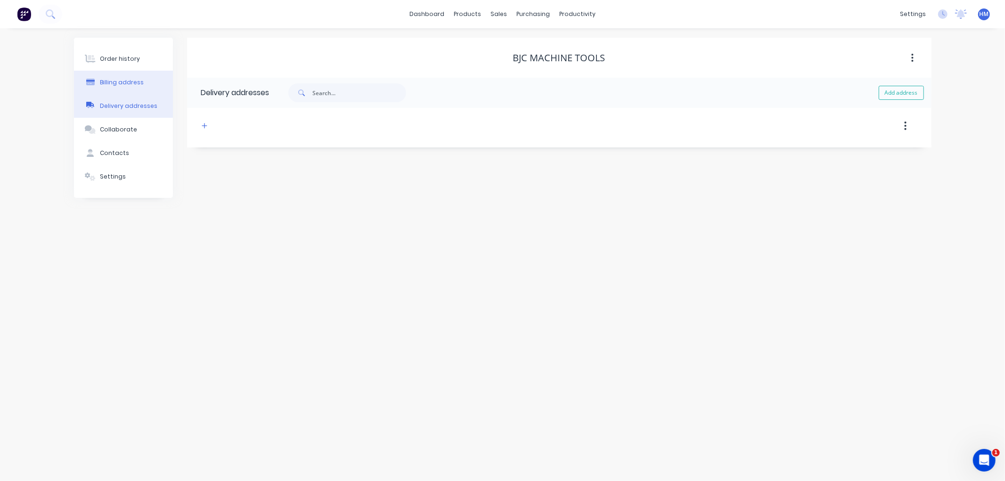
click at [143, 90] on button "Billing address" at bounding box center [123, 83] width 99 height 24
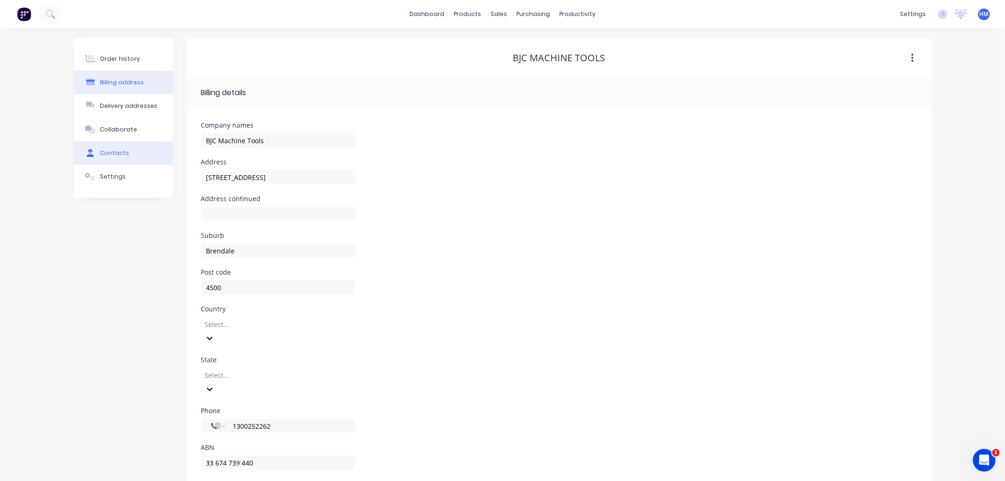
click at [119, 151] on div "Contacts" at bounding box center [114, 153] width 29 height 8
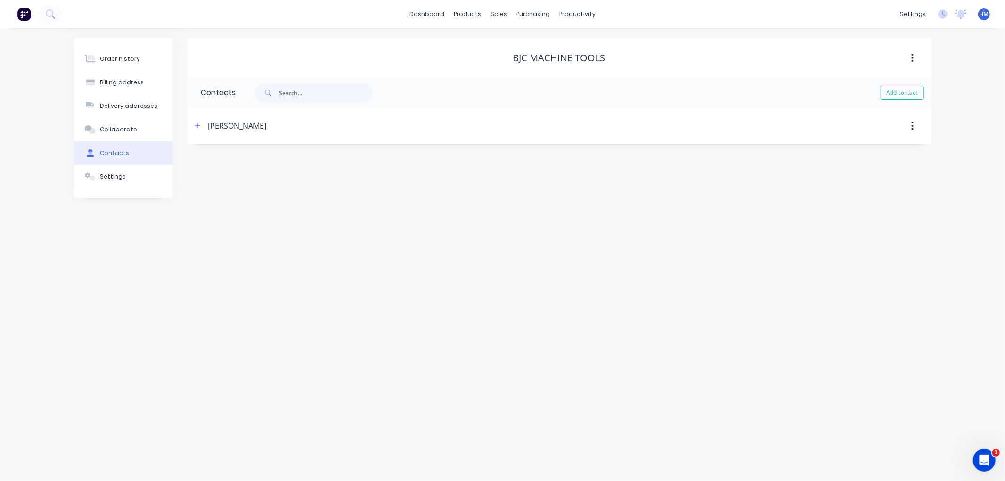
click at [914, 127] on button "button" at bounding box center [913, 125] width 22 height 17
drag, startPoint x: 539, startPoint y: 220, endPoint x: 281, endPoint y: 183, distance: 259.9
click at [530, 220] on div "Order history Billing address Delivery addresses Collaborate Contacts Settings …" at bounding box center [502, 254] width 1005 height 453
click at [193, 117] on div "[PERSON_NAME]" at bounding box center [469, 125] width 555 height 17
click at [201, 130] on button "button" at bounding box center [198, 126] width 12 height 12
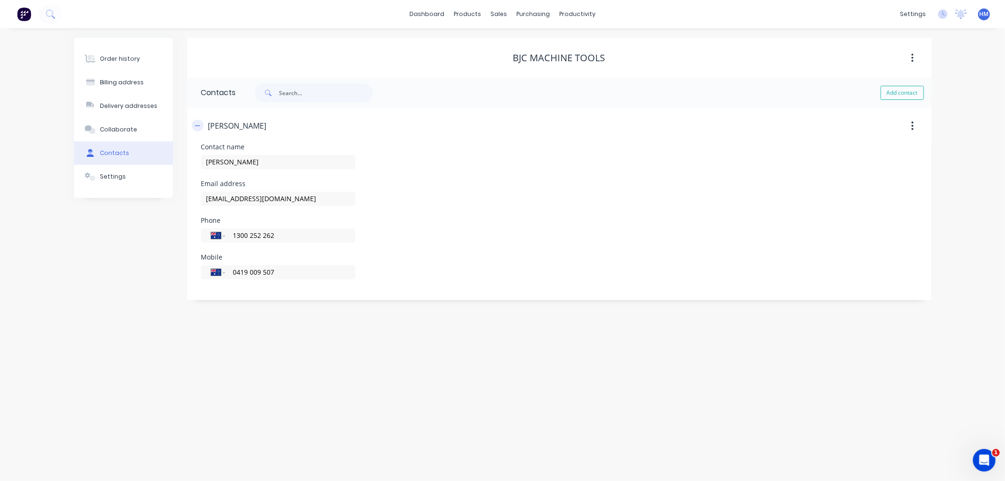
click at [201, 130] on button "button" at bounding box center [198, 126] width 12 height 12
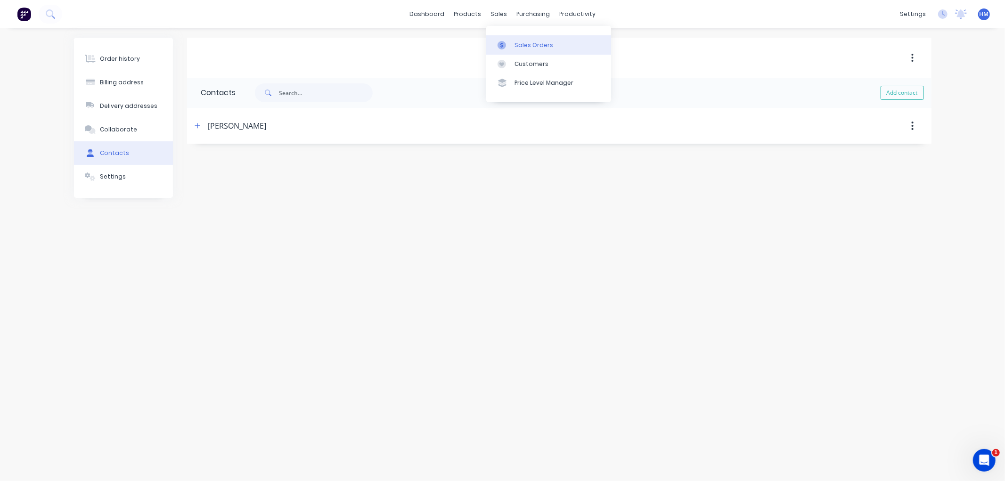
click at [538, 47] on div "Sales Orders" at bounding box center [534, 45] width 39 height 8
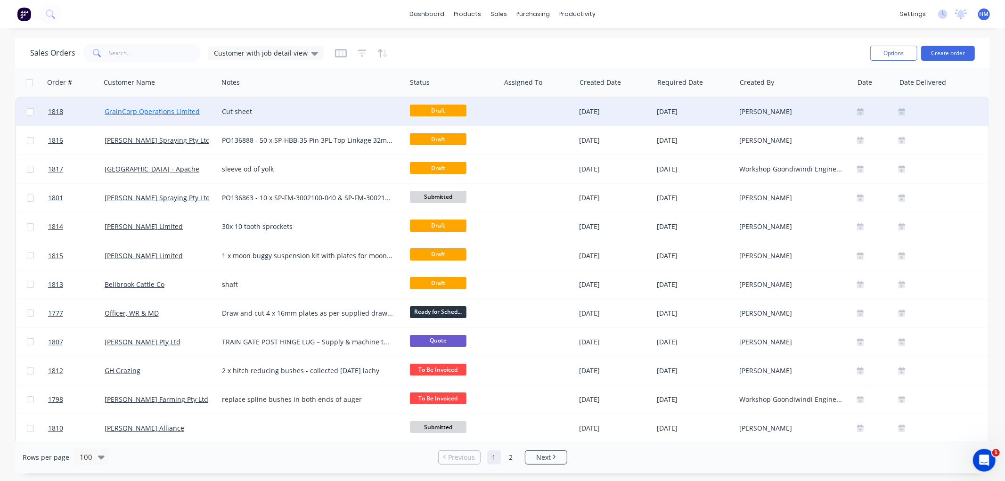
click at [139, 111] on link "GrainCorp Operations Limited" at bounding box center [152, 111] width 95 height 9
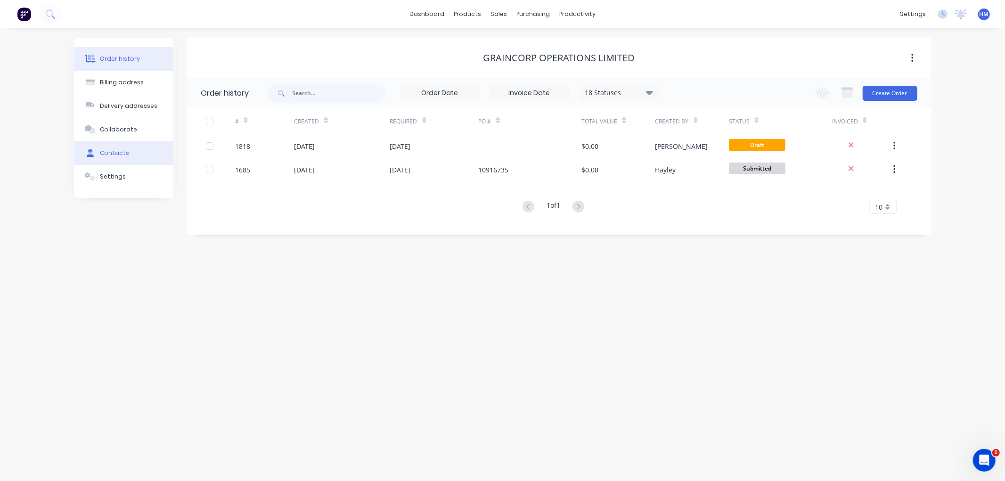
click at [131, 143] on button "Contacts" at bounding box center [123, 153] width 99 height 24
select select "AU"
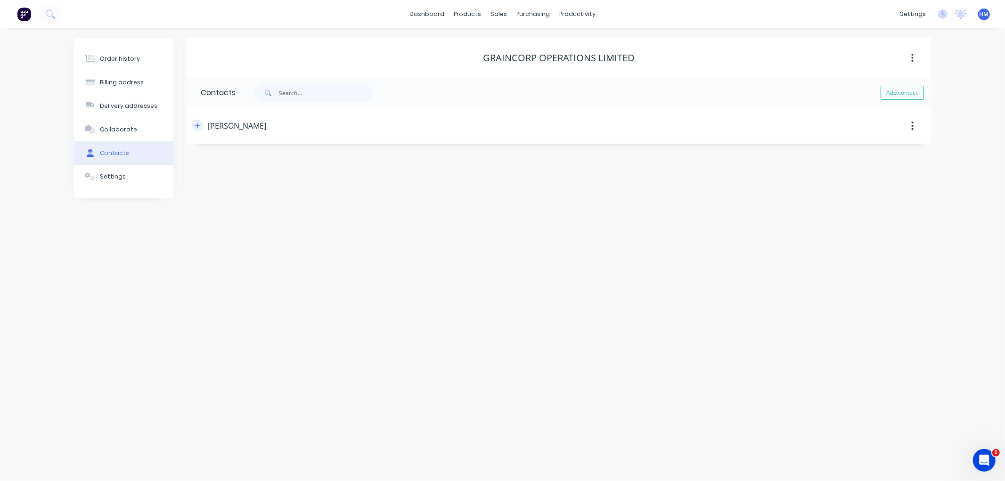
click at [196, 125] on icon "button" at bounding box center [198, 126] width 6 height 7
click at [120, 60] on div "Order history" at bounding box center [120, 59] width 40 height 8
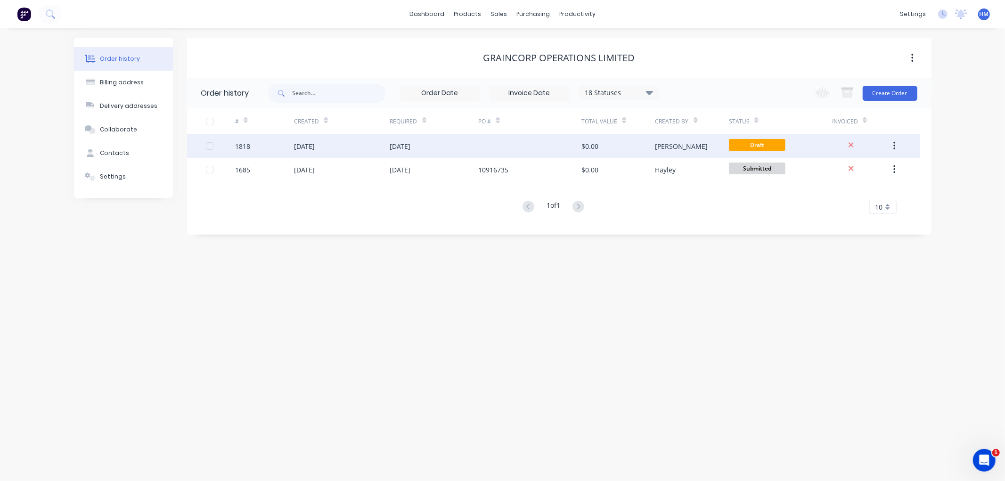
click at [315, 145] on div "[DATE]" at bounding box center [304, 146] width 21 height 10
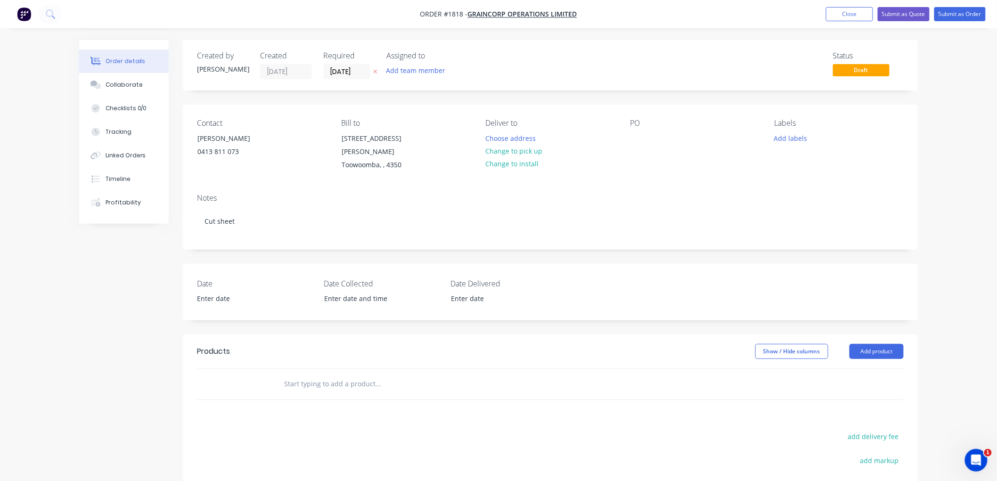
click at [342, 375] on input "text" at bounding box center [378, 384] width 189 height 19
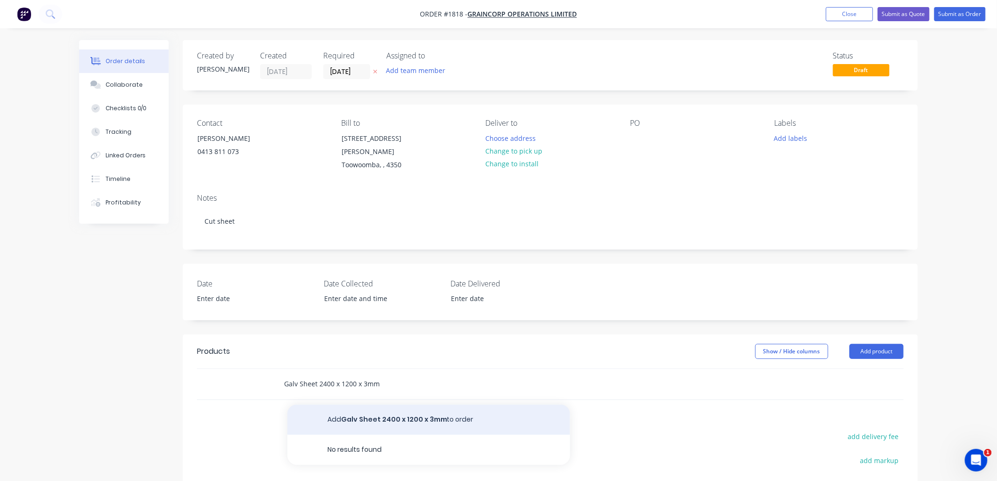
type input "Galv Sheet 2400 x 1200 x 3mm"
click at [327, 405] on button "Add Galv Sheet 2400 x 1200 x 3mm to order" at bounding box center [428, 420] width 283 height 30
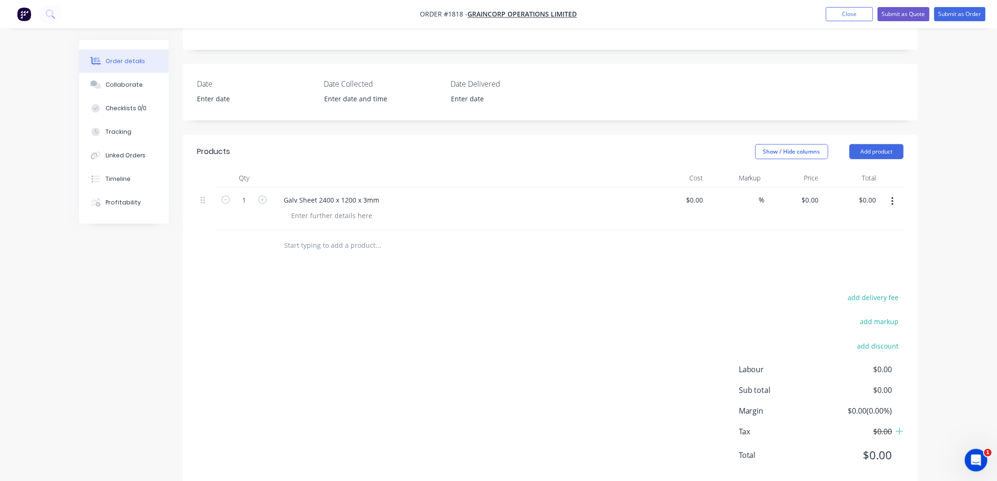
scroll to position [209, 0]
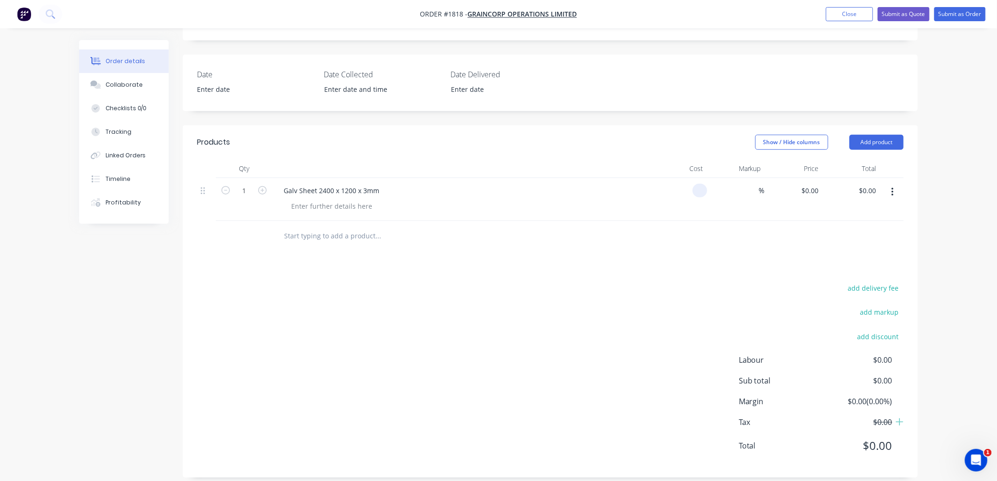
click at [694, 184] on div at bounding box center [700, 191] width 15 height 14
type input "2"
type input "$182.80"
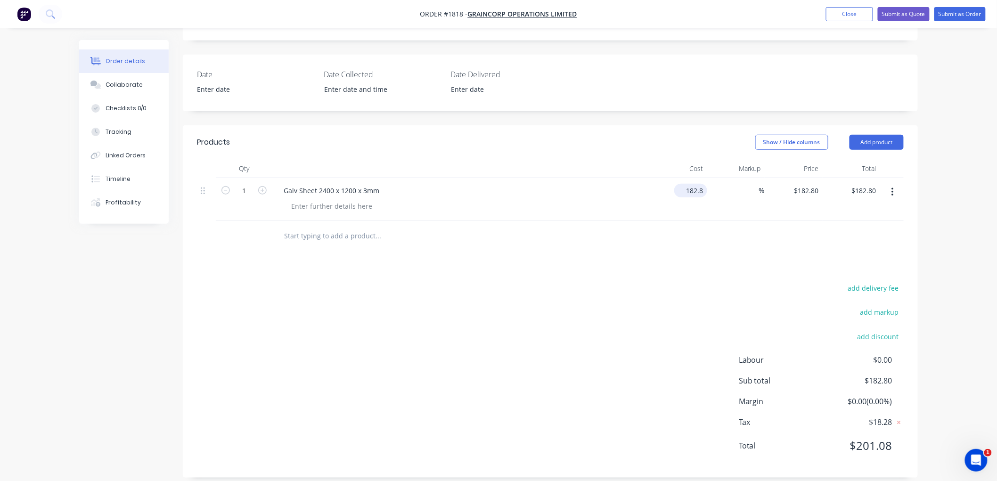
click at [686, 184] on input "182.8" at bounding box center [692, 191] width 29 height 14
type input "$182.89"
click at [690, 184] on input "182.89" at bounding box center [692, 191] width 29 height 14
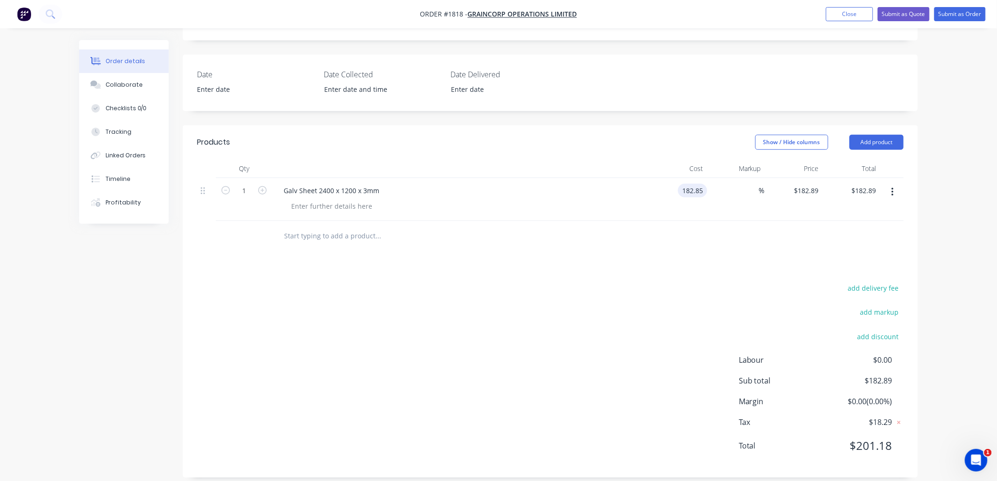
type input "$182.85"
click at [699, 184] on input "182.85" at bounding box center [692, 191] width 29 height 14
type input "$182.84"
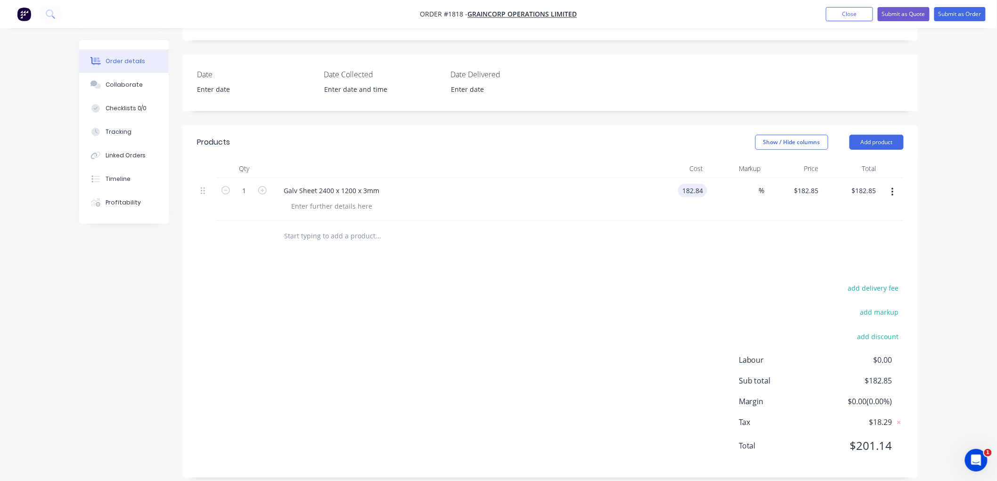
type input "$182.84"
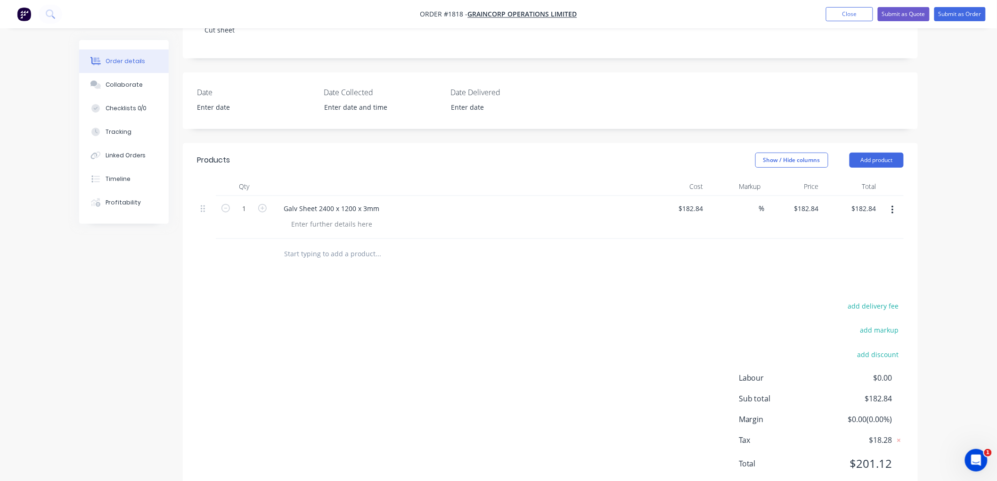
scroll to position [210, 0]
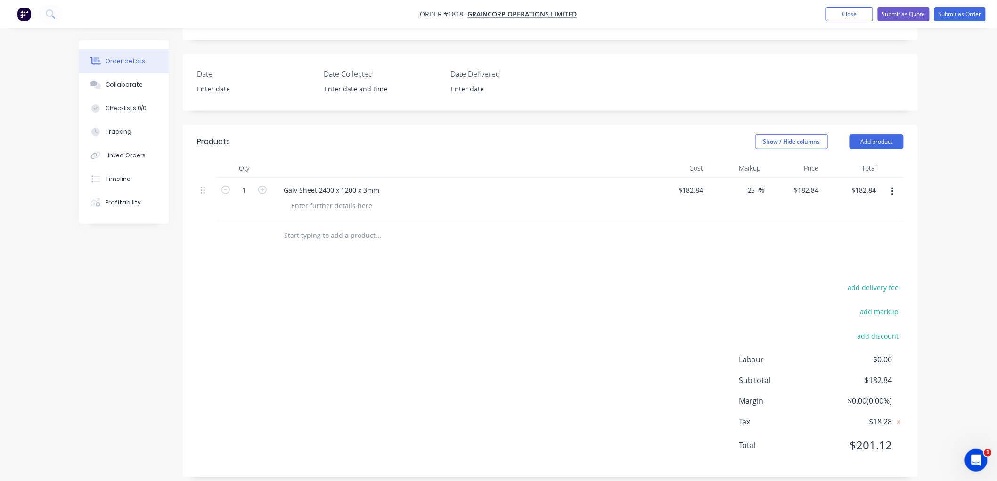
type input "25"
type input "228.55"
type input "$228.55"
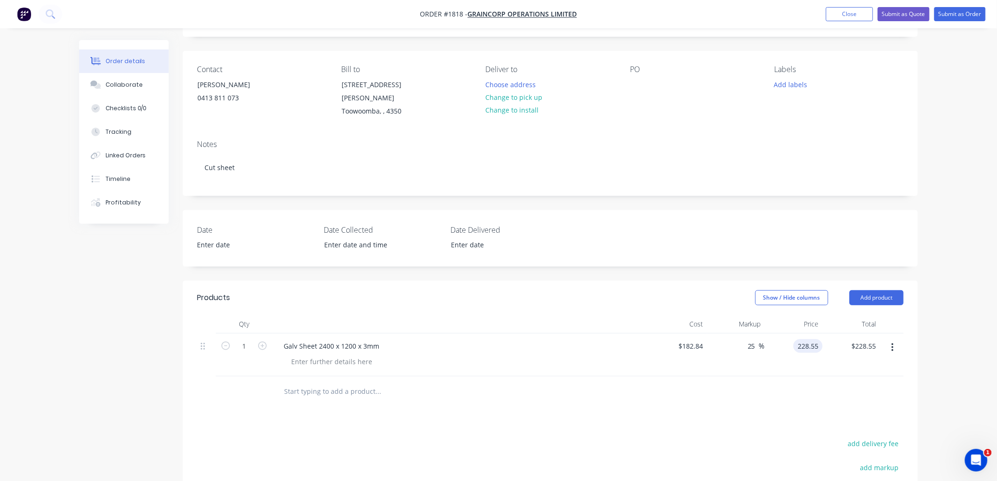
scroll to position [53, 0]
type input "$228.55"
click at [135, 82] on div "Collaborate" at bounding box center [124, 85] width 37 height 8
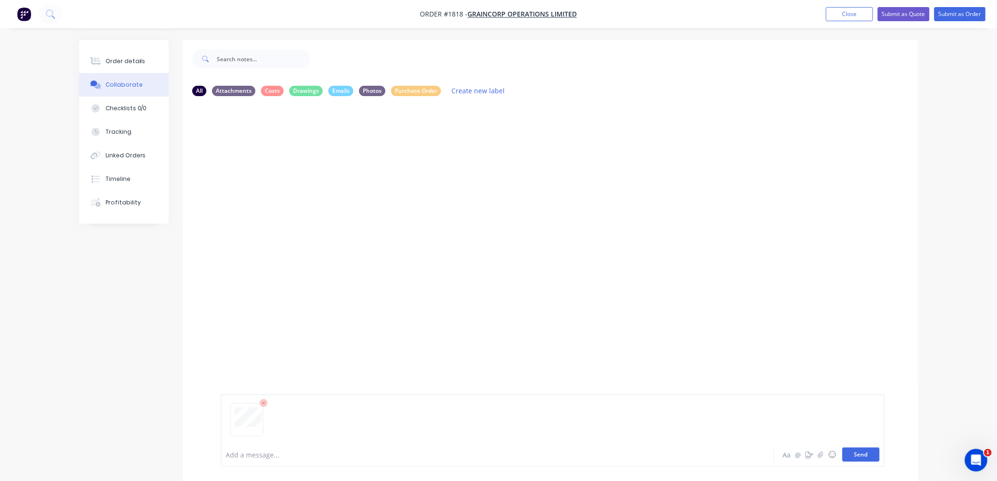
click at [873, 454] on button "Send" at bounding box center [861, 455] width 37 height 14
click at [120, 58] on div "Order details" at bounding box center [126, 61] width 40 height 8
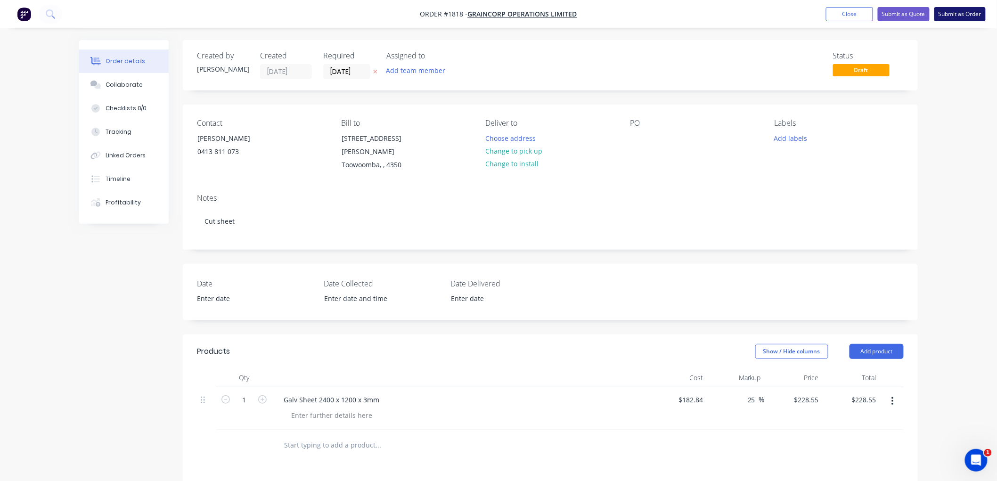
click at [949, 15] on button "Submit as Order" at bounding box center [960, 14] width 51 height 14
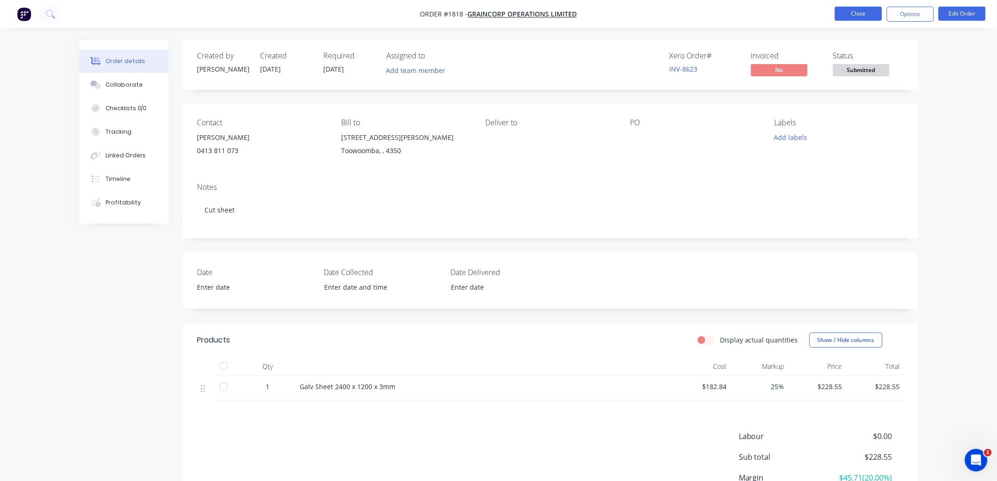
click at [862, 16] on button "Close" at bounding box center [858, 14] width 47 height 14
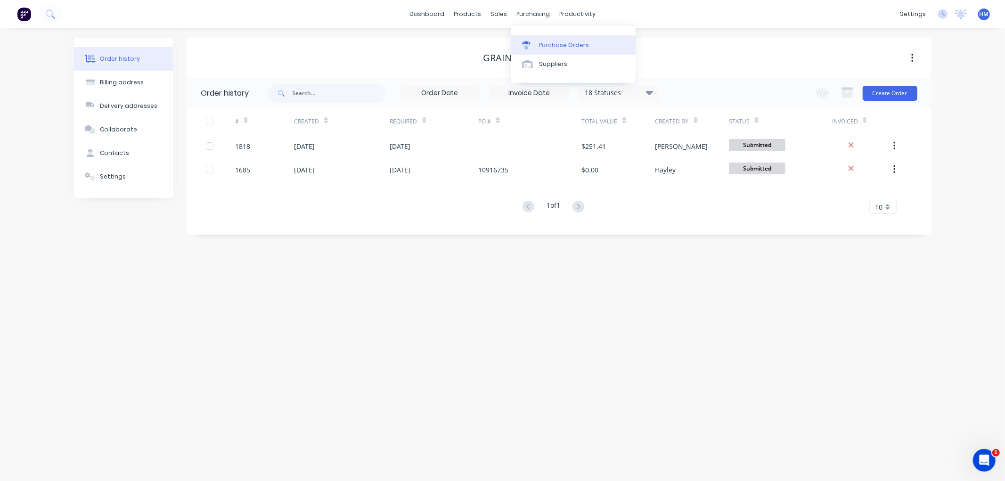
click at [569, 39] on link "Purchase Orders" at bounding box center [573, 44] width 125 height 19
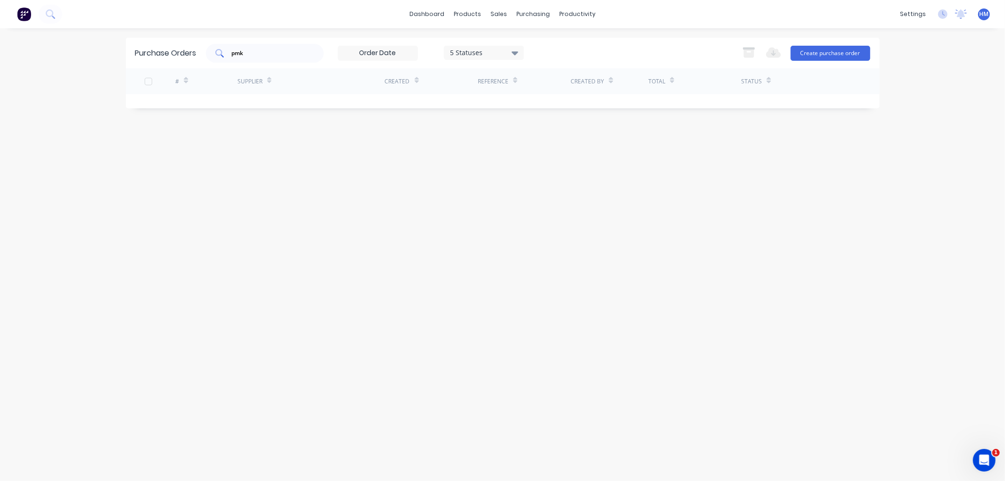
click at [251, 52] on input "pmk" at bounding box center [270, 53] width 78 height 9
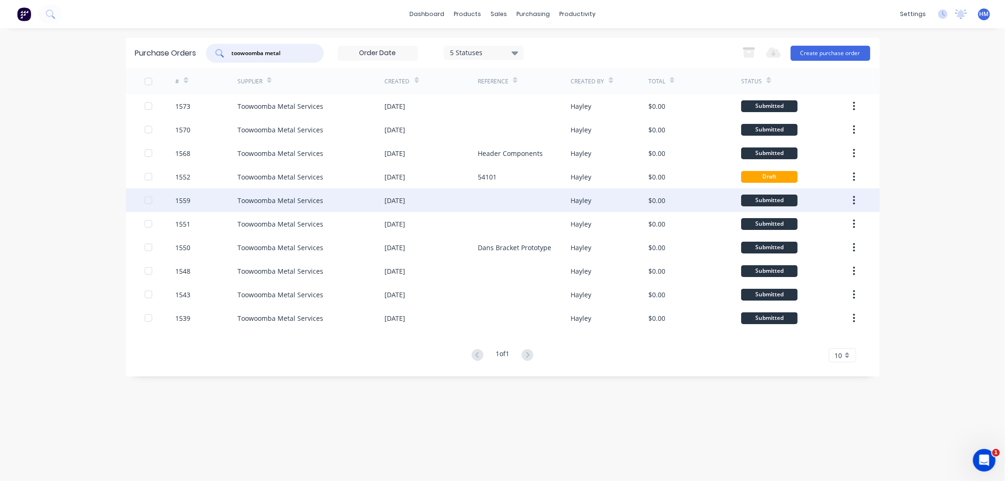
type input "toowoomba metal"
click at [297, 203] on div "Toowoomba Metal Services" at bounding box center [281, 201] width 86 height 10
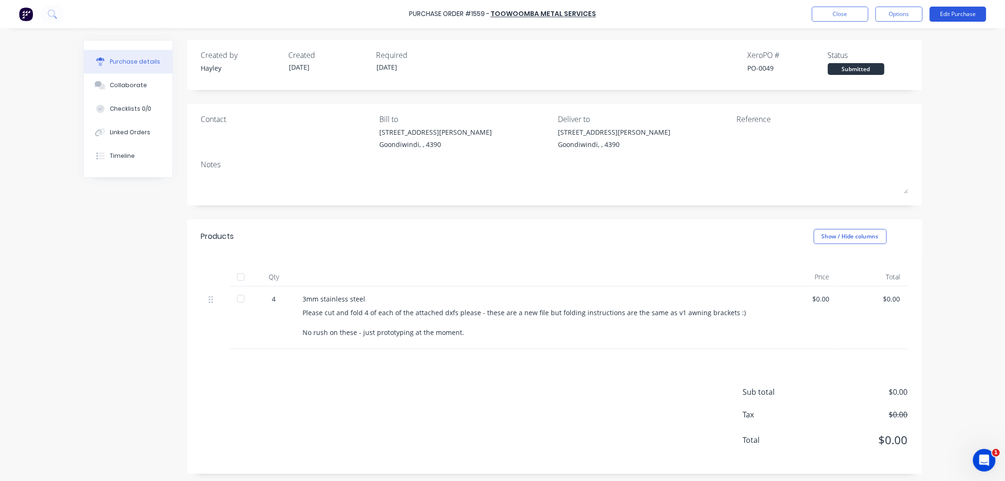
click at [945, 8] on button "Edit Purchase" at bounding box center [958, 14] width 57 height 15
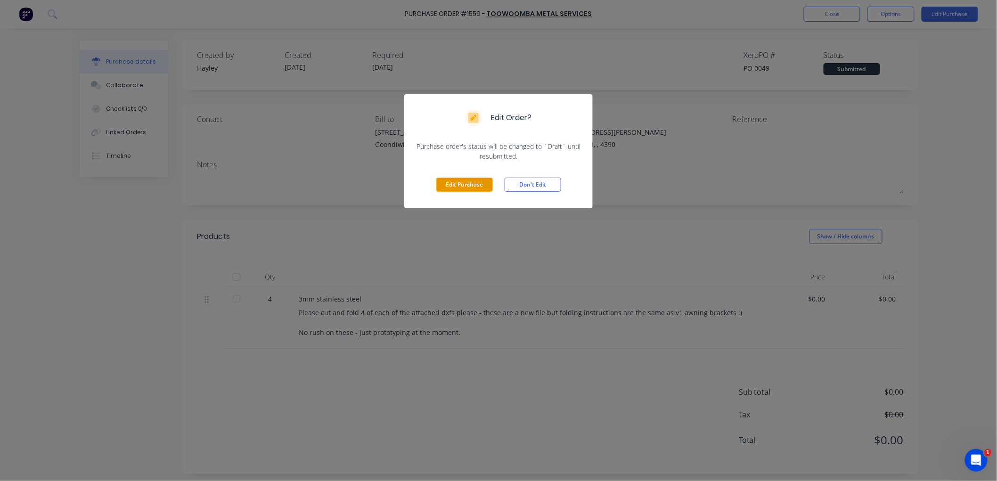
click at [469, 182] on button "Edit Purchase" at bounding box center [464, 185] width 57 height 14
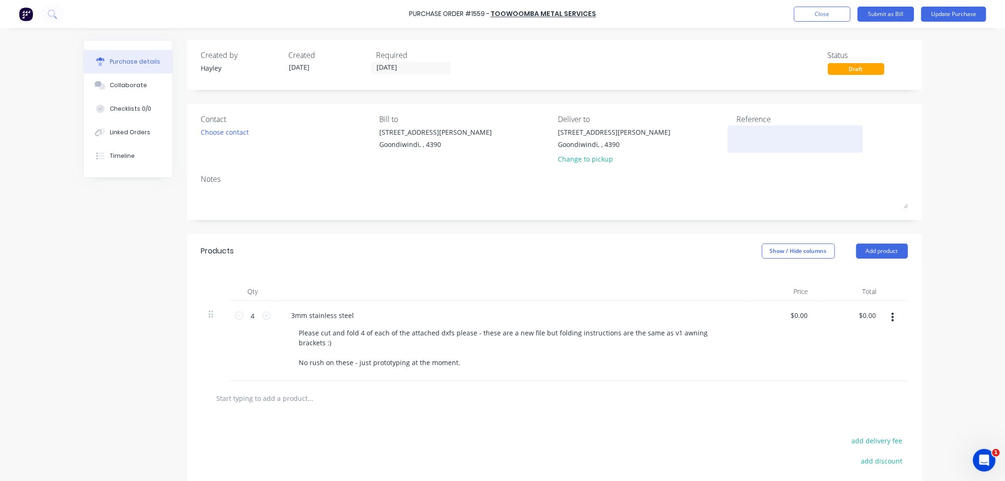
click at [769, 139] on textarea at bounding box center [796, 137] width 118 height 21
type textarea "54129"
click at [394, 72] on input "[DATE]" at bounding box center [410, 68] width 79 height 12
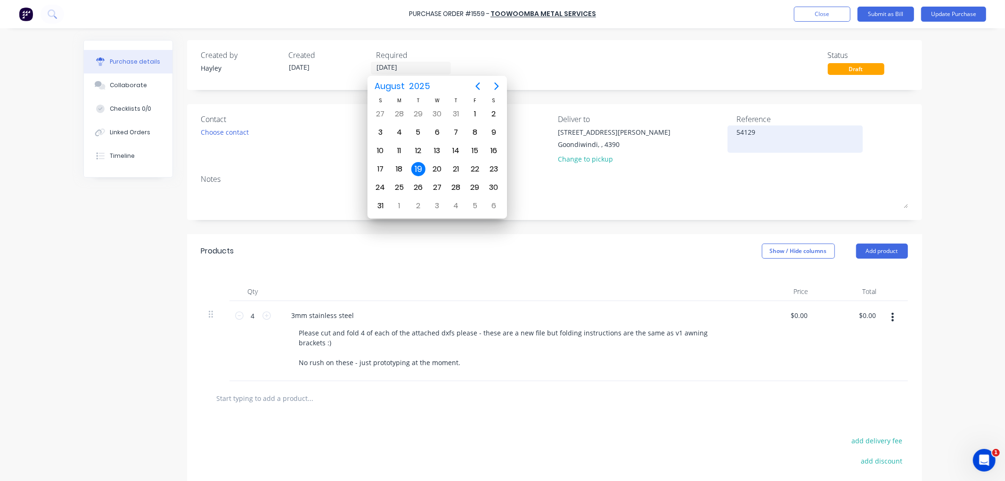
click at [795, 135] on textarea "54129" at bounding box center [796, 137] width 118 height 21
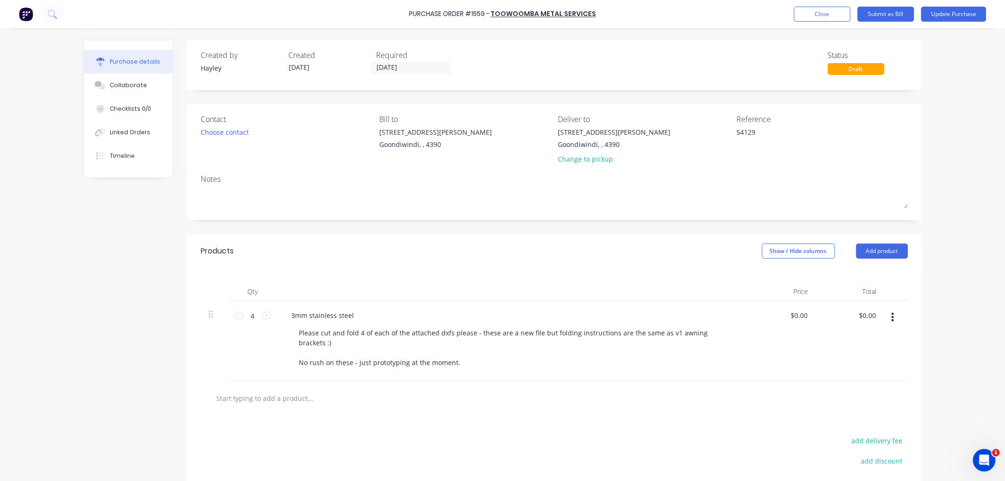
scroll to position [52, 0]
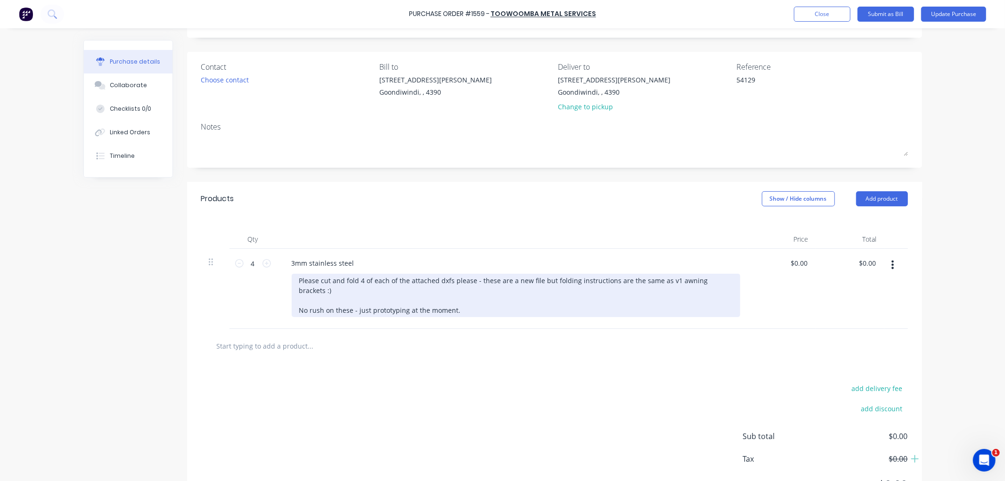
click at [447, 300] on div "Please cut and fold 4 of each of the attached dxfs please - these are a new fil…" at bounding box center [516, 295] width 449 height 43
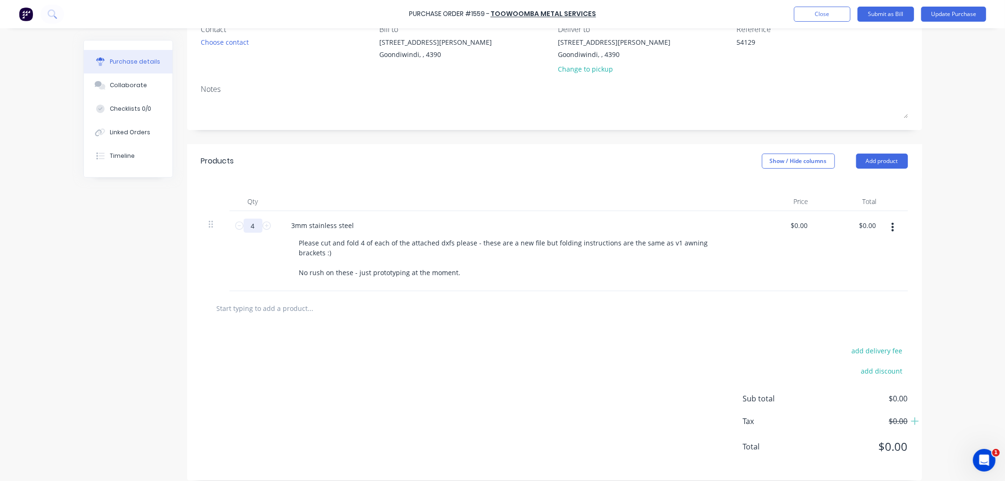
click at [248, 226] on input "4" at bounding box center [253, 226] width 19 height 14
type input "1"
drag, startPoint x: 809, startPoint y: 228, endPoint x: 795, endPoint y: 233, distance: 14.8
click at [807, 228] on div "$0.00 $0.00" at bounding box center [800, 226] width 25 height 14
click at [795, 233] on div "$0.00 $0.00" at bounding box center [782, 251] width 68 height 80
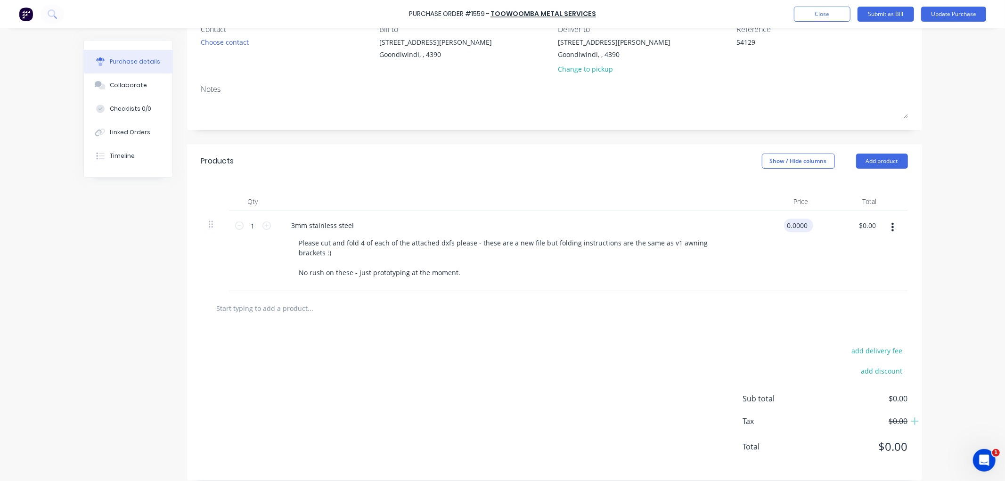
click at [798, 225] on input "0.0000" at bounding box center [796, 226] width 25 height 14
type input "$125.00"
click at [420, 346] on div "add delivery fee add discount Sub total $125.00 Tax $12.50 Total $137.50" at bounding box center [554, 403] width 735 height 155
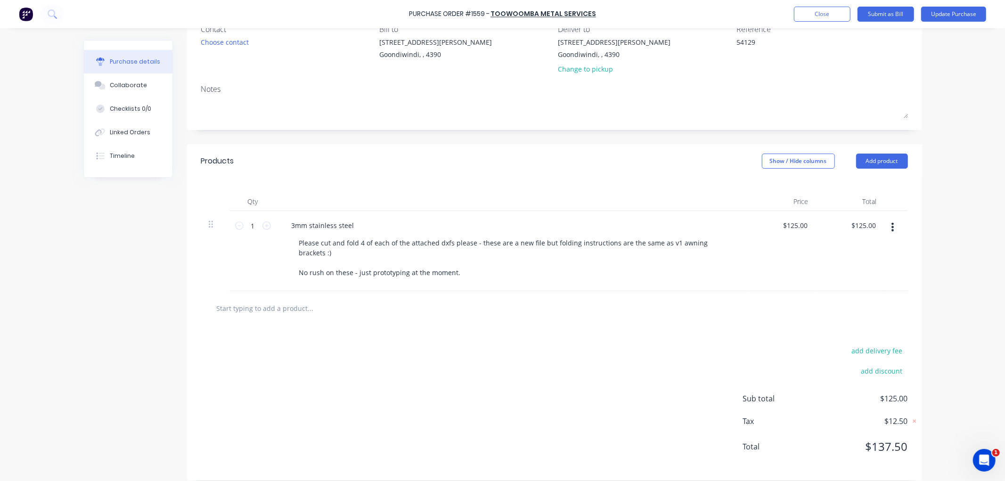
click at [891, 228] on button "button" at bounding box center [893, 227] width 22 height 17
click at [770, 345] on div "add delivery fee" at bounding box center [825, 351] width 165 height 12
click at [145, 86] on button "Collaborate" at bounding box center [128, 86] width 89 height 24
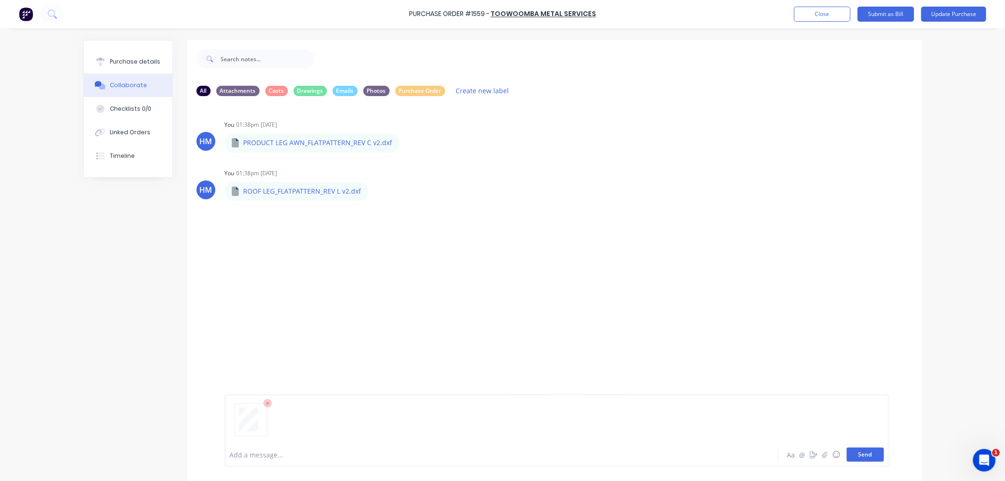
click at [856, 456] on button "Send" at bounding box center [865, 455] width 37 height 14
click at [126, 66] on div "Purchase details" at bounding box center [135, 61] width 50 height 8
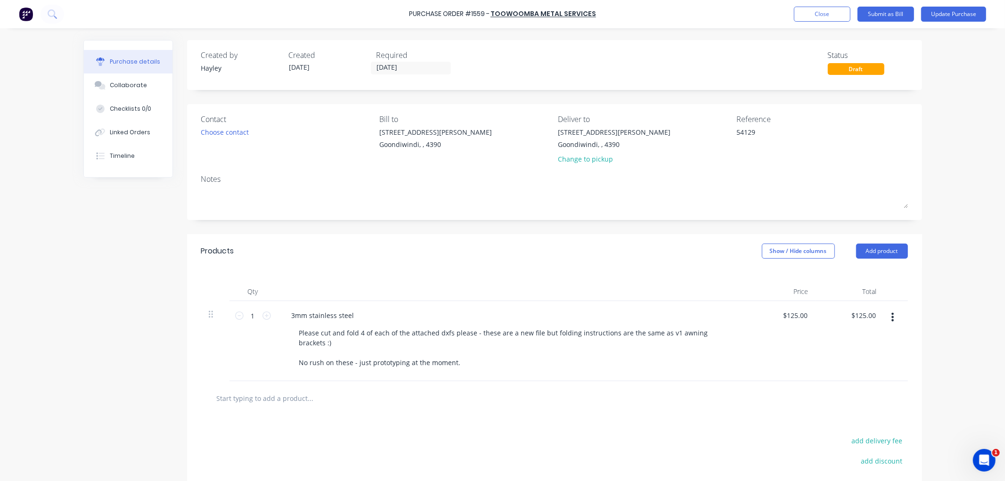
click at [847, 73] on div "Draft" at bounding box center [856, 69] width 57 height 12
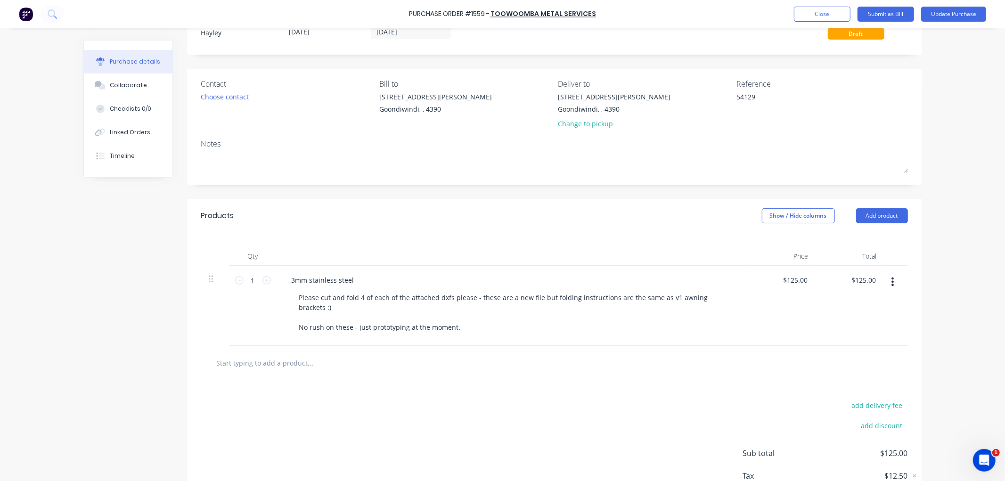
scroll to position [52, 0]
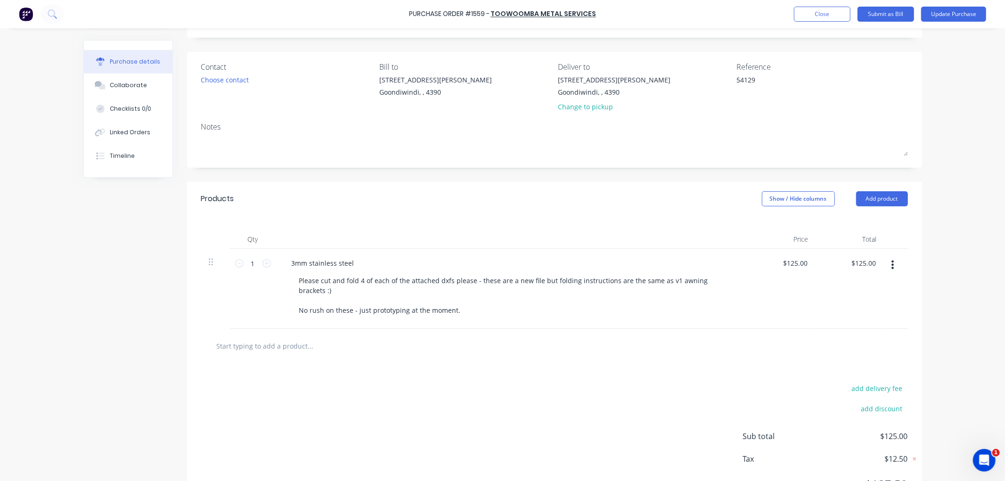
drag, startPoint x: 648, startPoint y: 309, endPoint x: 621, endPoint y: 318, distance: 28.8
click at [621, 318] on div "3mm stainless steel Please cut and fold 4 of each of the attached dxfs please -…" at bounding box center [512, 289] width 471 height 80
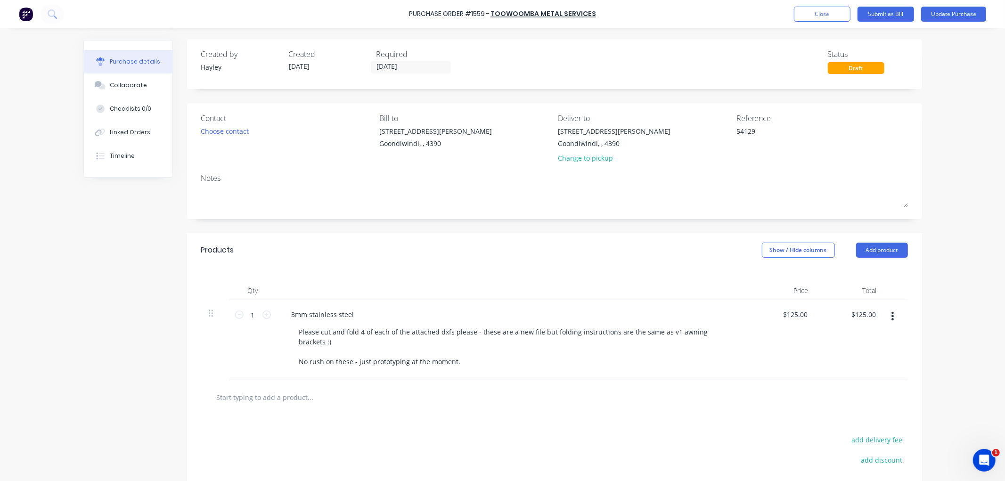
scroll to position [0, 0]
click at [902, 17] on button "Submit as Bill" at bounding box center [886, 14] width 57 height 15
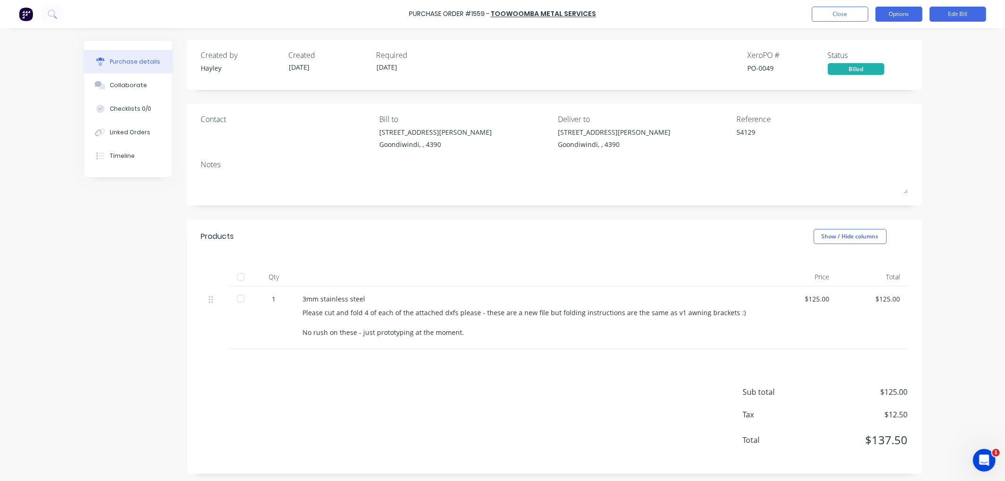
click at [907, 11] on button "Options" at bounding box center [899, 14] width 47 height 15
click at [943, 13] on button "Edit Bill" at bounding box center [958, 14] width 57 height 15
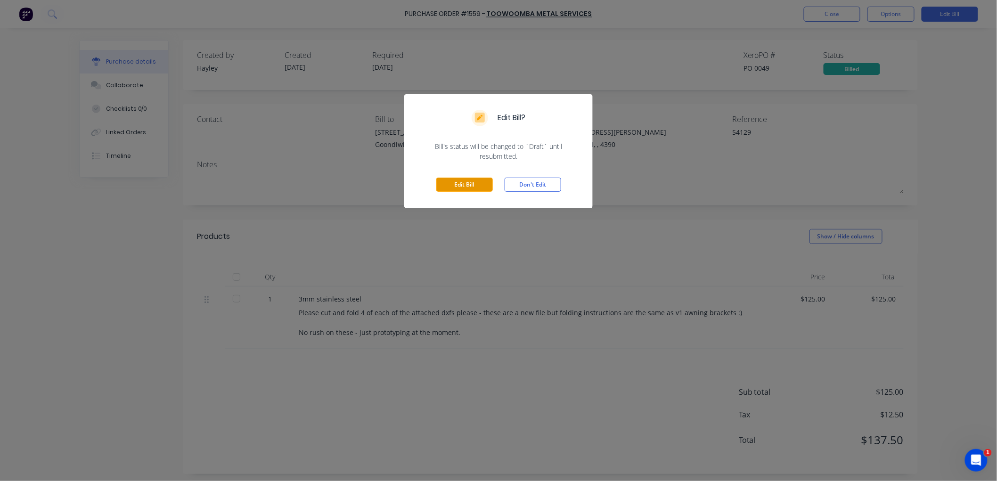
click at [452, 178] on button "Edit Bill" at bounding box center [464, 185] width 57 height 14
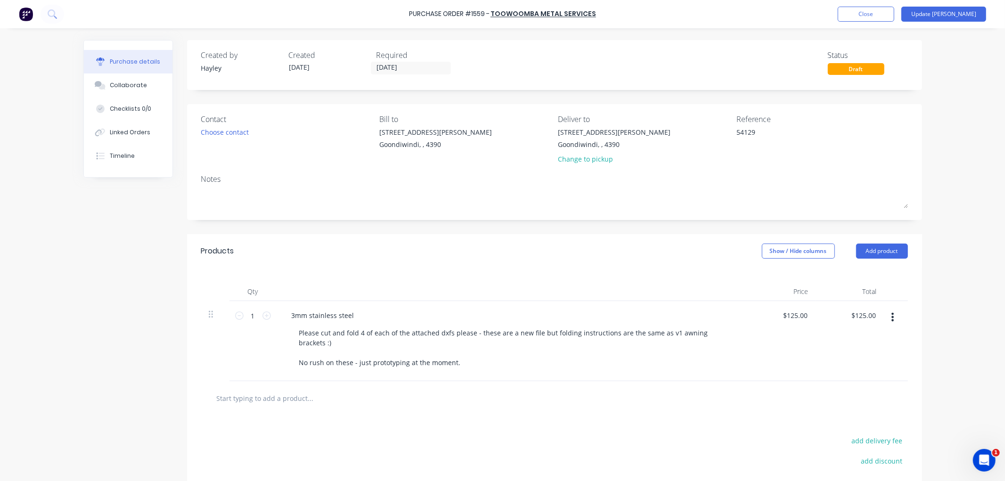
click at [377, 60] on div "Required" at bounding box center [417, 54] width 80 height 11
click at [380, 76] on div "Created by [PERSON_NAME] Created [DATE] Required [DATE] Status Draft" at bounding box center [554, 65] width 735 height 50
click at [382, 69] on input "[DATE]" at bounding box center [410, 68] width 79 height 12
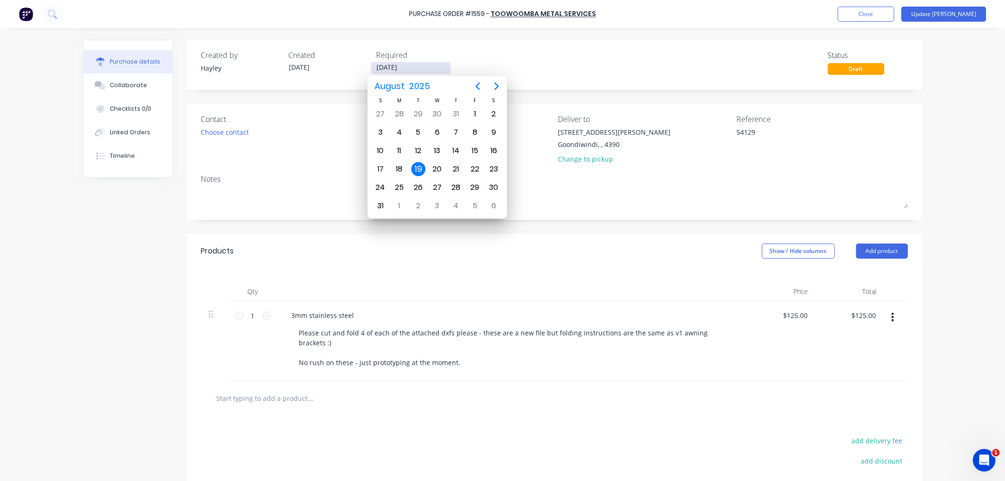
click at [382, 68] on input "[DATE]" at bounding box center [410, 68] width 79 height 12
click at [499, 87] on icon "Next page" at bounding box center [496, 86] width 11 height 11
click at [423, 187] on div "30" at bounding box center [418, 188] width 14 height 14
type input "[DATE]"
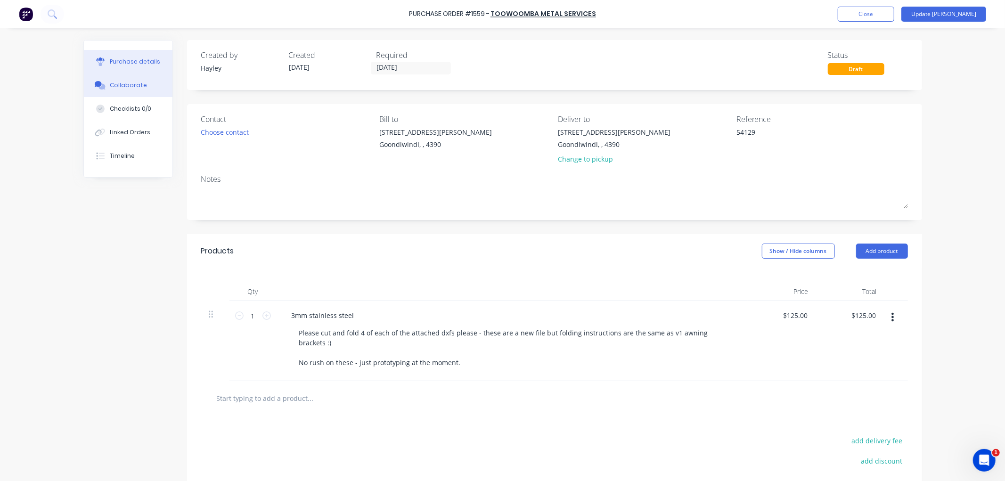
click at [148, 88] on button "Collaborate" at bounding box center [128, 86] width 89 height 24
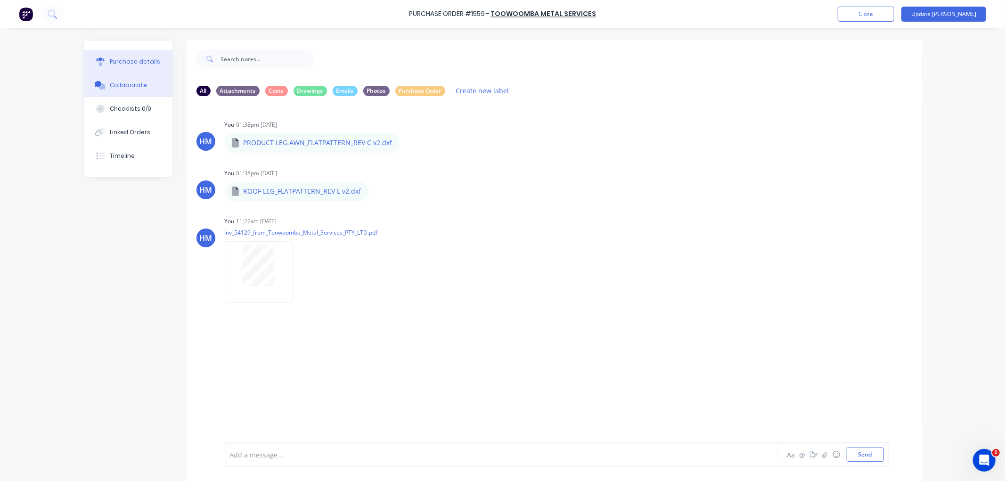
click at [121, 56] on button "Purchase details" at bounding box center [128, 62] width 89 height 24
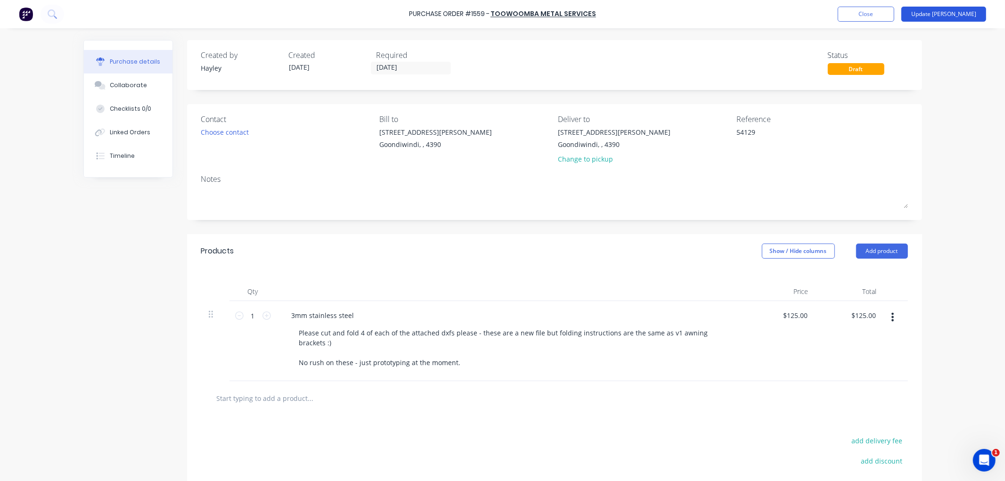
click at [959, 16] on button "Update [PERSON_NAME]" at bounding box center [944, 14] width 85 height 15
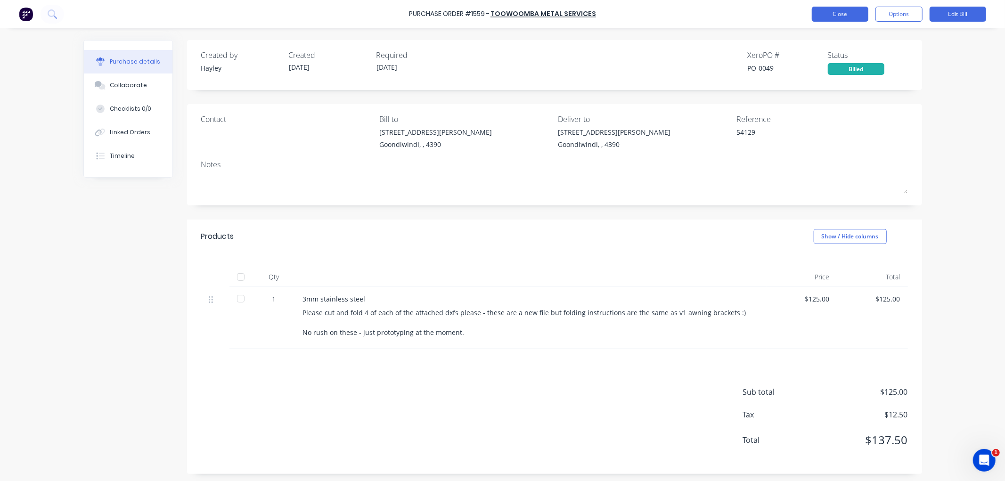
click at [833, 11] on button "Close" at bounding box center [840, 14] width 57 height 15
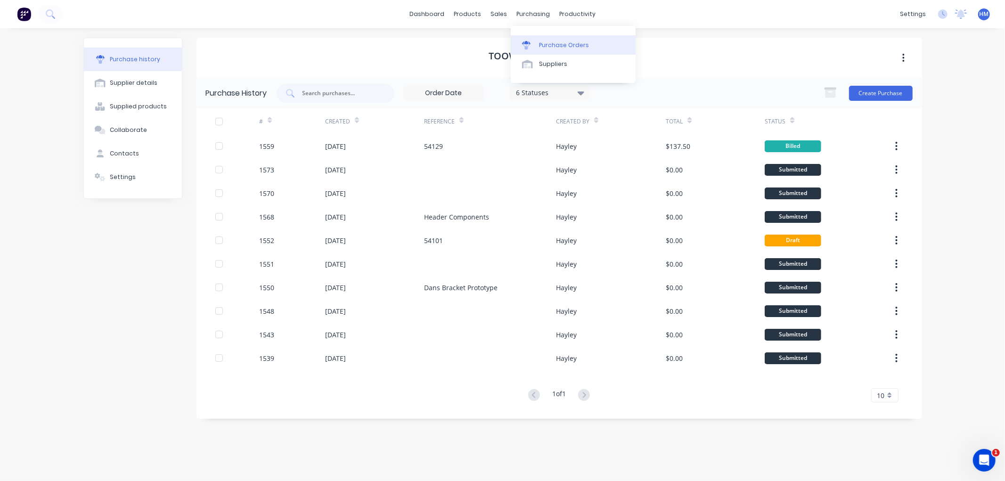
click at [544, 39] on link "Purchase Orders" at bounding box center [573, 44] width 125 height 19
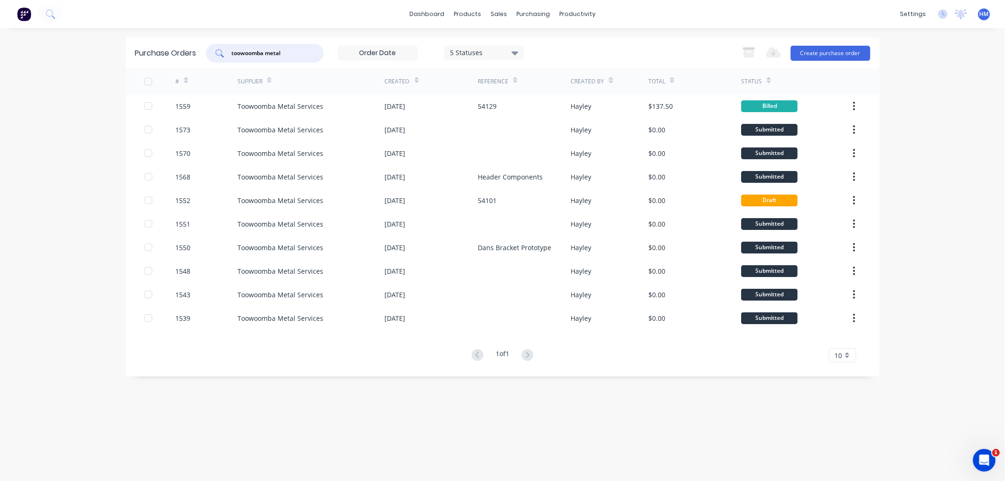
click at [275, 50] on input "toowoomba metal" at bounding box center [270, 53] width 78 height 9
click at [252, 55] on input "toowoomba metal" at bounding box center [270, 53] width 78 height 9
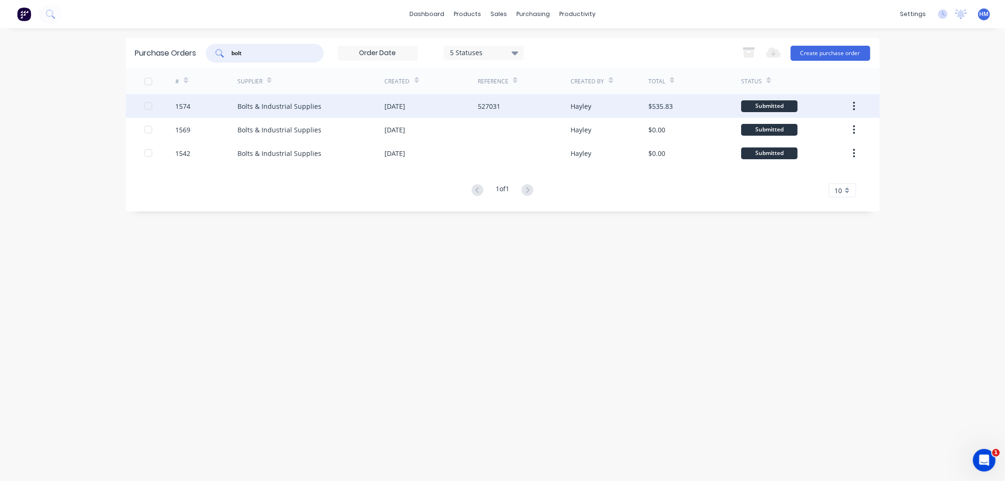
type input "bolt"
click at [297, 106] on div "Bolts & Industrial Supplies" at bounding box center [280, 106] width 84 height 10
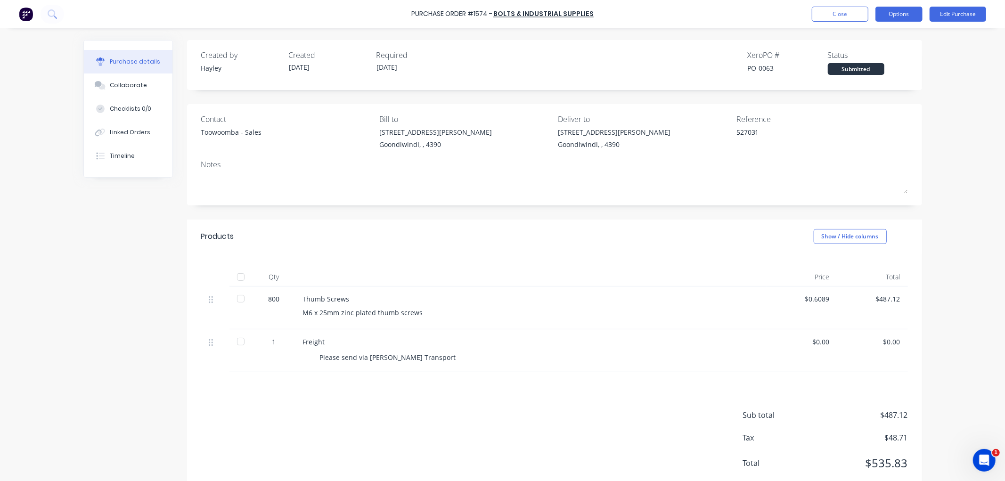
click at [887, 10] on button "Options" at bounding box center [899, 14] width 47 height 15
click at [887, 51] on div "Convert to Bill" at bounding box center [878, 57] width 73 height 14
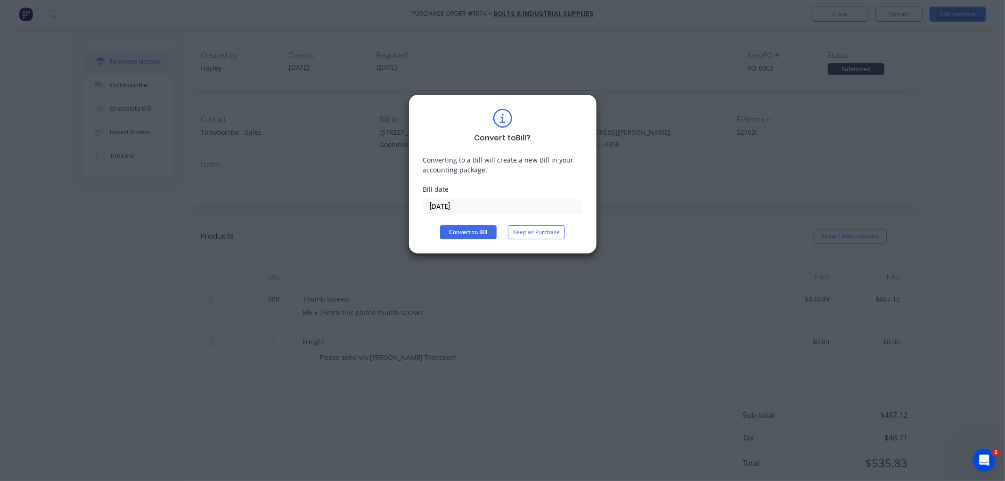
click at [437, 204] on input "[DATE]" at bounding box center [503, 206] width 158 height 14
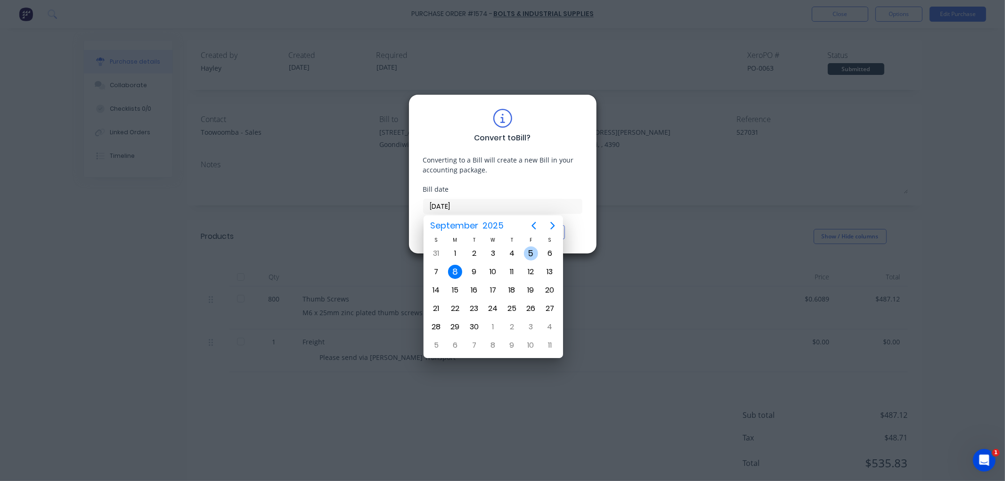
click at [529, 252] on div "5" at bounding box center [531, 253] width 14 height 14
type input "[DATE]"
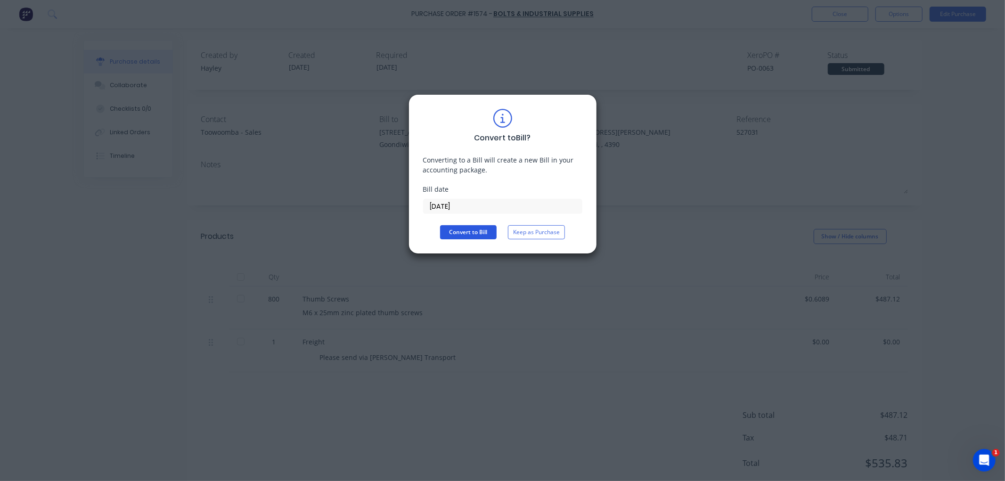
click at [472, 232] on button "Convert to Bill" at bounding box center [468, 232] width 57 height 14
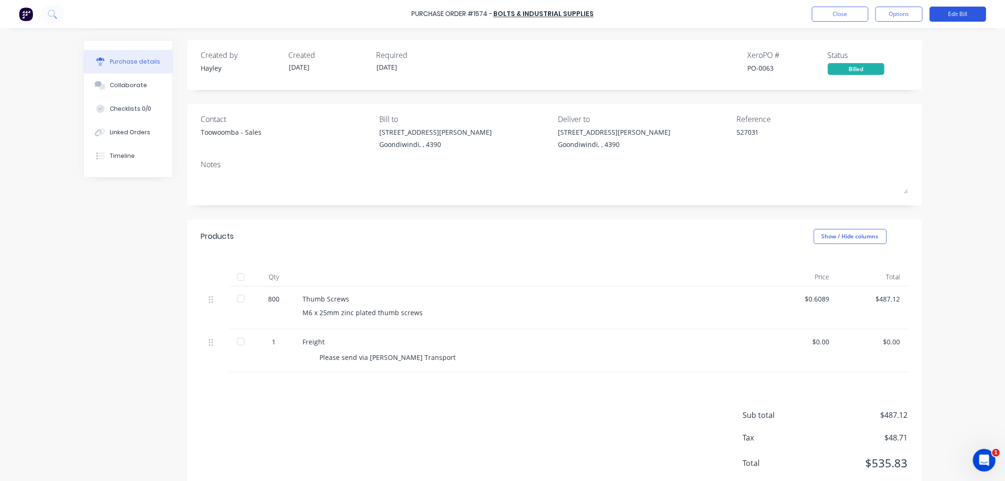
click at [949, 10] on button "Edit Bill" at bounding box center [958, 14] width 57 height 15
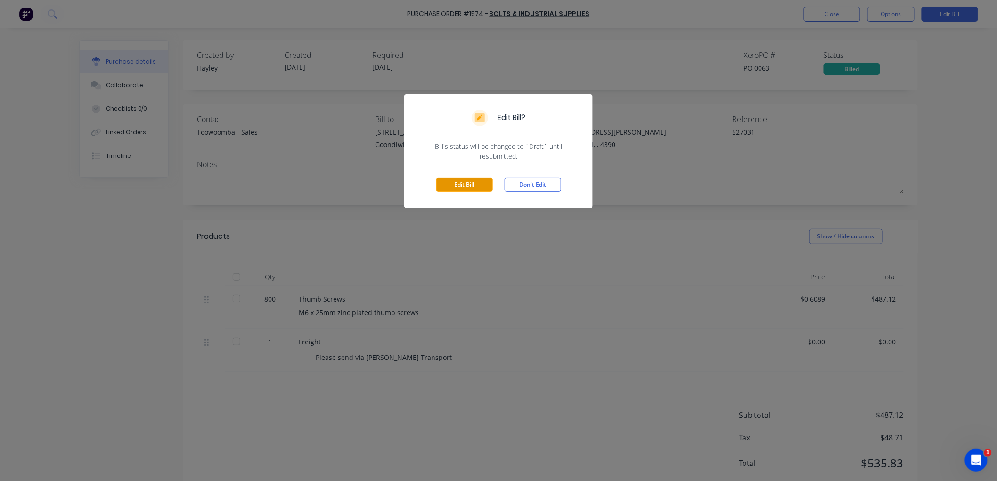
click at [478, 178] on button "Edit Bill" at bounding box center [464, 185] width 57 height 14
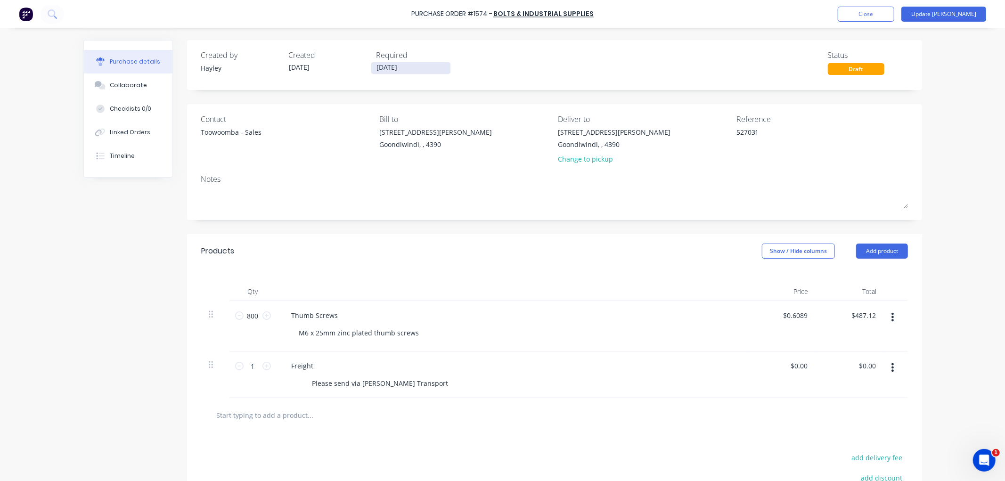
click at [389, 62] on label "[DATE]" at bounding box center [411, 68] width 80 height 13
click at [389, 62] on input "[DATE]" at bounding box center [410, 68] width 79 height 12
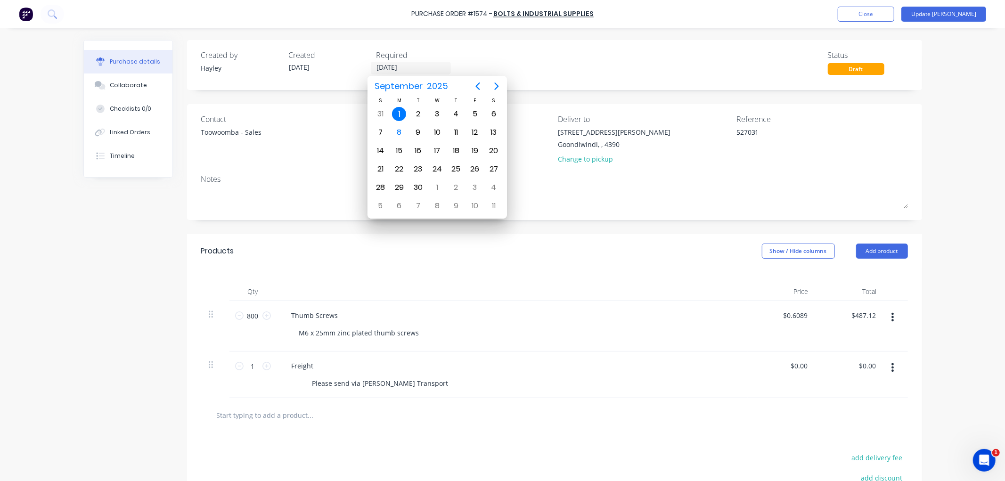
drag, startPoint x: 282, startPoint y: 62, endPoint x: 305, endPoint y: 68, distance: 24.3
click at [284, 62] on label "[DATE]" at bounding box center [323, 68] width 80 height 13
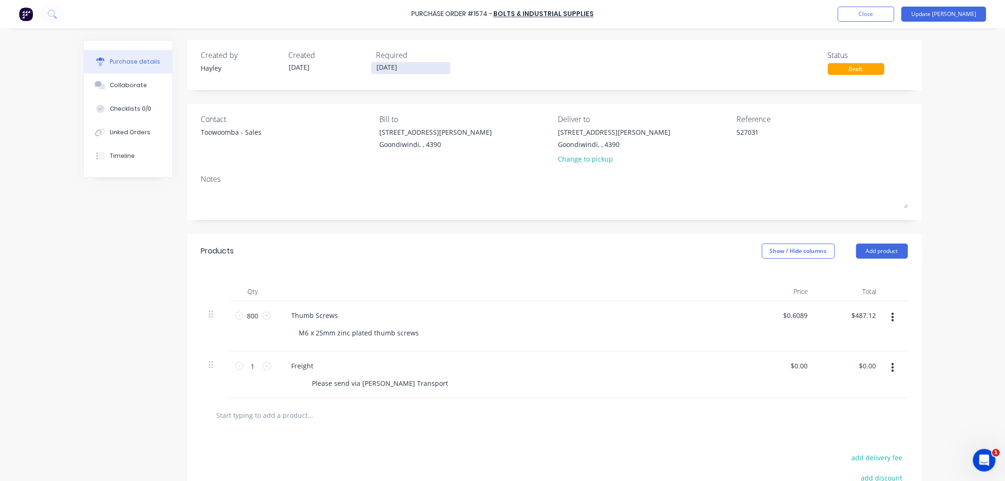
click at [375, 67] on input "[DATE]" at bounding box center [410, 68] width 79 height 12
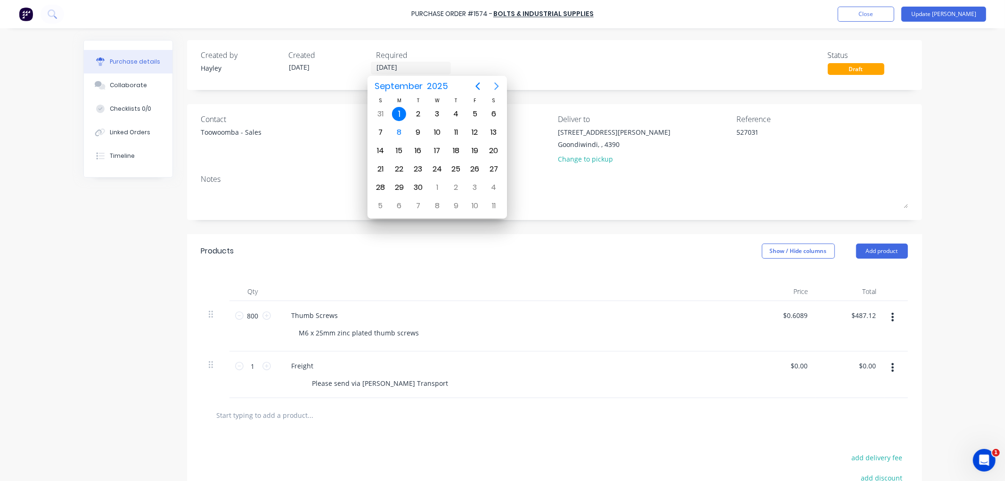
click at [501, 84] on icon "Next page" at bounding box center [496, 86] width 11 height 11
click at [476, 184] on div "31" at bounding box center [475, 188] width 14 height 14
type input "[DATE]"
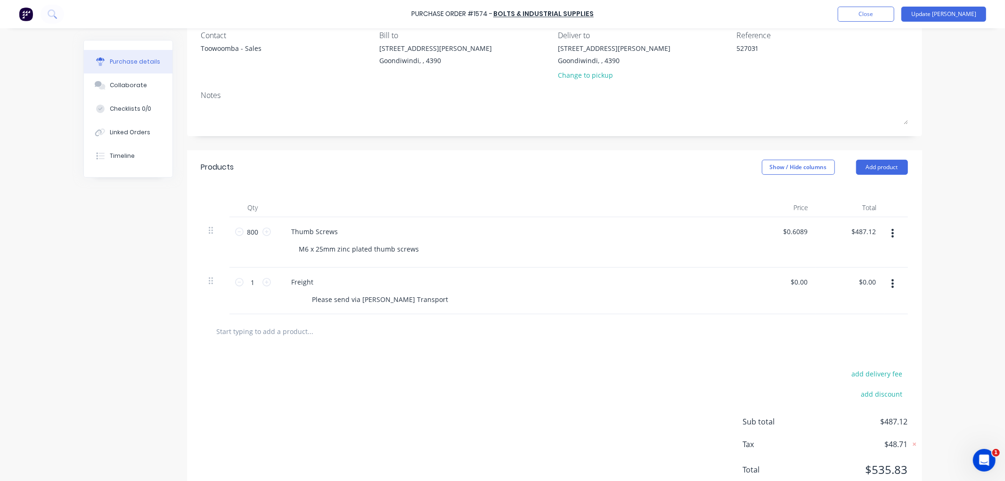
scroll to position [105, 0]
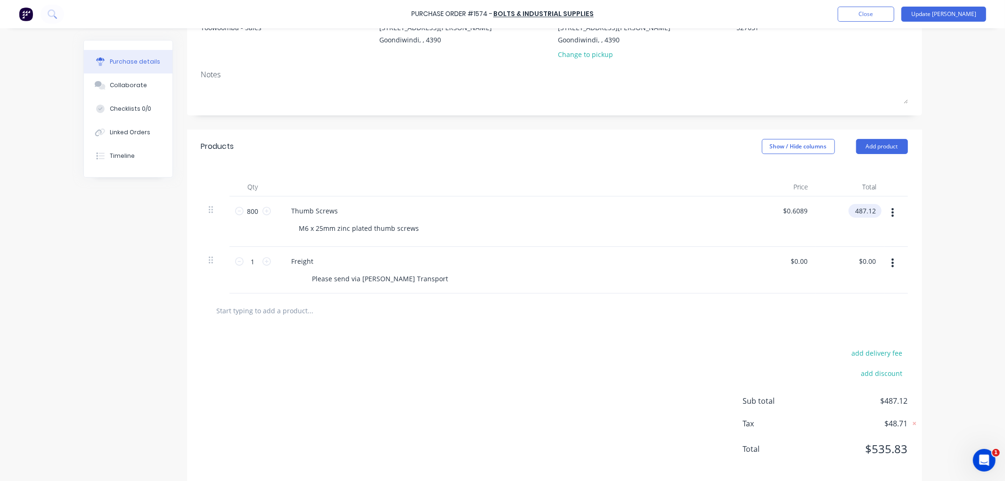
click at [856, 209] on input "487.12" at bounding box center [863, 211] width 29 height 14
type input "$487.08"
click at [965, 251] on div "Purchase Order #1574 - Bolts & Industrial Supplies Add product Close Update Bil…" at bounding box center [502, 240] width 1005 height 481
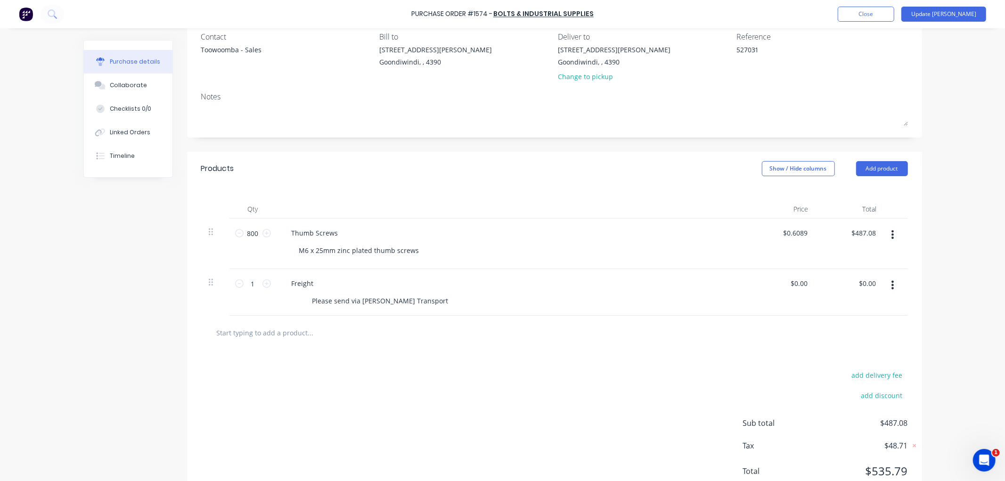
scroll to position [65, 0]
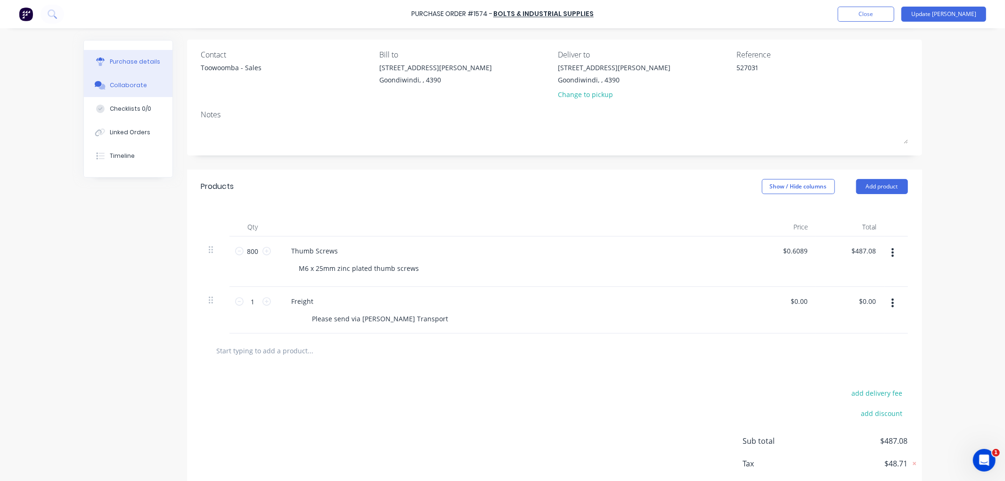
click at [105, 90] on button "Collaborate" at bounding box center [128, 86] width 89 height 24
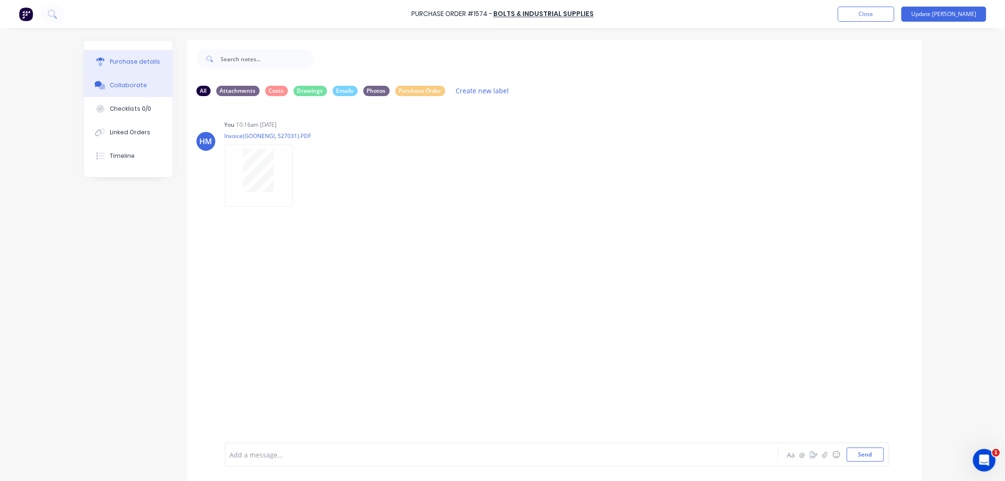
click at [144, 62] on div "Purchase details" at bounding box center [135, 61] width 50 height 8
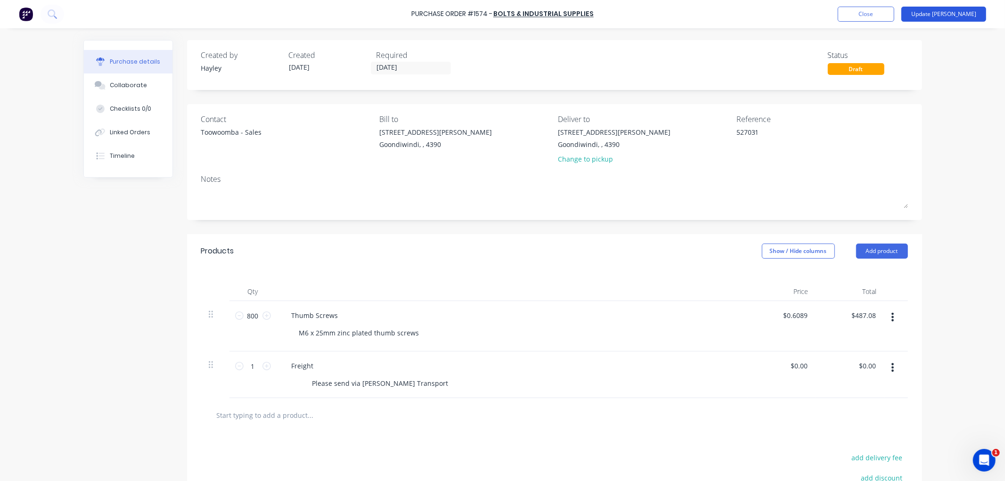
click at [970, 11] on button "Update [PERSON_NAME]" at bounding box center [944, 14] width 85 height 15
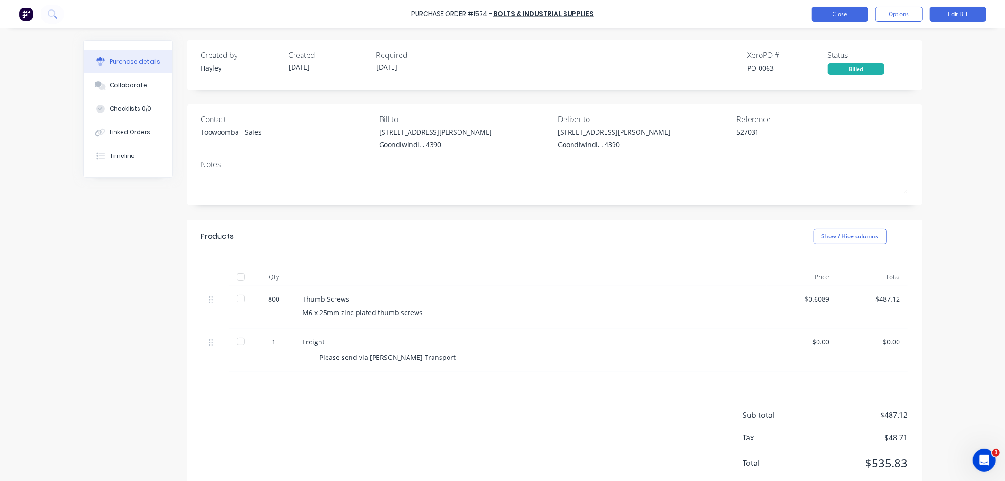
click at [854, 11] on button "Close" at bounding box center [840, 14] width 57 height 15
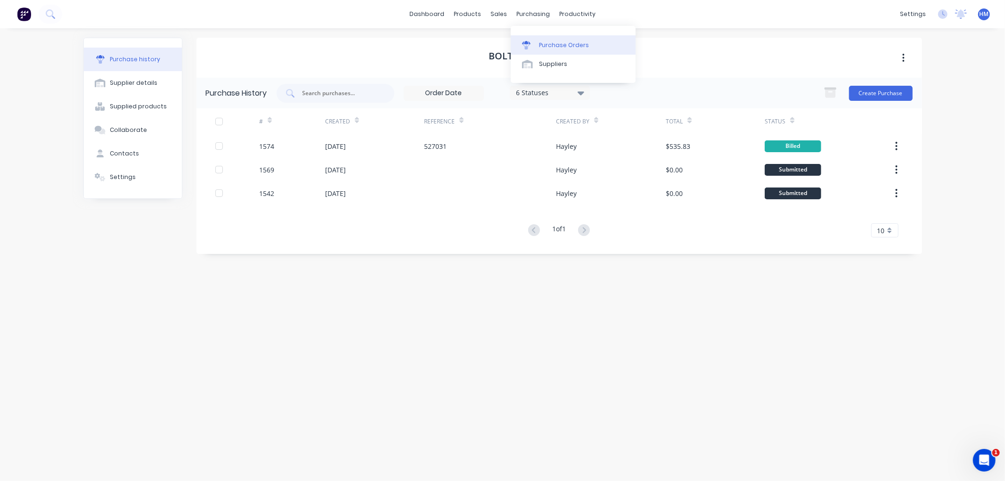
click at [549, 41] on div "Purchase Orders" at bounding box center [564, 45] width 50 height 8
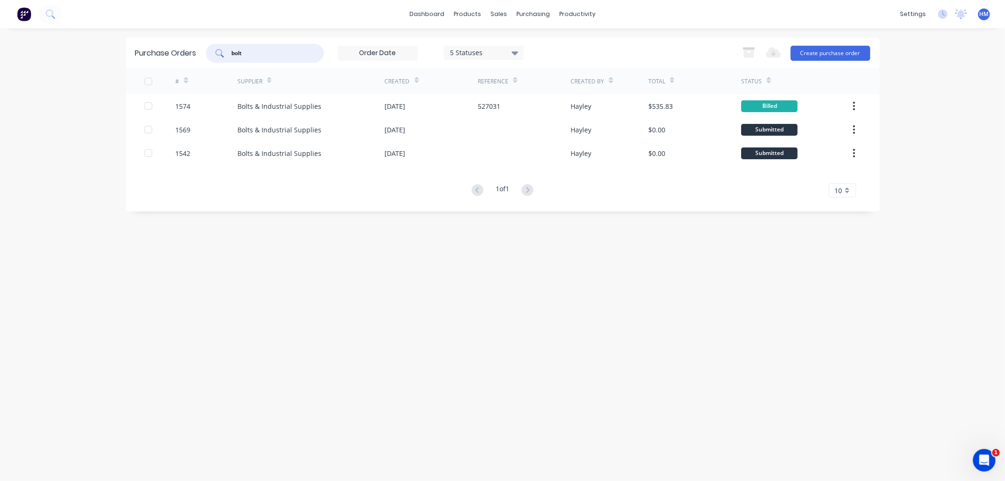
click at [289, 51] on input "bolt" at bounding box center [270, 53] width 78 height 9
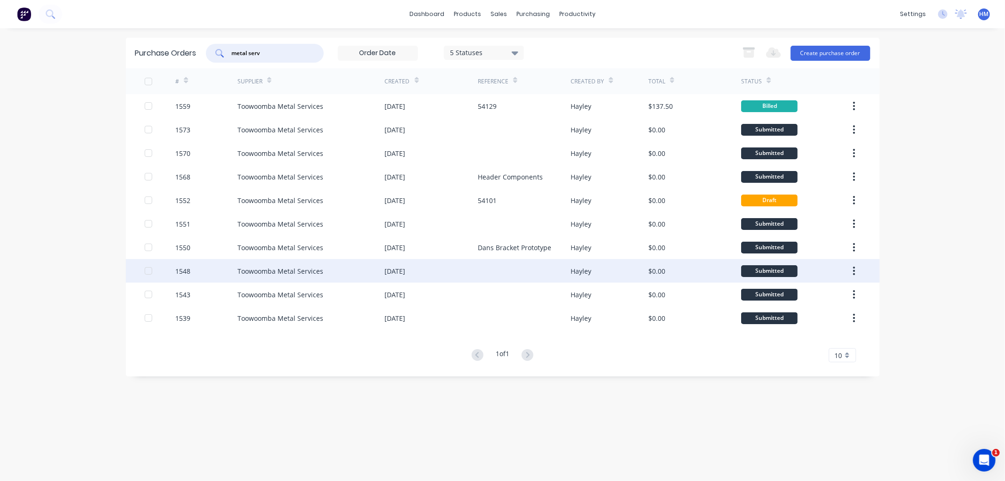
type input "metal serv"
click at [285, 271] on div "Toowoomba Metal Services" at bounding box center [281, 271] width 86 height 10
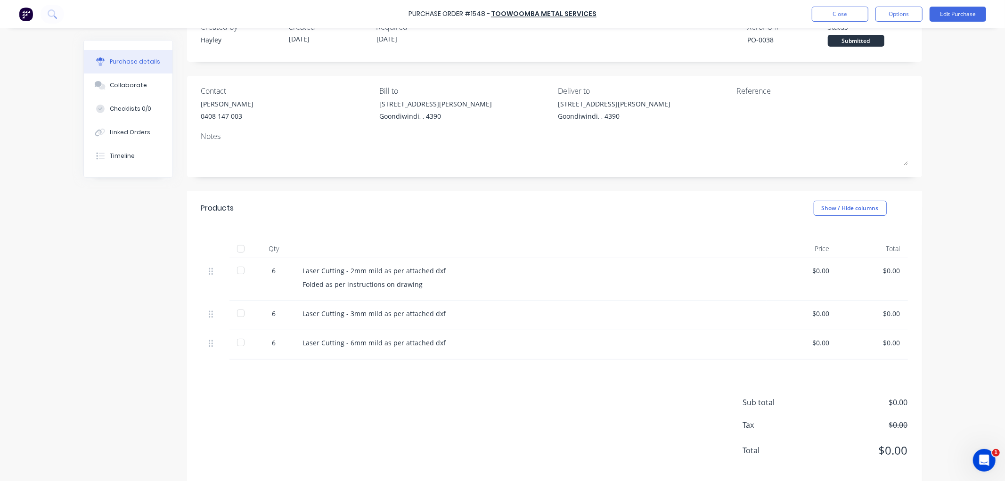
scroll to position [41, 0]
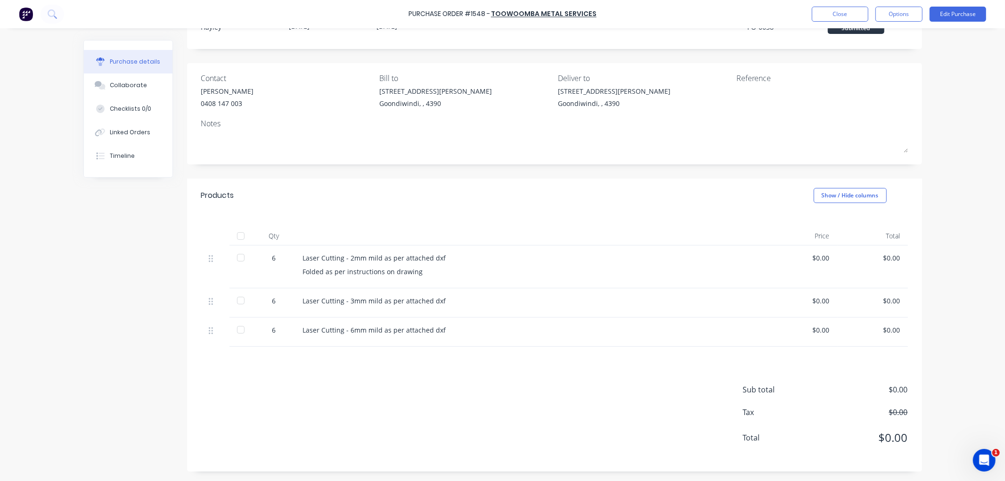
click at [813, 254] on div "$0.00" at bounding box center [802, 258] width 56 height 10
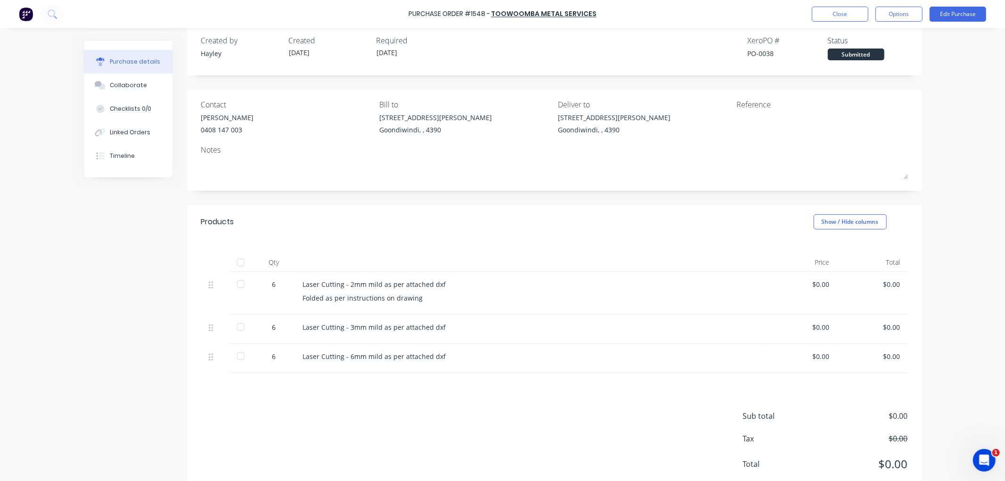
scroll to position [0, 0]
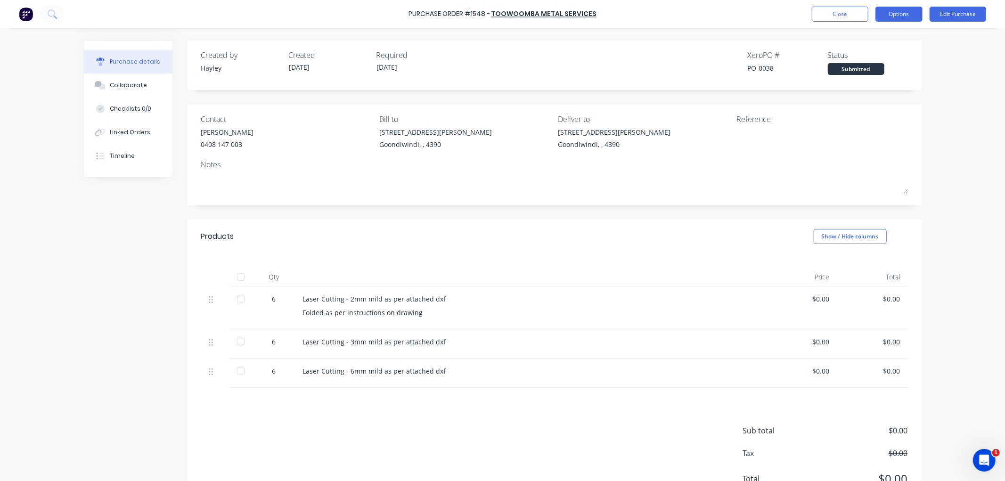
click at [910, 10] on button "Options" at bounding box center [899, 14] width 47 height 15
click at [892, 62] on div "Convert to Bill" at bounding box center [878, 57] width 73 height 14
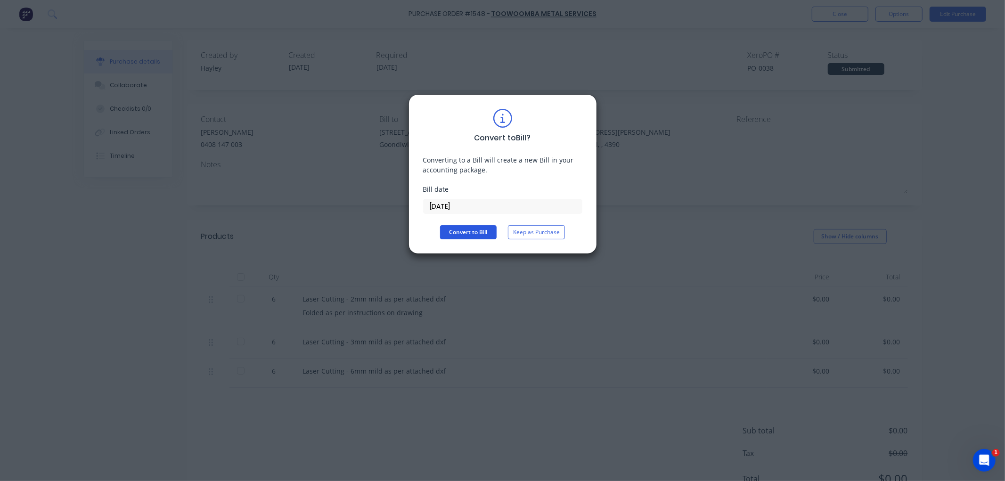
click at [488, 236] on button "Convert to Bill" at bounding box center [468, 232] width 57 height 14
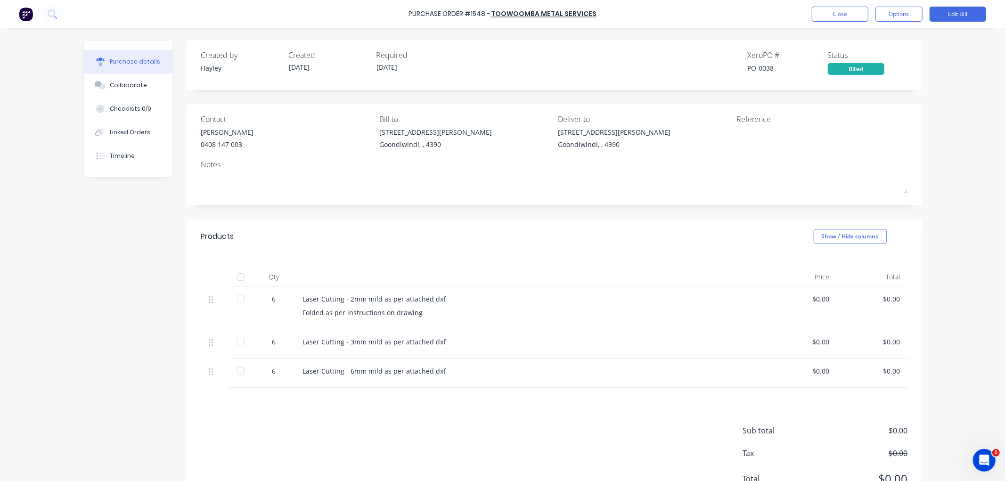
click at [303, 60] on div "Created" at bounding box center [329, 54] width 80 height 11
click at [301, 62] on label "[DATE]" at bounding box center [323, 68] width 80 height 13
click at [950, 16] on button "Edit Bill" at bounding box center [958, 14] width 57 height 15
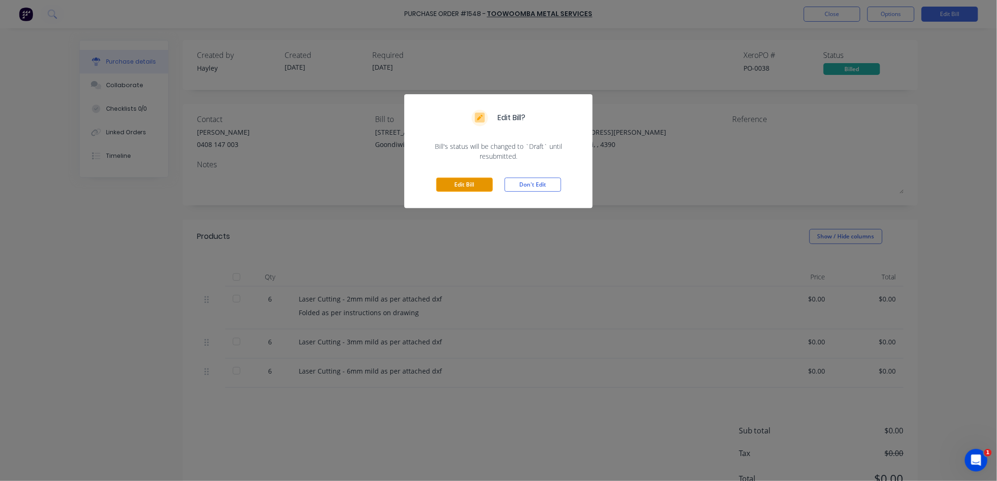
click at [470, 178] on button "Edit Bill" at bounding box center [464, 185] width 57 height 14
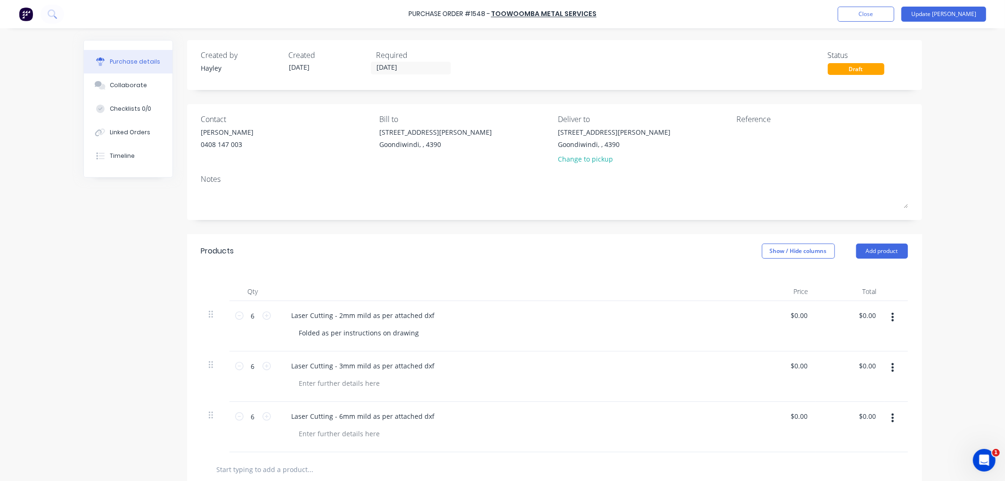
click at [398, 60] on div "Required" at bounding box center [417, 54] width 80 height 11
click at [406, 68] on input "[DATE]" at bounding box center [410, 68] width 79 height 12
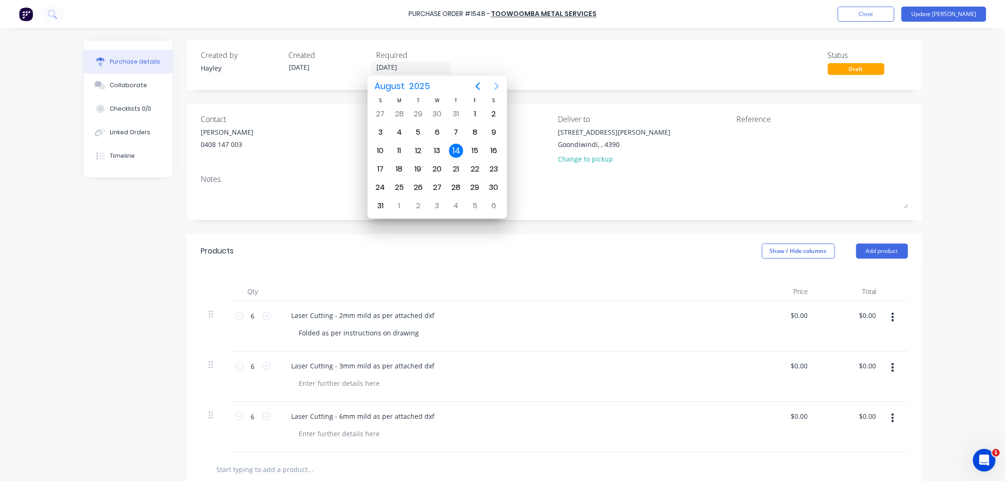
click at [496, 87] on icon "Next page" at bounding box center [496, 86] width 11 height 11
click at [419, 181] on div "30" at bounding box center [418, 188] width 14 height 14
type input "[DATE]"
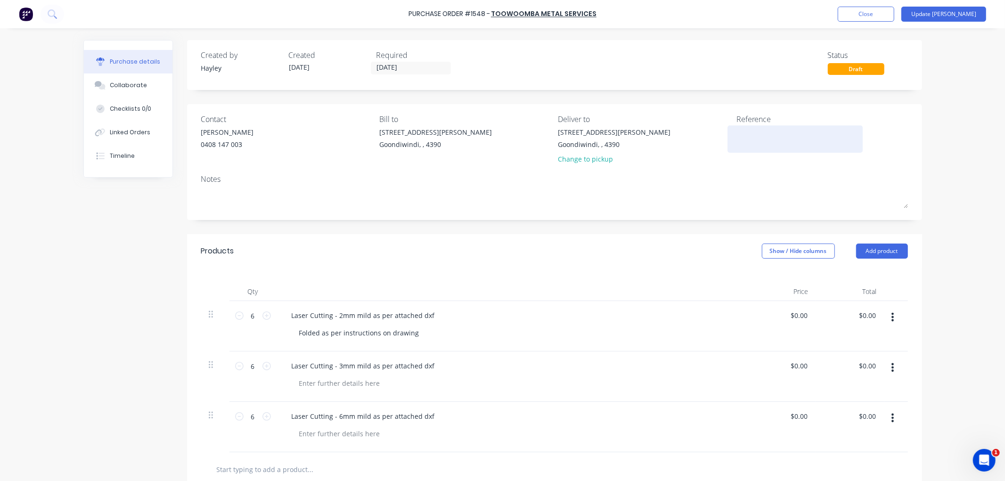
click at [761, 135] on textarea at bounding box center [796, 137] width 118 height 21
type textarea "54076"
click at [939, 218] on div "Purchase Order #1548 - Toowoomba Metal Services Add product Close Update Bill P…" at bounding box center [502, 240] width 1005 height 481
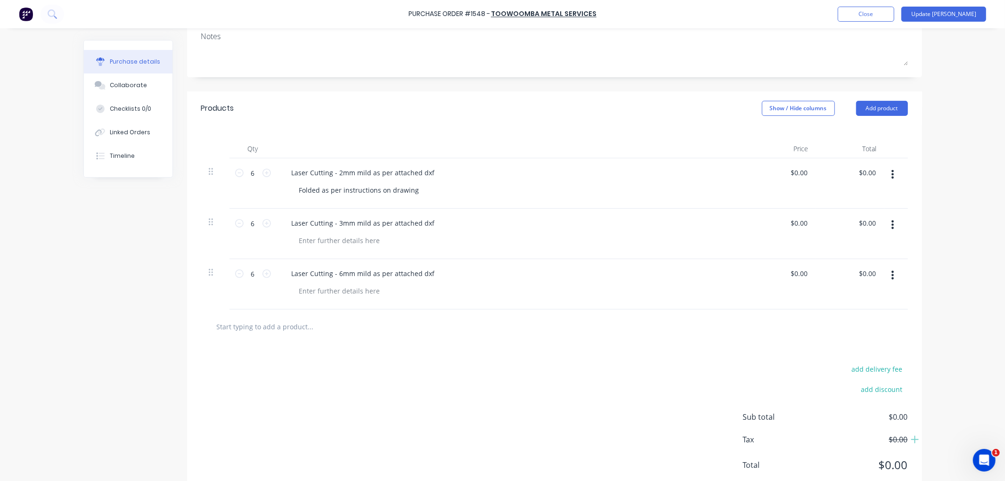
scroll to position [157, 0]
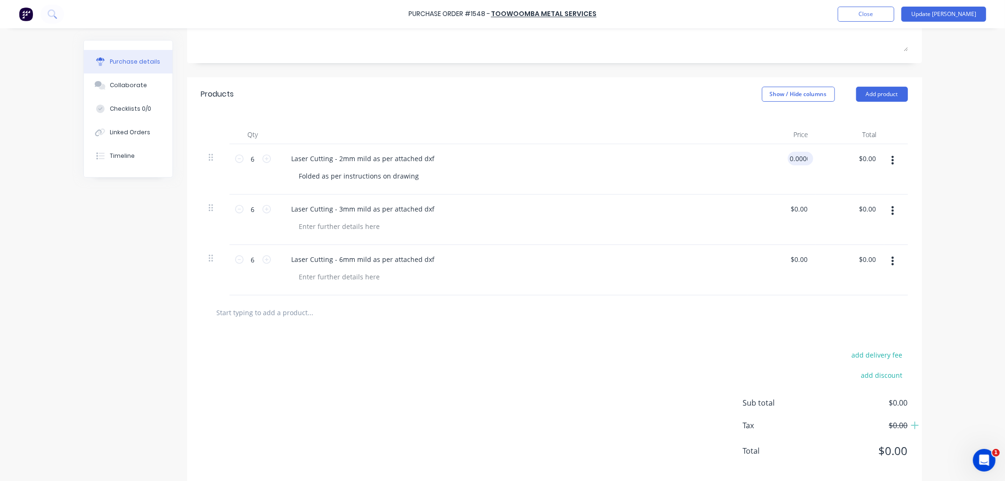
click at [791, 155] on input "0.0000" at bounding box center [799, 159] width 22 height 14
click at [792, 159] on input "0.0000" at bounding box center [796, 159] width 25 height 14
type input "$115.00"
type input "$690.00"
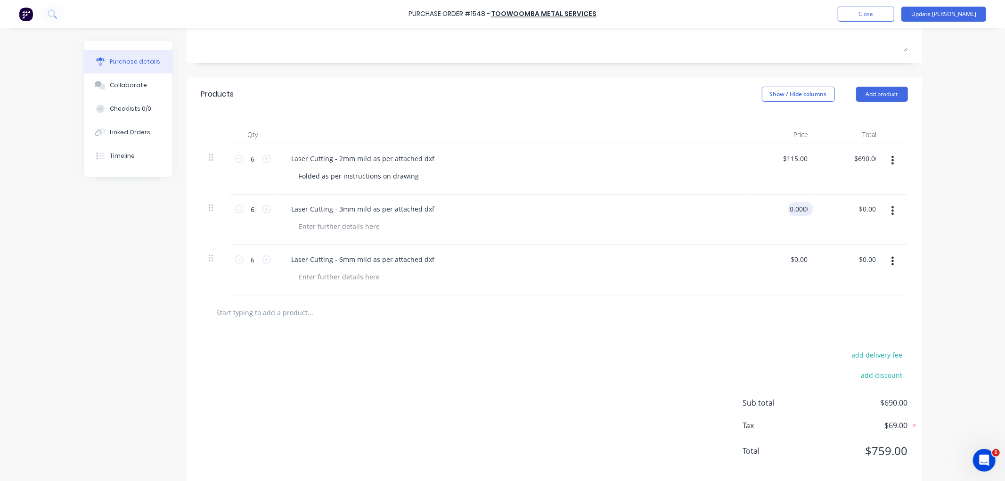
click at [799, 209] on input "0.0000" at bounding box center [799, 209] width 22 height 14
click at [799, 209] on input "0.0000" at bounding box center [796, 209] width 25 height 14
type input "$18.50"
type input "$111.00"
click at [796, 257] on input "0.0000" at bounding box center [799, 260] width 22 height 14
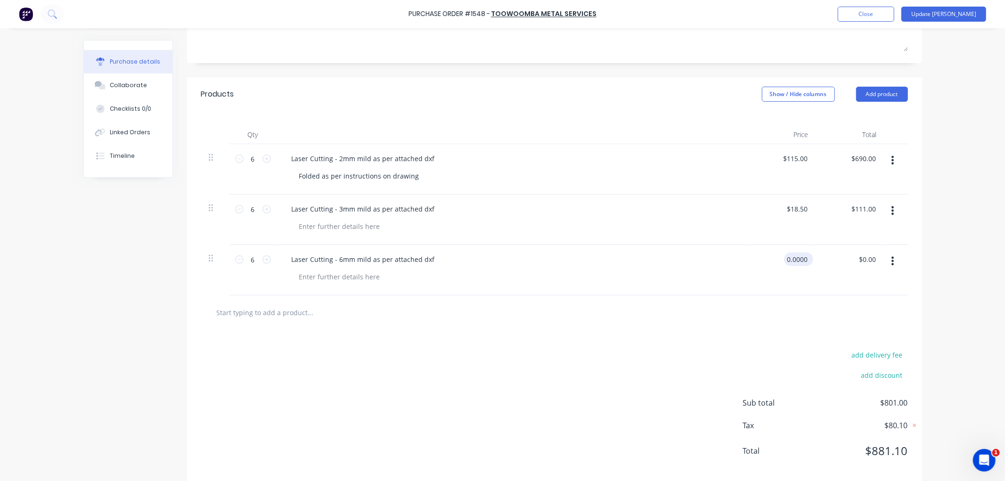
click at [796, 257] on input "0.0000" at bounding box center [796, 260] width 25 height 14
type input "$24.50"
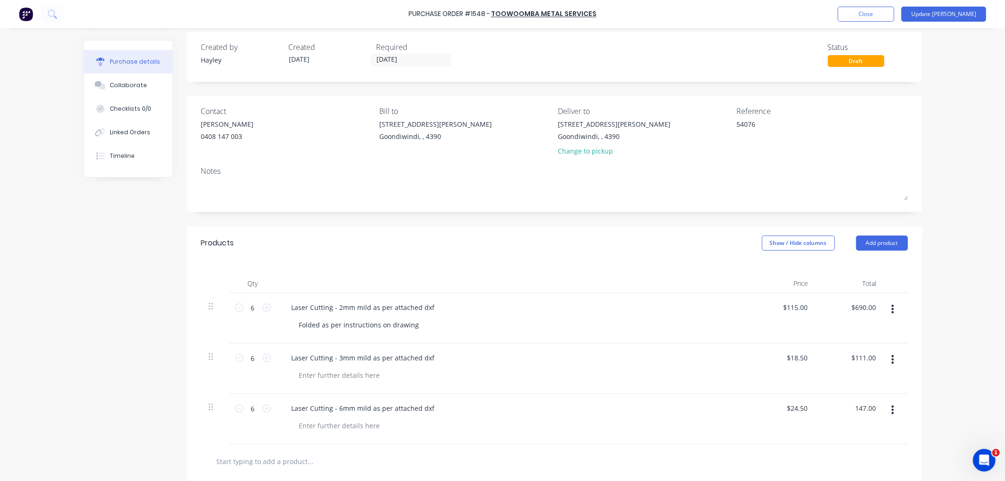
scroll to position [0, 0]
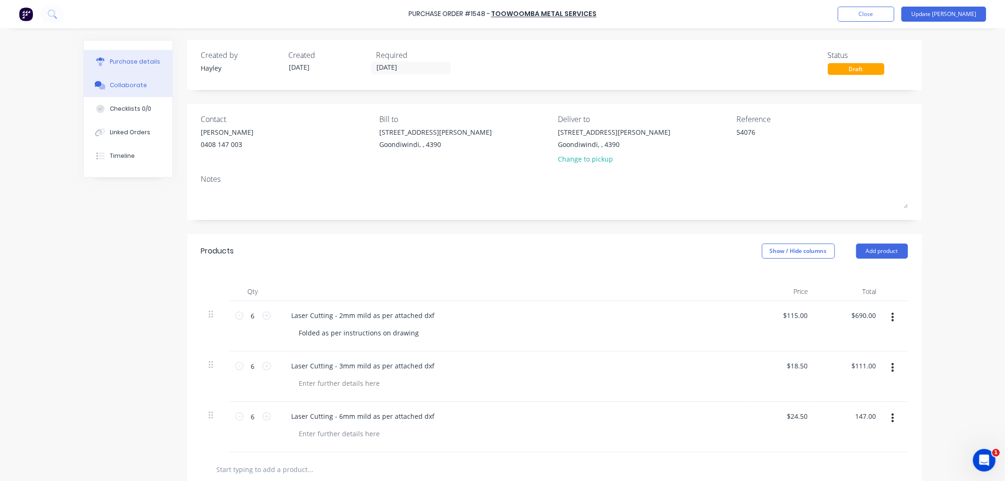
type input "$147.00"
click at [135, 86] on div "Collaborate" at bounding box center [128, 85] width 37 height 8
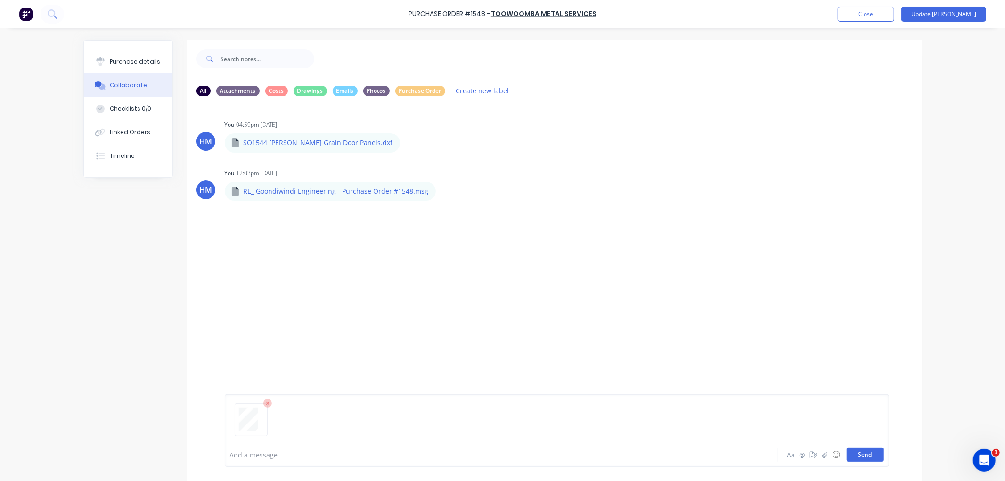
click at [866, 448] on button "Send" at bounding box center [865, 455] width 37 height 14
click at [137, 62] on div "Purchase details" at bounding box center [135, 61] width 50 height 8
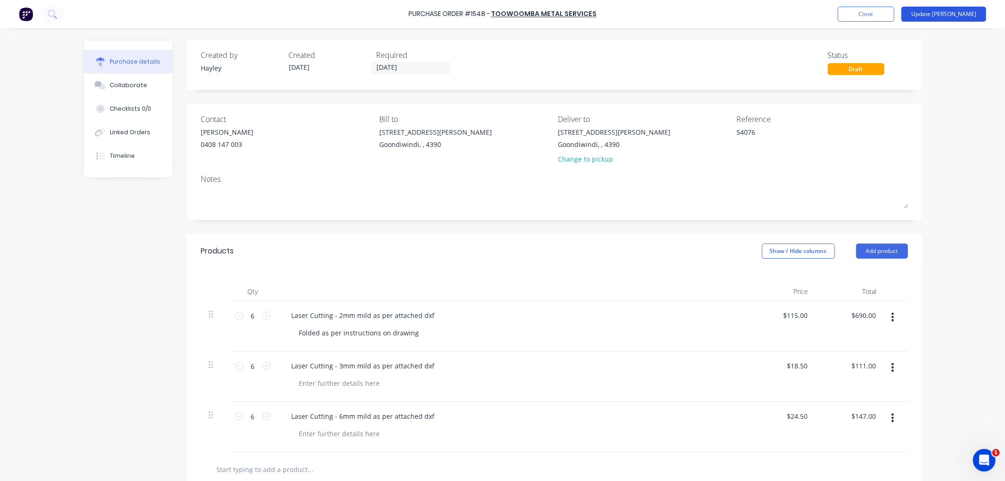
click at [972, 10] on button "Update [PERSON_NAME]" at bounding box center [944, 14] width 85 height 15
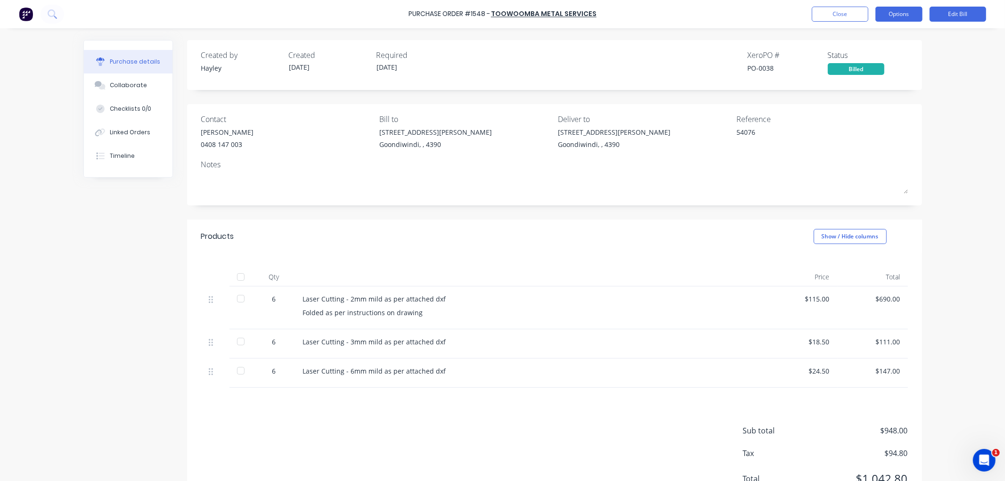
click at [908, 19] on button "Options" at bounding box center [899, 14] width 47 height 15
click at [948, 111] on div "Purchase Order #1548 - Toowoomba Metal Services Close Options Print / Email Con…" at bounding box center [502, 240] width 1005 height 481
click at [854, 17] on button "Close" at bounding box center [840, 14] width 57 height 15
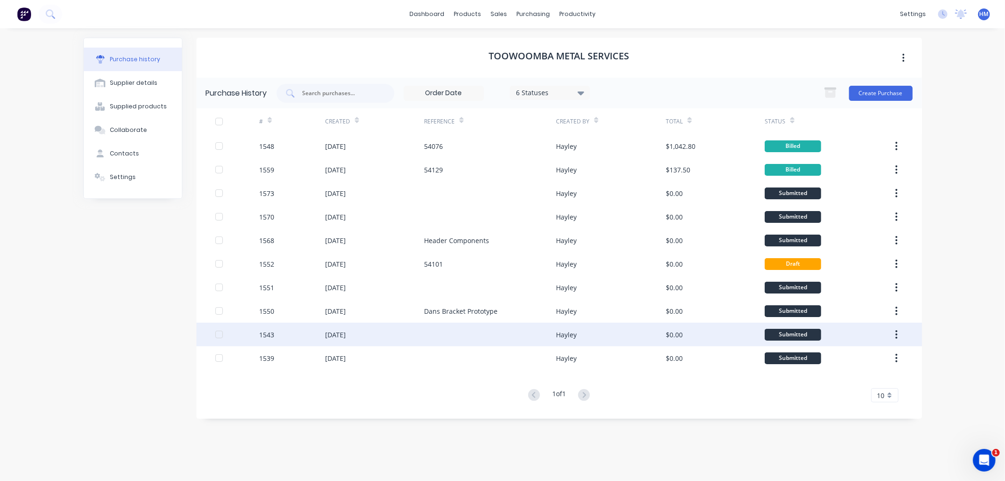
click at [276, 333] on div "1543" at bounding box center [292, 335] width 66 height 24
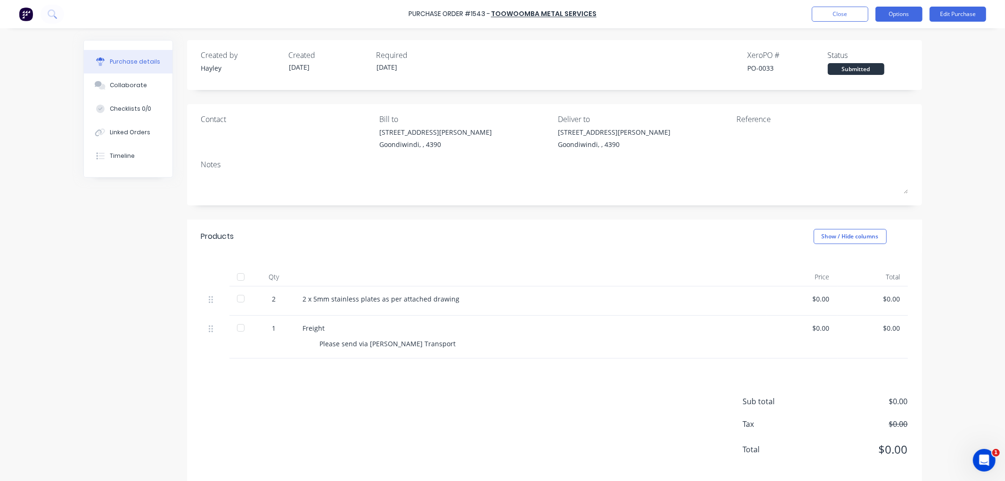
click at [915, 11] on button "Options" at bounding box center [899, 14] width 47 height 15
click at [889, 53] on div "Convert to Bill" at bounding box center [878, 57] width 73 height 14
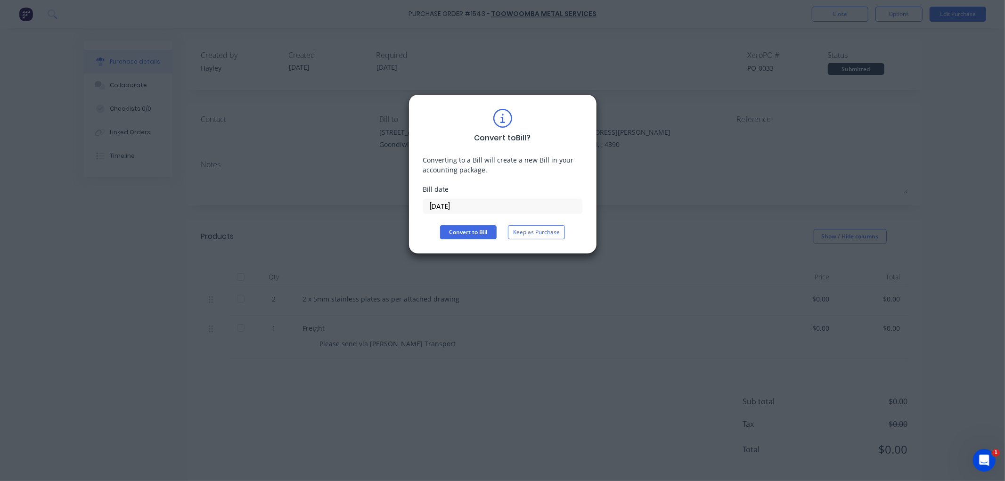
click at [438, 205] on input "[DATE]" at bounding box center [503, 206] width 158 height 14
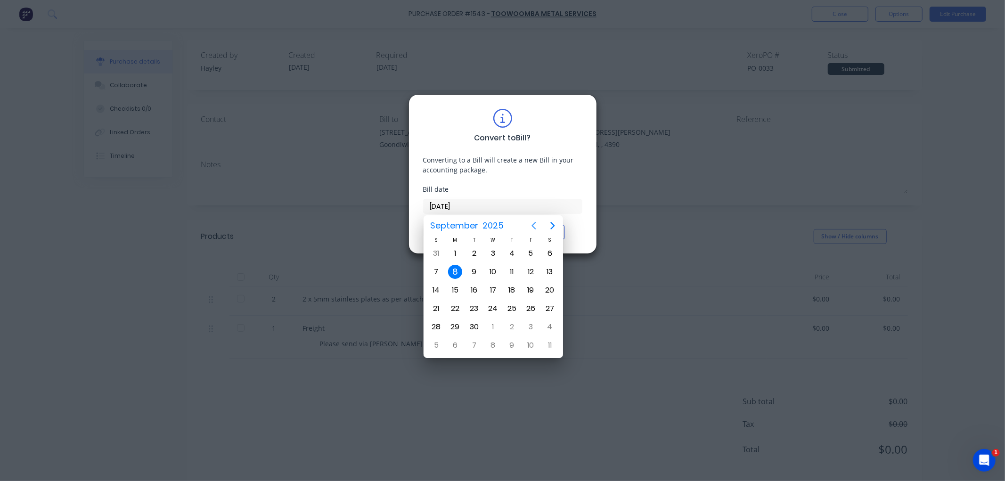
click at [534, 225] on icon "Previous page" at bounding box center [533, 225] width 11 height 11
click at [525, 322] on div "29" at bounding box center [531, 327] width 14 height 14
type input "[DATE]"
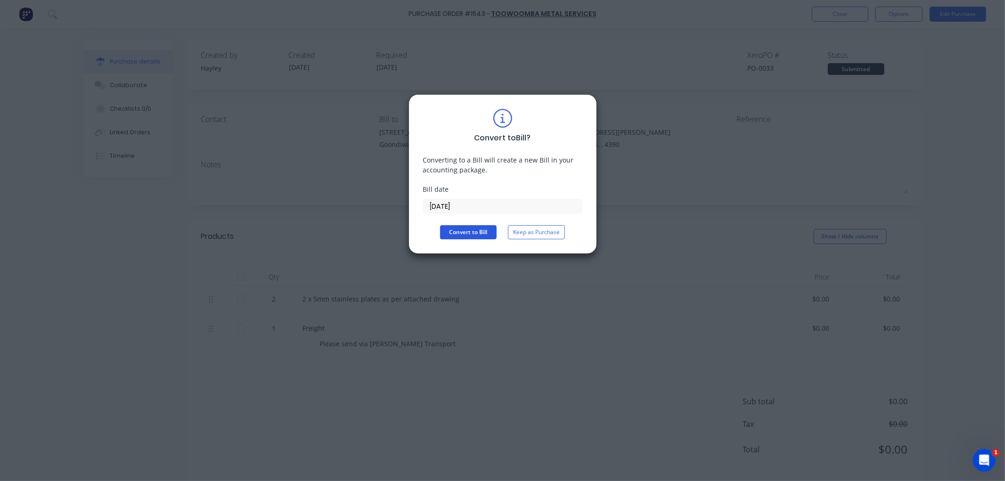
click at [462, 232] on button "Convert to Bill" at bounding box center [468, 232] width 57 height 14
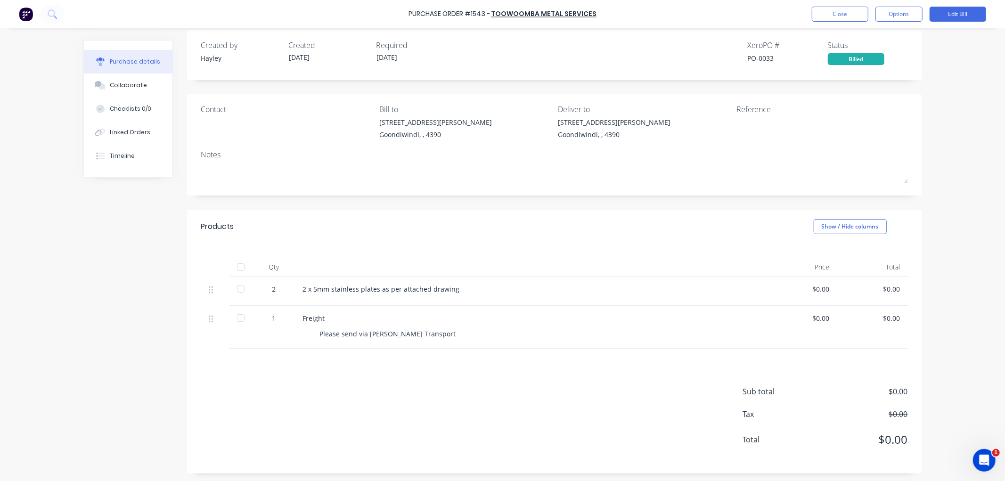
scroll to position [12, 0]
click at [826, 287] on div "$0.00" at bounding box center [802, 289] width 71 height 29
click at [819, 290] on div "$0.00" at bounding box center [802, 287] width 56 height 10
click at [821, 284] on div "$0.00" at bounding box center [802, 287] width 56 height 10
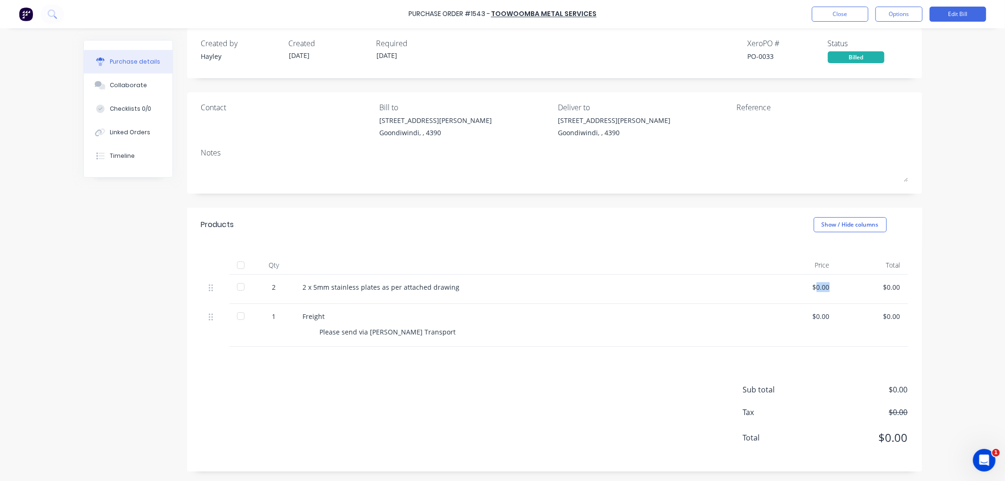
click at [821, 284] on div "$0.00" at bounding box center [802, 287] width 56 height 10
click at [964, 13] on button "Edit Bill" at bounding box center [958, 14] width 57 height 15
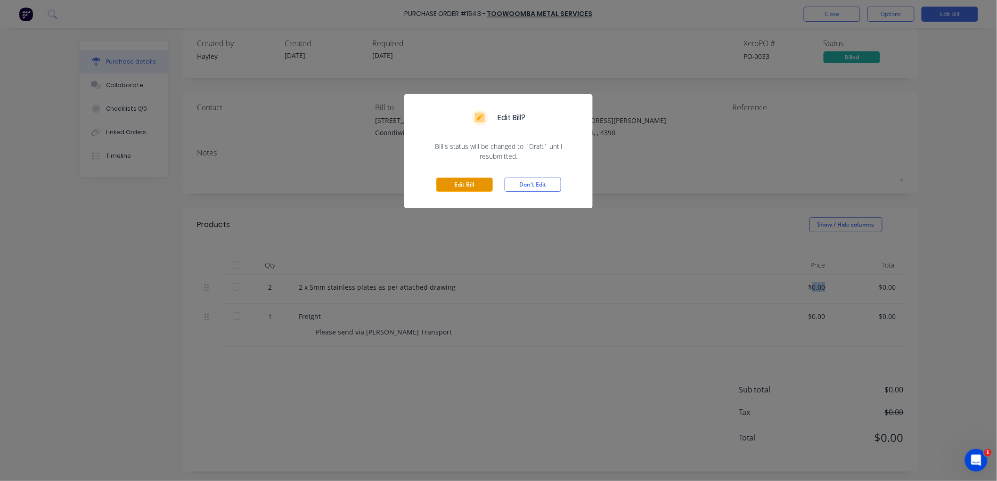
click at [451, 178] on button "Edit Bill" at bounding box center [464, 185] width 57 height 14
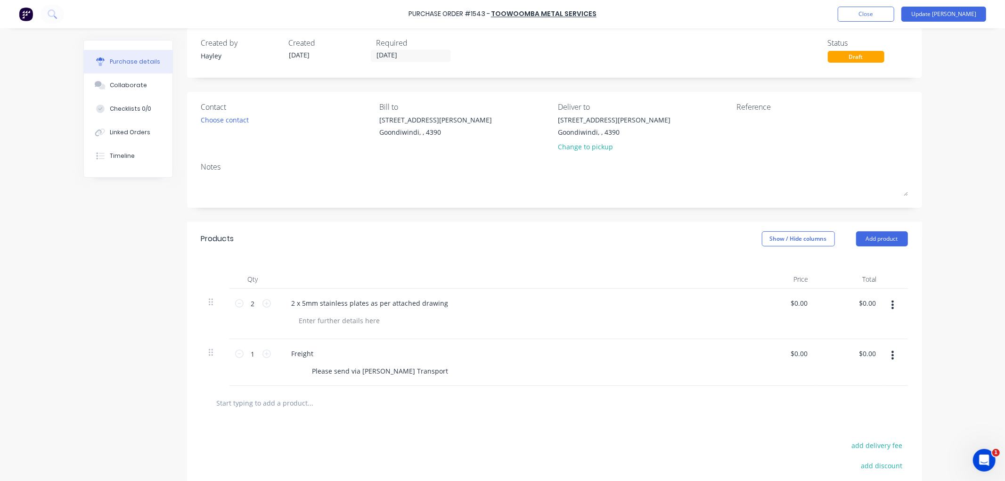
click at [299, 47] on div "Created" at bounding box center [329, 42] width 80 height 11
click at [406, 57] on input "[DATE]" at bounding box center [410, 56] width 79 height 12
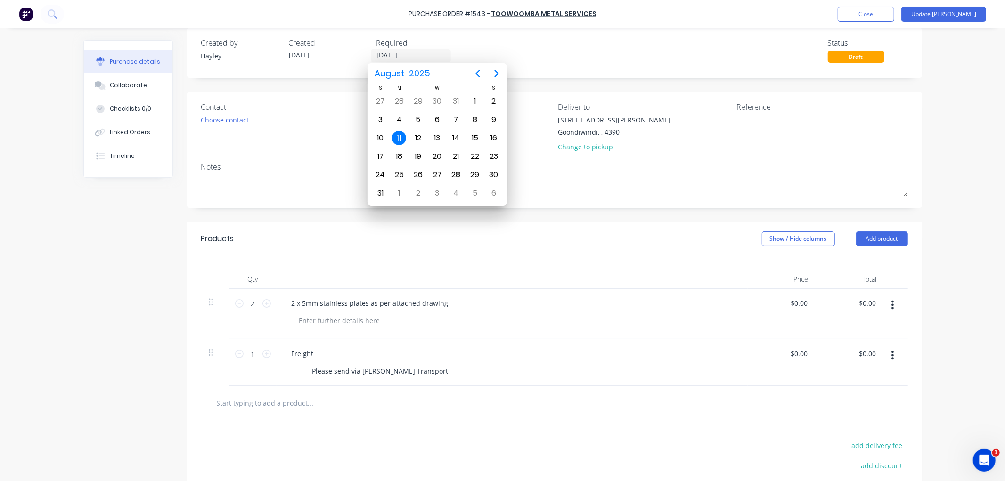
click at [508, 75] on div "Created by [PERSON_NAME] Created [DATE] Required [DATE] Status Draft" at bounding box center [554, 53] width 735 height 50
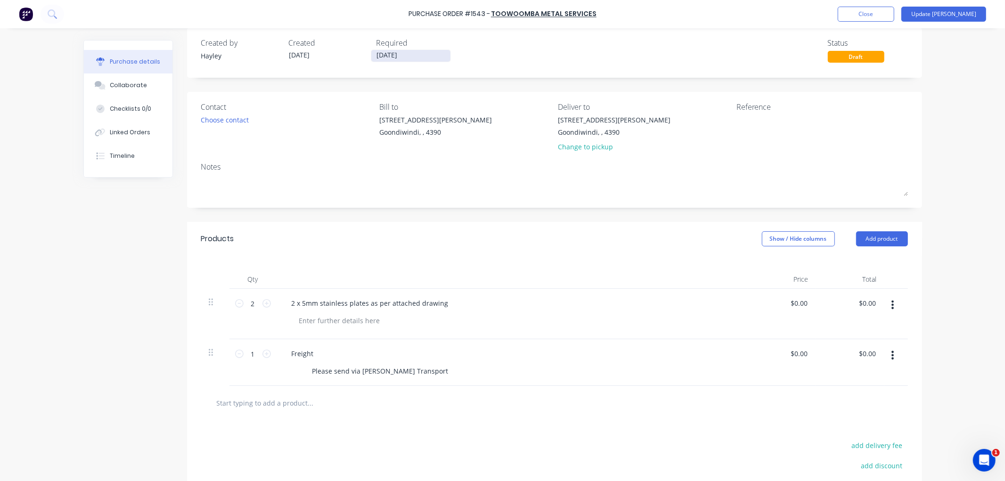
click at [416, 51] on input "[DATE]" at bounding box center [410, 56] width 79 height 12
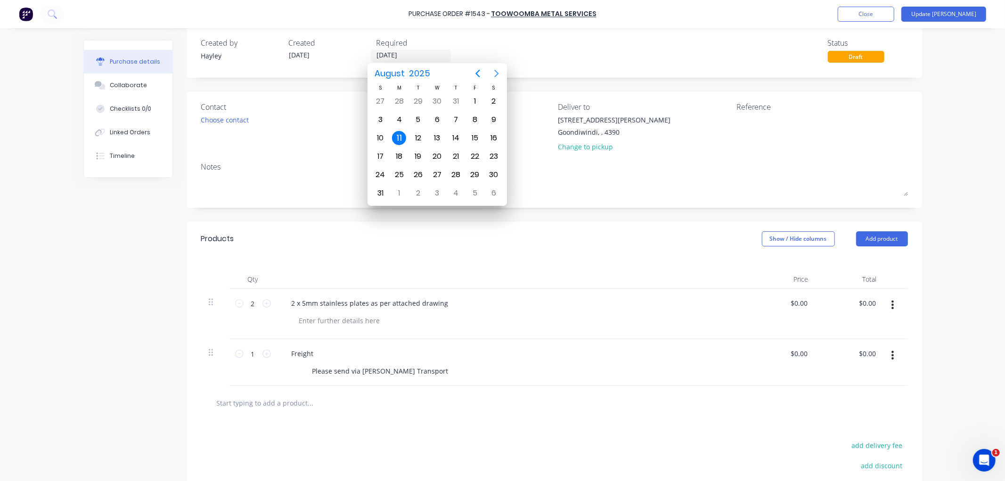
click at [495, 74] on icon "Next page" at bounding box center [496, 73] width 11 height 11
click at [423, 170] on div "30" at bounding box center [418, 175] width 14 height 14
type input "[DATE]"
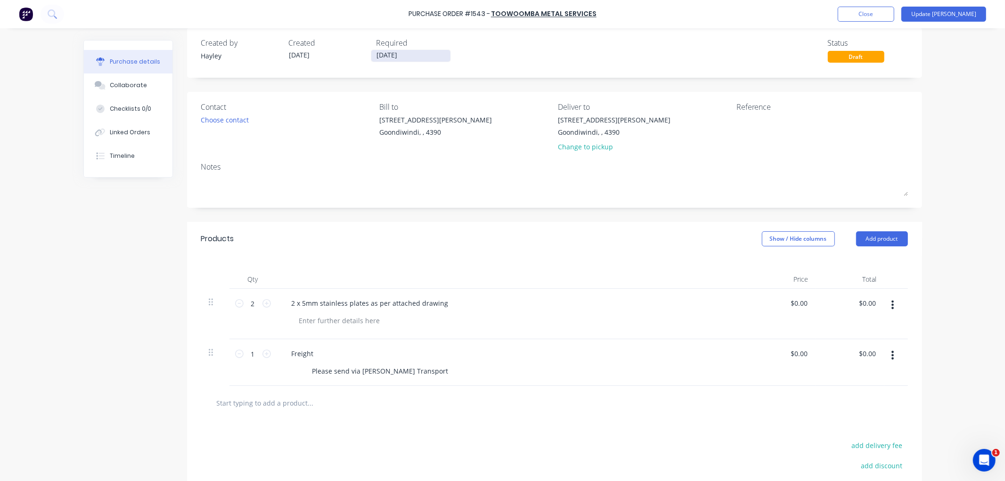
click at [373, 53] on input "[DATE]" at bounding box center [410, 56] width 79 height 12
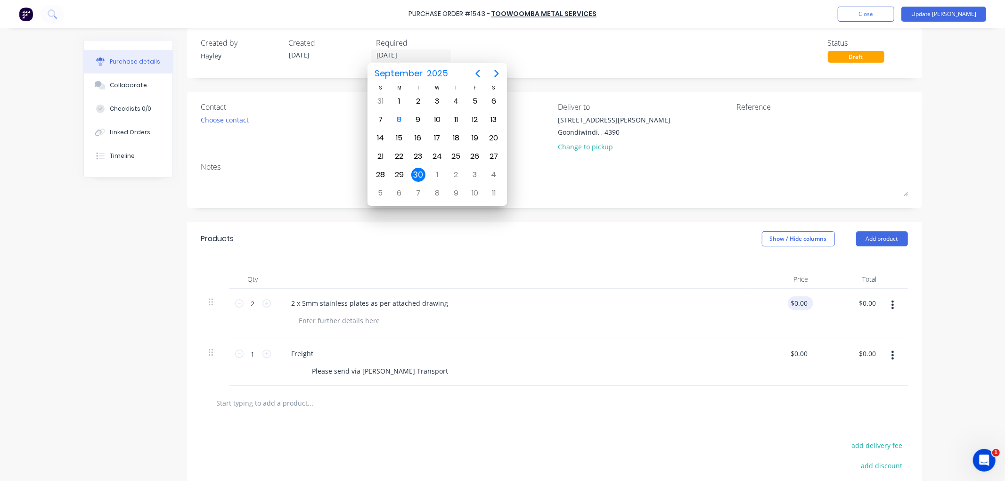
click at [795, 303] on input "$0.00" at bounding box center [799, 303] width 22 height 14
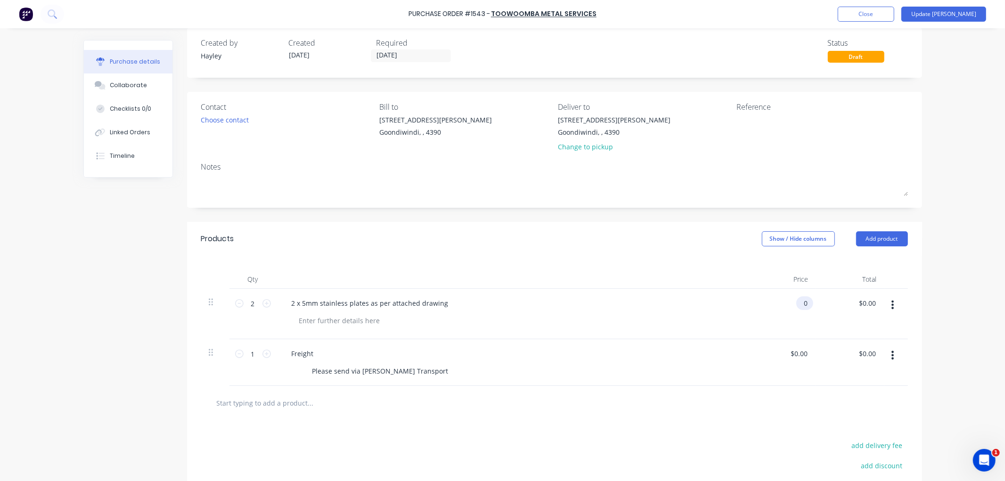
click at [796, 303] on input "0" at bounding box center [802, 303] width 13 height 14
type input "$110.00"
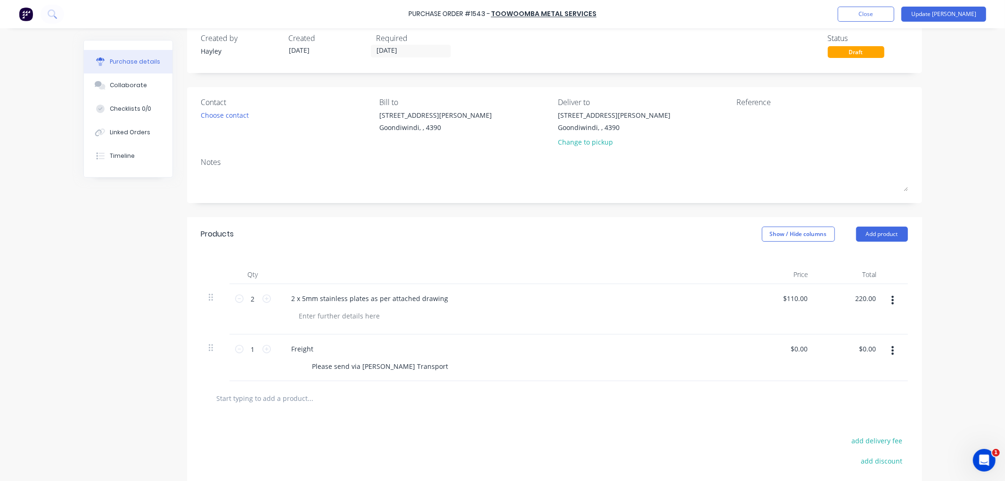
scroll to position [0, 0]
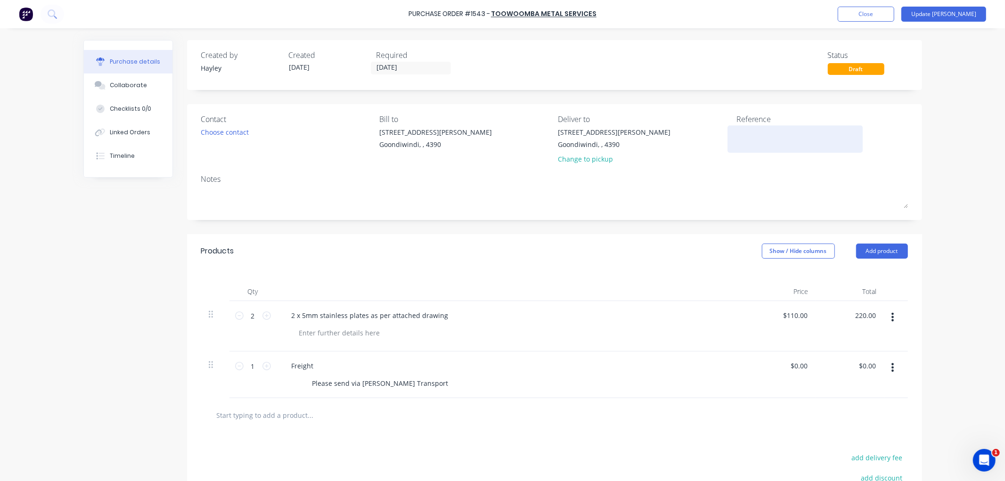
type input "$220.00"
click at [768, 137] on textarea at bounding box center [796, 137] width 118 height 21
type textarea "54060"
click at [938, 123] on div "Purchase Order #1543 - Toowoomba Metal Services Add product Close Update Bill P…" at bounding box center [502, 240] width 1005 height 481
click at [145, 82] on button "Collaborate" at bounding box center [128, 86] width 89 height 24
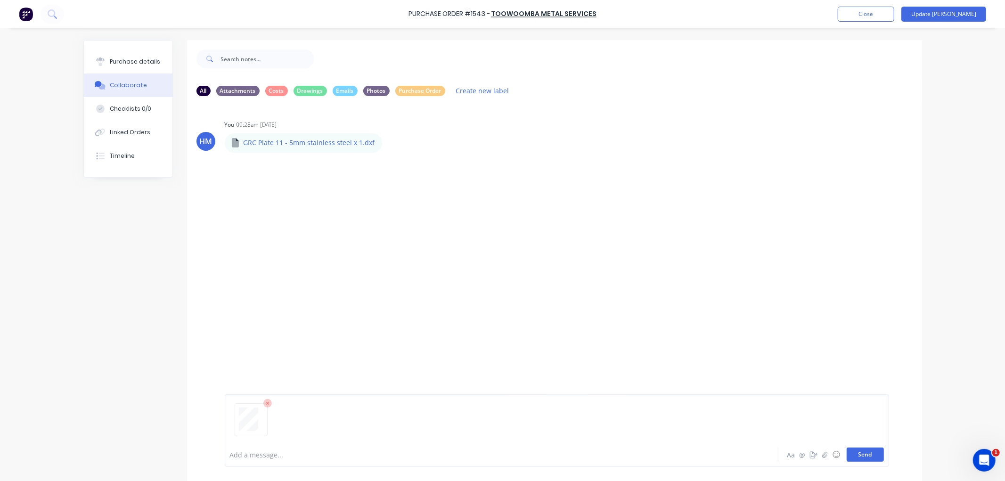
click at [873, 454] on button "Send" at bounding box center [865, 455] width 37 height 14
click at [138, 64] on div "Purchase details" at bounding box center [135, 61] width 50 height 8
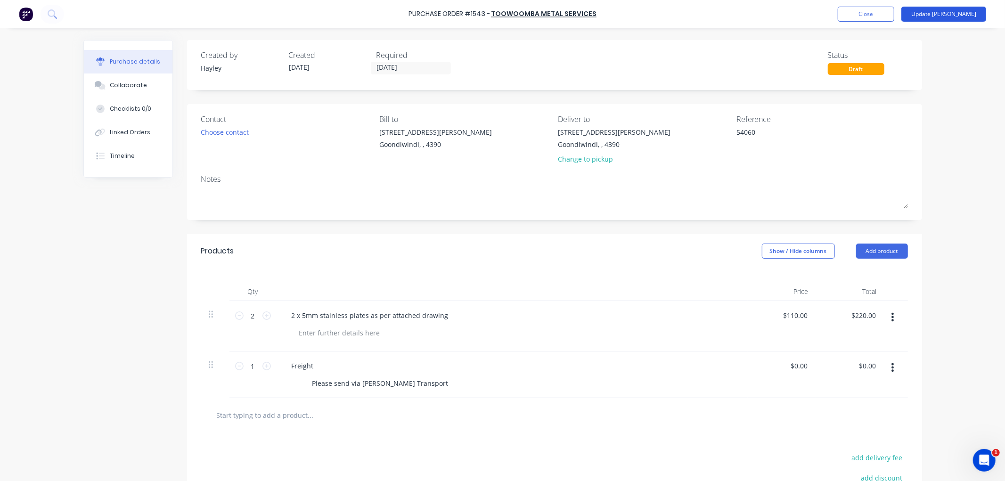
click at [977, 8] on button "Update [PERSON_NAME]" at bounding box center [944, 14] width 85 height 15
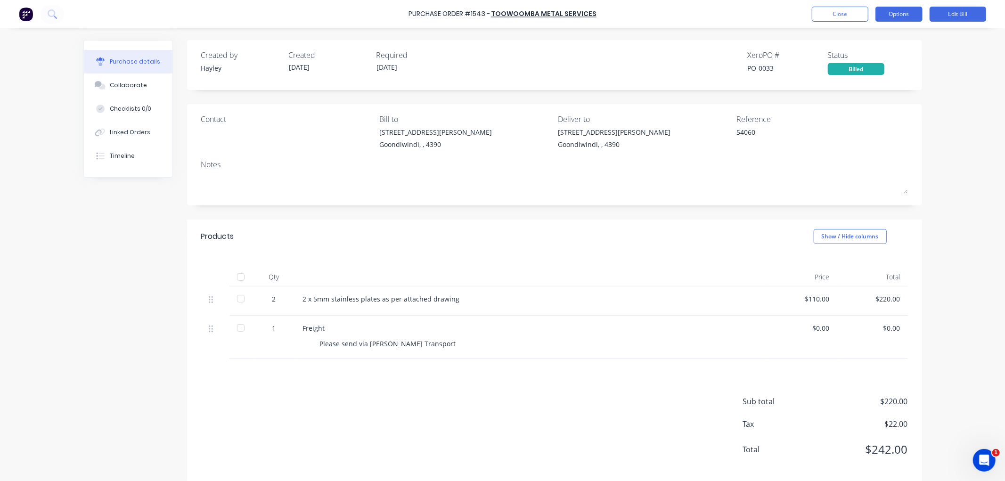
click at [893, 11] on button "Options" at bounding box center [899, 14] width 47 height 15
drag, startPoint x: 952, startPoint y: 44, endPoint x: 804, endPoint y: 26, distance: 149.5
click at [951, 44] on div "Purchase Order #1543 - Toowoomba Metal Services Close Options Print / Email Con…" at bounding box center [502, 240] width 1005 height 481
click at [831, 11] on button "Close" at bounding box center [840, 14] width 57 height 15
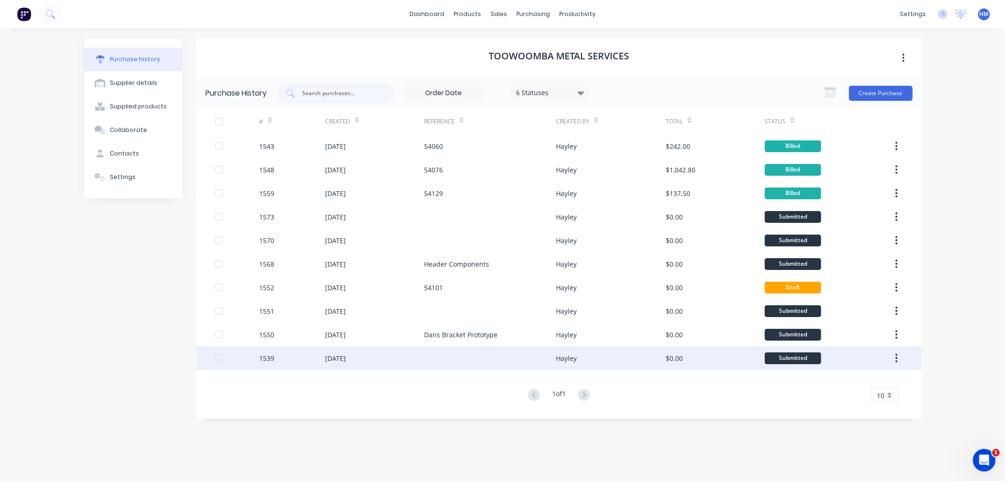
click at [292, 352] on div "1539" at bounding box center [292, 358] width 66 height 24
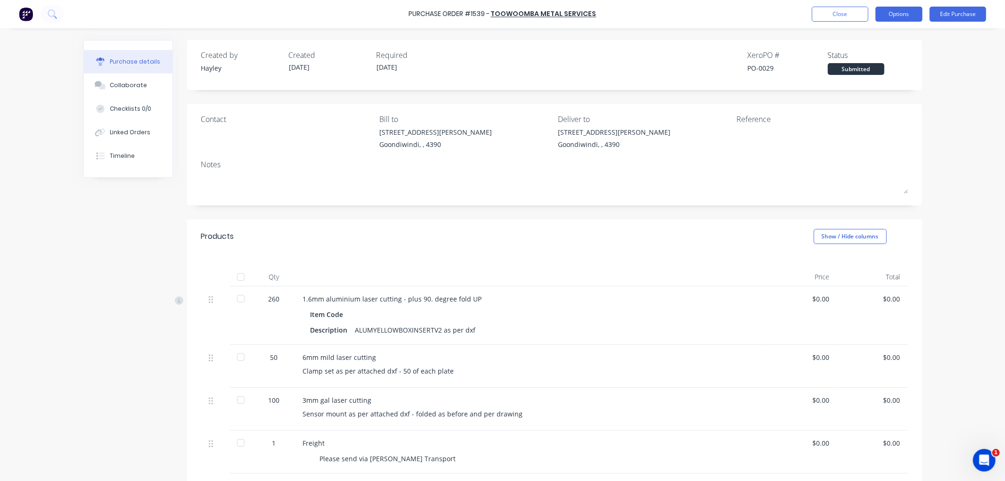
click at [911, 11] on button "Options" at bounding box center [899, 14] width 47 height 15
click at [878, 57] on div "Convert to Bill" at bounding box center [878, 57] width 73 height 14
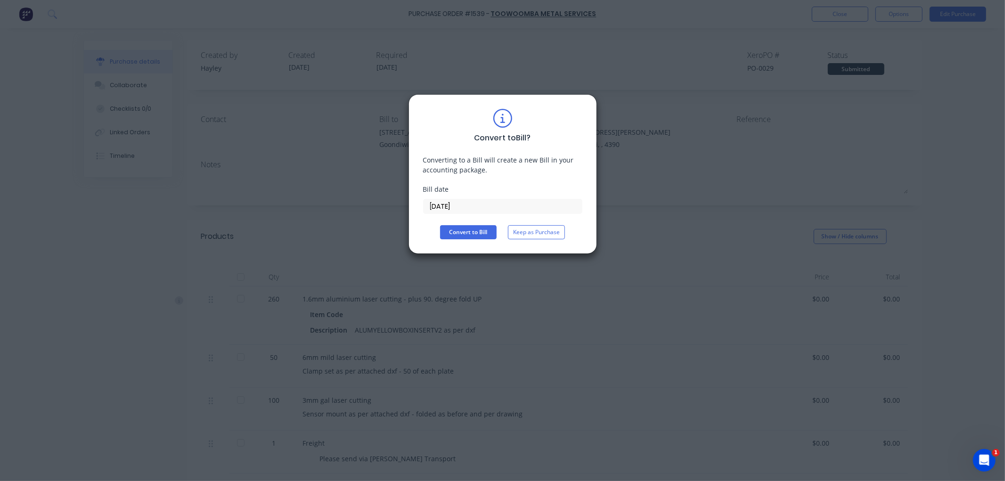
click at [435, 204] on input "[DATE]" at bounding box center [503, 206] width 158 height 14
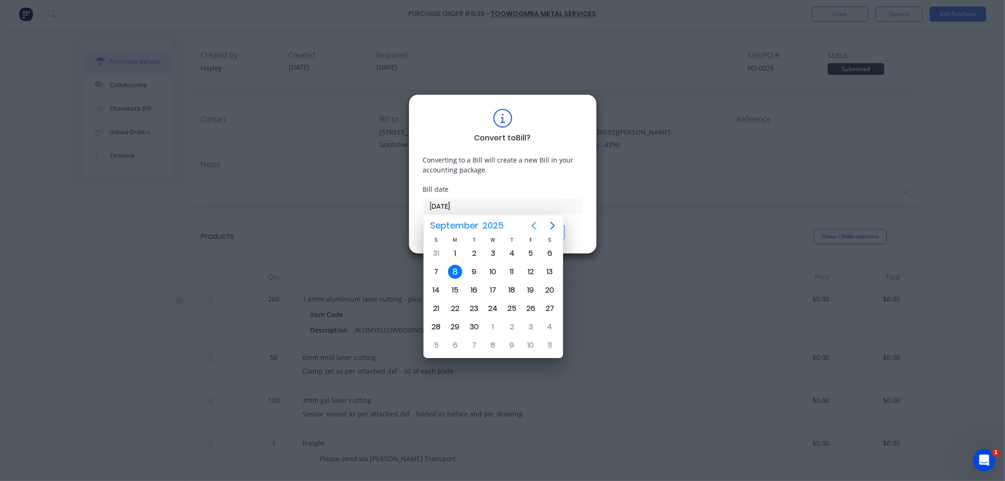
click at [534, 222] on icon "Previous page" at bounding box center [533, 225] width 11 height 11
click at [525, 322] on div "29" at bounding box center [531, 327] width 14 height 14
type input "[DATE]"
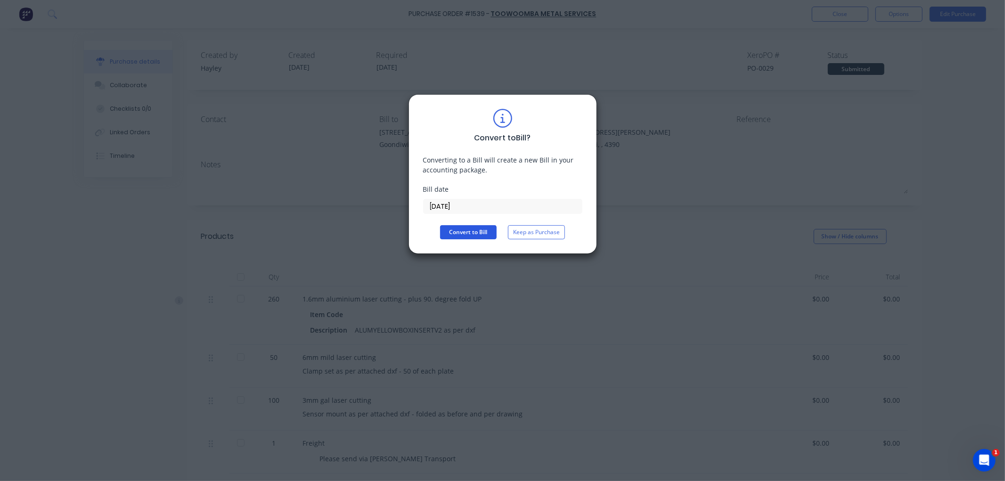
click at [465, 233] on button "Convert to Bill" at bounding box center [468, 232] width 57 height 14
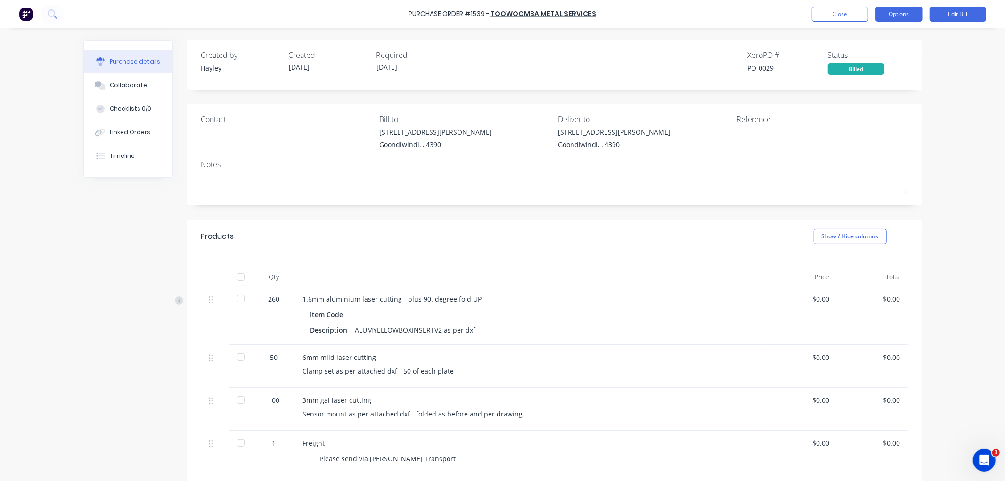
click at [903, 15] on button "Options" at bounding box center [899, 14] width 47 height 15
click at [966, 8] on button "Edit Bill" at bounding box center [958, 14] width 57 height 15
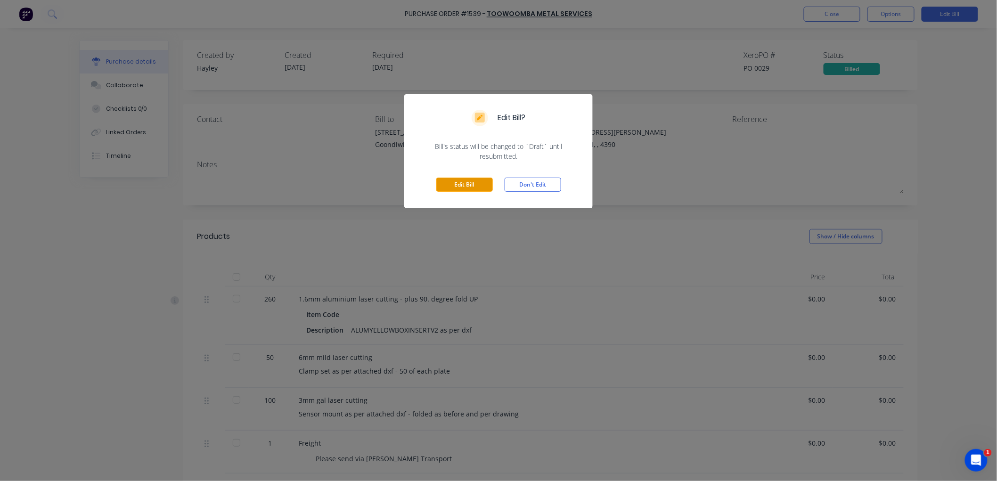
click at [460, 178] on button "Edit Bill" at bounding box center [464, 185] width 57 height 14
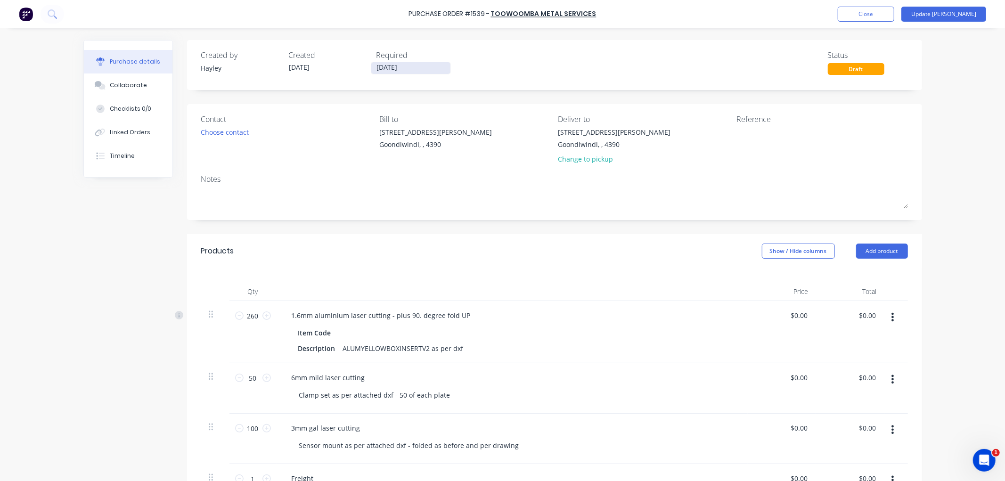
click at [394, 64] on input "[DATE]" at bounding box center [410, 68] width 79 height 12
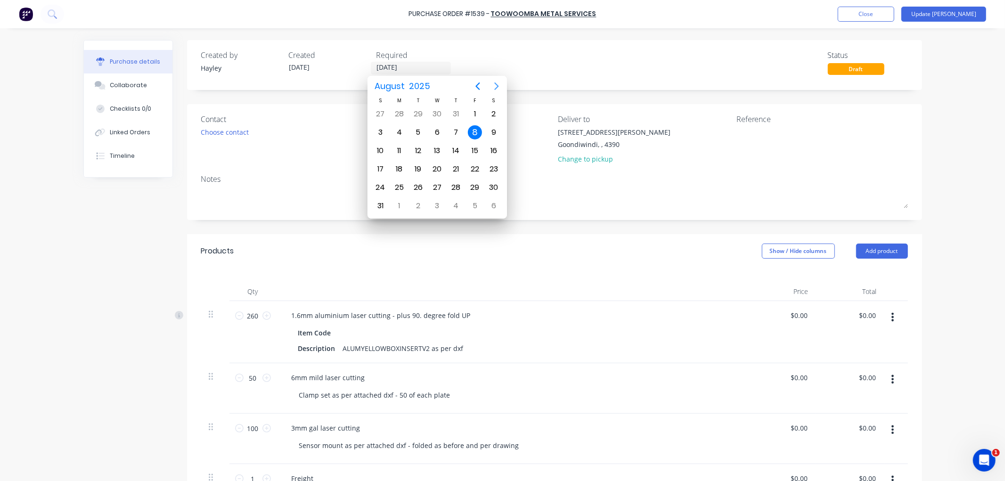
click at [492, 85] on icon "Next page" at bounding box center [496, 86] width 11 height 11
click at [419, 184] on div "30" at bounding box center [418, 188] width 14 height 14
type input "[DATE]"
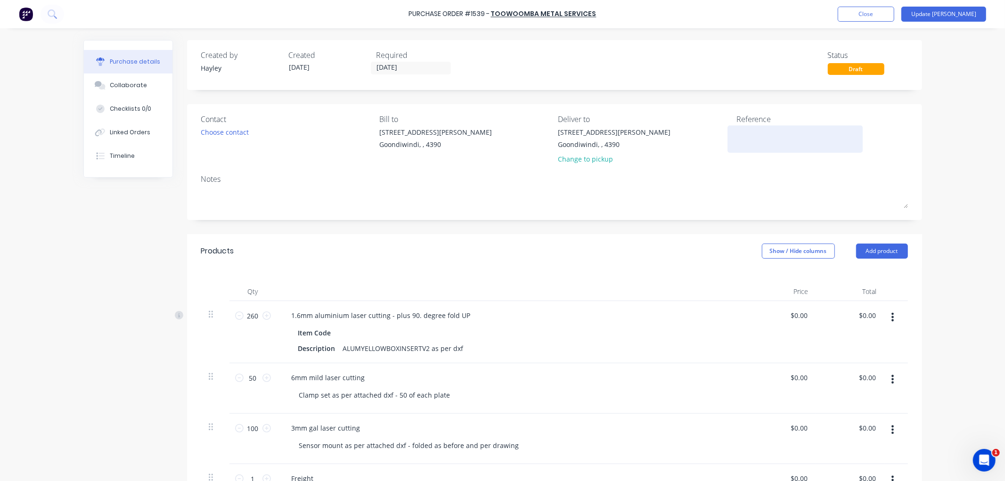
click at [745, 129] on textarea at bounding box center [796, 137] width 118 height 21
type textarea "54036"
click at [128, 295] on div "Created by [PERSON_NAME] Created [DATE] Required [DATE] Status Draft Contact Ch…" at bounding box center [502, 370] width 839 height 660
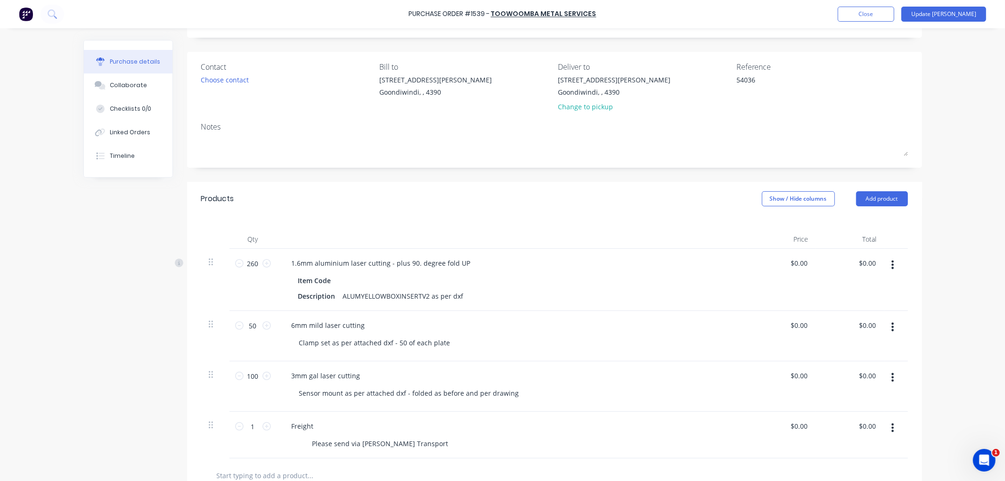
scroll to position [105, 0]
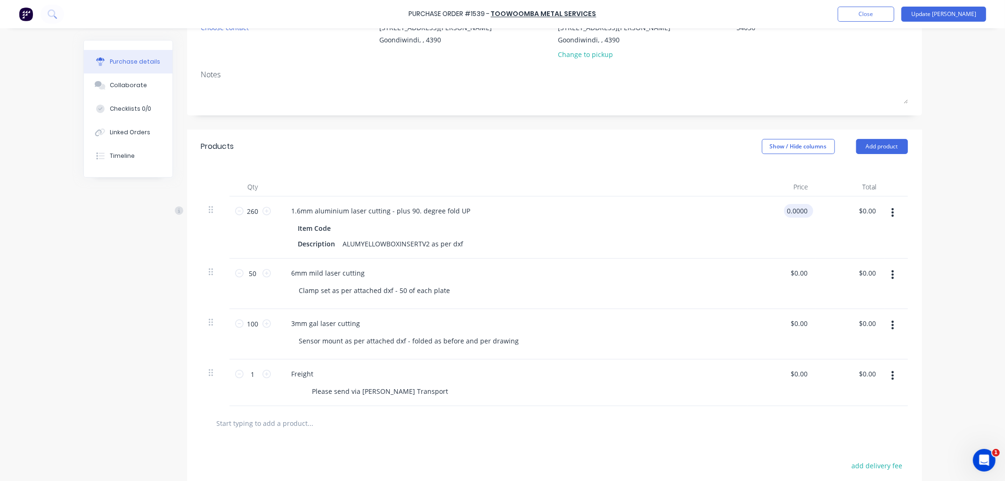
click at [788, 207] on input "0.0000" at bounding box center [796, 211] width 25 height 14
click at [799, 215] on input "0.0000" at bounding box center [796, 211] width 25 height 14
type input "$5.50"
type input "$1,430.00"
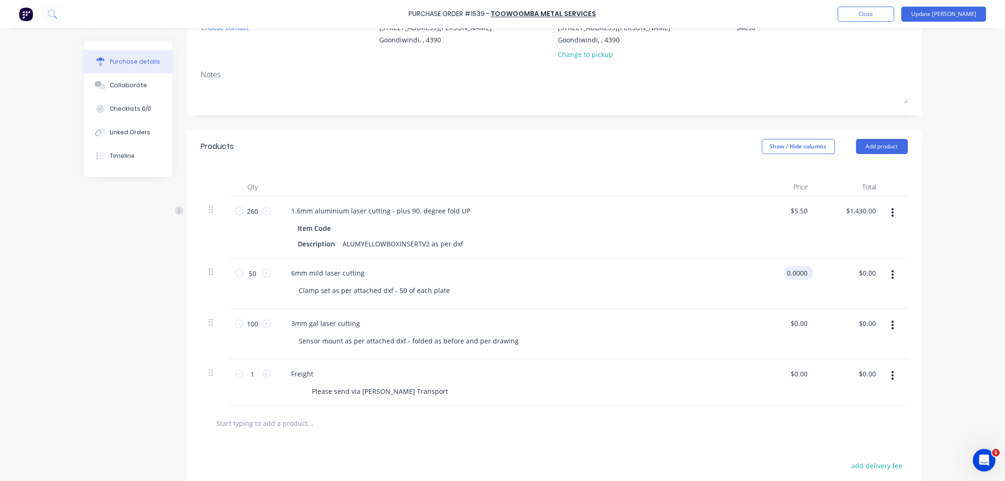
click at [784, 271] on input "0.0000" at bounding box center [796, 273] width 25 height 14
type input "$5.55"
type input "$277.50"
click at [789, 323] on input "0.0000" at bounding box center [799, 324] width 22 height 14
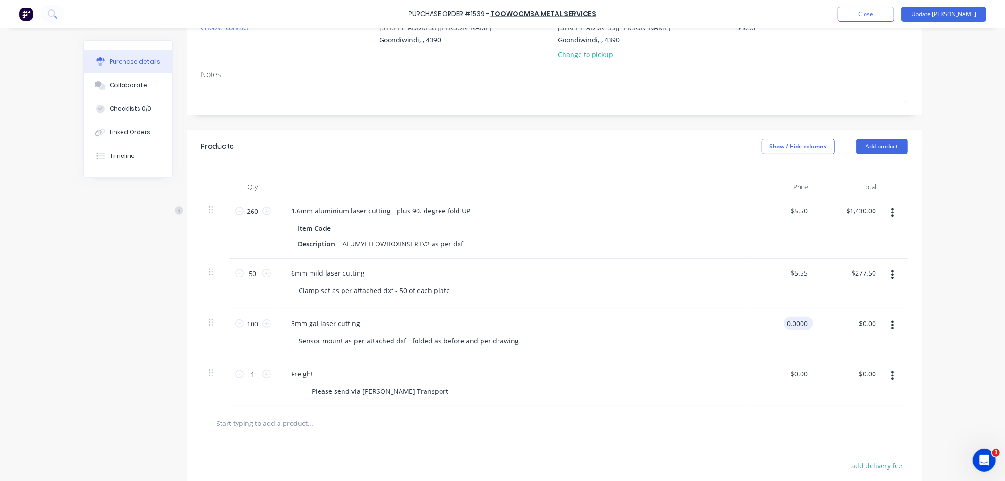
click at [789, 323] on input "0.0000" at bounding box center [796, 324] width 25 height 14
type input "$5.30"
type input "$530.00"
click at [794, 378] on input "0.0000" at bounding box center [796, 374] width 25 height 14
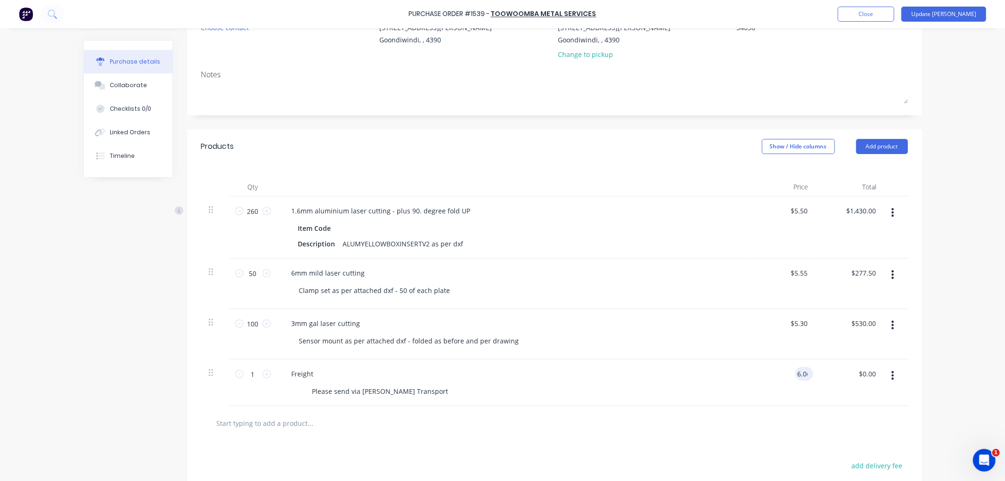
type input "6.06"
type input "5.3"
type input "$6.06"
click at [787, 328] on div "5.3 5.3" at bounding box center [782, 334] width 68 height 50
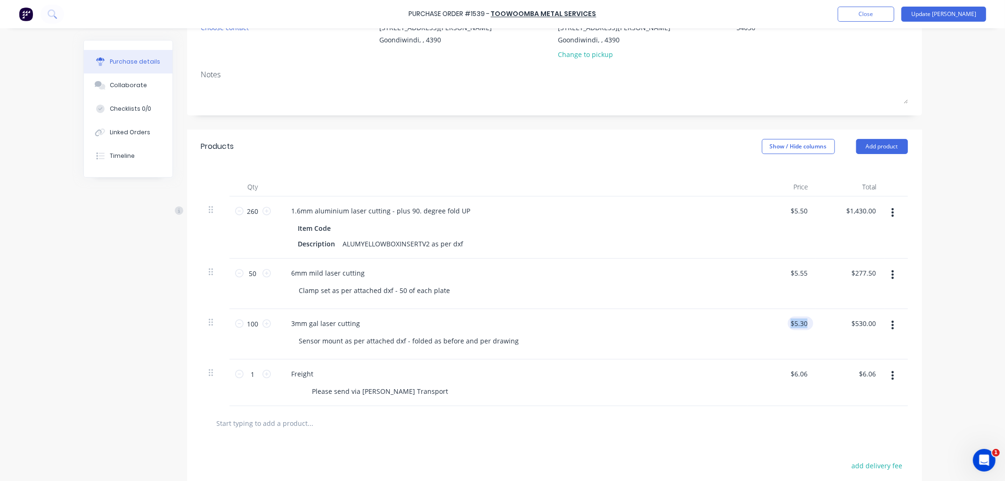
click at [787, 328] on div "$5.30 $5.30" at bounding box center [782, 334] width 68 height 50
click at [795, 324] on input "5.3" at bounding box center [799, 324] width 22 height 14
click at [796, 324] on input "5.3" at bounding box center [803, 324] width 14 height 14
type input "$6.60"
type input "$660.00"
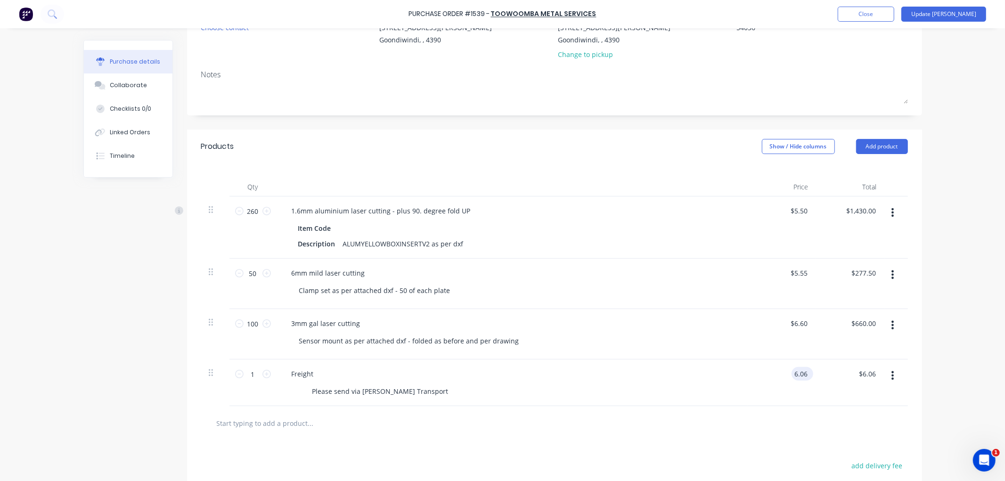
click at [798, 369] on input "6.06" at bounding box center [801, 374] width 18 height 14
type input "$0.00"
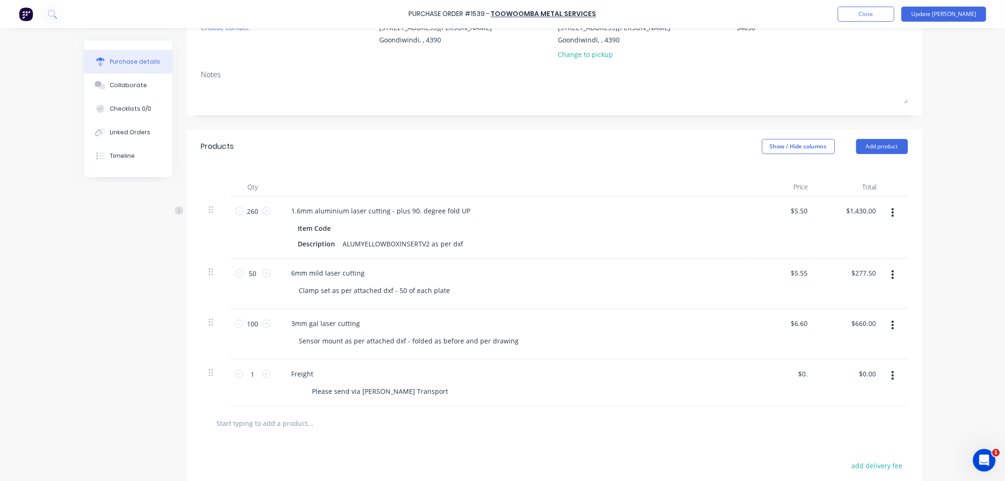
click at [764, 418] on div at bounding box center [555, 423] width 692 height 19
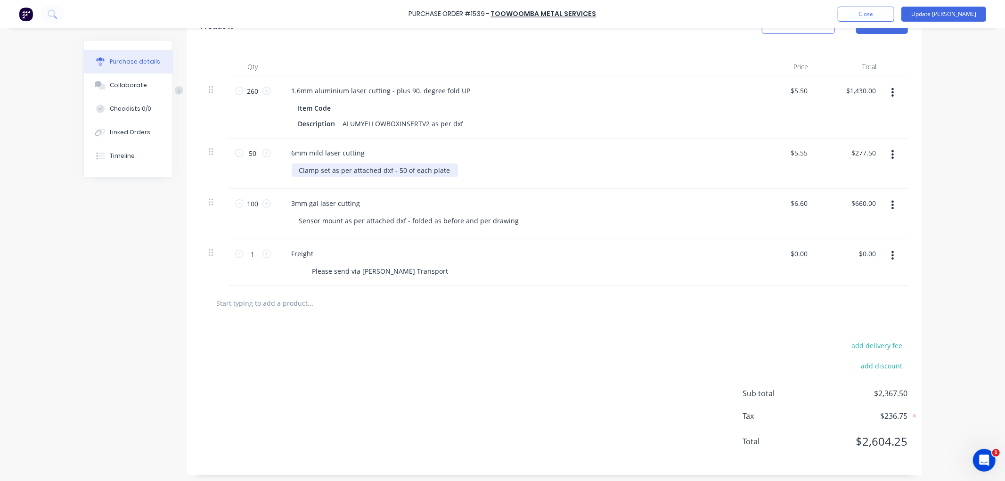
scroll to position [230, 0]
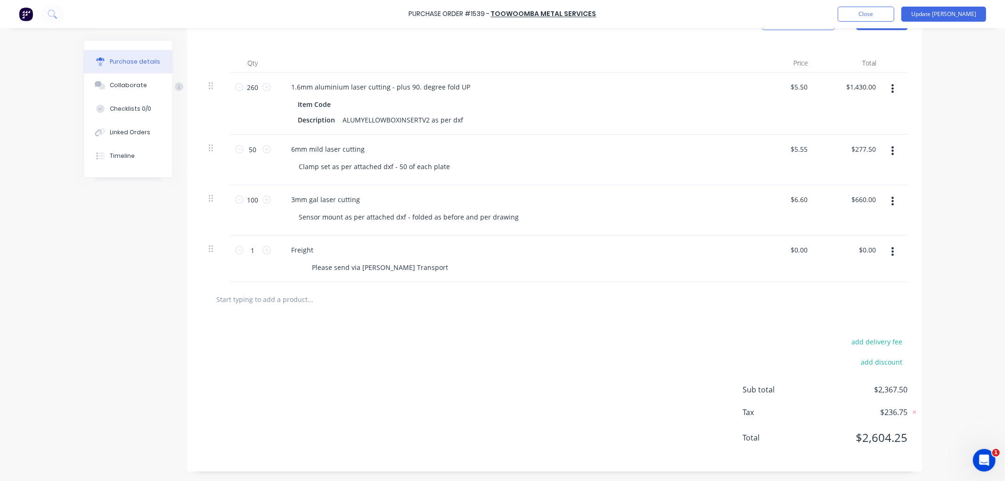
click at [291, 295] on input "text" at bounding box center [310, 299] width 189 height 19
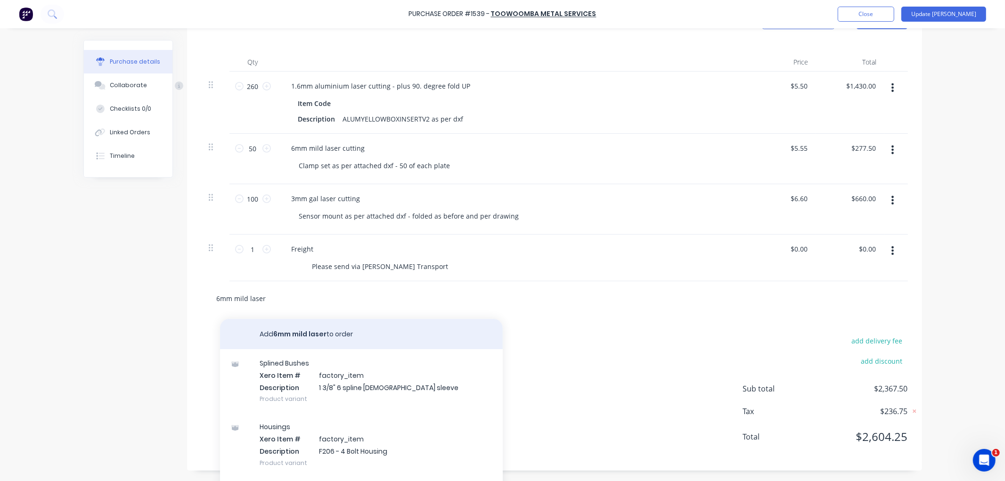
type input "6mm mild laser"
click at [327, 330] on button "Add 6mm mild laser to order" at bounding box center [361, 334] width 283 height 30
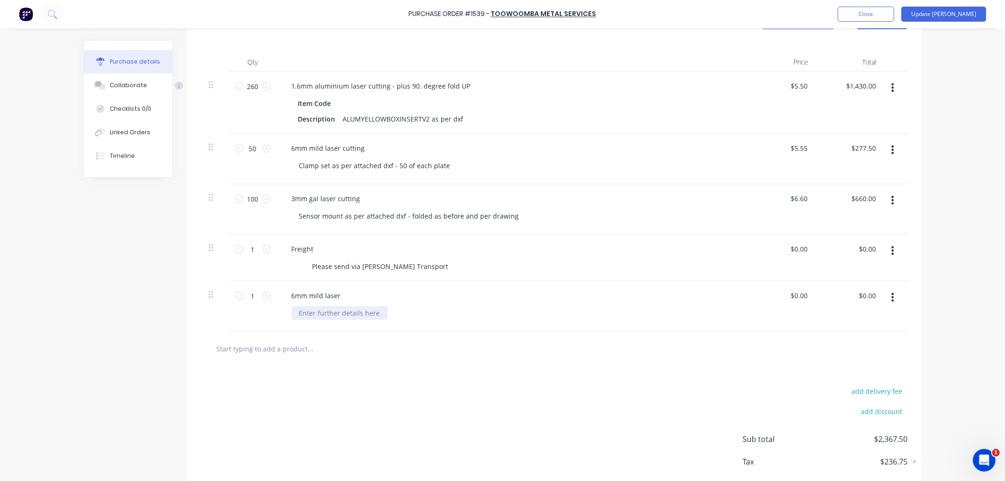
click at [332, 315] on div at bounding box center [340, 313] width 96 height 14
click at [320, 296] on div "6mm mild laser" at bounding box center [316, 296] width 65 height 14
click at [338, 297] on div "6mm mild laser" at bounding box center [316, 296] width 65 height 14
click at [343, 310] on div at bounding box center [340, 313] width 96 height 14
click at [250, 297] on input "1" at bounding box center [253, 296] width 19 height 14
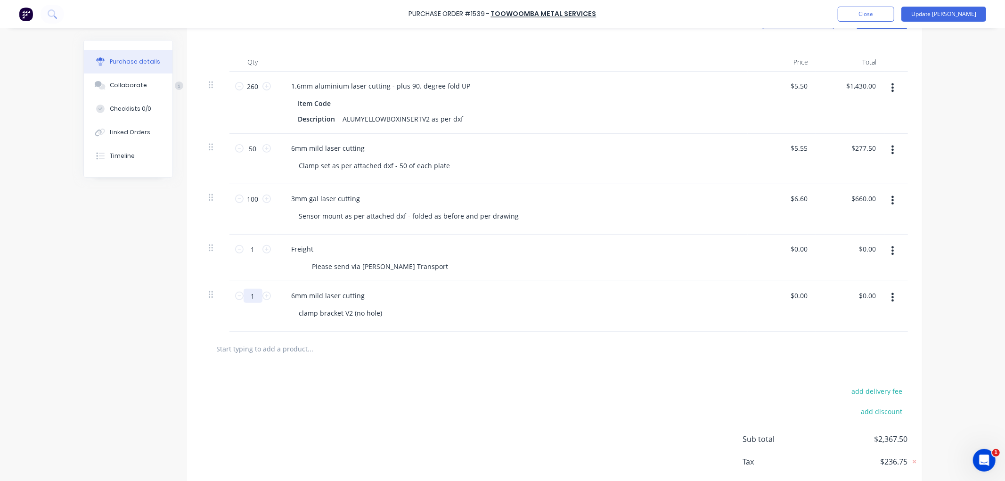
click at [250, 297] on input "1" at bounding box center [253, 296] width 19 height 14
type input "50"
click at [794, 298] on input "0.00" at bounding box center [799, 296] width 22 height 14
click at [794, 298] on input "0.00" at bounding box center [801, 296] width 18 height 14
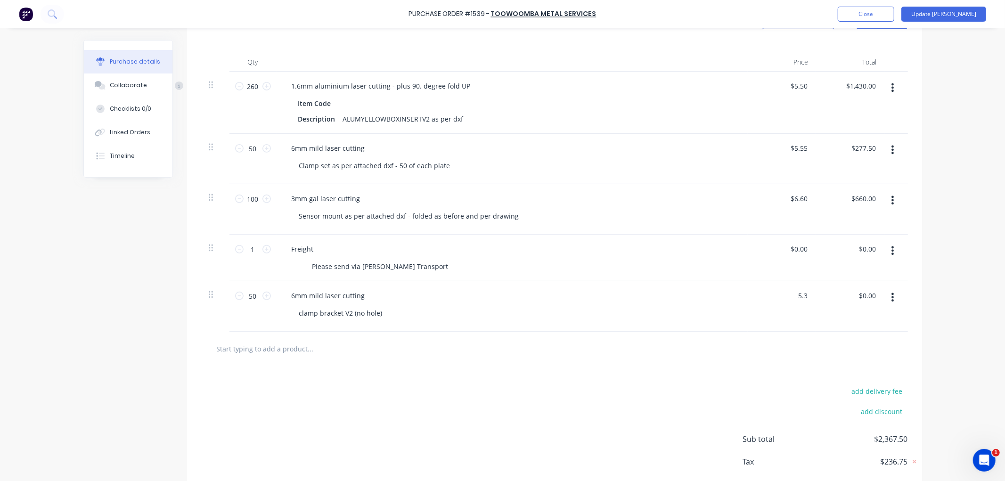
type input "$5.30"
type input "$265.00"
click at [921, 341] on div "Purchase Order #1539 - Toowoomba Metal Services Add product Close Update Bill P…" at bounding box center [502, 240] width 1005 height 481
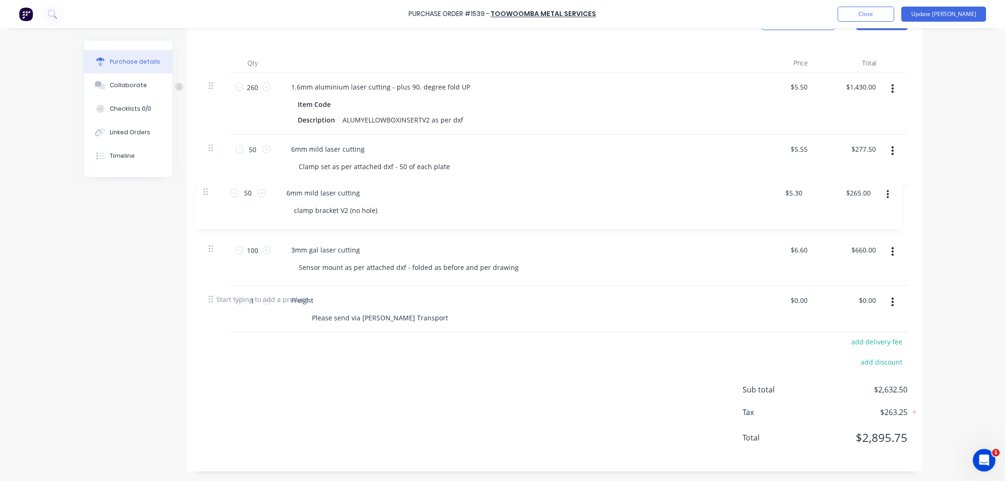
drag, startPoint x: 208, startPoint y: 296, endPoint x: 207, endPoint y: 187, distance: 109.3
click at [207, 187] on div "260 260 1.6mm aluminium laser cutting - plus 90. degree fold UP Item Code Descr…" at bounding box center [554, 178] width 707 height 210
type input "50"
type input "$5.30"
type input "$265.00"
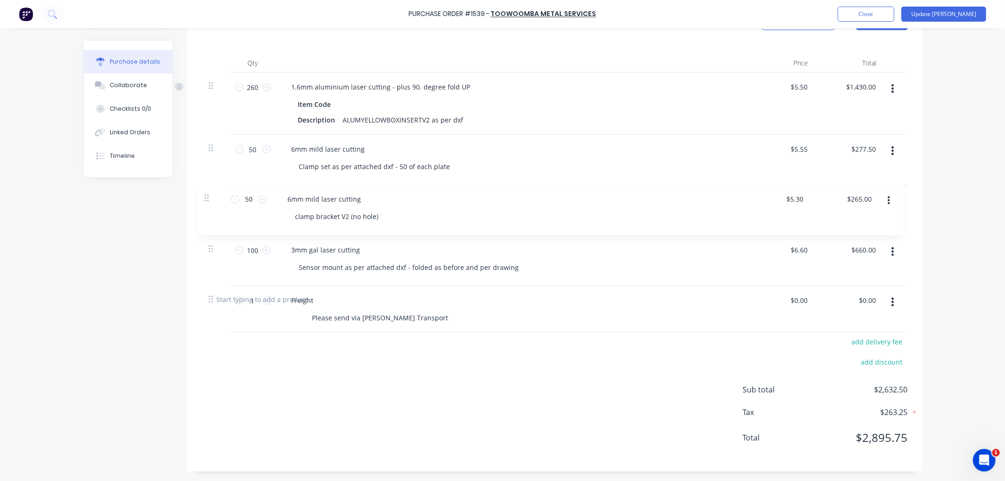
type input "100"
type input "$6.60"
type input "$660.00"
type input "1"
type input "$0.00"
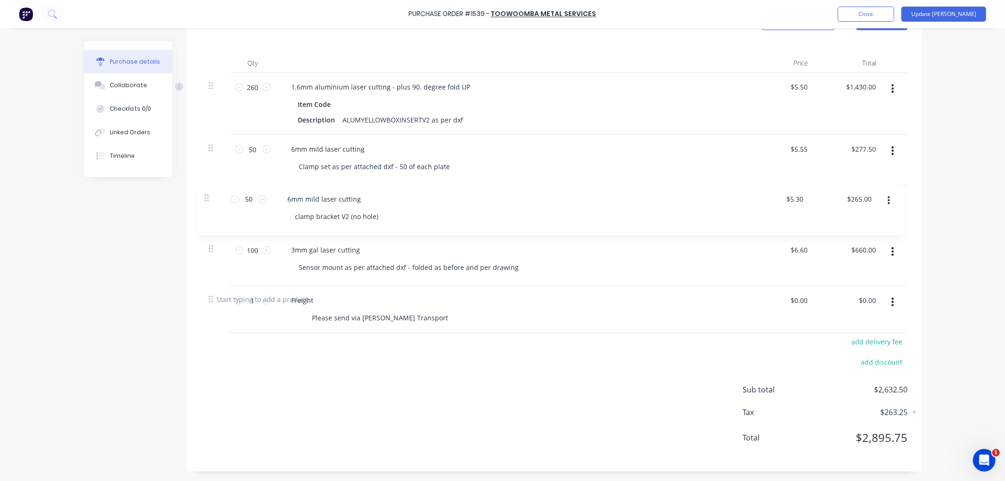
type input "$0.00"
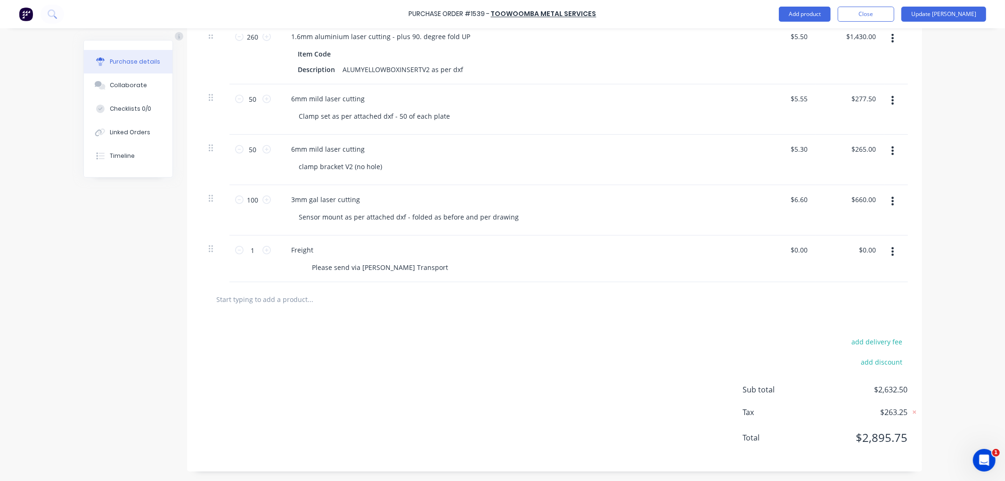
scroll to position [228, 0]
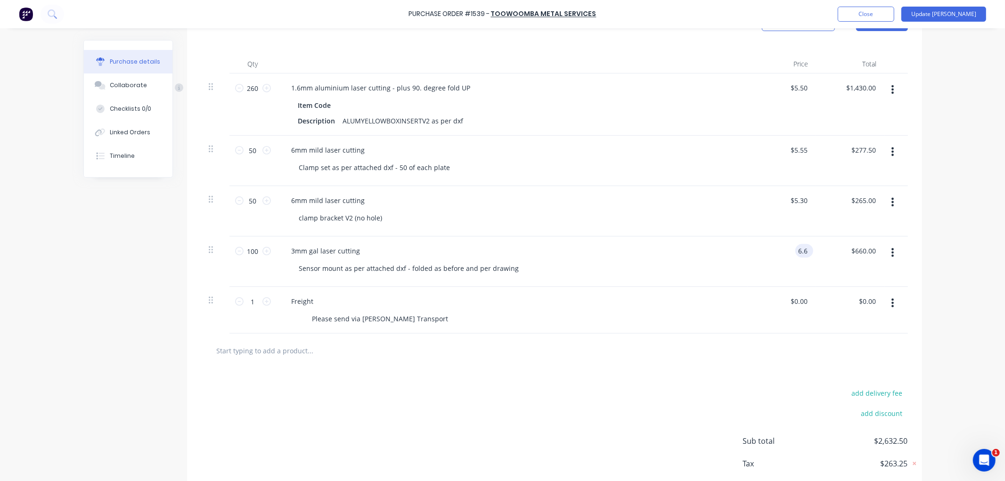
click at [788, 253] on div "6.6 6.6" at bounding box center [782, 262] width 68 height 50
click at [802, 252] on input "6.6" at bounding box center [803, 251] width 14 height 14
drag, startPoint x: 802, startPoint y: 252, endPoint x: 827, endPoint y: 241, distance: 27.2
click at [804, 251] on input "6.6" at bounding box center [803, 251] width 14 height 14
type input "$6.06"
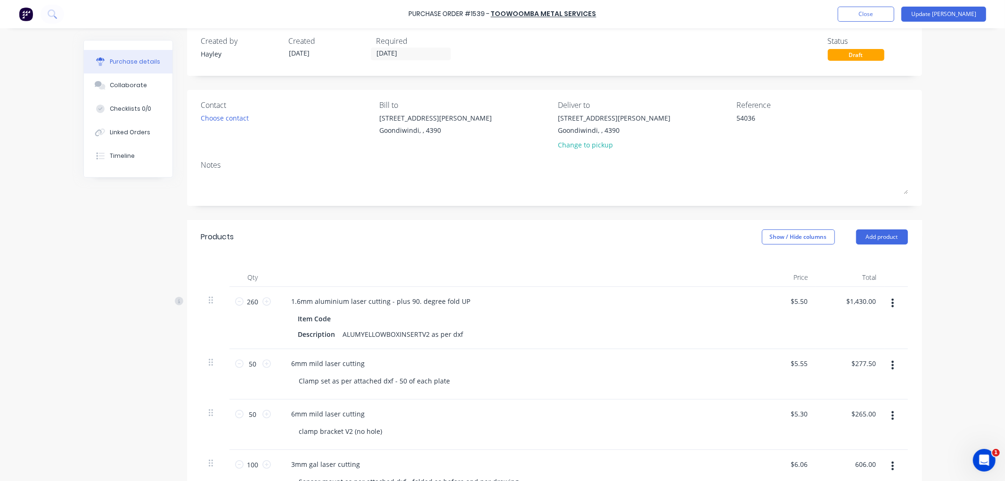
scroll to position [0, 0]
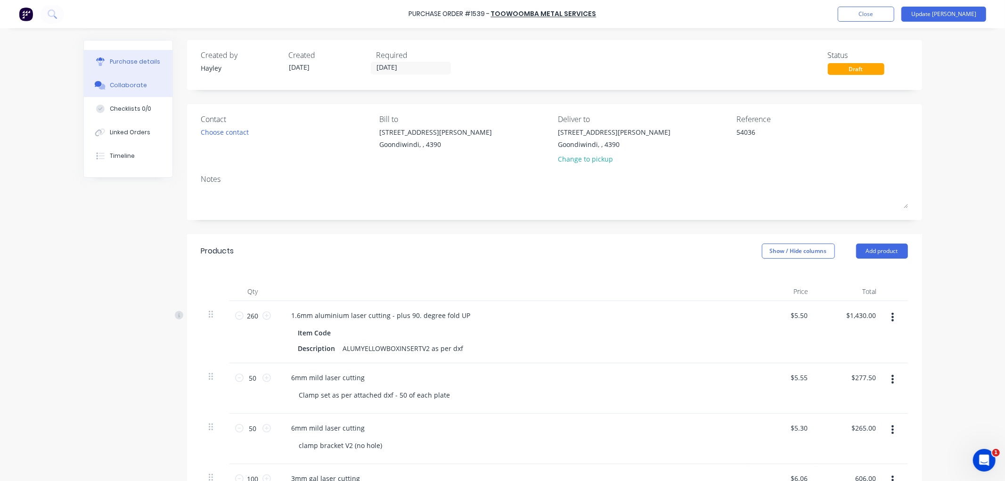
type input "$606.00"
click at [133, 90] on button "Collaborate" at bounding box center [128, 86] width 89 height 24
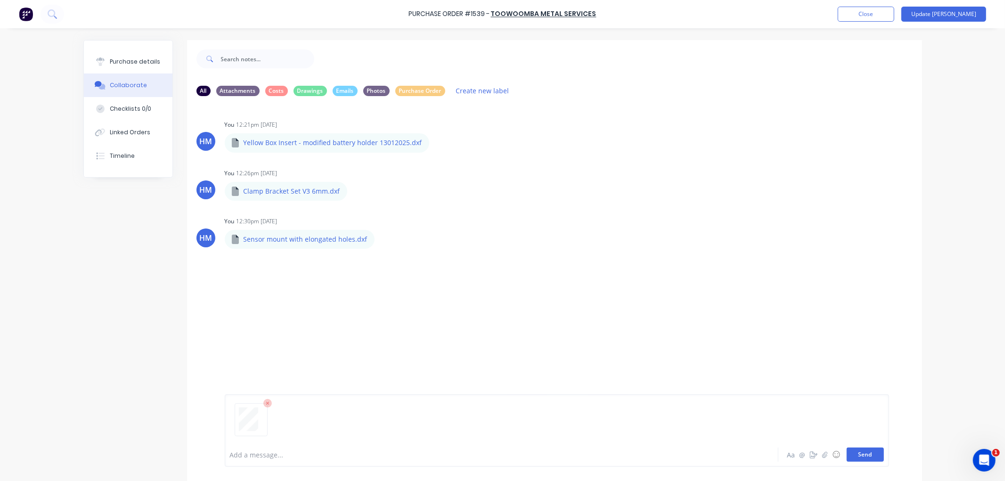
click at [859, 458] on button "Send" at bounding box center [865, 455] width 37 height 14
click at [134, 62] on div "Purchase details" at bounding box center [135, 61] width 50 height 8
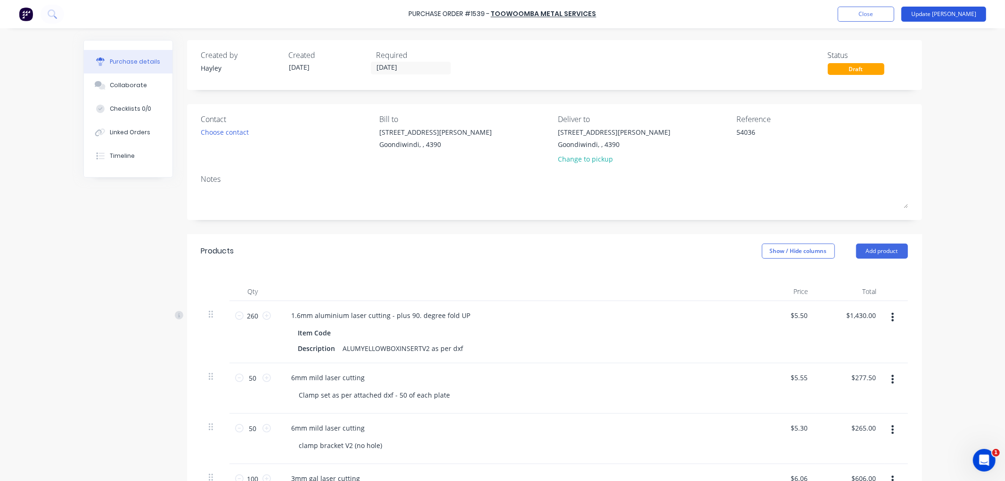
click at [953, 16] on button "Update [PERSON_NAME]" at bounding box center [944, 14] width 85 height 15
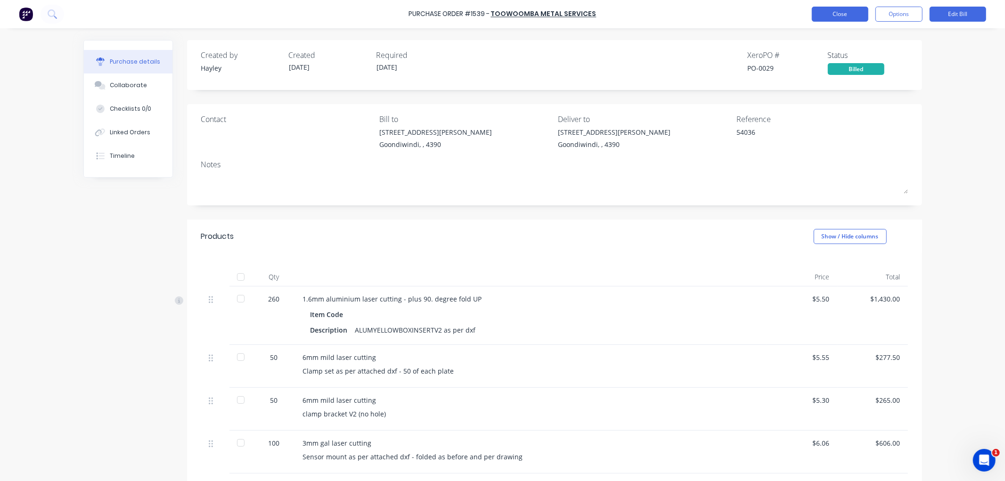
click at [861, 13] on button "Close" at bounding box center [840, 14] width 57 height 15
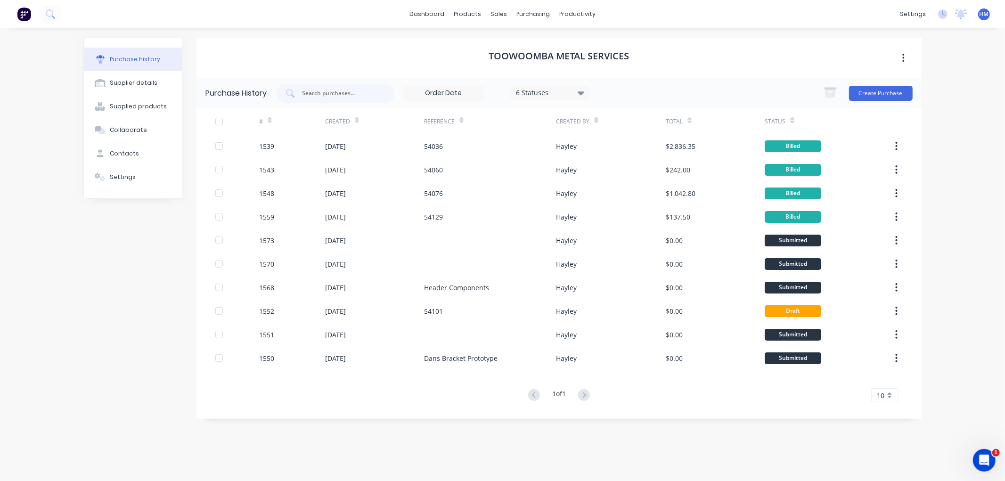
click at [950, 274] on div "dashboard products sales purchasing productivity dashboard products Product Cat…" at bounding box center [502, 240] width 1005 height 481
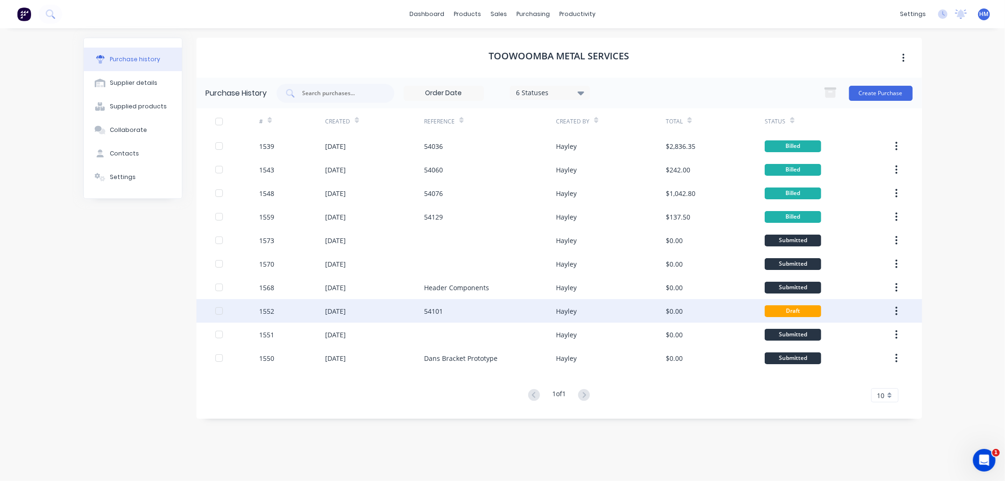
click at [276, 312] on div "1552" at bounding box center [292, 311] width 66 height 24
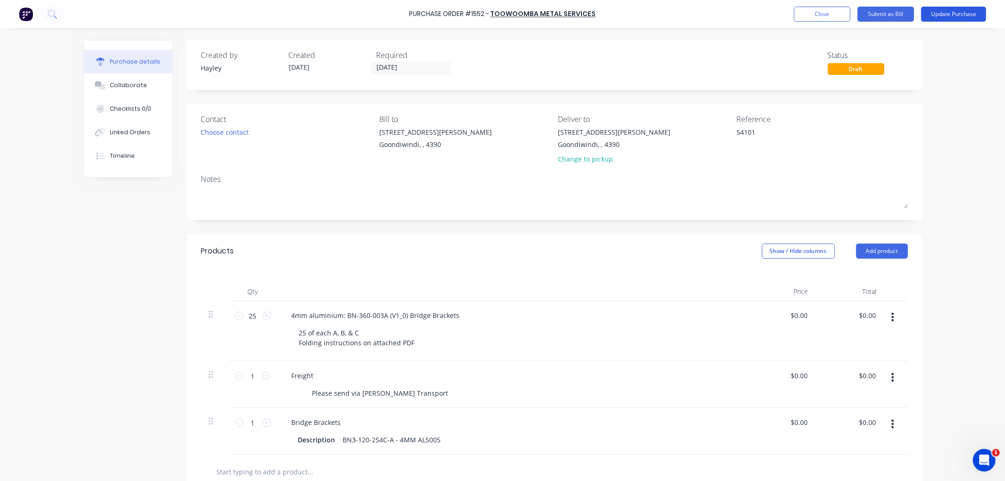
click at [964, 15] on button "Update Purchase" at bounding box center [953, 14] width 65 height 15
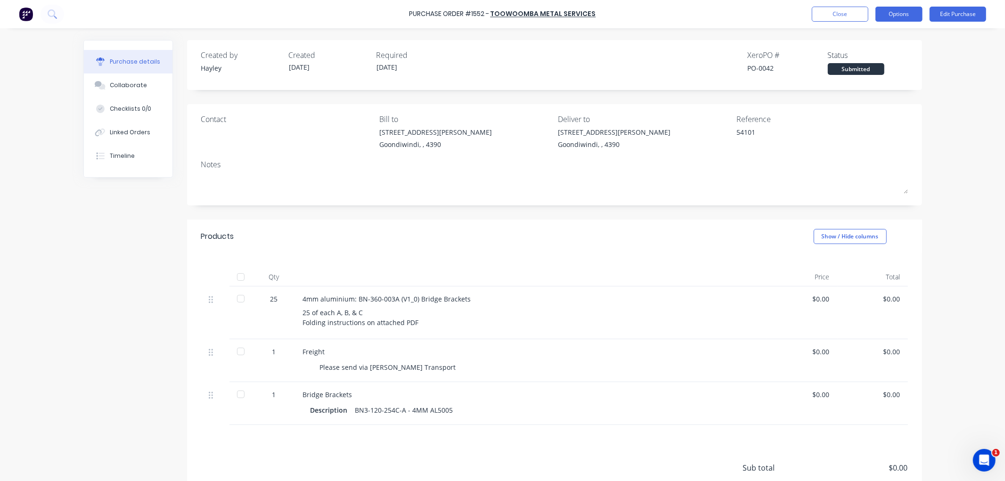
click at [899, 16] on button "Options" at bounding box center [899, 14] width 47 height 15
click at [939, 40] on div "Purchase Order #1552 - Toowoomba Metal Services Close Options Edit Purchase Pur…" at bounding box center [502, 240] width 1005 height 481
click at [927, 11] on div "Close Options Edit Purchase" at bounding box center [899, 14] width 174 height 15
click at [916, 13] on button "Options" at bounding box center [899, 14] width 47 height 15
click at [888, 53] on div "Convert to Bill" at bounding box center [878, 57] width 73 height 14
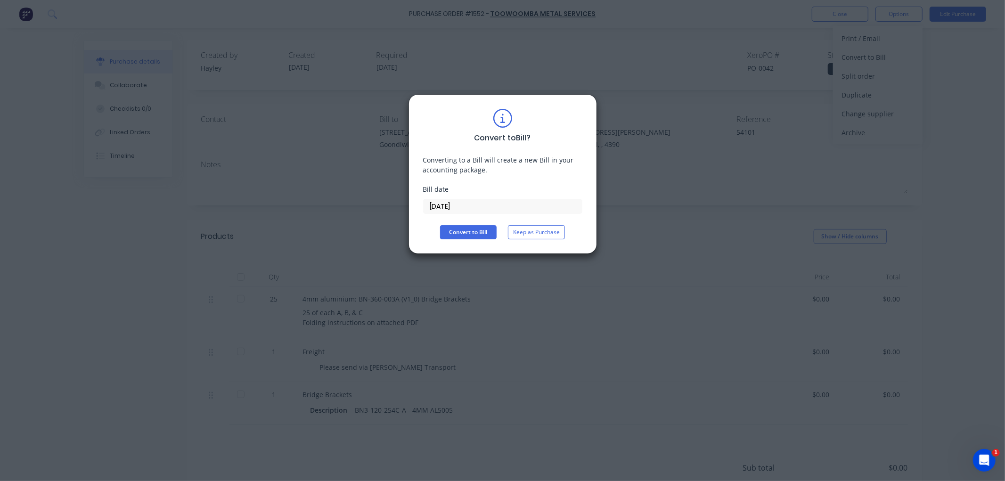
click at [440, 205] on input "[DATE]" at bounding box center [503, 206] width 158 height 14
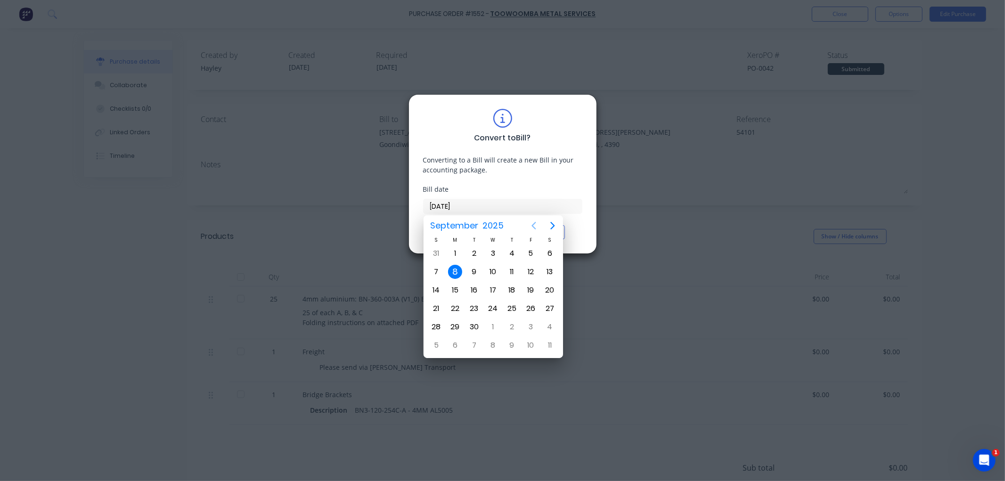
click at [534, 221] on icon "Previous page" at bounding box center [533, 225] width 11 height 11
click at [470, 324] on div "26" at bounding box center [474, 327] width 14 height 14
type input "[DATE]"
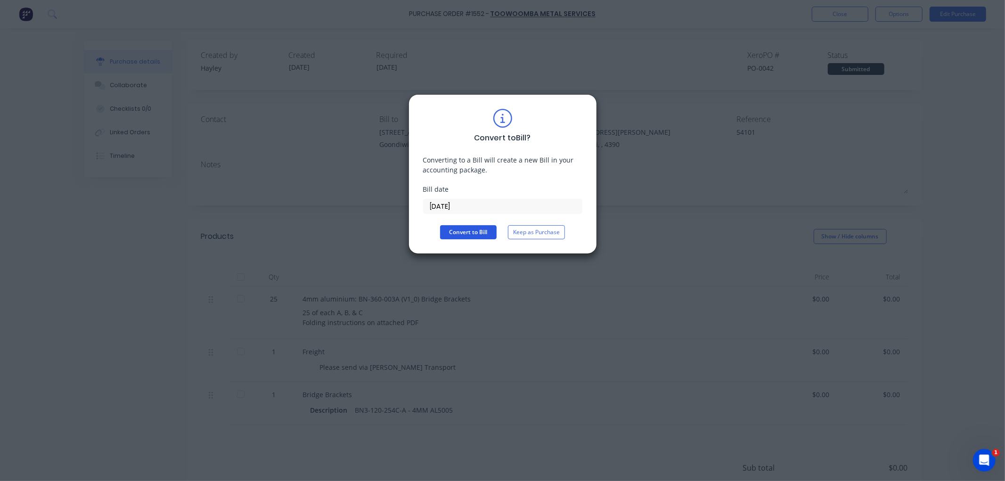
click at [475, 238] on button "Convert to Bill" at bounding box center [468, 232] width 57 height 14
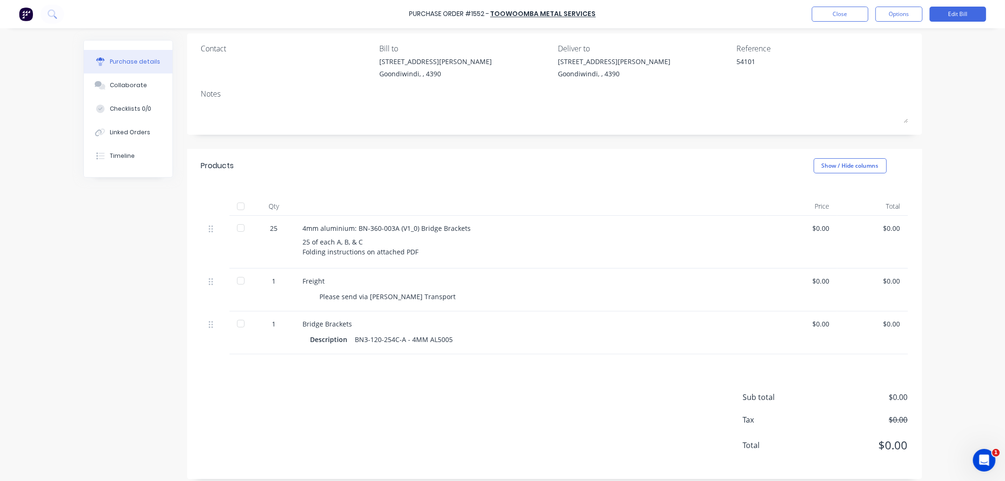
scroll to position [79, 0]
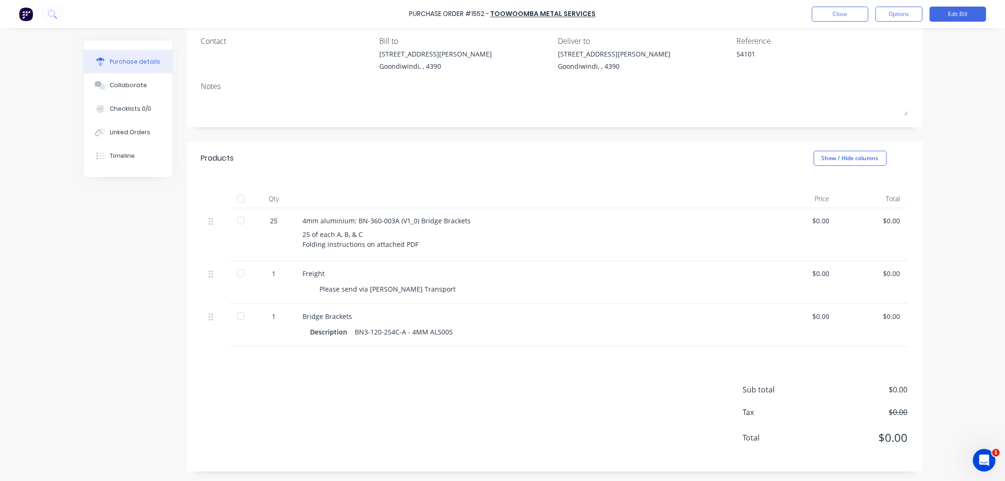
click at [948, 83] on div "Purchase Order #1552 - Toowoomba Metal Services Close Options Edit Bill Purchas…" at bounding box center [502, 240] width 1005 height 481
click at [961, 20] on button "Edit Bill" at bounding box center [958, 14] width 57 height 15
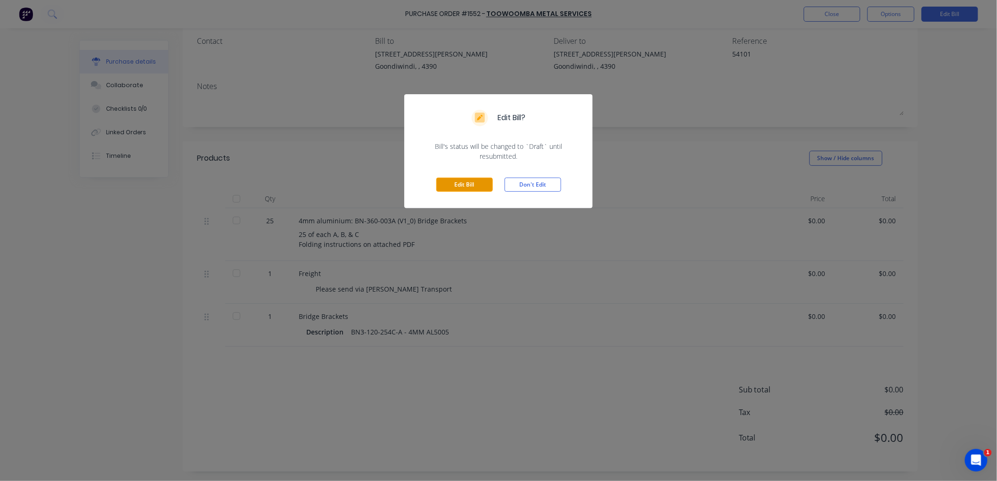
click at [456, 178] on button "Edit Bill" at bounding box center [464, 185] width 57 height 14
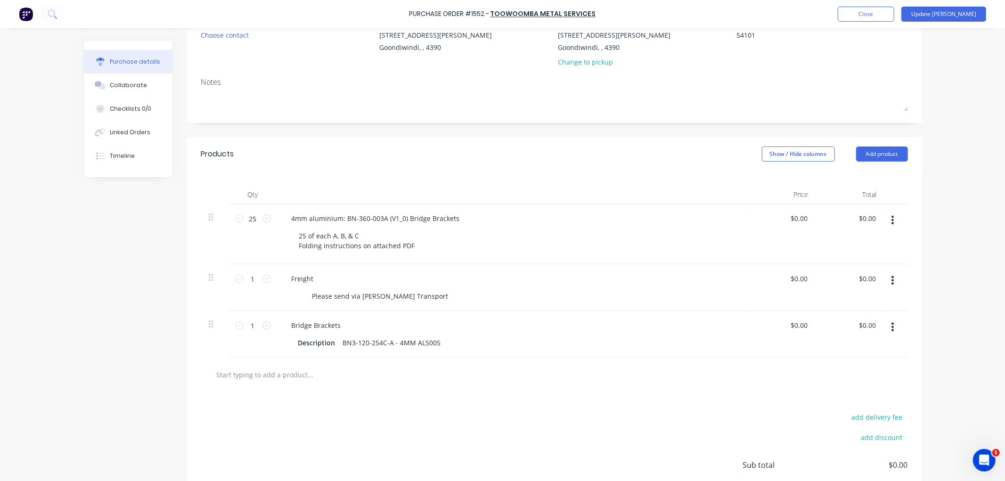
scroll to position [157, 0]
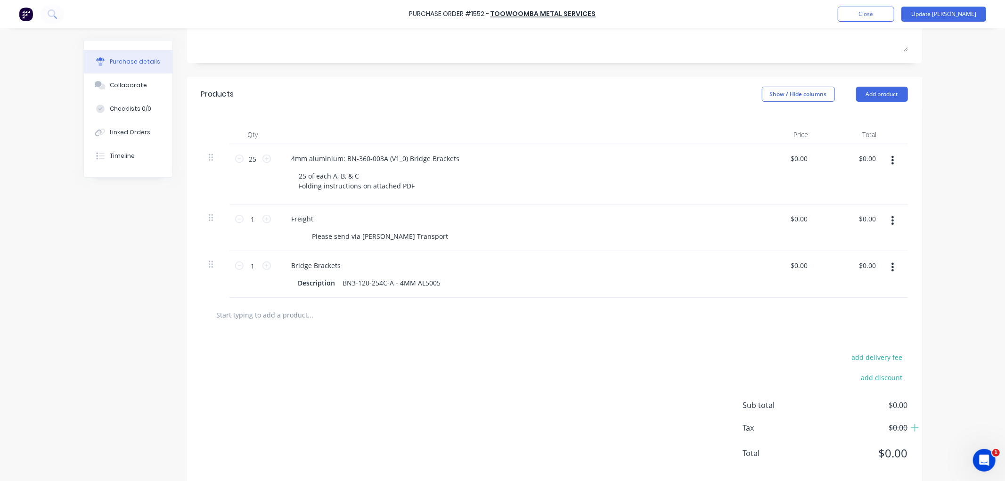
click at [284, 314] on input "text" at bounding box center [310, 314] width 189 height 19
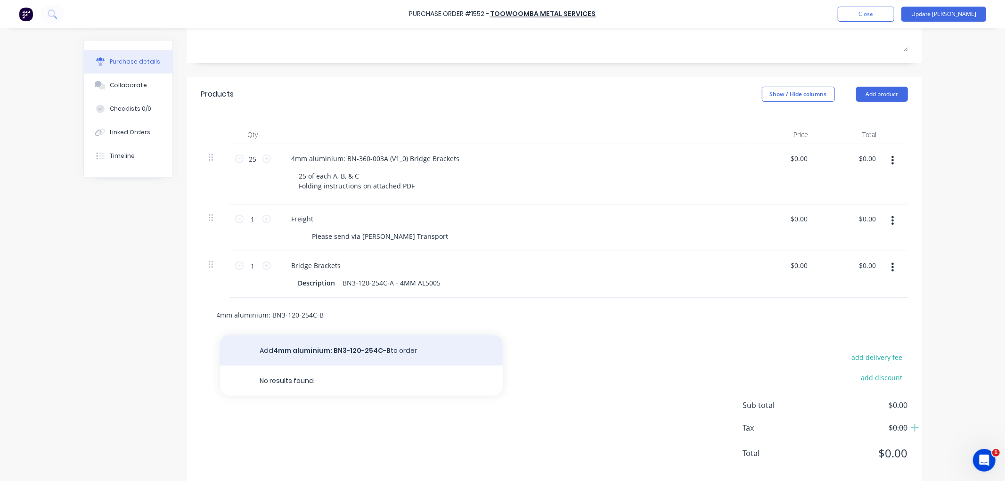
type input "4mm aluminium: BN3-120-254C-B"
click at [334, 345] on button "Add 4mm aluminium: BN3-120-254C-B to order" at bounding box center [361, 351] width 283 height 30
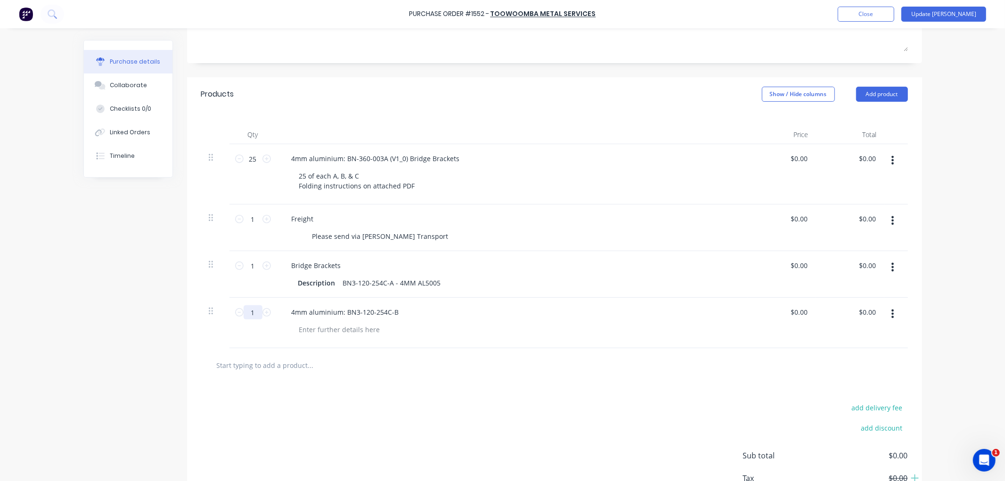
click at [245, 314] on input "1" at bounding box center [253, 312] width 19 height 14
type input "25"
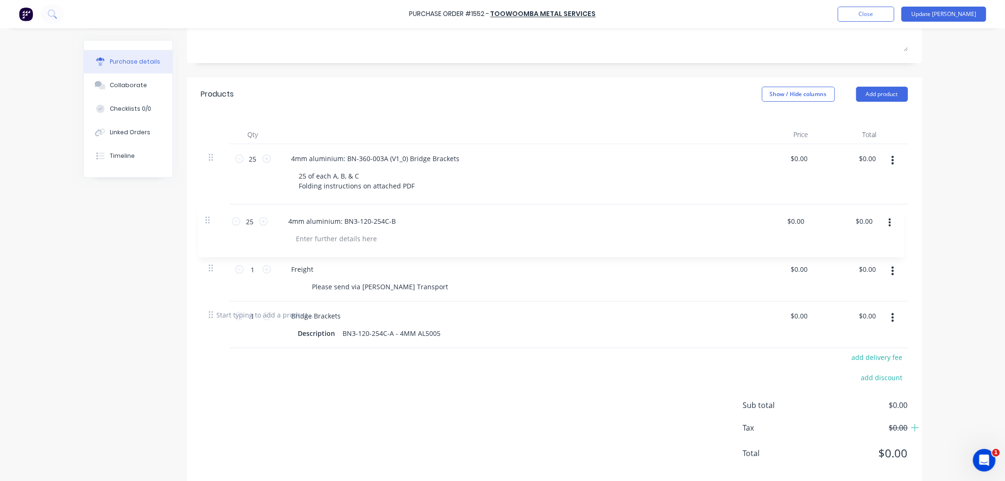
drag, startPoint x: 207, startPoint y: 315, endPoint x: 208, endPoint y: 217, distance: 98.0
click at [208, 217] on div "25 25 4mm aluminium: BN-360-003A (V1_0) Bridge Brackets 25 of each A, B, & C Fo…" at bounding box center [554, 221] width 707 height 154
type input "25"
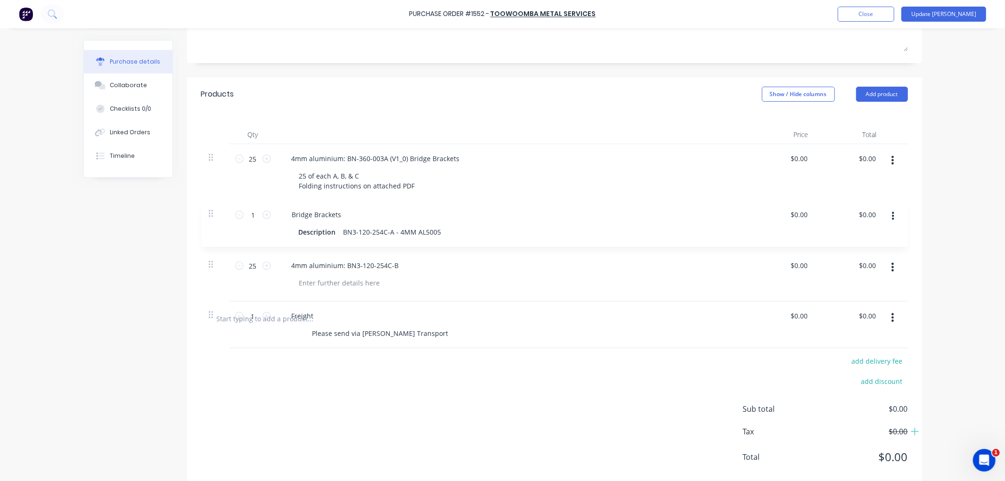
drag, startPoint x: 206, startPoint y: 318, endPoint x: 210, endPoint y: 210, distance: 107.5
click at [210, 210] on div "25 25 4mm aluminium: BN-360-003A (V1_0) Bridge Brackets 25 of each A, B, & C Fo…" at bounding box center [554, 222] width 707 height 157
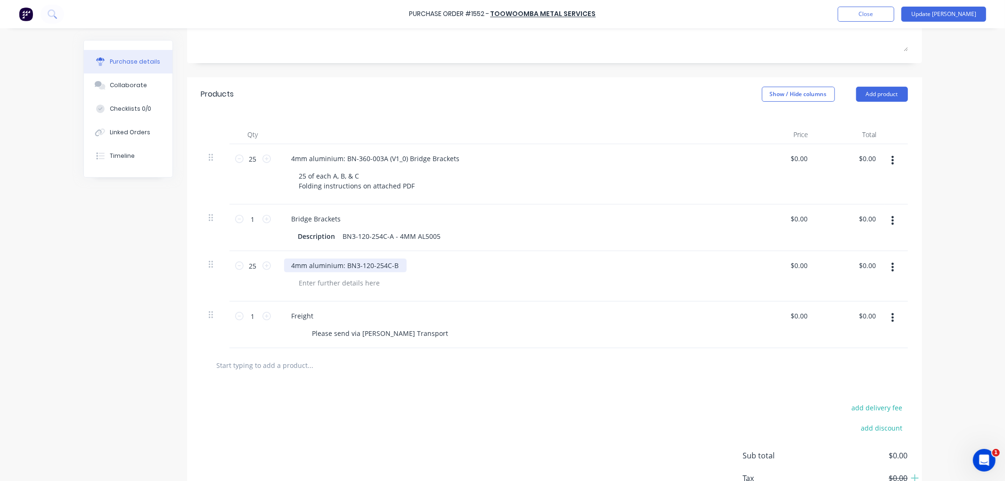
click at [312, 267] on div "4mm aluminium: BN3-120-254C-B" at bounding box center [345, 266] width 123 height 14
click at [287, 265] on div "4mm aluminium: BN3-120-254C-B" at bounding box center [345, 266] width 123 height 14
drag, startPoint x: 338, startPoint y: 264, endPoint x: 453, endPoint y: 271, distance: 115.2
click at [453, 271] on div "Bridge Brackest 4mm aluminium: BN3-120-254C-B" at bounding box center [512, 266] width 456 height 14
copy div "4mm aluminium: BN3-120-254C-B"
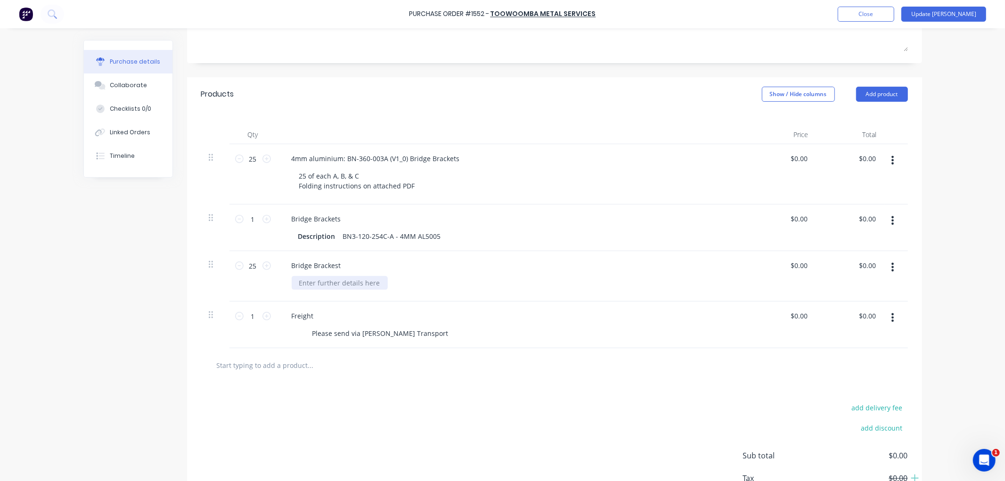
click at [336, 281] on div at bounding box center [340, 283] width 96 height 14
paste div
drag, startPoint x: 448, startPoint y: 281, endPoint x: 275, endPoint y: 287, distance: 173.1
click at [277, 287] on div "Bridge Brackest 4mm aluminium: BN3-120-254C-B - 4MM AL5005" at bounding box center [512, 276] width 471 height 50
copy div "4mm aluminium: BN3-120-254C-B - 4MM AL5005"
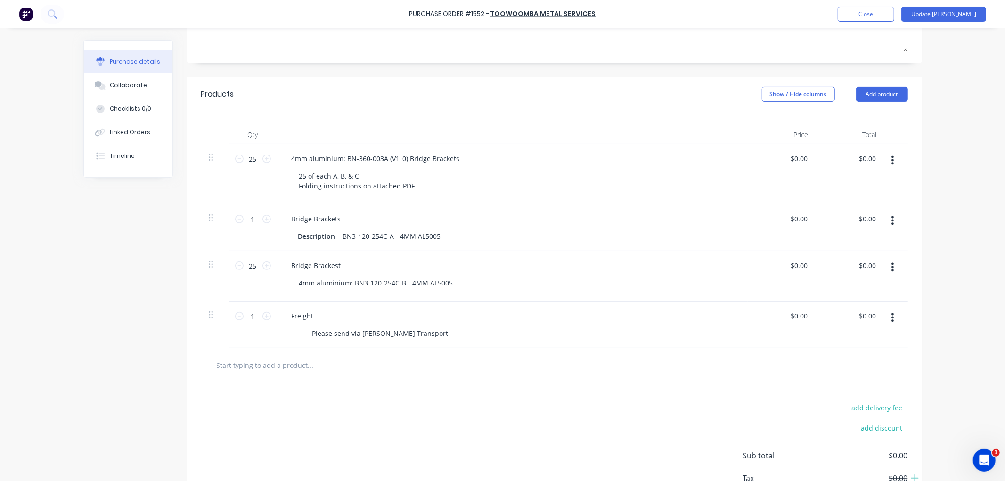
click at [238, 371] on input "text" at bounding box center [310, 365] width 189 height 19
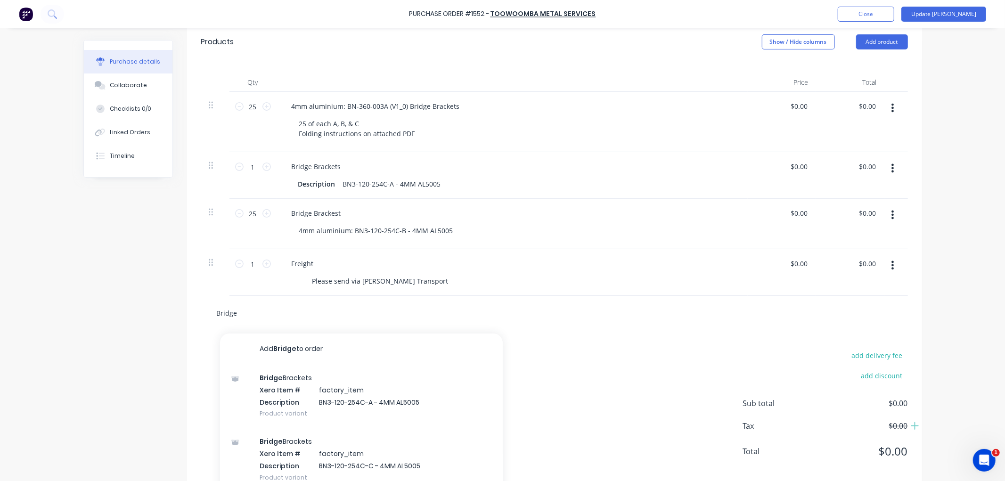
scroll to position [237, 0]
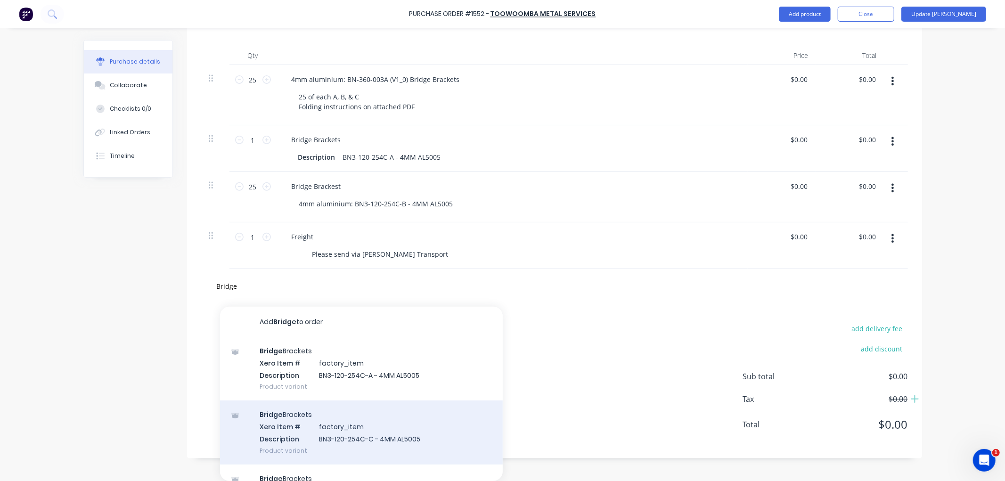
click at [357, 427] on div "Bridge Brackets Xero Item # factory_item Description BN3-120-254C-C - 4MM AL500…" at bounding box center [361, 433] width 283 height 64
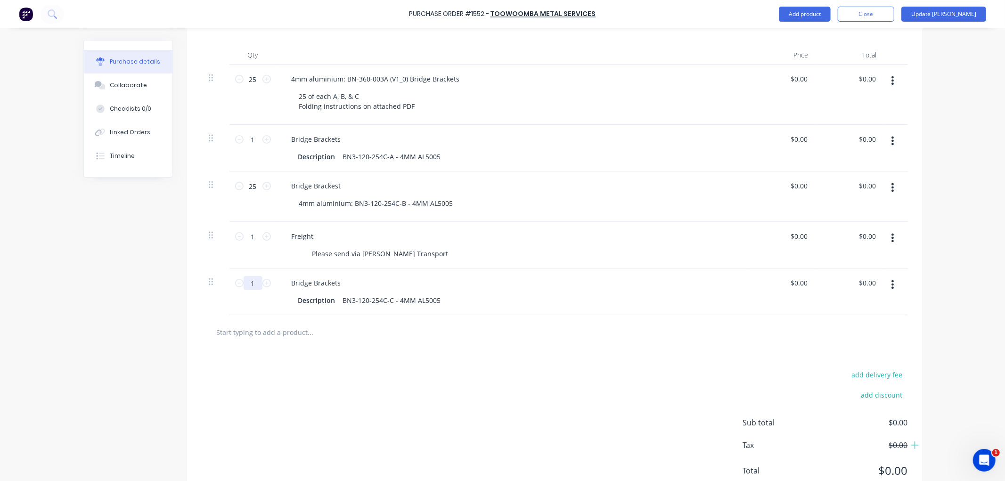
click at [254, 284] on input "1" at bounding box center [253, 283] width 19 height 14
click at [475, 354] on div "add delivery fee add discount Sub total $0.00 Tax $0.00 Total $0.00" at bounding box center [554, 427] width 735 height 155
click at [891, 188] on button "button" at bounding box center [893, 187] width 22 height 17
click at [851, 265] on button "Delete" at bounding box center [864, 269] width 80 height 19
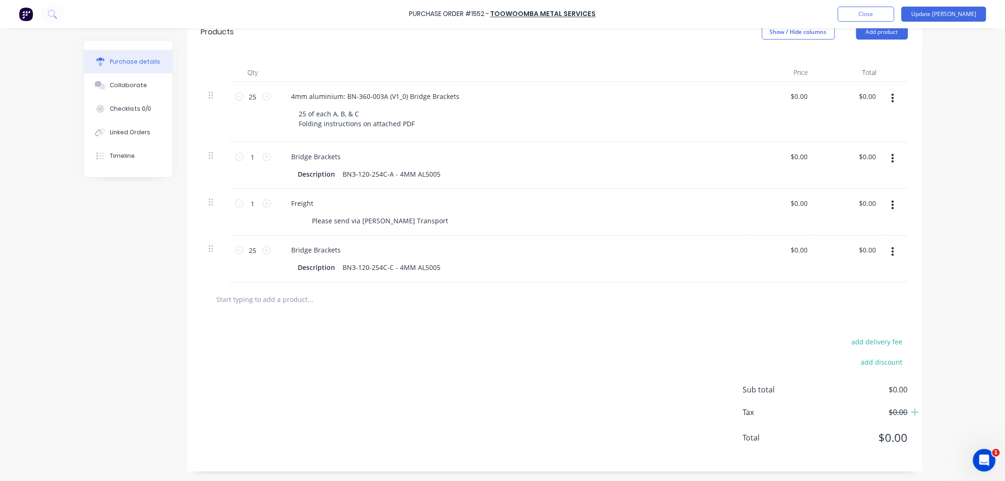
click at [264, 307] on input "text" at bounding box center [310, 299] width 189 height 19
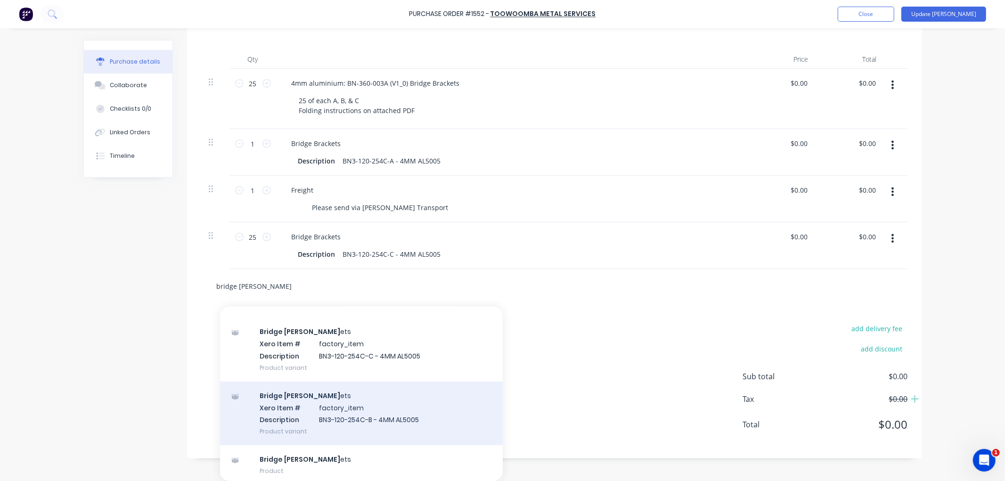
scroll to position [86, 0]
click at [332, 409] on div "Bridge [PERSON_NAME] ets Xero Item # factory_item Description BN3-120-254C-B - …" at bounding box center [361, 410] width 283 height 64
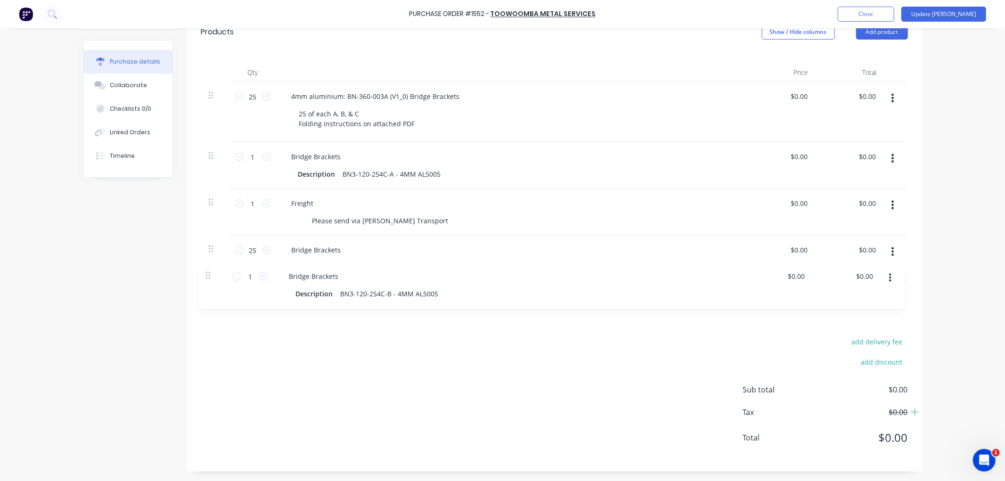
scroll to position [220, 0]
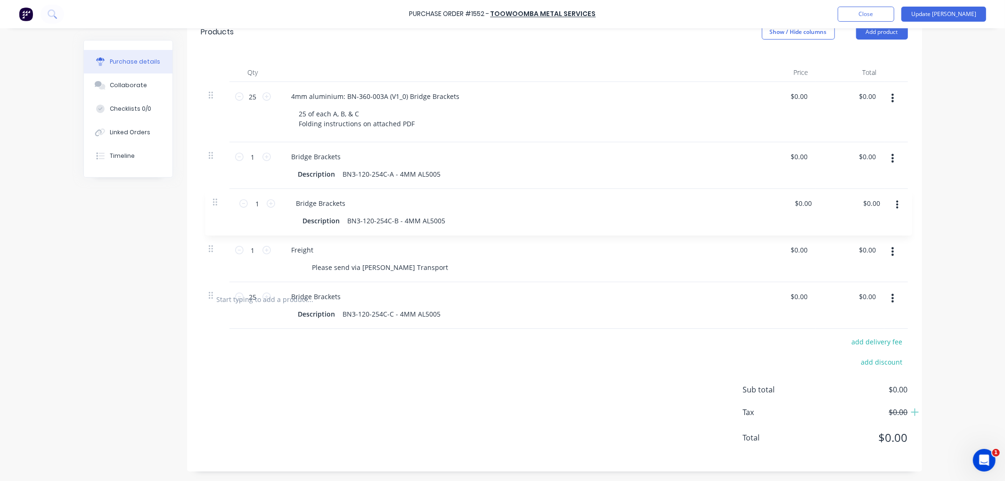
drag, startPoint x: 205, startPoint y: 285, endPoint x: 215, endPoint y: 199, distance: 86.3
click at [215, 199] on div "25 25 4mm aluminium: BN-360-003A (V1_0) Bridge Brackets 25 of each A, B, & C Fo…" at bounding box center [554, 182] width 707 height 200
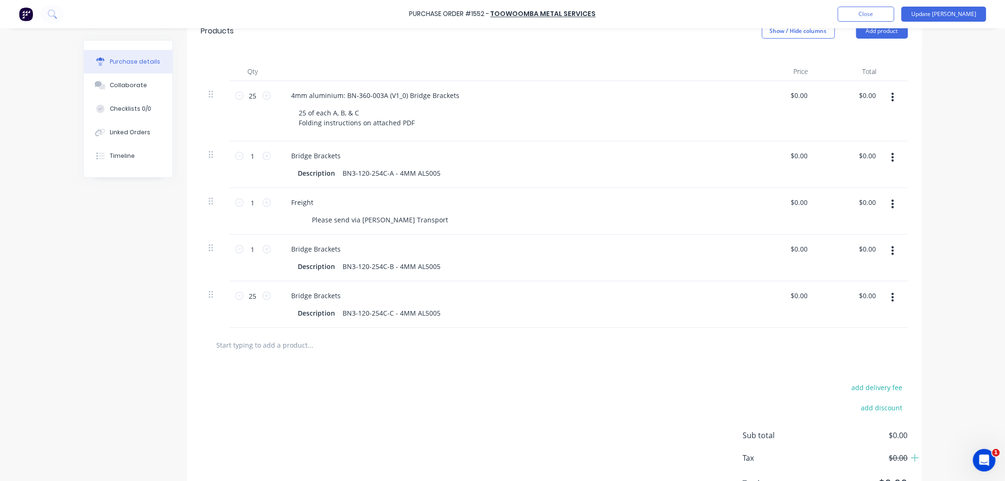
click at [885, 95] on button "button" at bounding box center [893, 97] width 22 height 17
click at [852, 177] on button "Delete" at bounding box center [864, 178] width 80 height 19
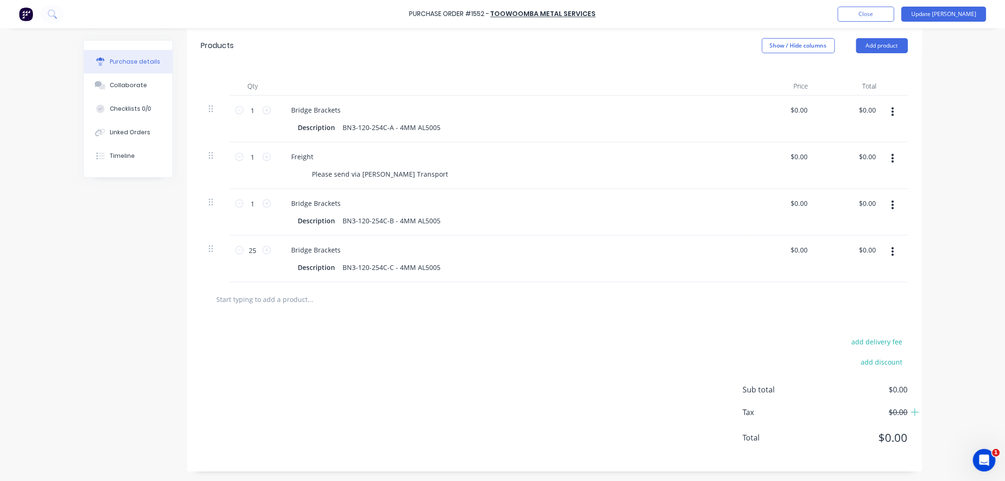
scroll to position [206, 0]
click at [247, 111] on input "1" at bounding box center [253, 110] width 19 height 14
click at [251, 159] on input "1" at bounding box center [253, 157] width 19 height 14
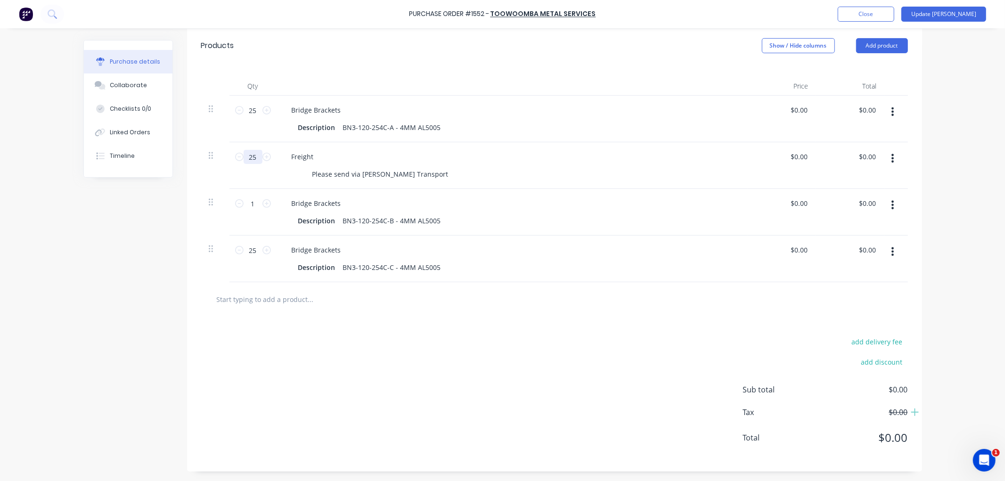
click at [251, 161] on input "25" at bounding box center [253, 157] width 19 height 14
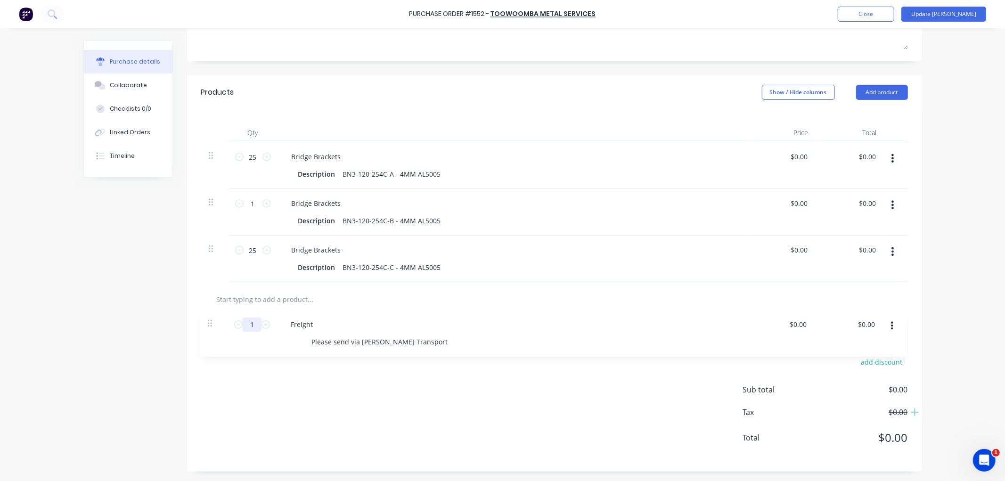
drag, startPoint x: 209, startPoint y: 155, endPoint x: 212, endPoint y: 326, distance: 171.6
click at [212, 326] on div "Products Show / Hide columns Add product Qty Price Total 25 25 Bridge Brackets …" at bounding box center [554, 273] width 735 height 396
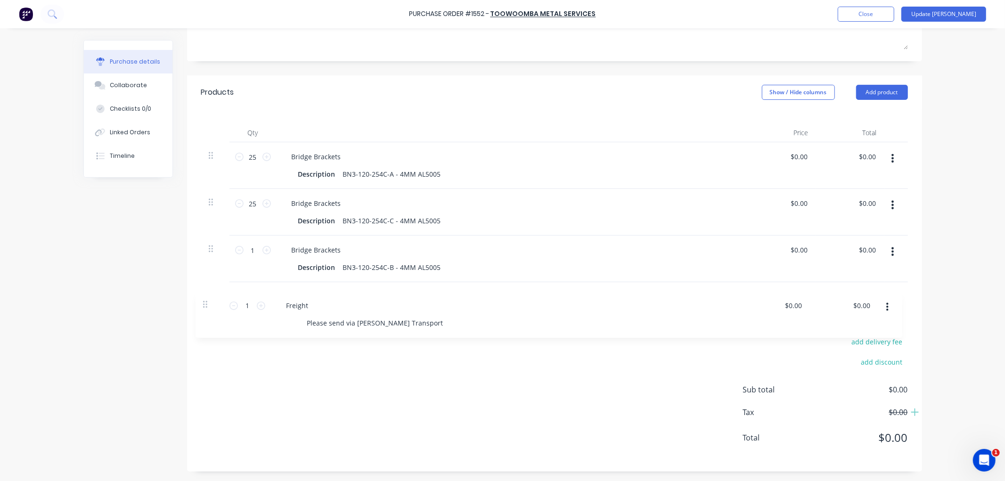
drag, startPoint x: 205, startPoint y: 206, endPoint x: 203, endPoint y: 311, distance: 105.1
click at [203, 311] on div "Products Show / Hide columns Add product Qty Price Total 25 25 Bridge Brackets …" at bounding box center [554, 273] width 735 height 396
drag, startPoint x: 205, startPoint y: 248, endPoint x: 206, endPoint y: 198, distance: 50.4
click at [206, 198] on div "25 25 Bridge Brackets Description BN3-120-254C-A - 4MM AL5005 $0.00 $0.00 $0.00…" at bounding box center [554, 212] width 707 height 140
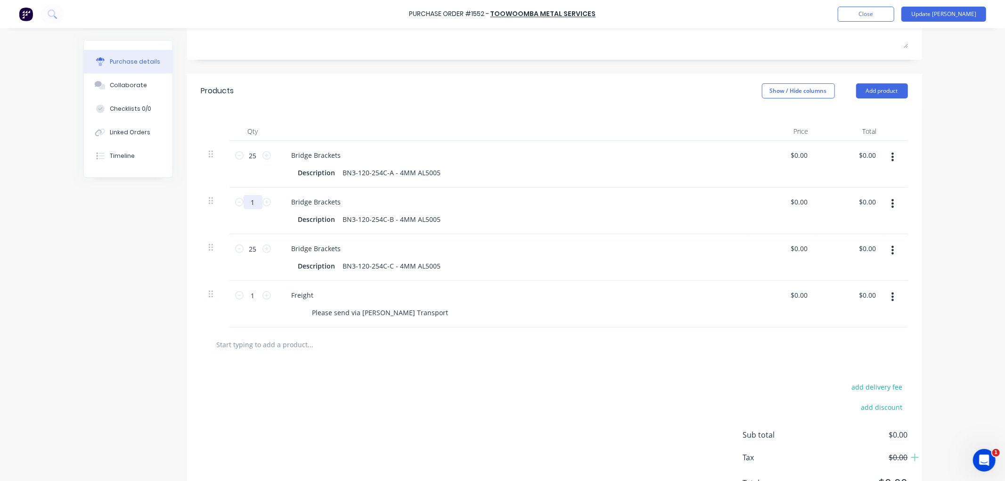
click at [253, 201] on input "1" at bounding box center [253, 202] width 19 height 14
click at [797, 150] on input "0.0000" at bounding box center [799, 155] width 22 height 14
click at [797, 150] on input "0.0000" at bounding box center [796, 155] width 25 height 14
click at [795, 204] on input "0" at bounding box center [799, 202] width 22 height 14
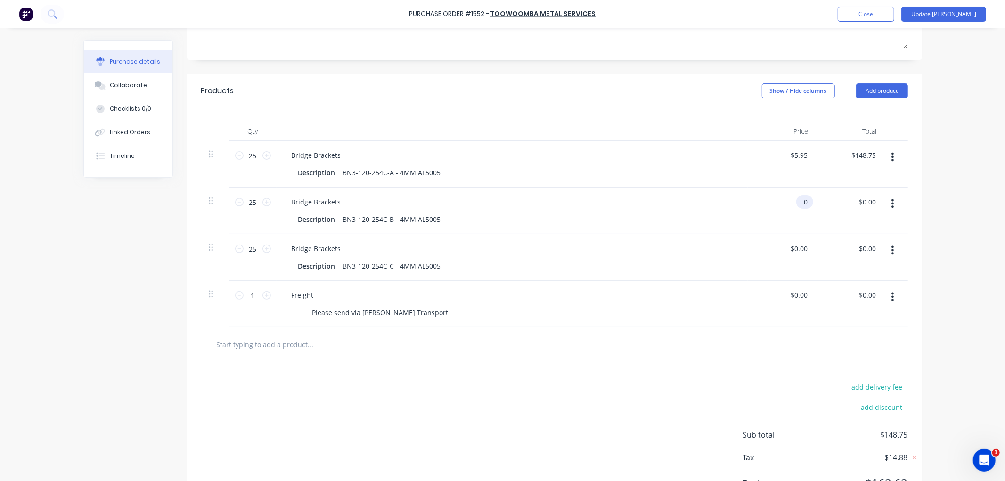
click at [796, 204] on input "0" at bounding box center [802, 202] width 13 height 14
click at [795, 251] on input "0" at bounding box center [799, 249] width 22 height 14
click at [796, 251] on input "0" at bounding box center [802, 249] width 13 height 14
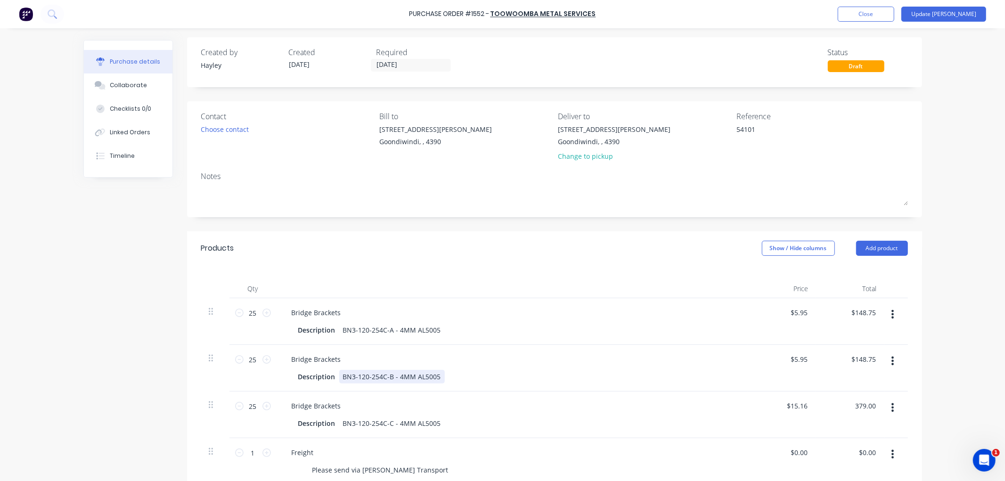
scroll to position [0, 0]
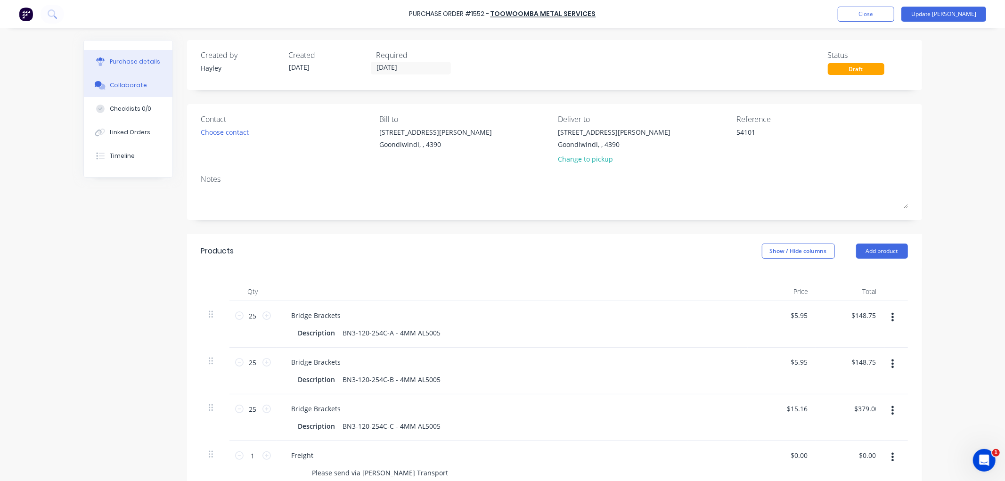
click at [138, 90] on button "Collaborate" at bounding box center [128, 86] width 89 height 24
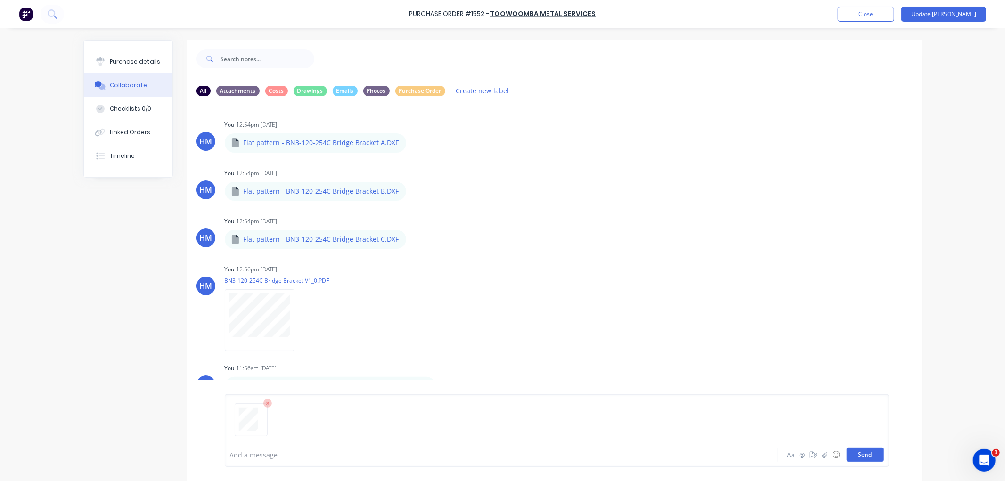
click at [860, 455] on button "Send" at bounding box center [865, 455] width 37 height 14
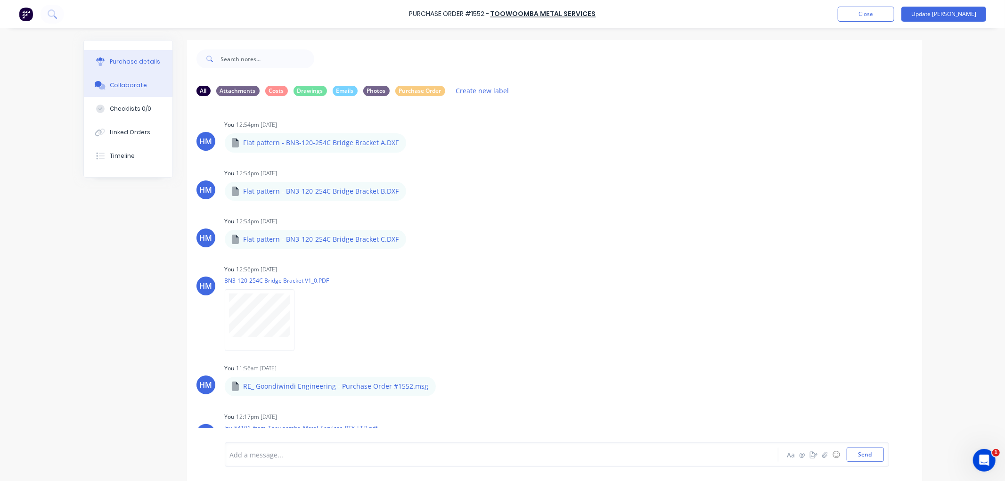
click at [141, 59] on div "Purchase details" at bounding box center [135, 61] width 50 height 8
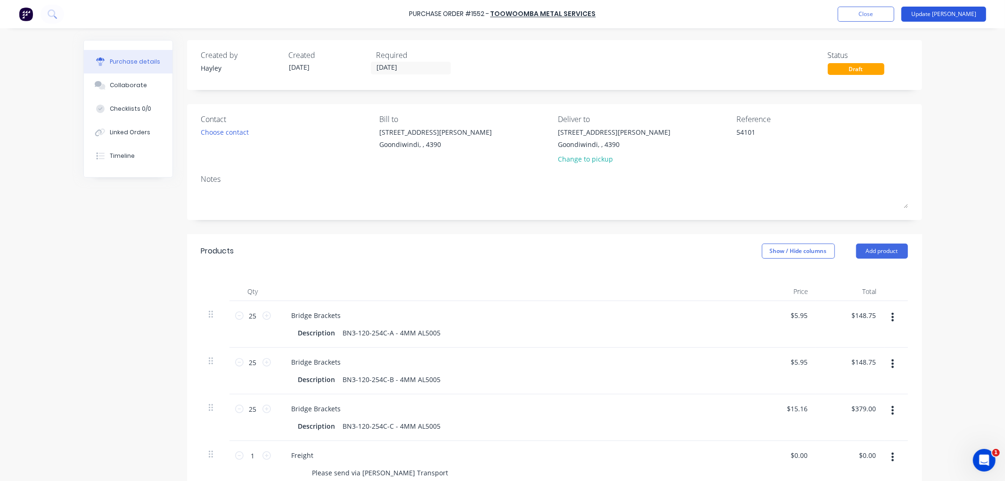
click at [952, 21] on button "Update [PERSON_NAME]" at bounding box center [944, 14] width 85 height 15
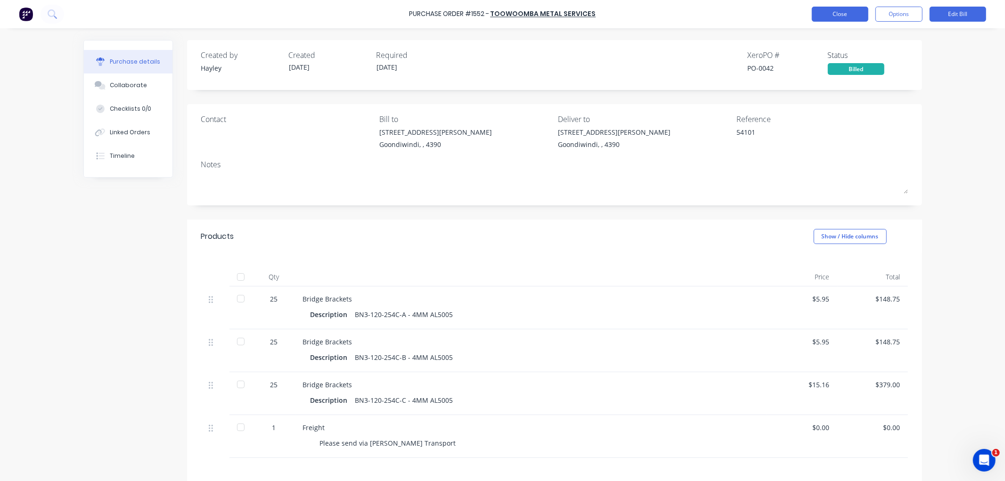
click at [860, 12] on button "Close" at bounding box center [840, 14] width 57 height 15
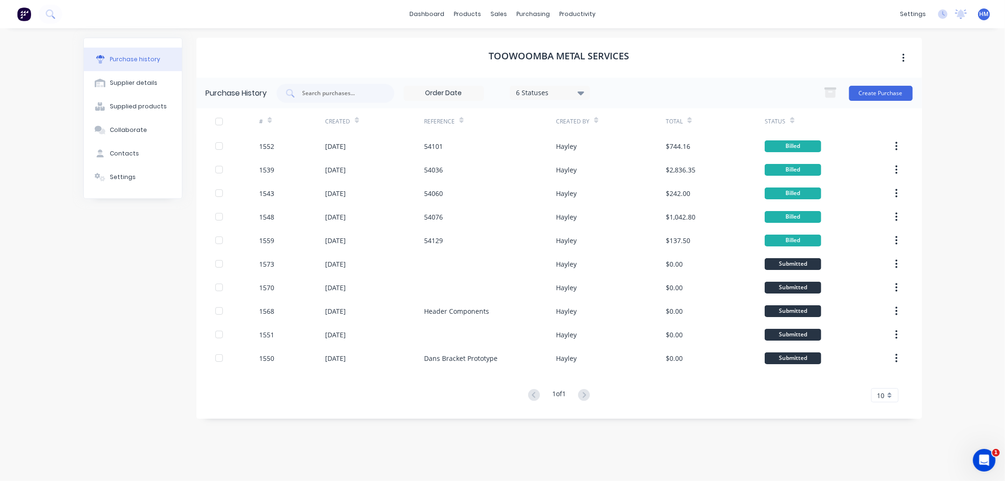
click at [352, 449] on div "Toowoomba Metal Services Purchase History 6 Statuses 6 Statuses Create Purchase…" at bounding box center [560, 250] width 726 height 425
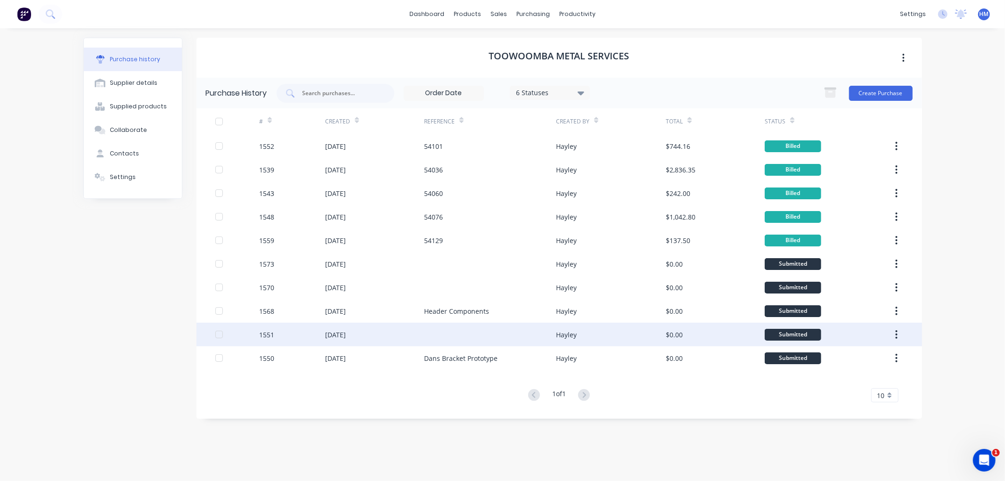
click at [286, 333] on div "1551" at bounding box center [292, 335] width 66 height 24
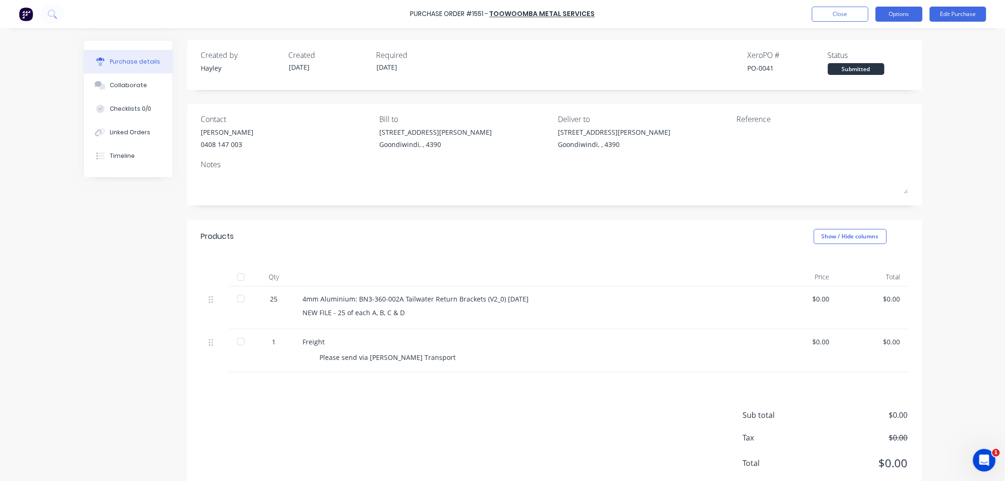
click at [909, 17] on button "Options" at bounding box center [899, 14] width 47 height 15
click at [905, 53] on div "Convert to Bill" at bounding box center [878, 57] width 73 height 14
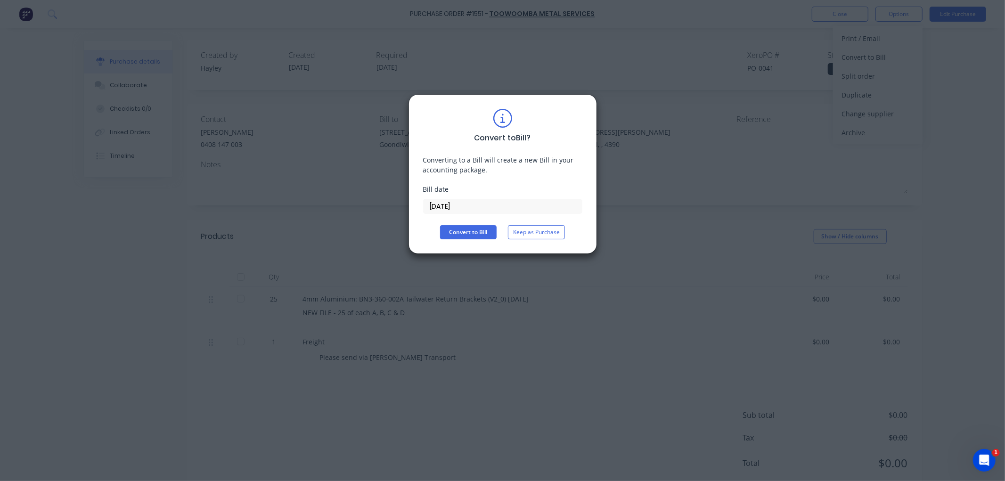
drag, startPoint x: 427, startPoint y: 196, endPoint x: 442, endPoint y: 205, distance: 17.0
click at [429, 197] on div "Bill date [DATE]" at bounding box center [502, 199] width 159 height 30
click at [442, 205] on input "[DATE]" at bounding box center [503, 206] width 158 height 14
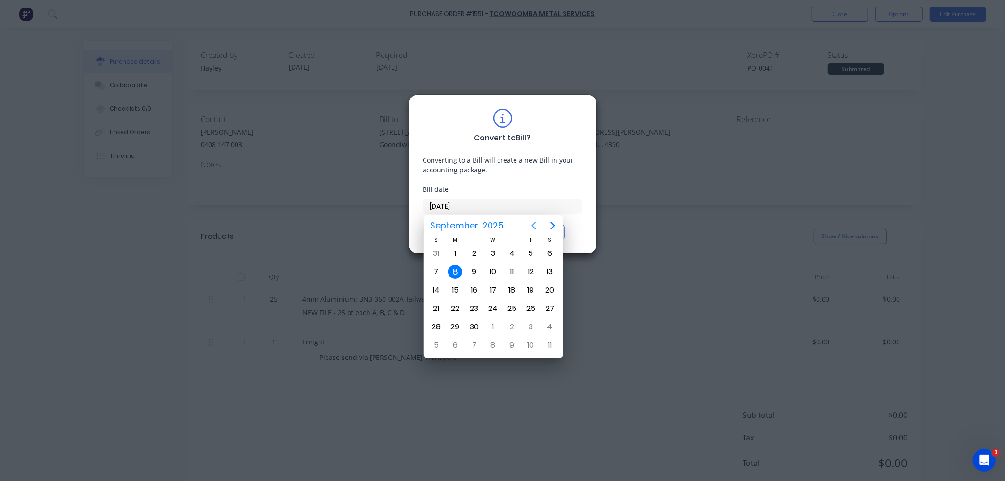
click at [531, 225] on icon "Previous page" at bounding box center [533, 225] width 11 height 11
click at [475, 324] on div "26" at bounding box center [474, 327] width 14 height 14
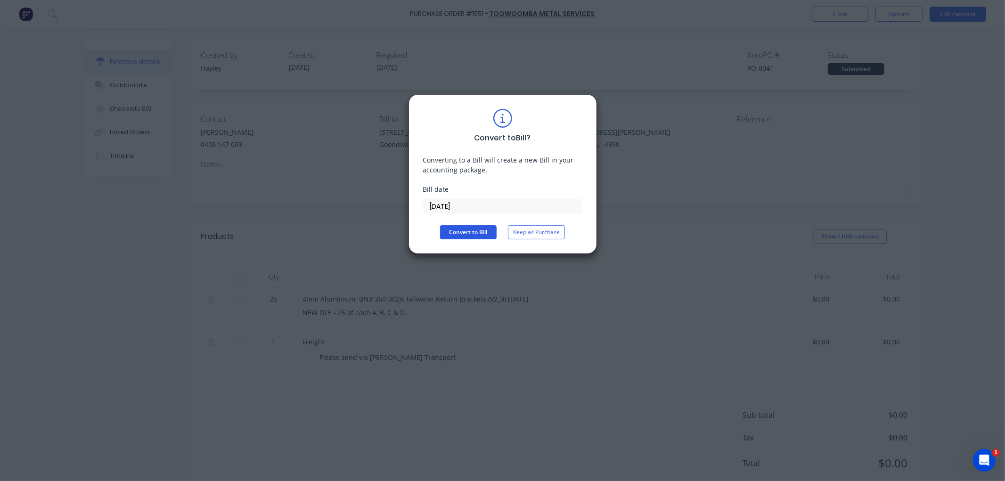
click at [486, 233] on button "Convert to Bill" at bounding box center [468, 232] width 57 height 14
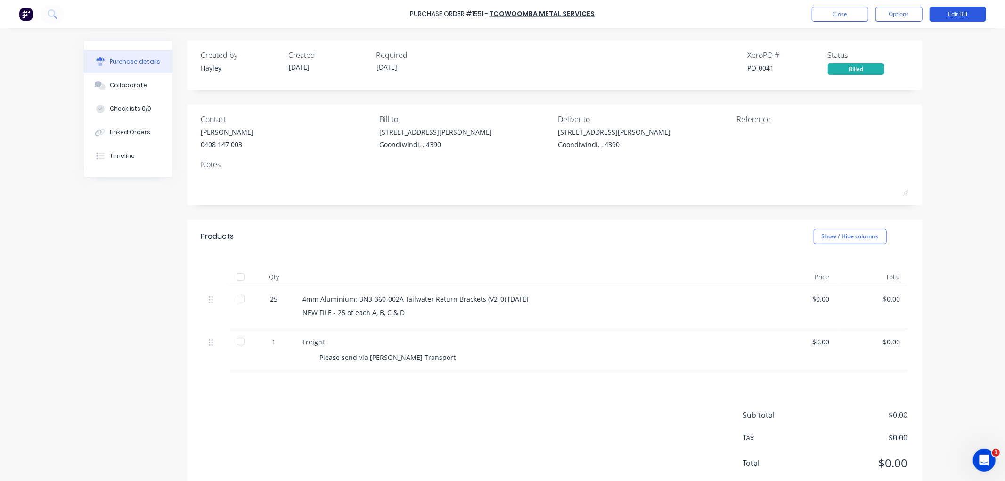
click at [967, 13] on button "Edit Bill" at bounding box center [958, 14] width 57 height 15
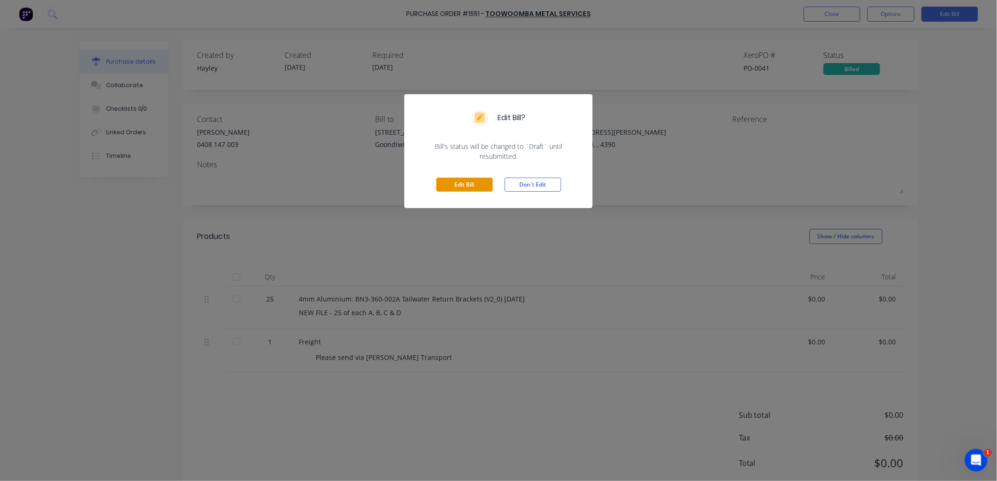
click at [458, 178] on button "Edit Bill" at bounding box center [464, 185] width 57 height 14
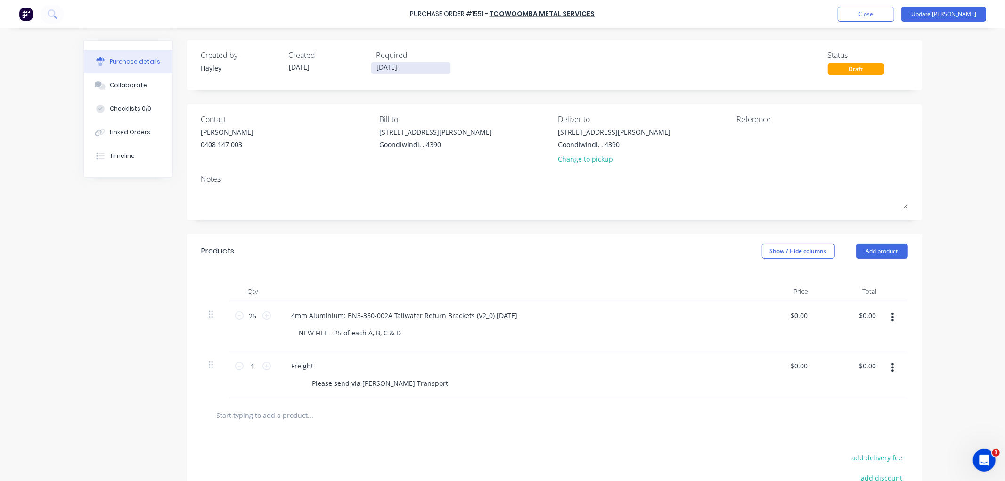
click at [413, 65] on input "[DATE]" at bounding box center [410, 68] width 79 height 12
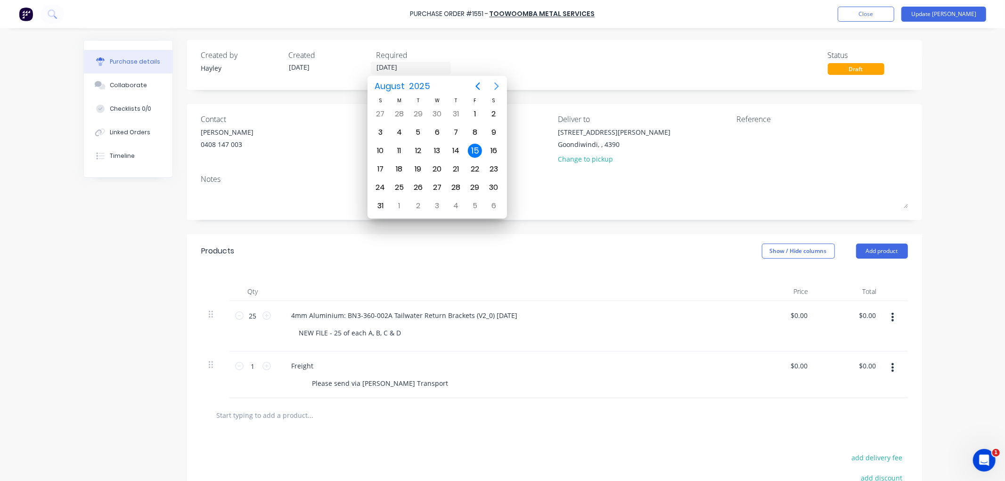
click at [500, 85] on icon "Next page" at bounding box center [496, 86] width 11 height 11
click at [419, 181] on div "30" at bounding box center [418, 188] width 14 height 14
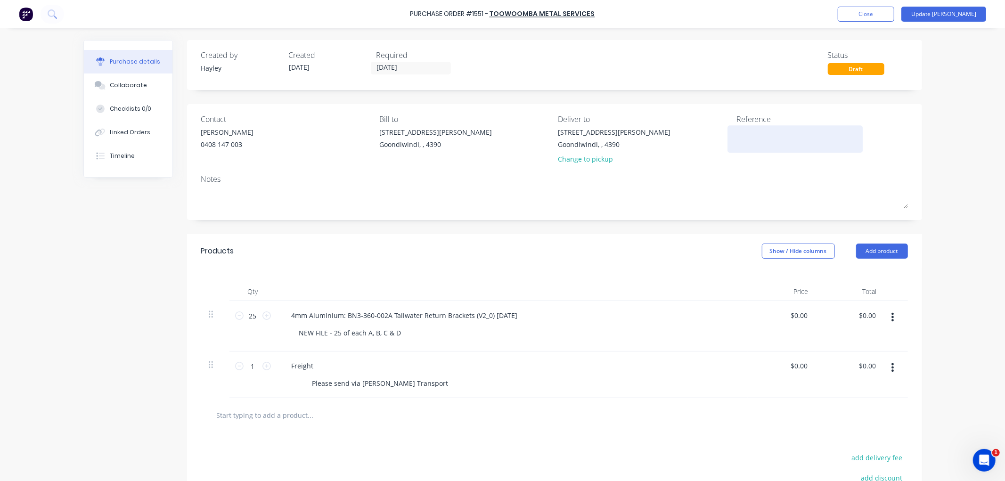
click at [760, 142] on textarea at bounding box center [796, 137] width 118 height 21
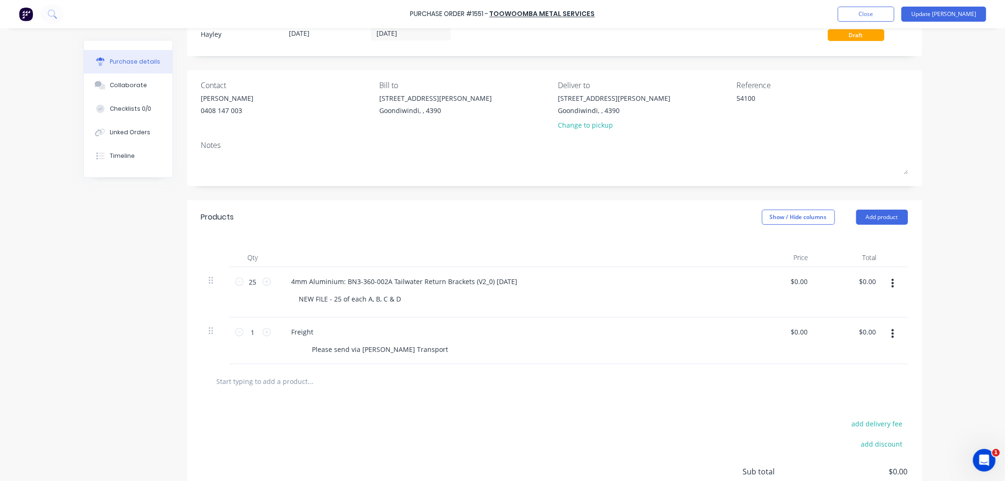
scroll to position [52, 0]
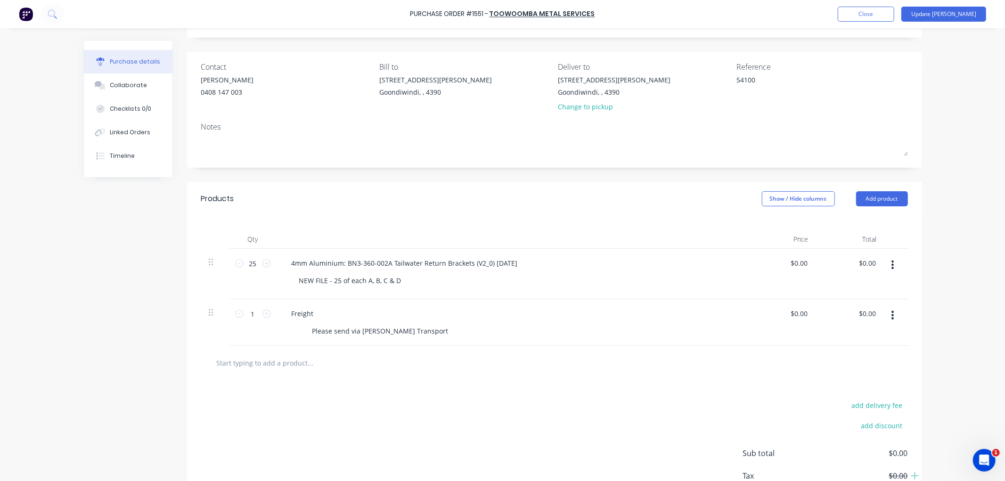
click at [302, 363] on input "text" at bounding box center [310, 362] width 189 height 19
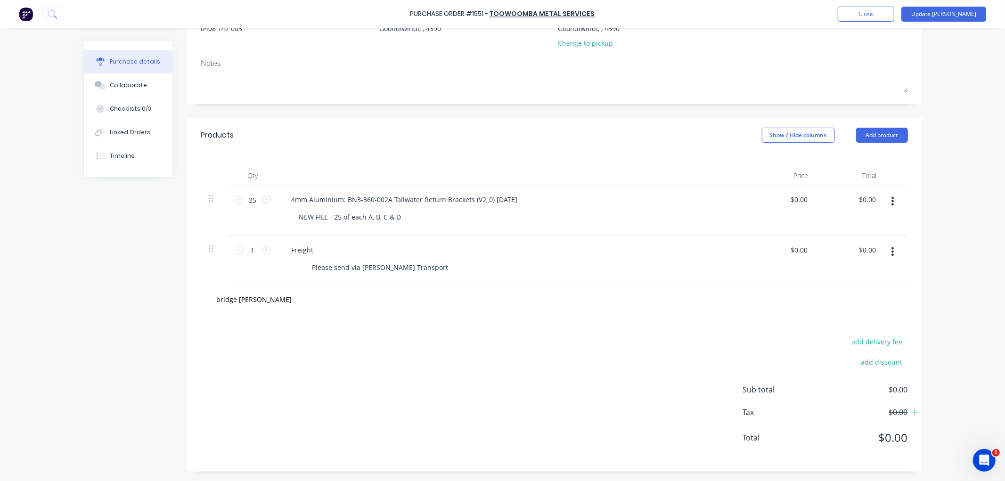
scroll to position [117, 0]
click at [43, 303] on div "Purchase Order #1551 - Toowoomba Metal Services Add product Close Update Bill P…" at bounding box center [502, 240] width 1005 height 481
click at [788, 197] on input "0.0000" at bounding box center [796, 200] width 25 height 14
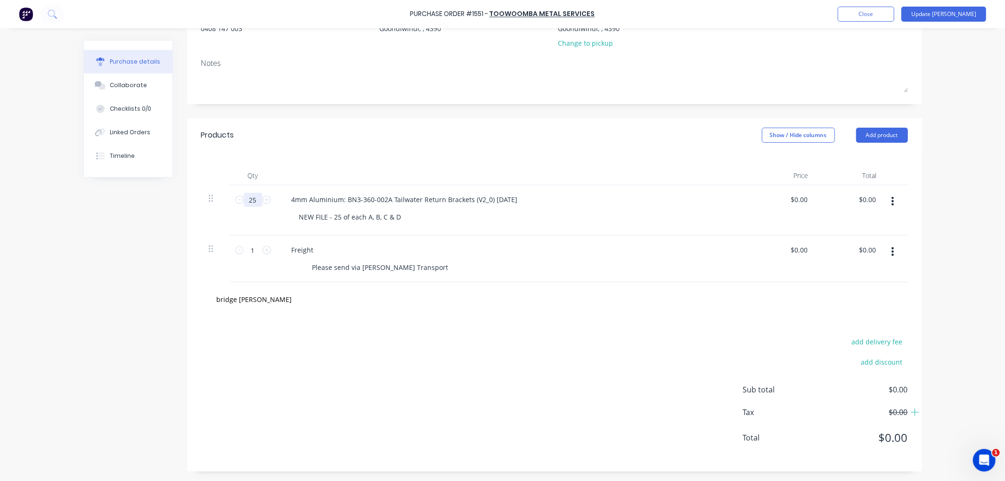
click at [252, 201] on input "25" at bounding box center [253, 200] width 19 height 14
click at [800, 201] on input "0" at bounding box center [802, 200] width 13 height 14
click at [804, 199] on input "0" at bounding box center [802, 200] width 13 height 14
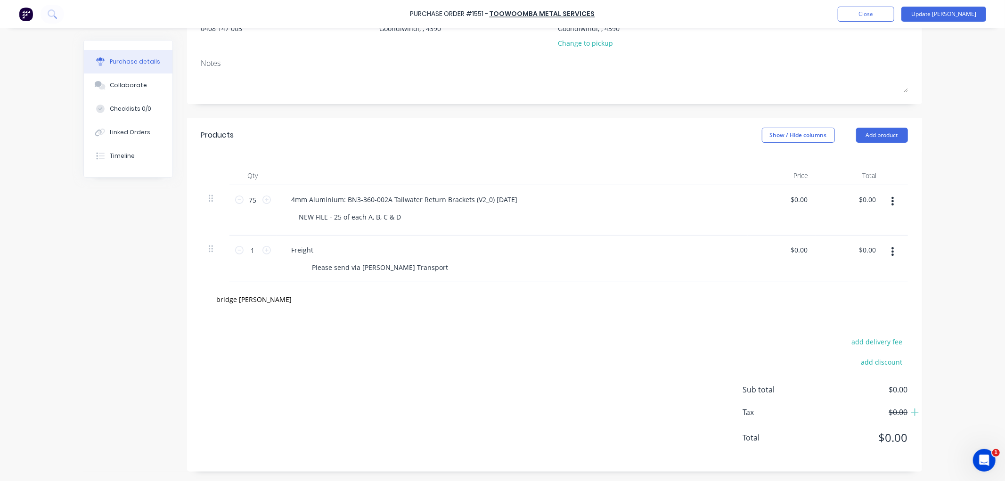
click at [149, 267] on div "Created by [PERSON_NAME] Created [DATE] Required [DATE] Status Draft Contact [P…" at bounding box center [502, 198] width 839 height 548
click at [248, 197] on input "75" at bounding box center [253, 200] width 19 height 14
click at [142, 250] on div "Created by [PERSON_NAME] Created [DATE] Required [DATE] Status Draft Contact [P…" at bounding box center [502, 198] width 839 height 548
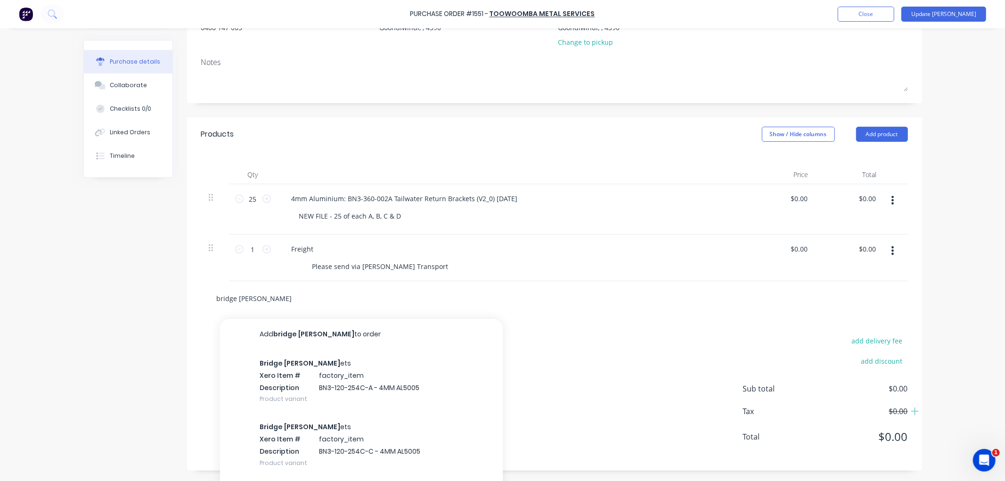
click at [245, 296] on input "bridge [PERSON_NAME]" at bounding box center [310, 298] width 189 height 19
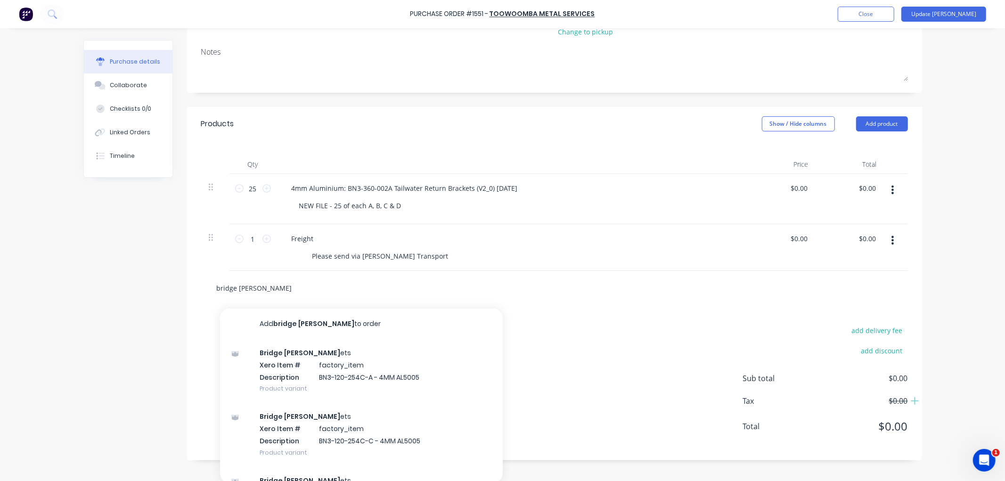
scroll to position [130, 0]
click at [288, 288] on input "bridge [PERSON_NAME]" at bounding box center [310, 286] width 189 height 19
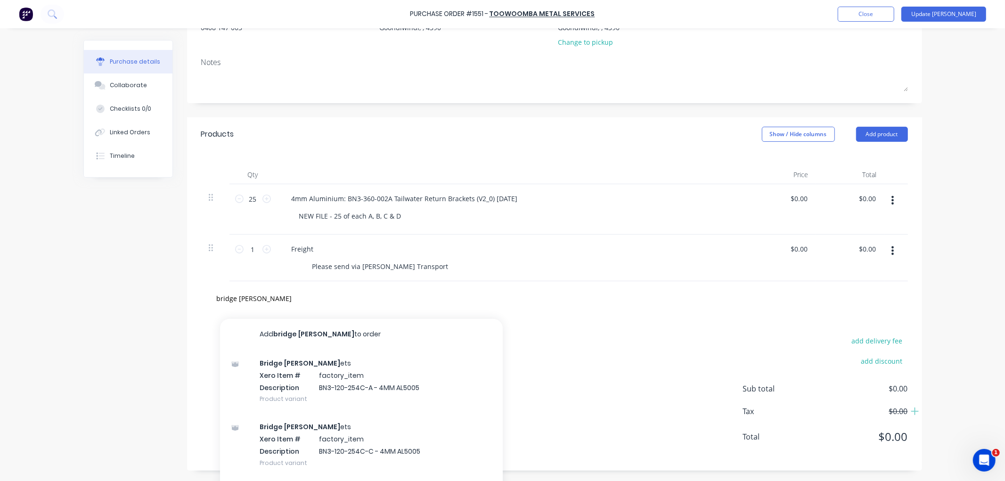
click at [49, 307] on div "Purchase Order #1551 - Toowoomba Metal Services Add product Close Update Bill P…" at bounding box center [502, 240] width 1005 height 481
